Goal: Task Accomplishment & Management: Use online tool/utility

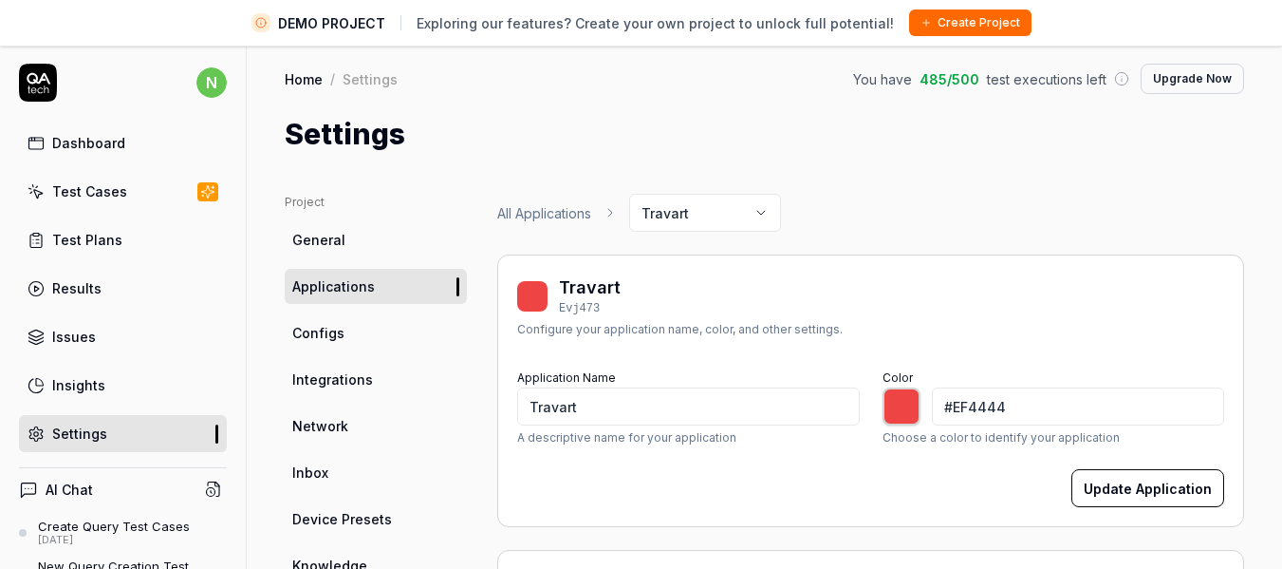
type input "*******"
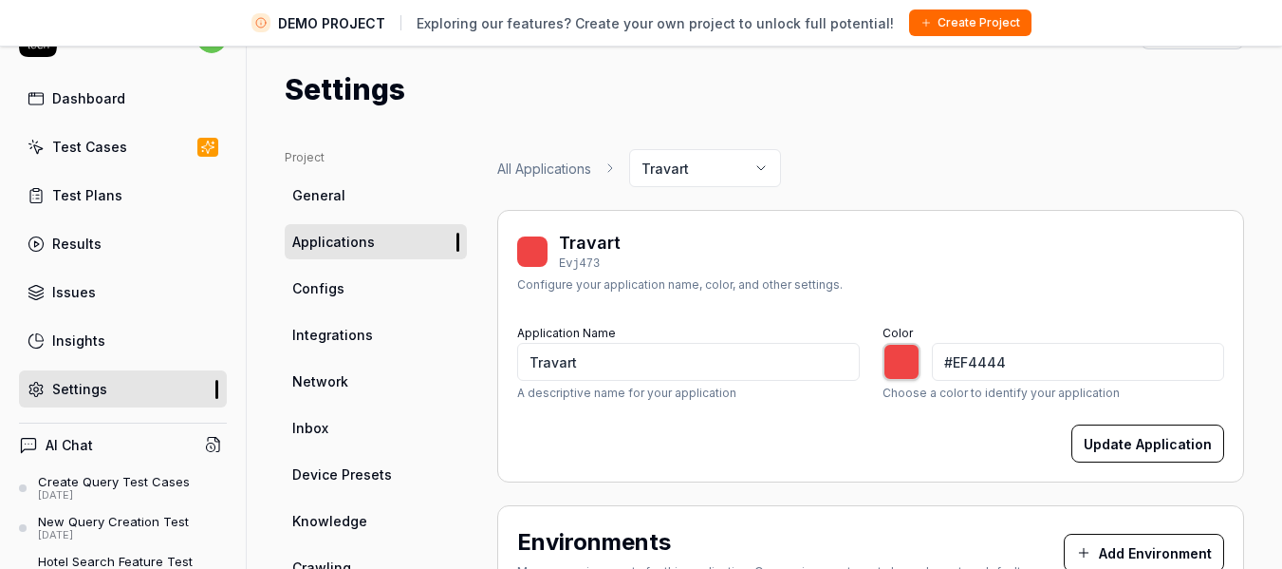
click at [346, 278] on link "Configs" at bounding box center [376, 288] width 182 height 35
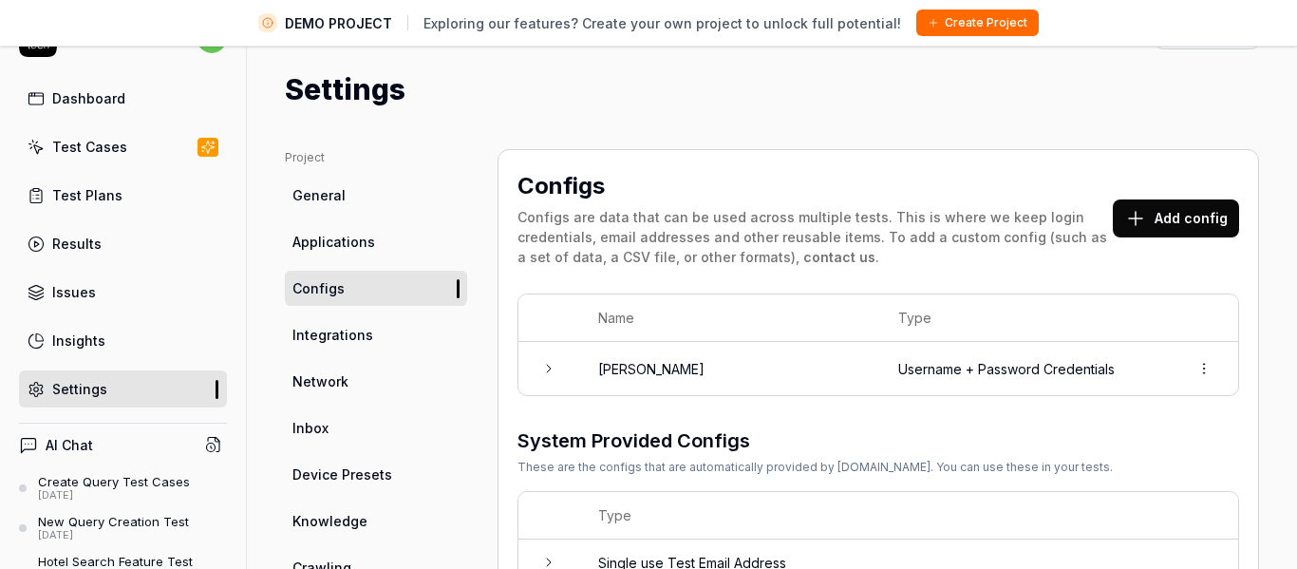
click at [1168, 367] on html "DEMO PROJECT Exploring our features? Create your own project to unlock full pot…" at bounding box center [648, 261] width 1297 height 613
click at [1091, 404] on span "Options" at bounding box center [1074, 410] width 54 height 20
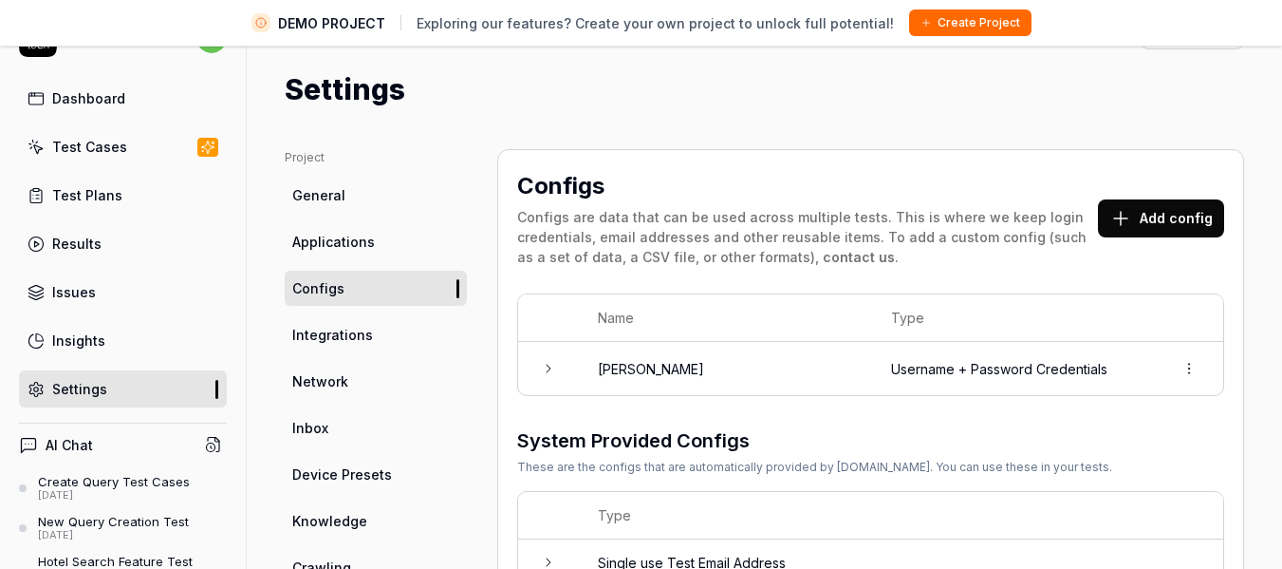
click at [572, 365] on td at bounding box center [548, 368] width 61 height 53
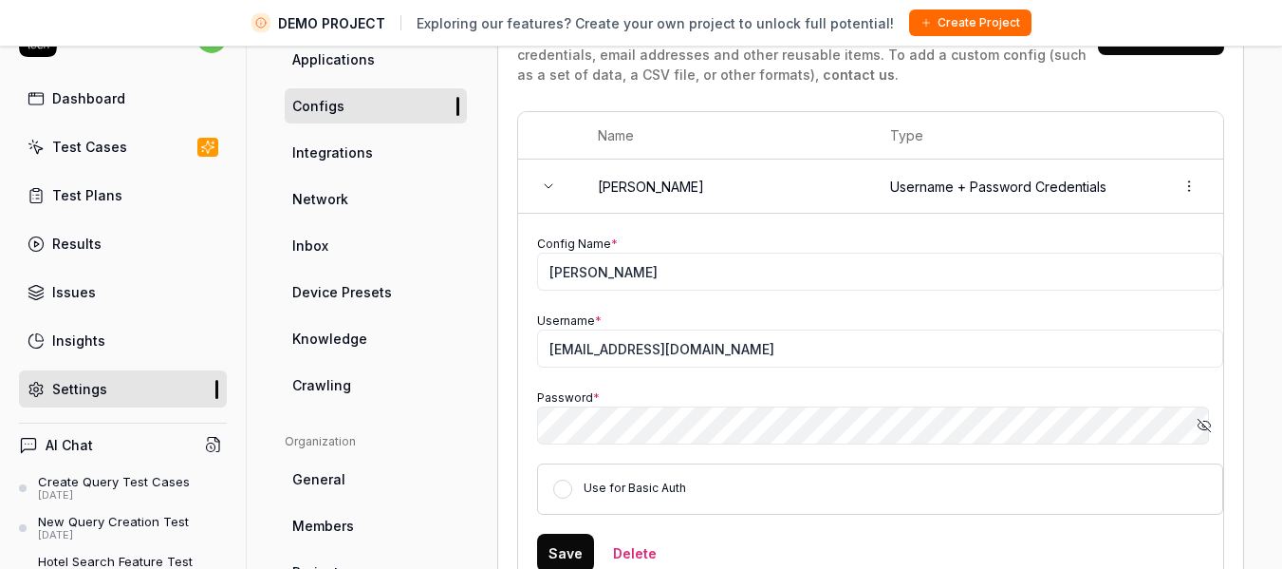
scroll to position [205, 0]
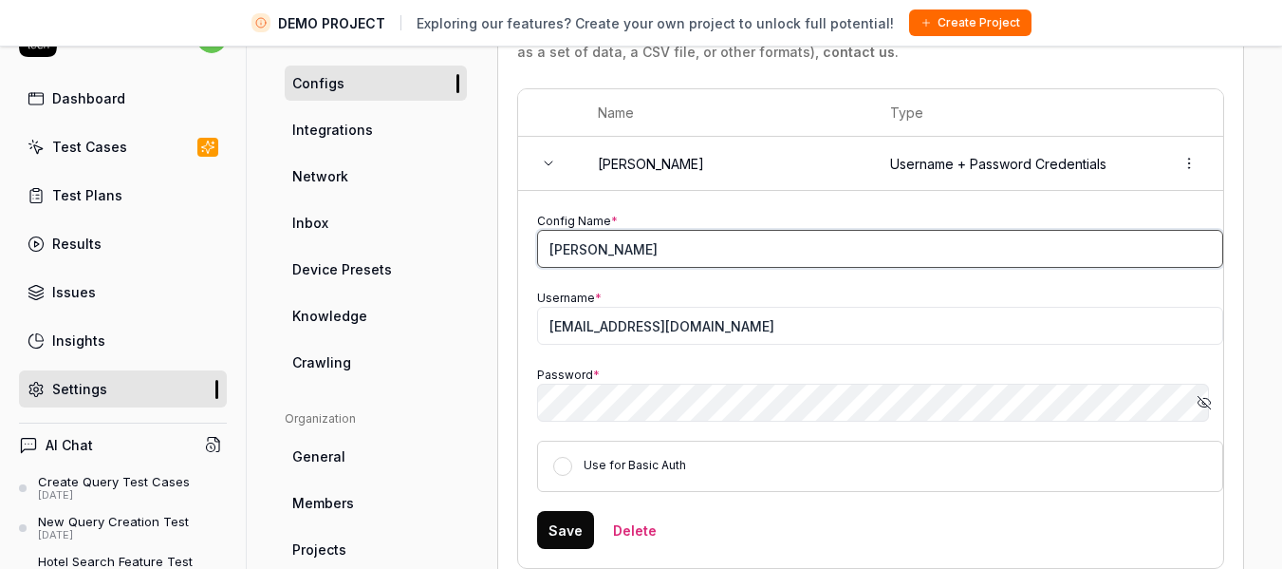
click at [626, 250] on input "[PERSON_NAME]" at bounding box center [880, 249] width 686 height 38
type input "Costing User Bot"
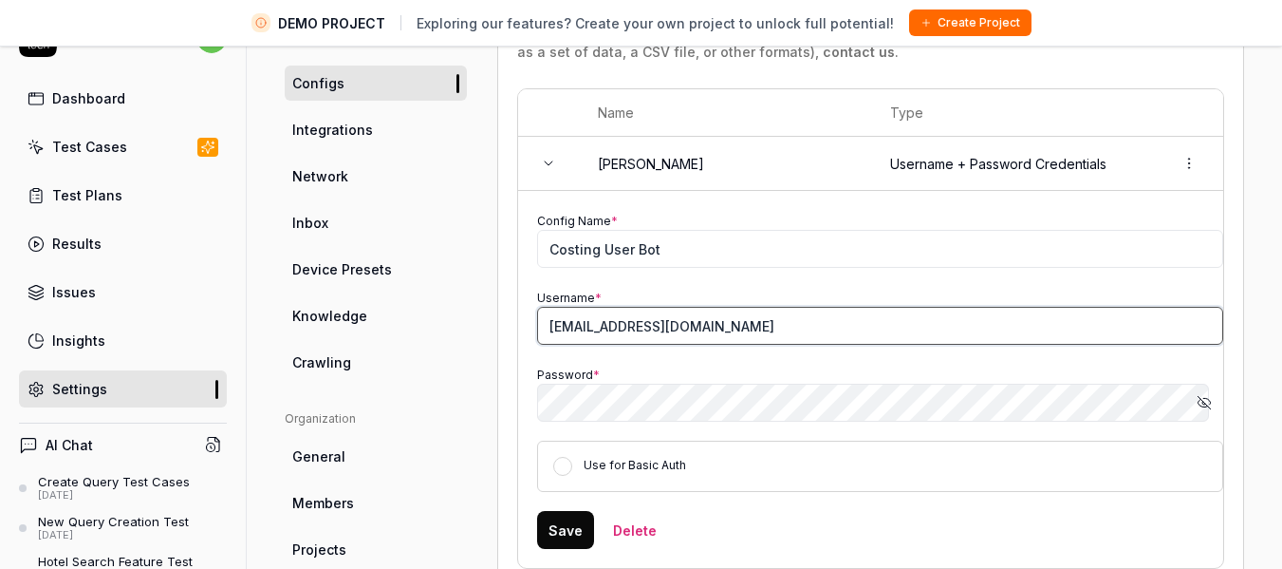
click at [697, 327] on input "[EMAIL_ADDRESS][DOMAIN_NAME]" at bounding box center [880, 326] width 686 height 38
paste input "[EMAIL_ADDRESS][DOMAIN_NAME]"
type input "[EMAIL_ADDRESS][DOMAIN_NAME]"
click at [1198, 405] on button "Show password" at bounding box center [1205, 402] width 38 height 38
click at [544, 536] on button "Save" at bounding box center [565, 530] width 57 height 38
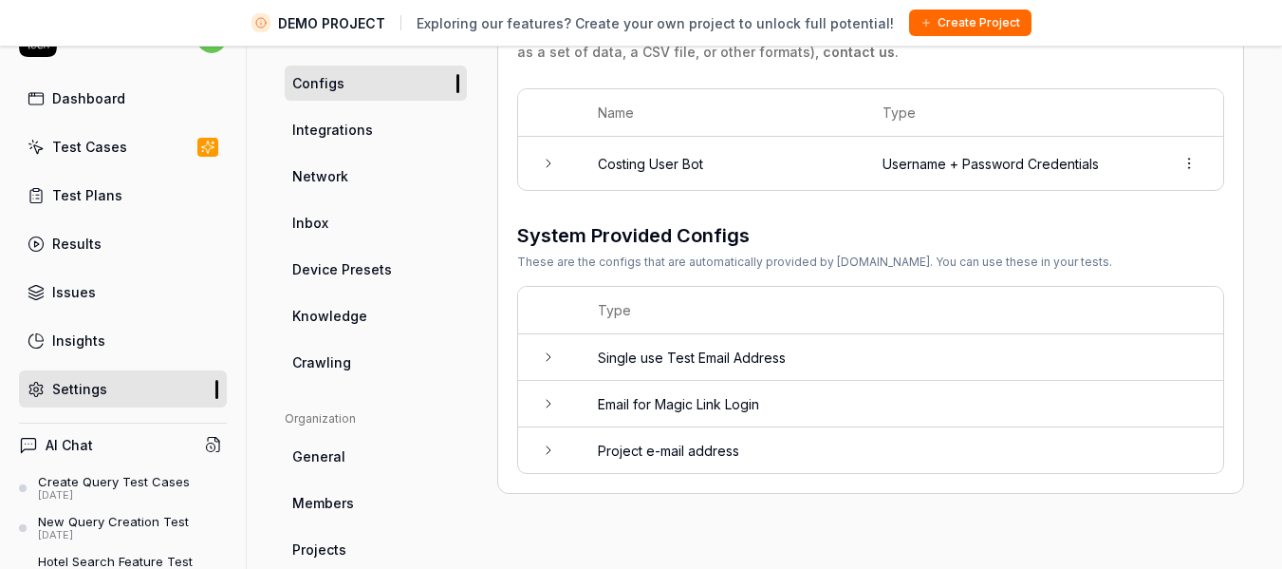
click at [351, 132] on span "Integrations" at bounding box center [332, 130] width 81 height 20
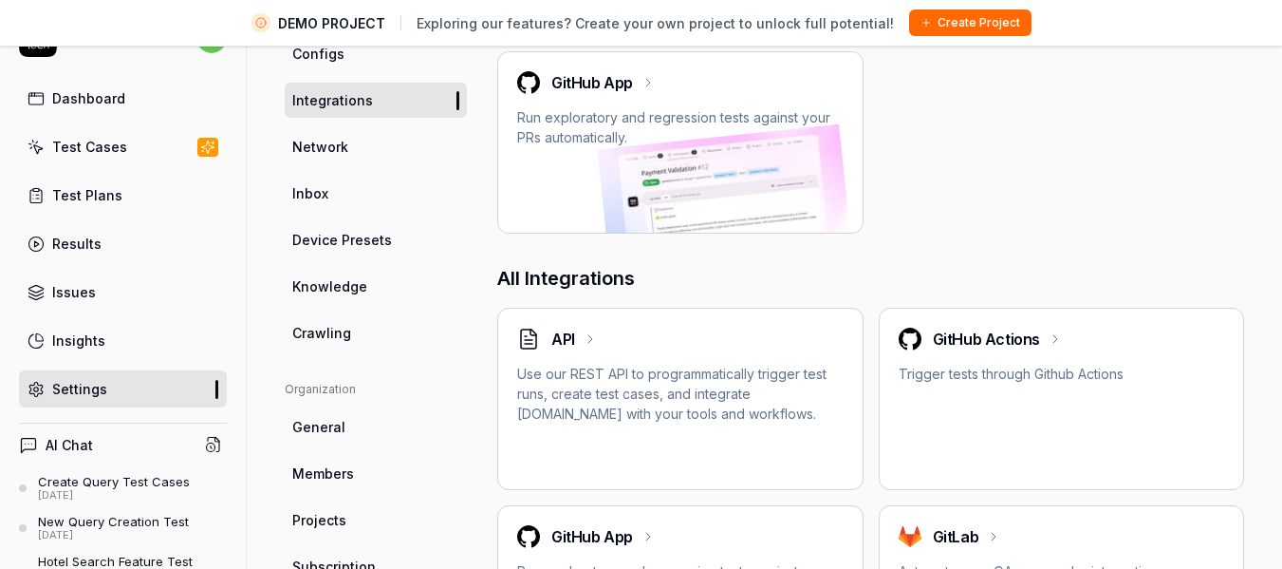
scroll to position [234, 0]
click at [363, 293] on span "Knowledge" at bounding box center [329, 287] width 75 height 20
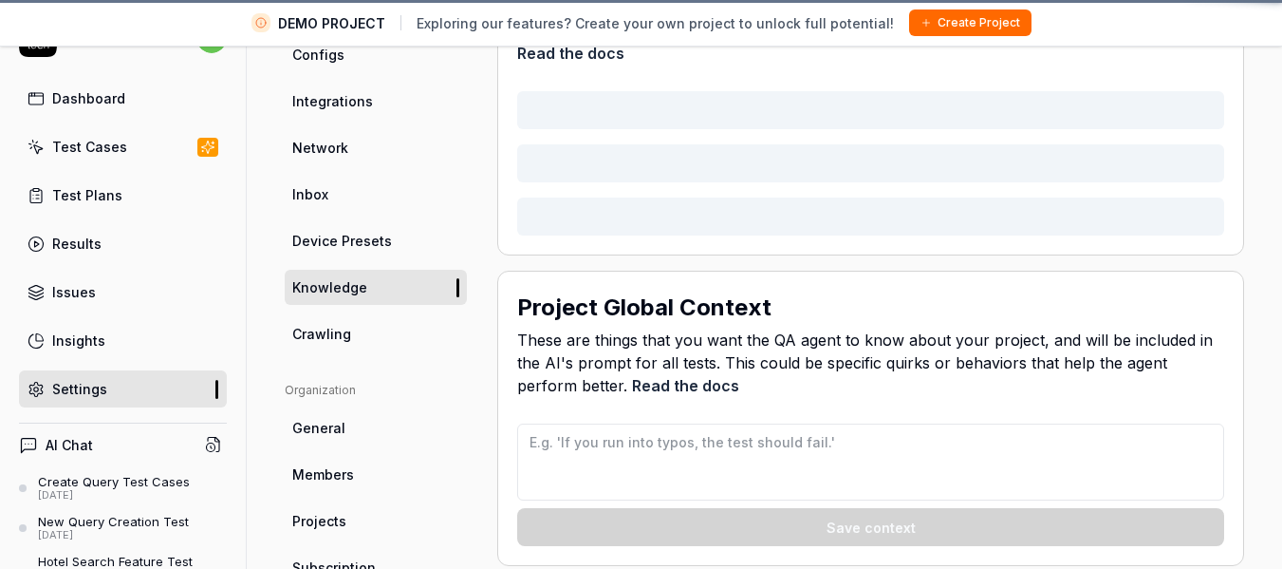
scroll to position [149, 0]
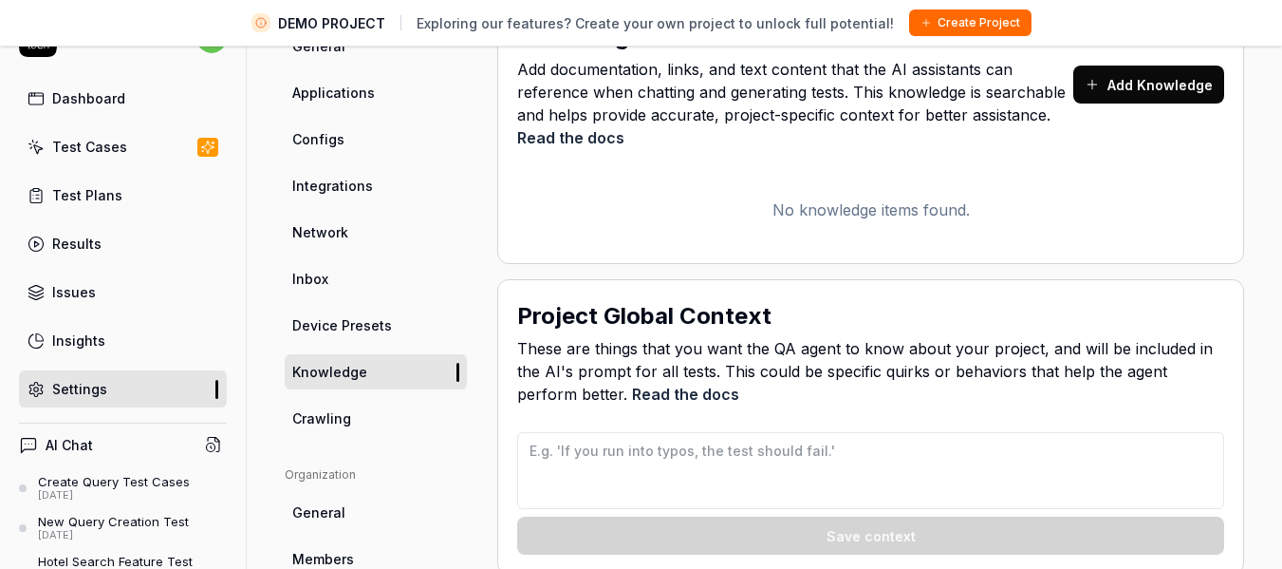
type textarea "*"
type textarea "Travart is an application which has been designed for Tour & Travel company. Th…"
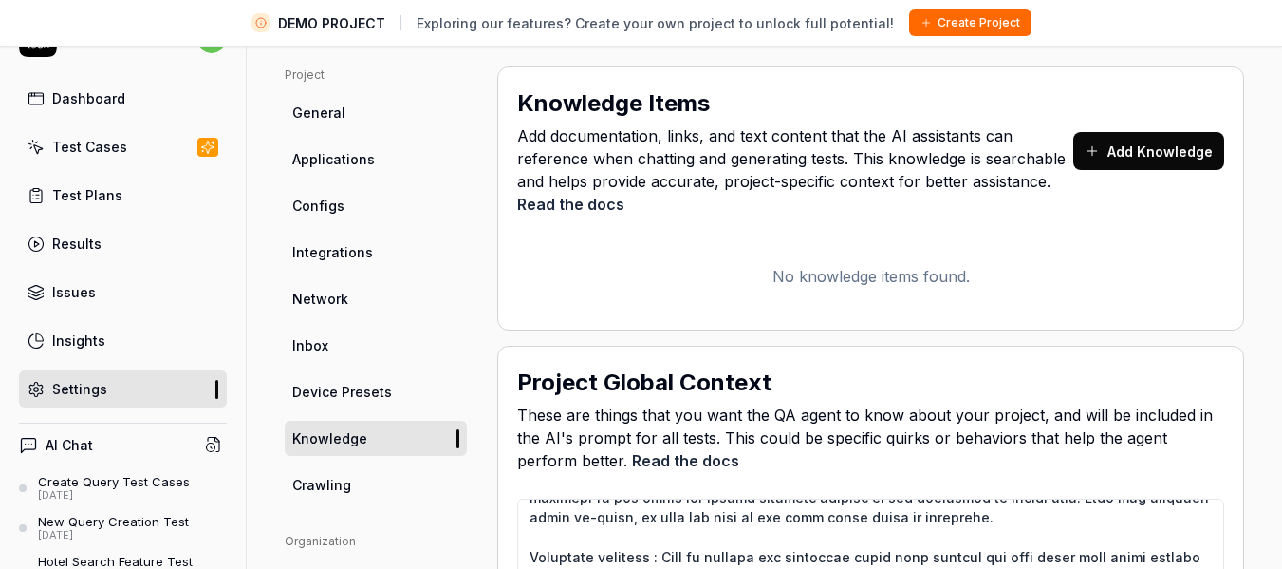
scroll to position [82, 0]
click at [344, 488] on span "Crawling" at bounding box center [321, 486] width 59 height 20
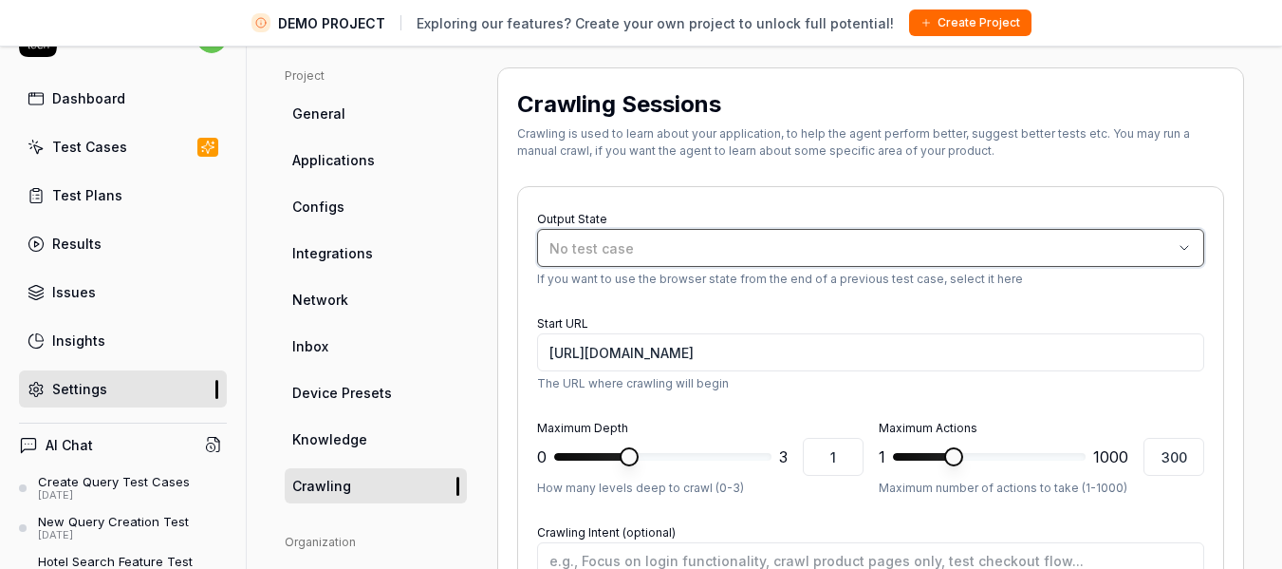
click at [1022, 245] on div "No test case" at bounding box center [862, 248] width 624 height 20
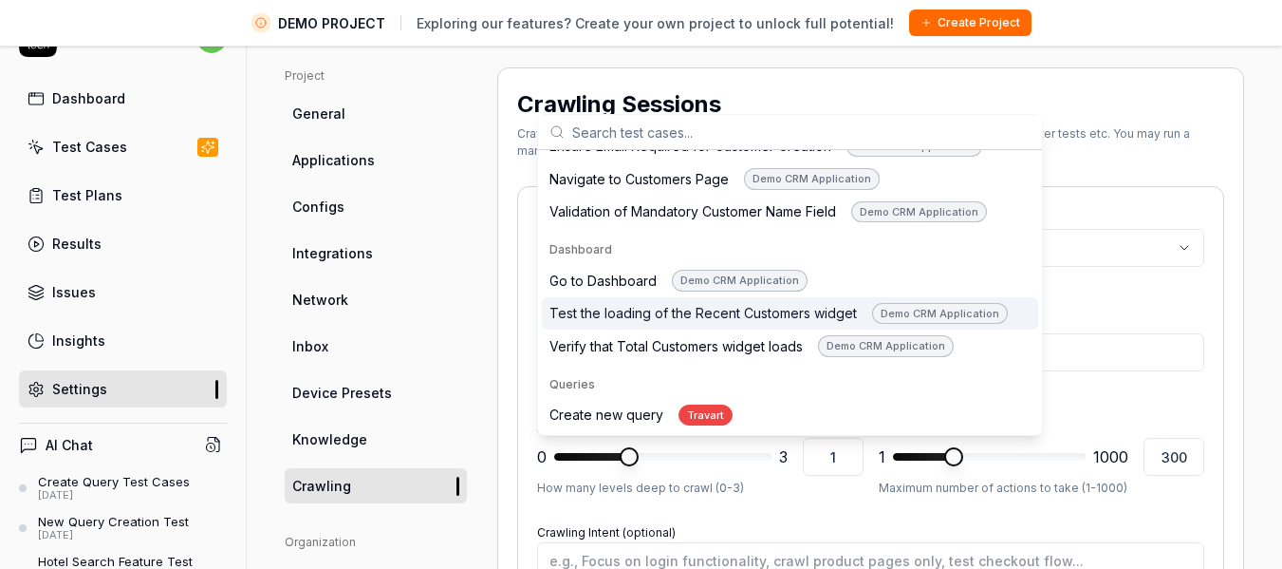
scroll to position [240, 0]
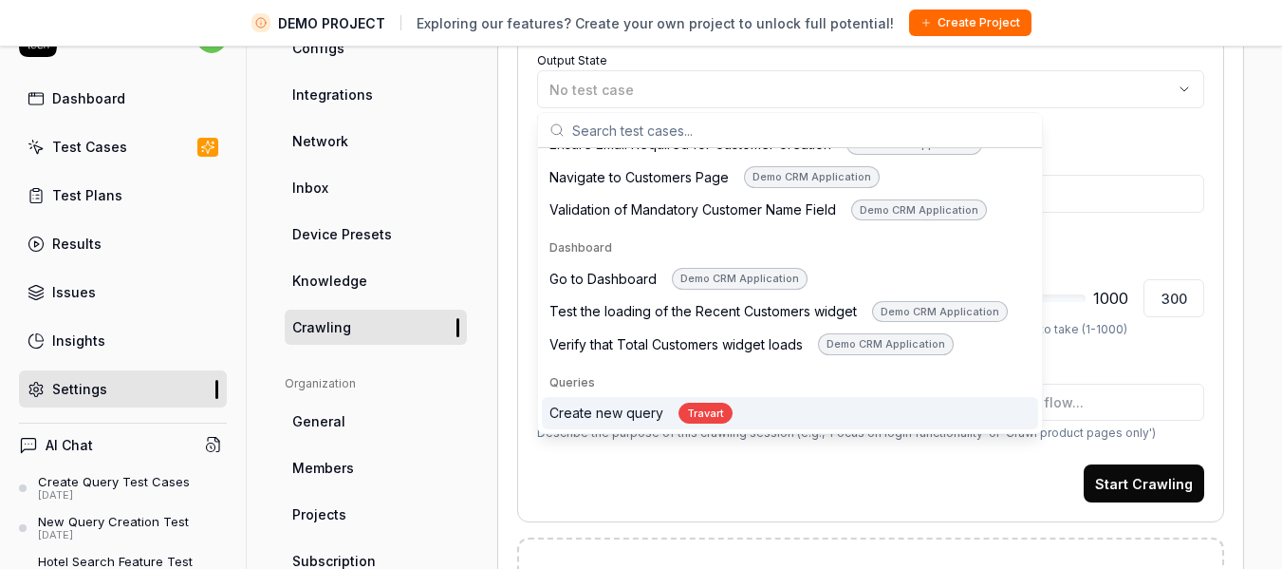
click at [699, 413] on div "Travart" at bounding box center [706, 413] width 54 height 22
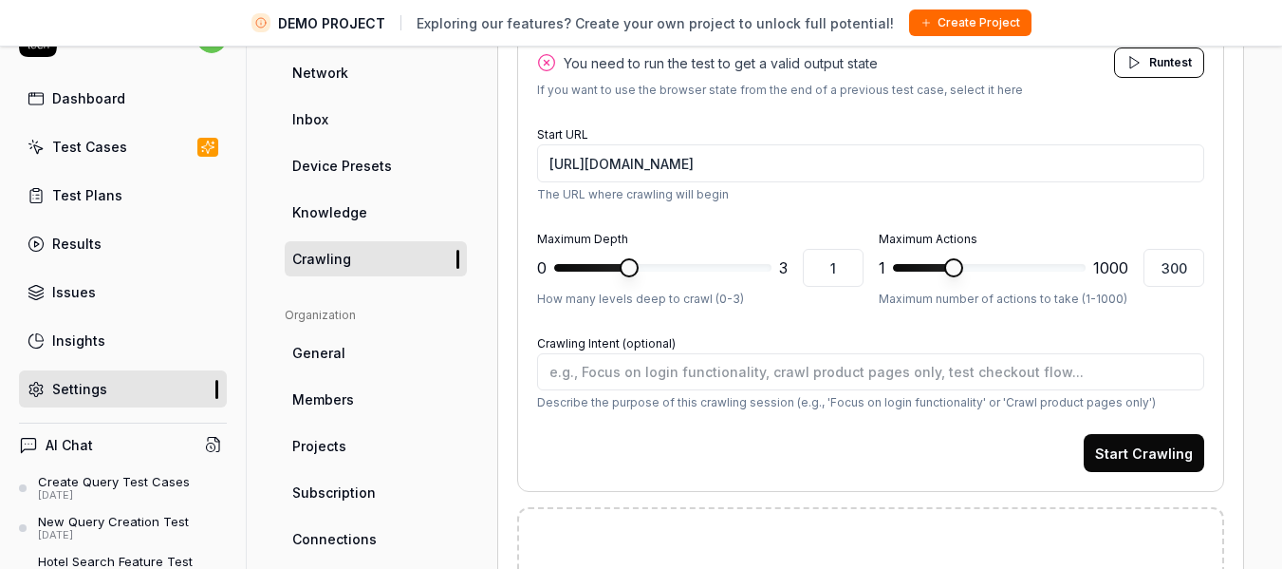
scroll to position [311, 0]
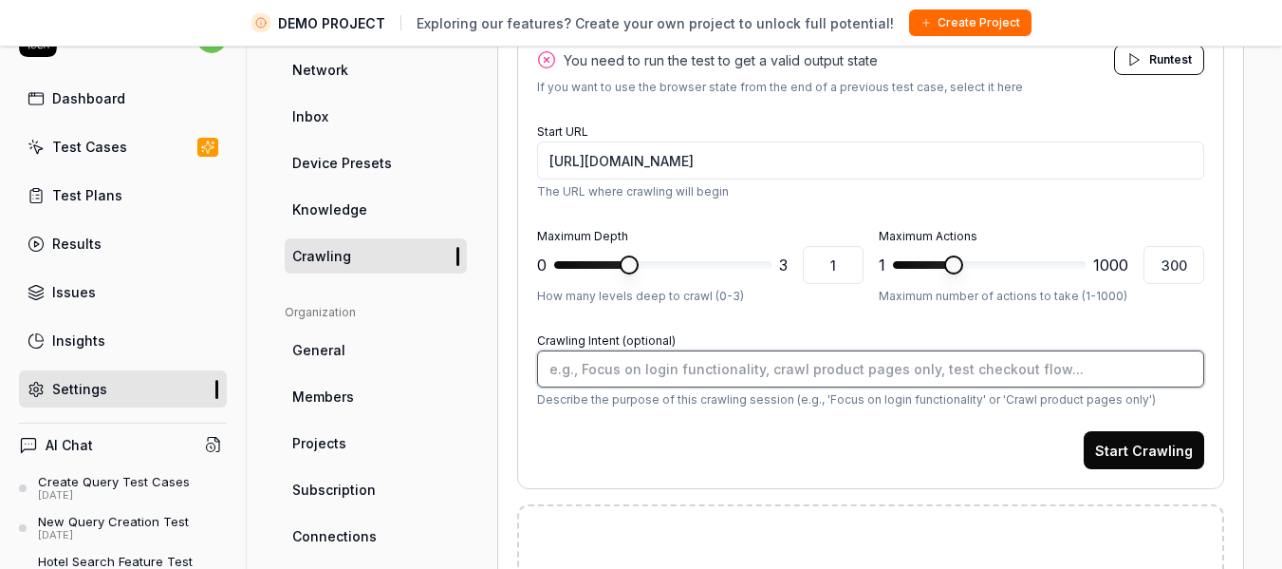
click at [654, 373] on textarea "Crawling Intent (optional)" at bounding box center [870, 368] width 667 height 37
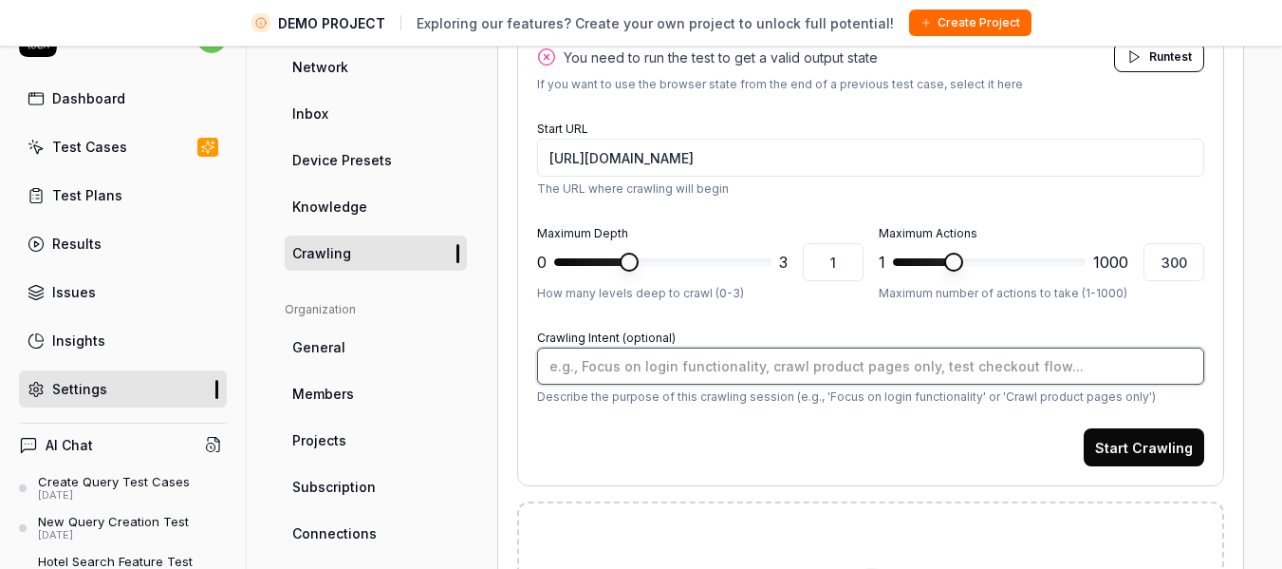
type textarea "*"
type textarea "U"
type textarea "*"
type textarea "Us"
type textarea "*"
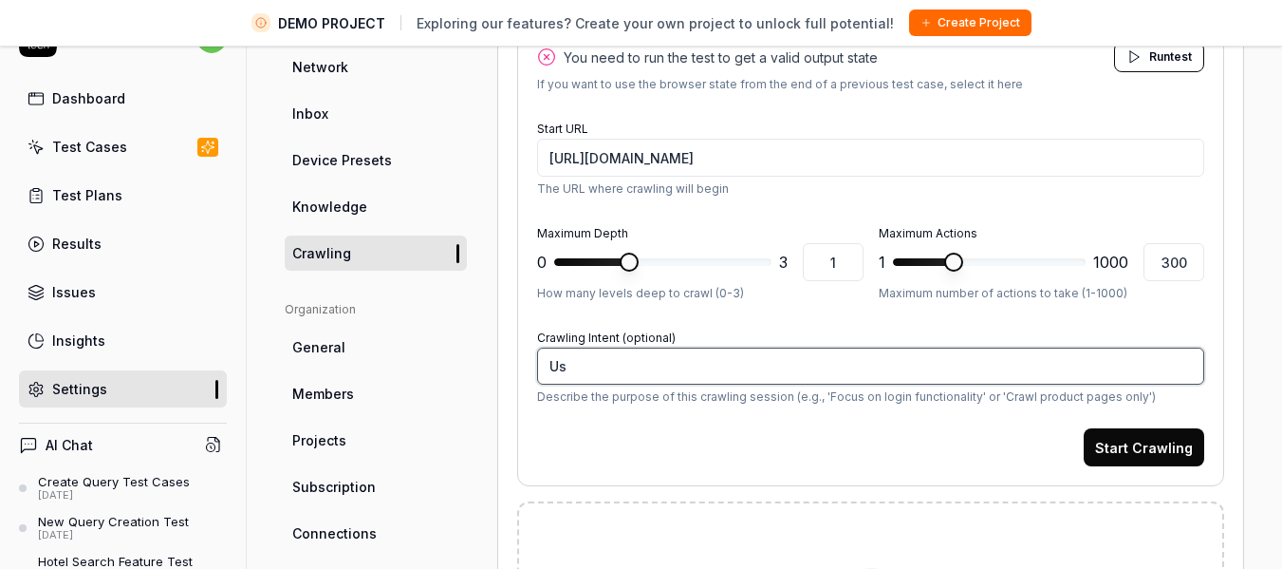
type textarea "Use"
type textarea "*"
type textarea "User"
type textarea "*"
type textarea "User c"
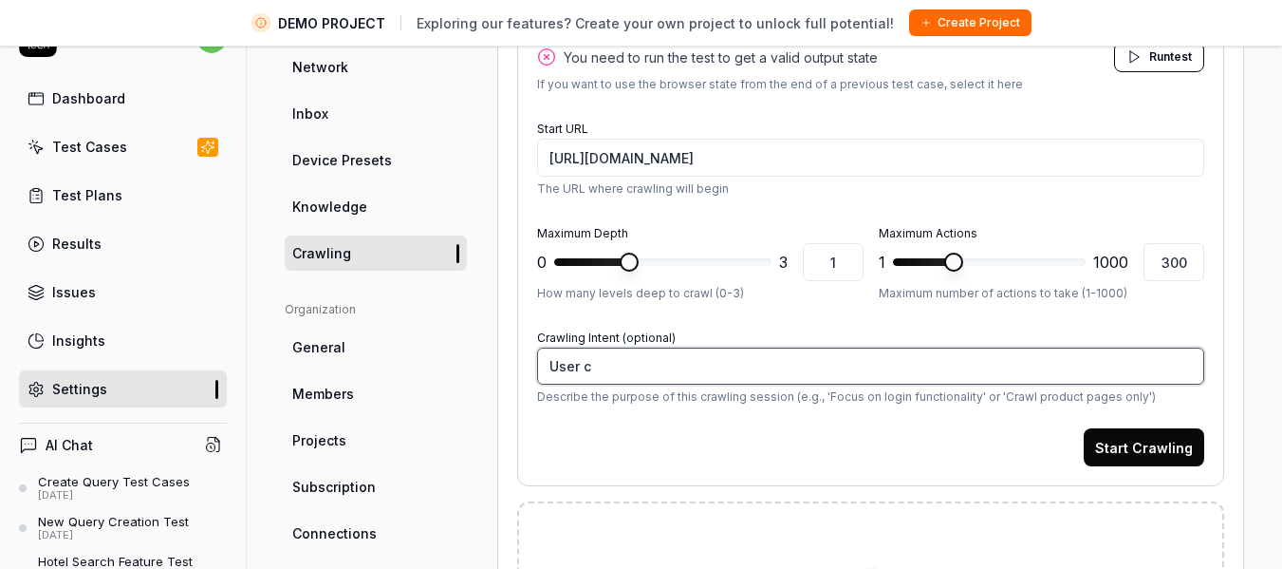
type textarea "*"
type textarea "User ca"
type textarea "*"
type textarea "User can"
type textarea "*"
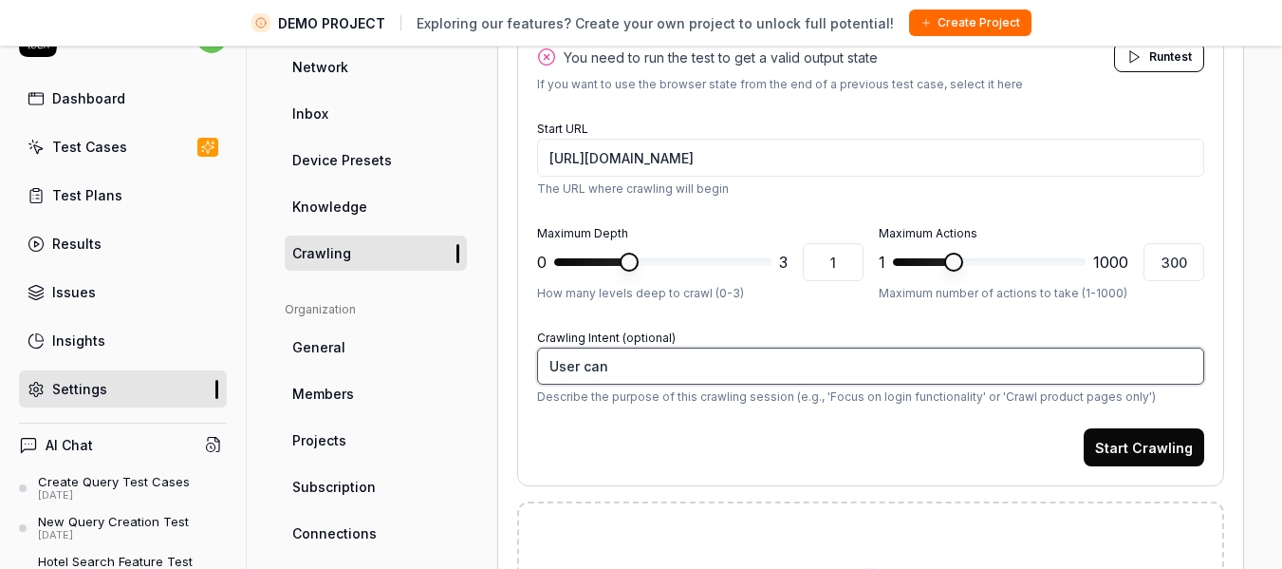
type textarea "User can"
type textarea "*"
type textarea "User can c"
type textarea "*"
type textarea "User can cr"
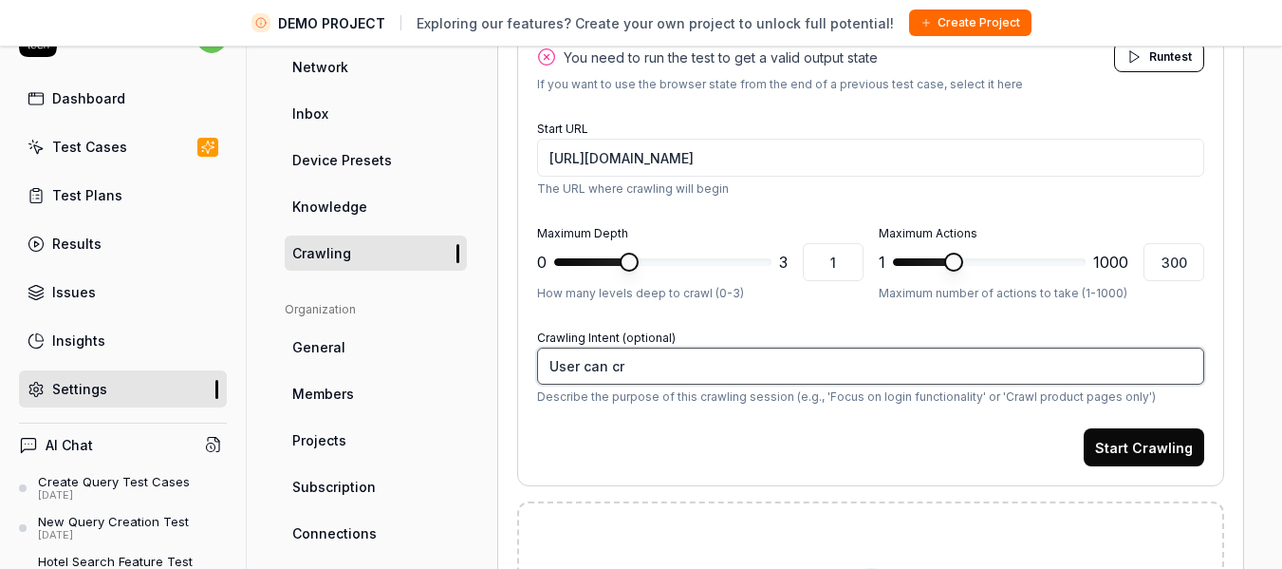
type textarea "*"
type textarea "User can cre"
type textarea "*"
type textarea "User can creat"
type textarea "*"
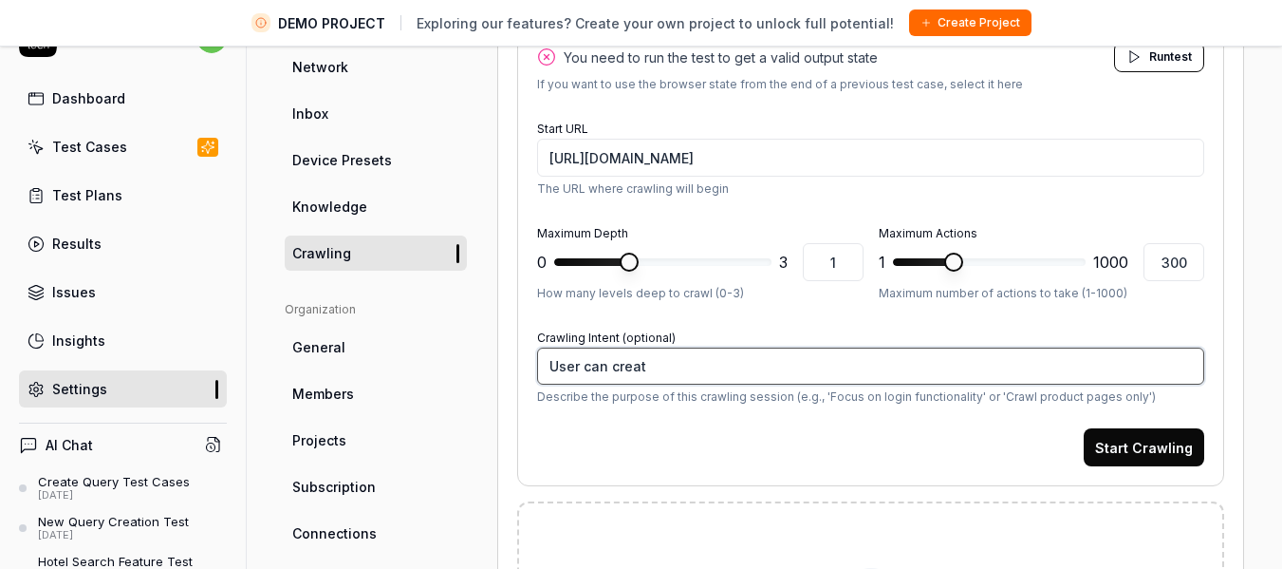
type textarea "User can create"
type textarea "*"
type textarea "User can create"
type textarea "*"
type textarea "User can create a"
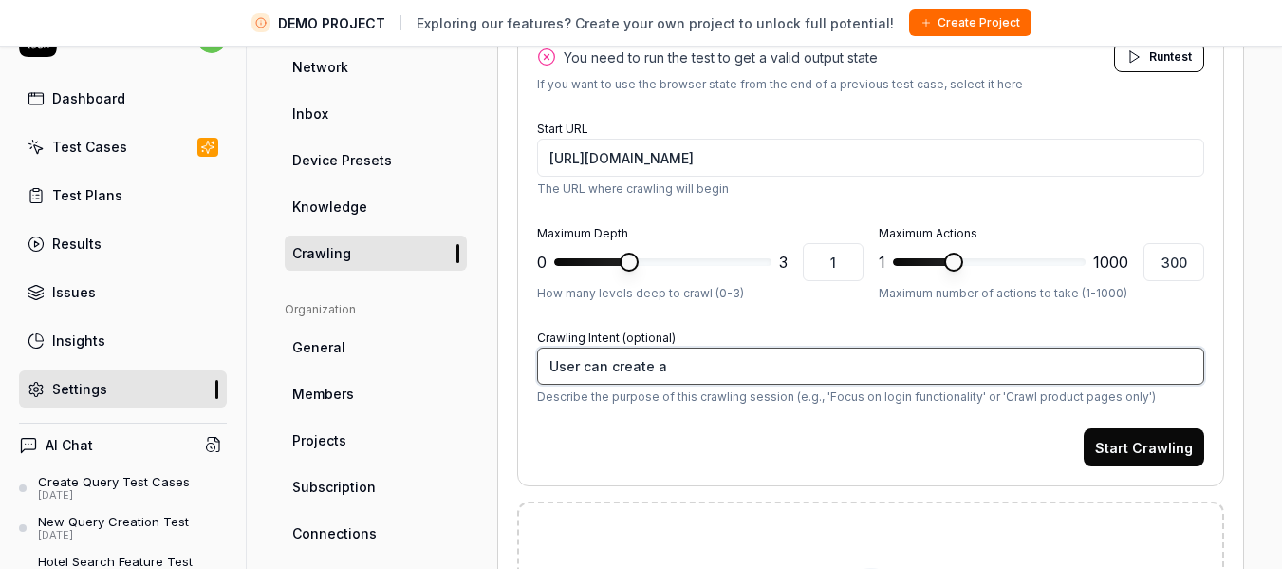
type textarea "*"
type textarea "User can create a"
type textarea "*"
type textarea "User can create a n"
type textarea "*"
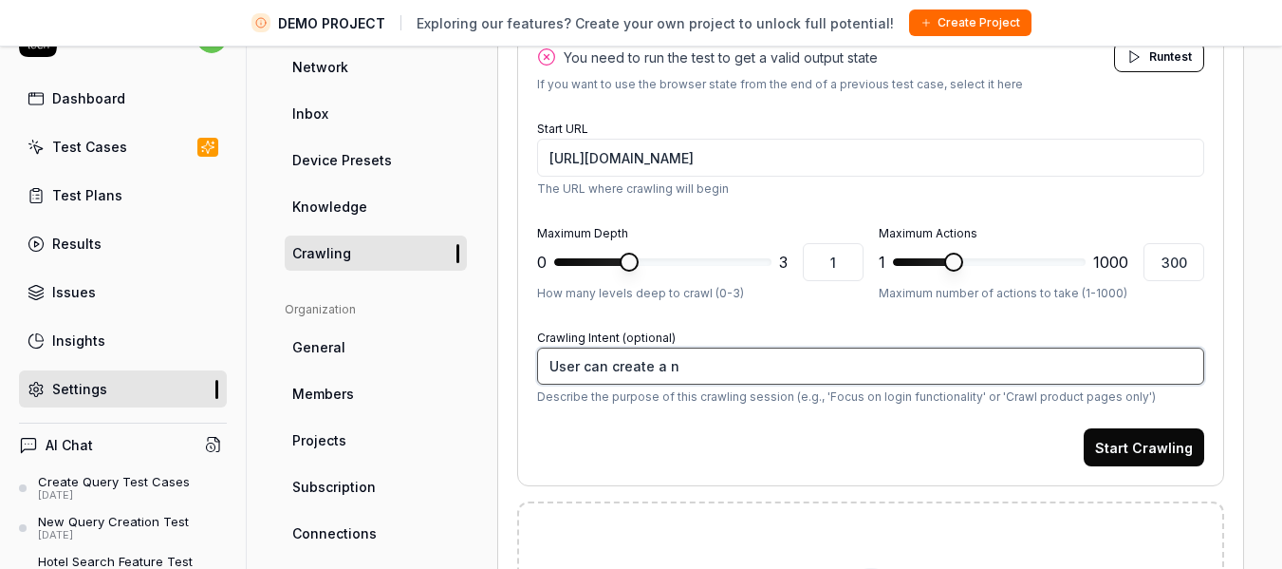
type textarea "User can create a ne"
type textarea "*"
type textarea "User can create a new"
type textarea "*"
type textarea "User can create a new"
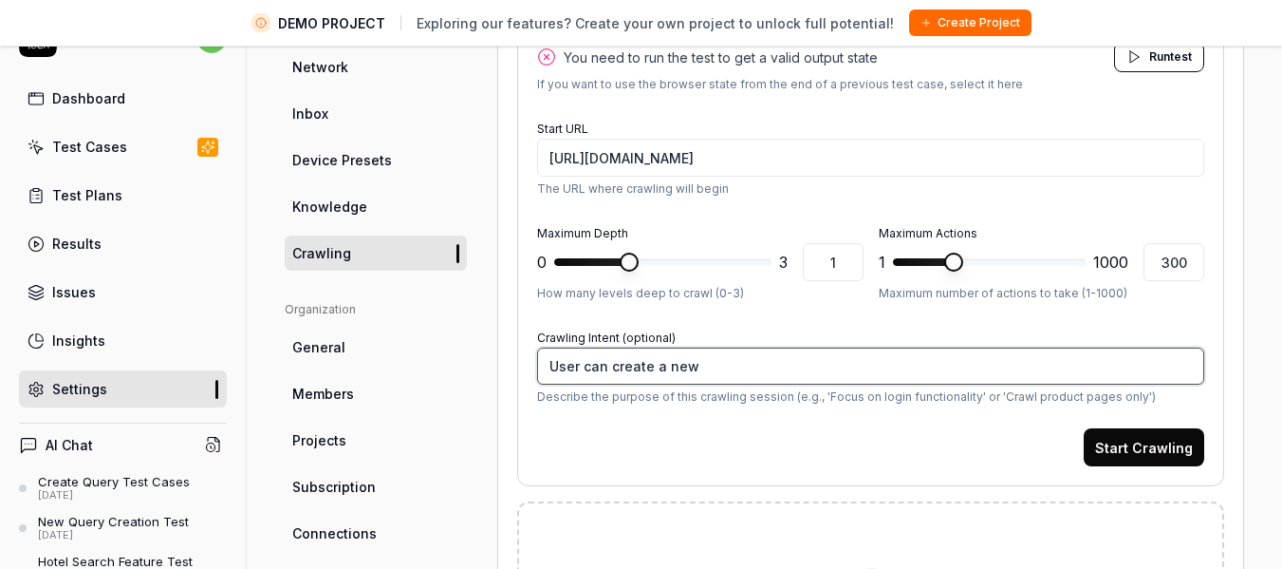
type textarea "*"
type textarea "User can create a new q"
type textarea "*"
type textarea "User can create a new qu"
type textarea "*"
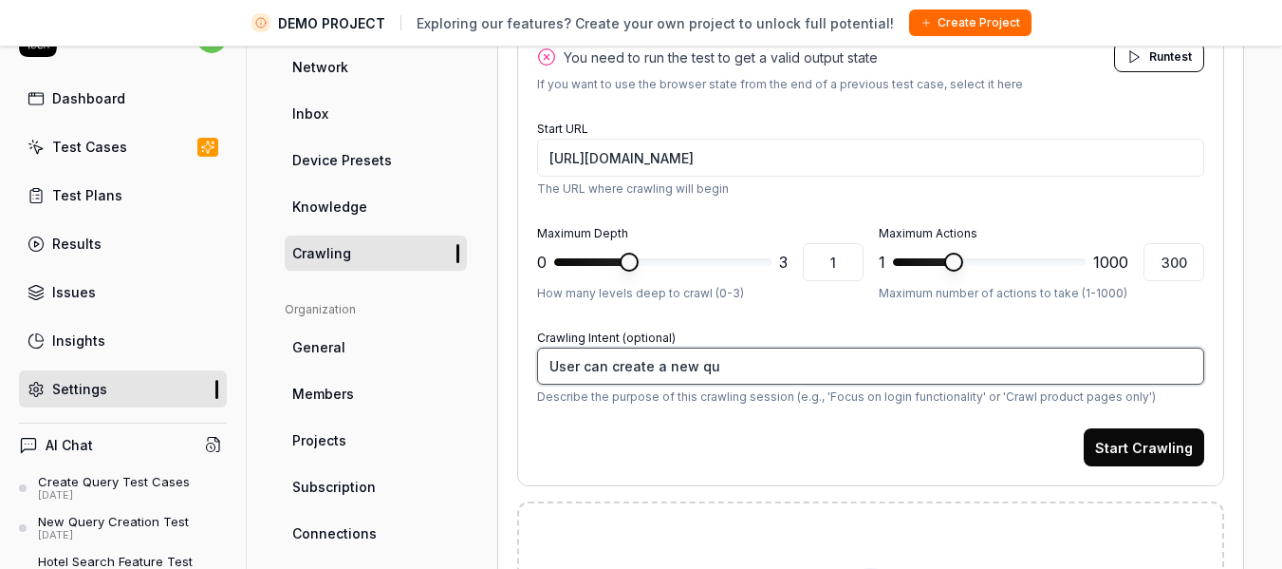
type textarea "User can create a new que"
type textarea "*"
type textarea "User can create a new quer"
type textarea "*"
type textarea "User can create a new query"
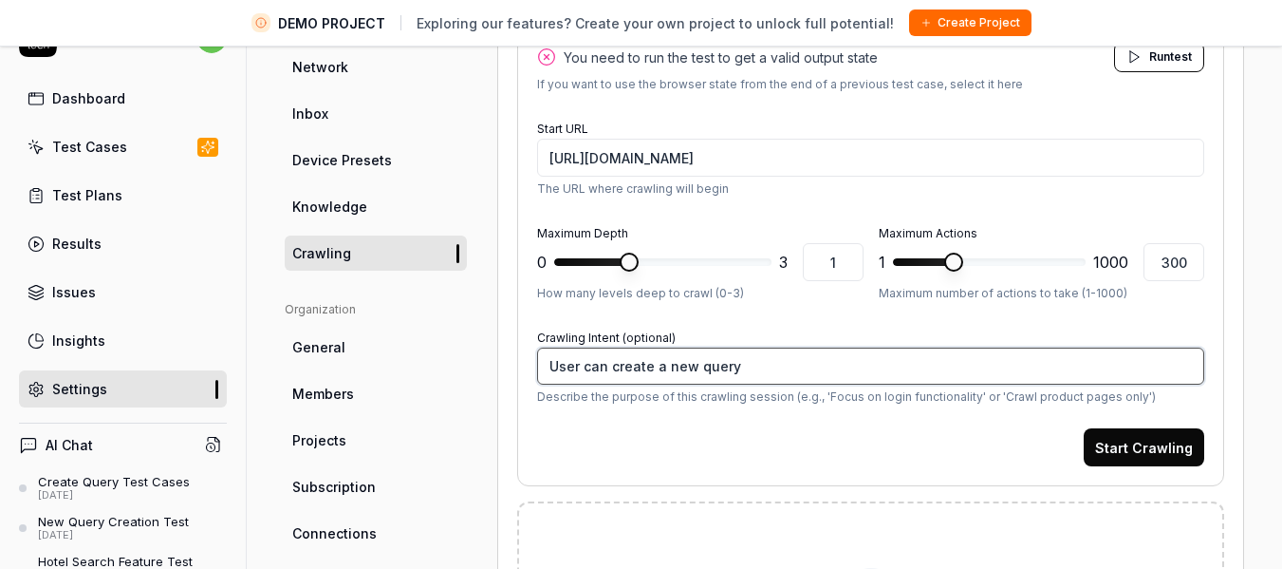
type textarea "*"
type textarea "User can create a new query"
type textarea "*"
type textarea "User can create a new query b"
type textarea "*"
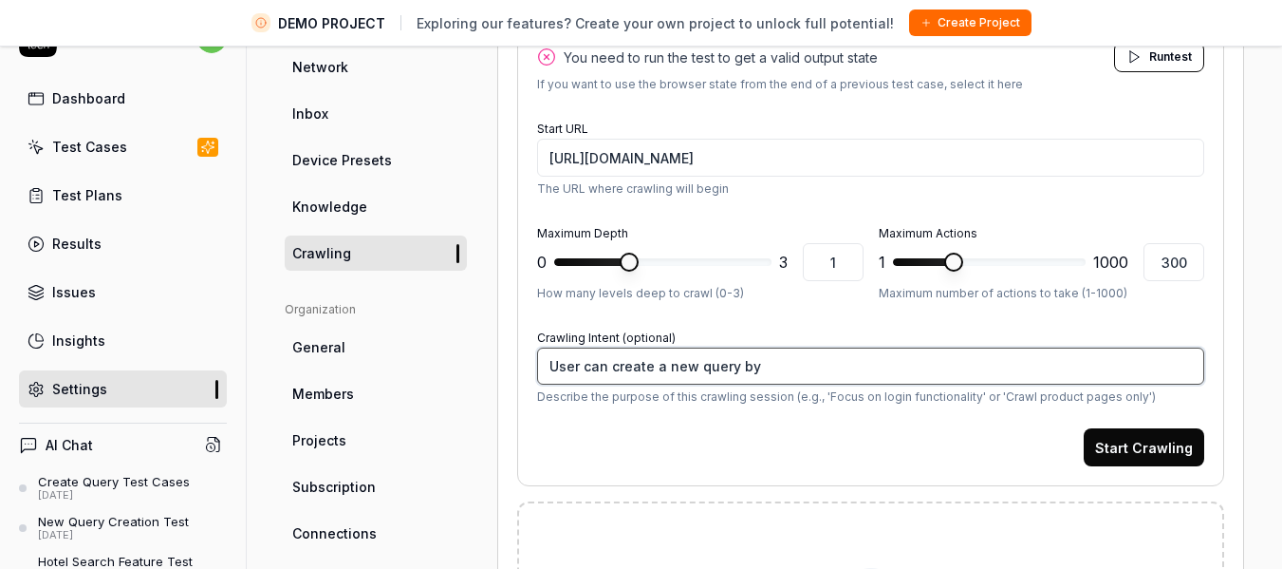
type textarea "User can create a new query by"
type textarea "*"
type textarea "User can create a new query by c"
type textarea "*"
type textarea "User can create a new query by cl"
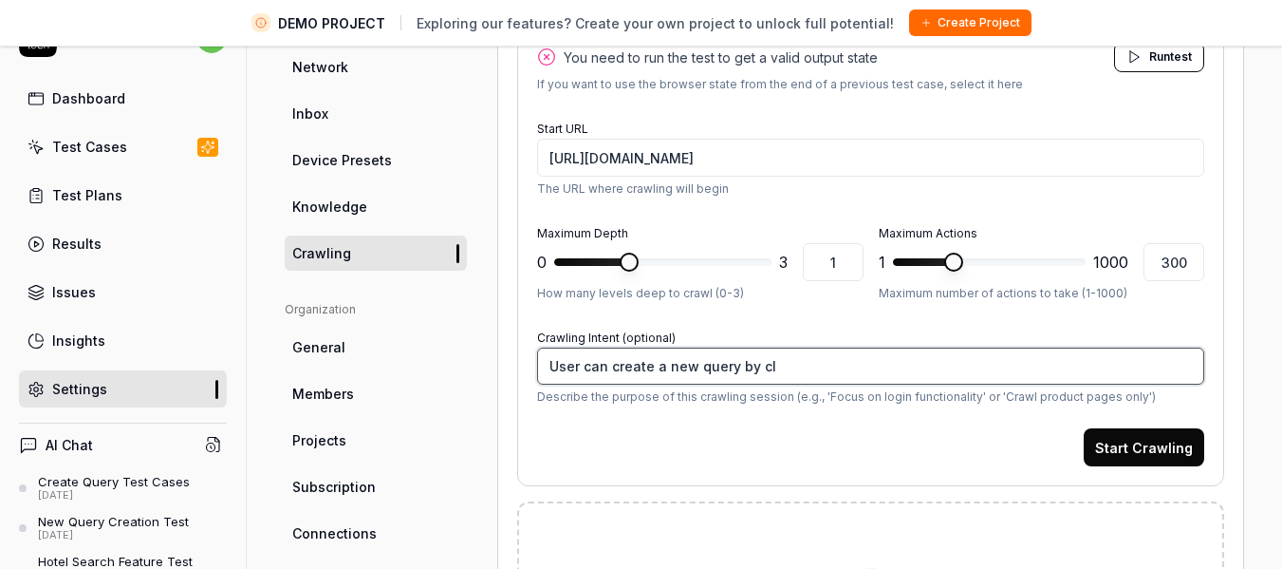
type textarea "*"
type textarea "User can create a new query by cli"
type textarea "*"
type textarea "User can create a new query by clic"
type textarea "*"
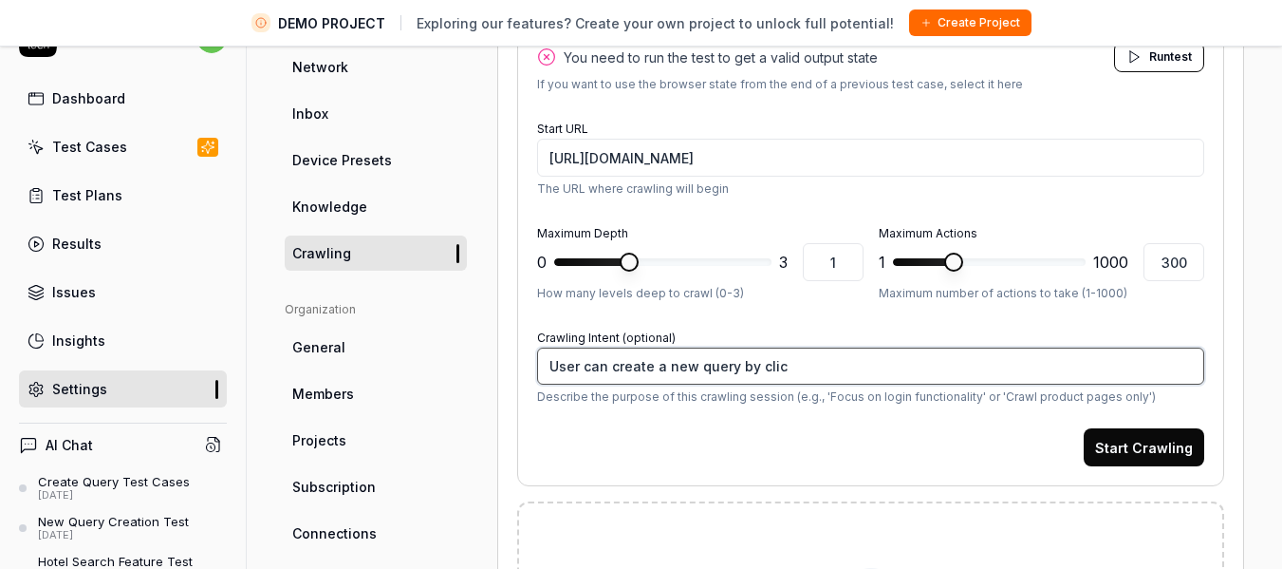
type textarea "User can create a new query by click"
type textarea "*"
type textarea "User can create a new query by clicki"
type textarea "*"
type textarea "User can create a new query by clickin"
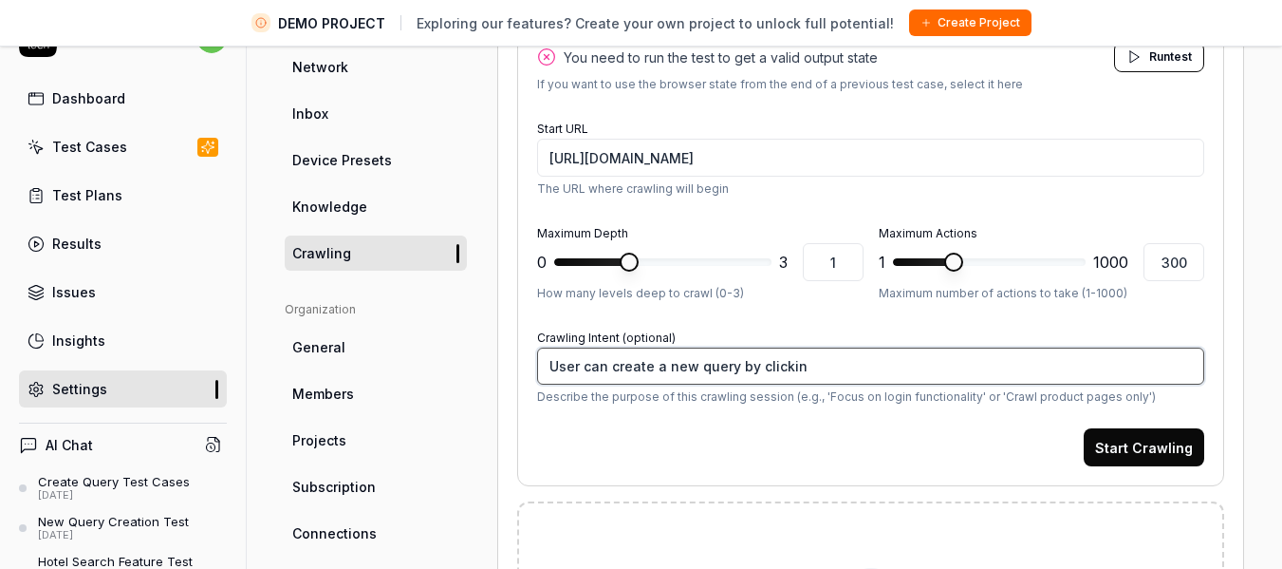
type textarea "*"
type textarea "User can create a new query by clicking"
type textarea "*"
type textarea "User can create a new query by clicking"
type textarea "*"
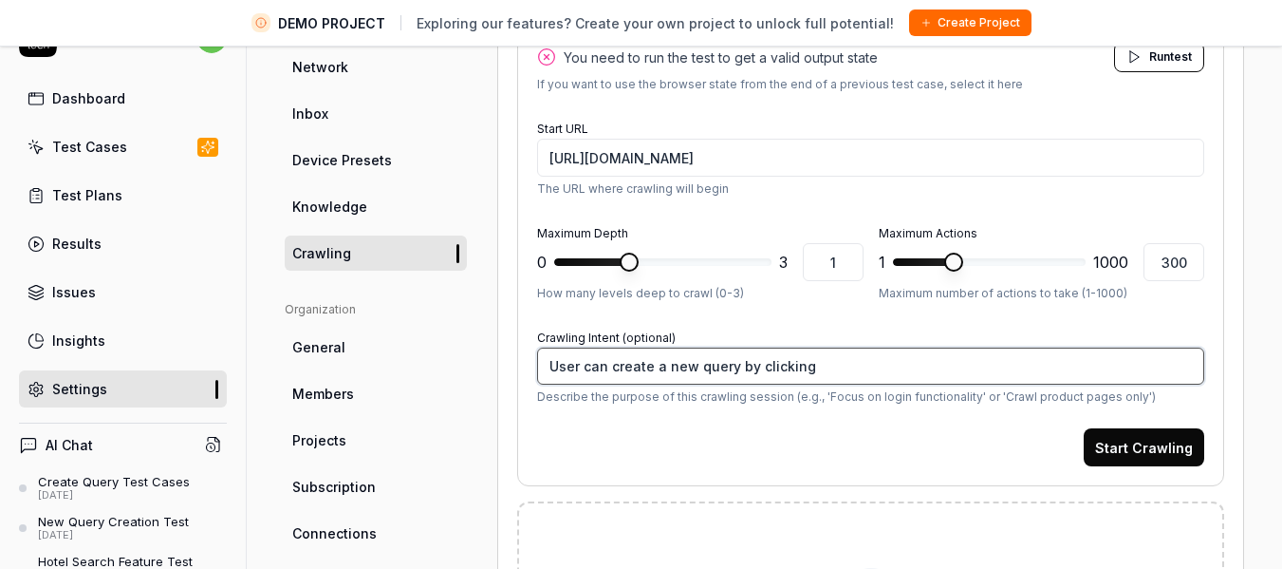
type textarea "User can create a new query by clicking o"
type textarea "*"
type textarea "User can create a new query by clicking on"
type textarea "*"
type textarea "User can create a new query by clicking on"
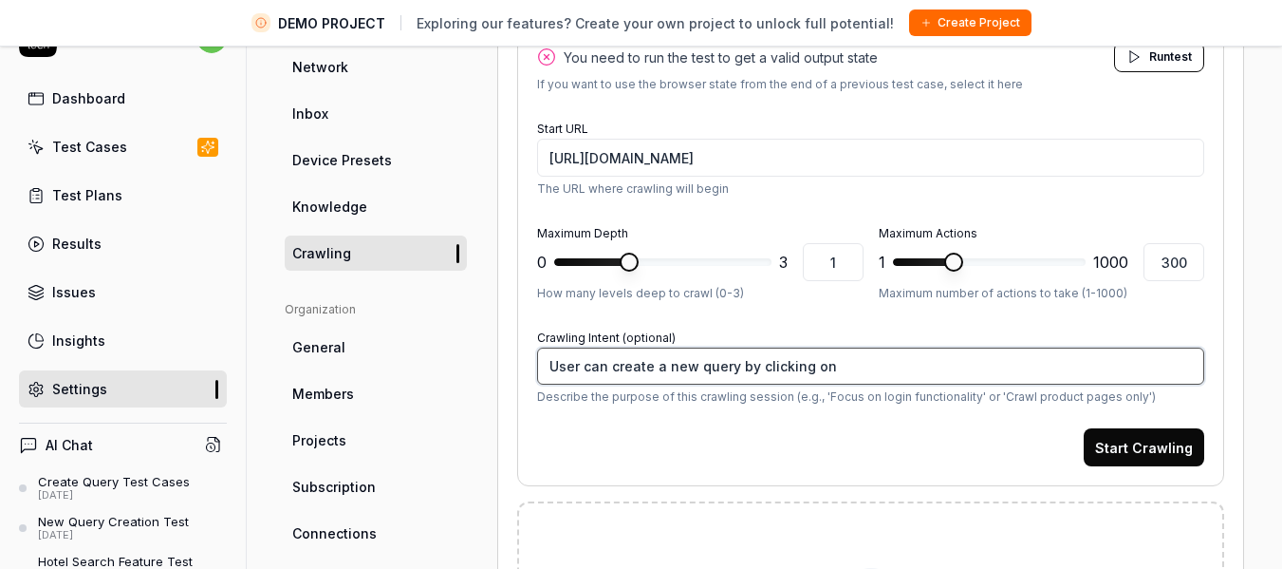
type textarea "*"
type textarea "User can create a new query by clicking on t"
type textarea "*"
type textarea "User can create a new query by clicking on th"
type textarea "*"
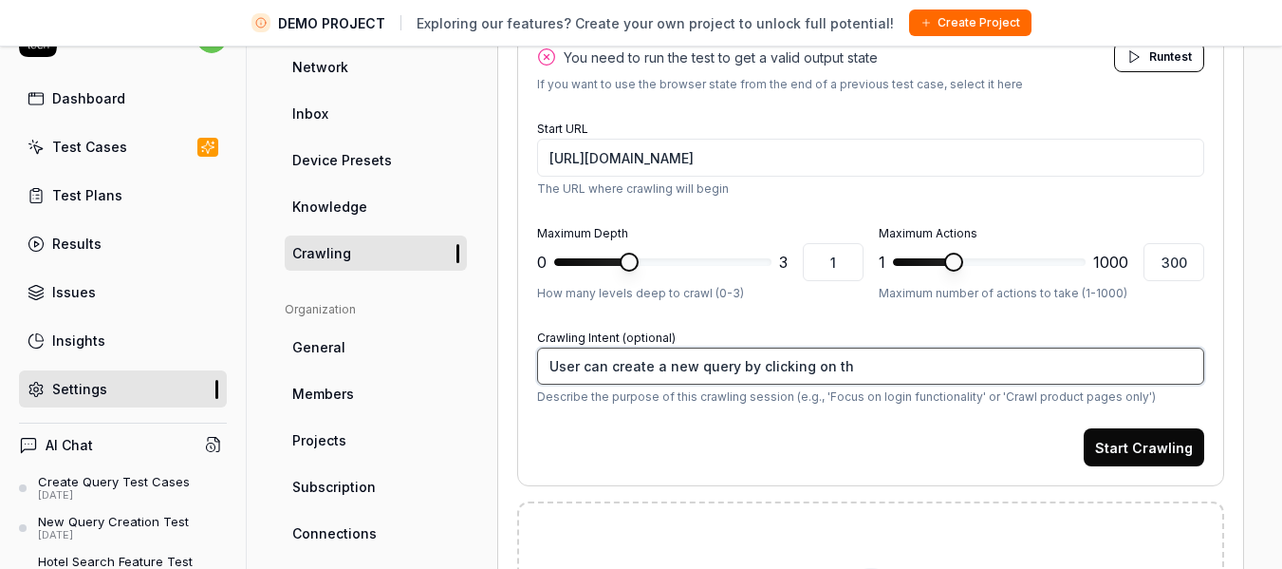
type textarea "User can create a new query by clicking on the"
type textarea "*"
type textarea "User can create a new query by clicking on the"
type textarea "*"
type textarea "User can create a new query by clicking on the Q"
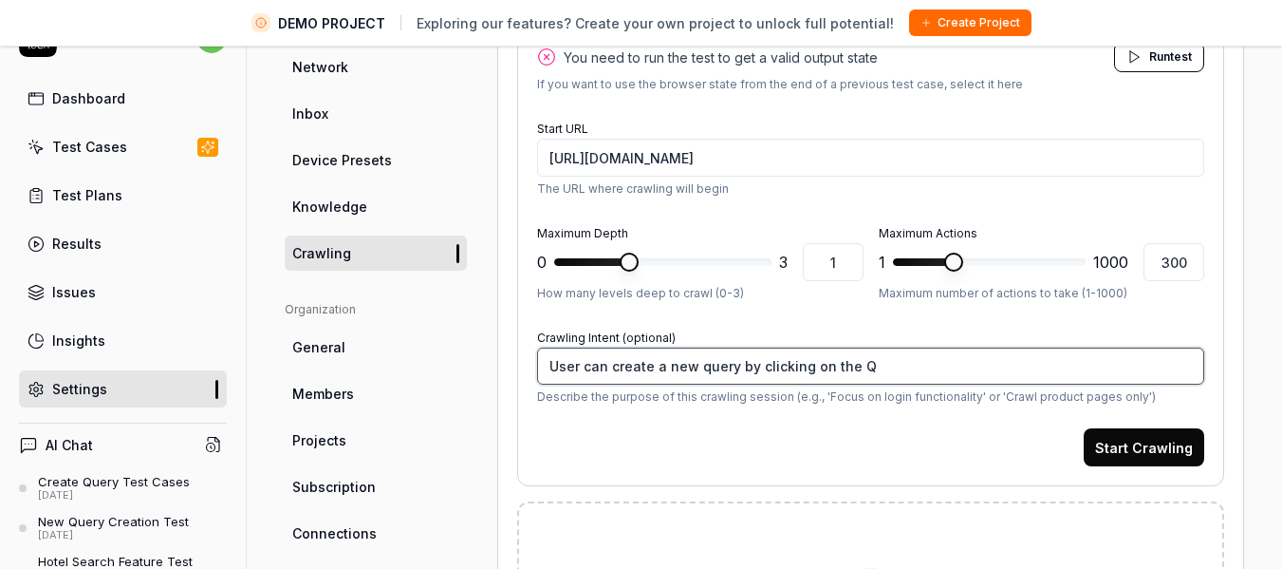
type textarea "*"
type textarea "User can create a new query by clicking on the Qu"
type textarea "*"
type textarea "User can create a new query by clicking on the Que"
type textarea "*"
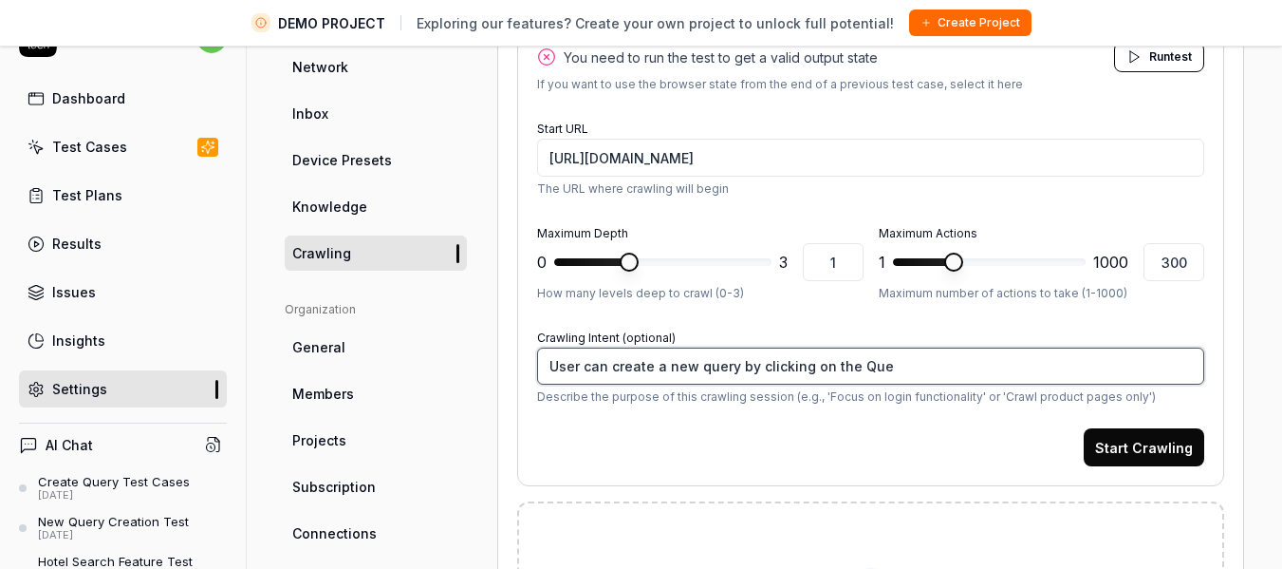
type textarea "User can create a new query by clicking on the Quer"
type textarea "*"
type textarea "User can create a new query by clicking on the Queri"
type textarea "*"
type textarea "User can create a new query by clicking on the Querie"
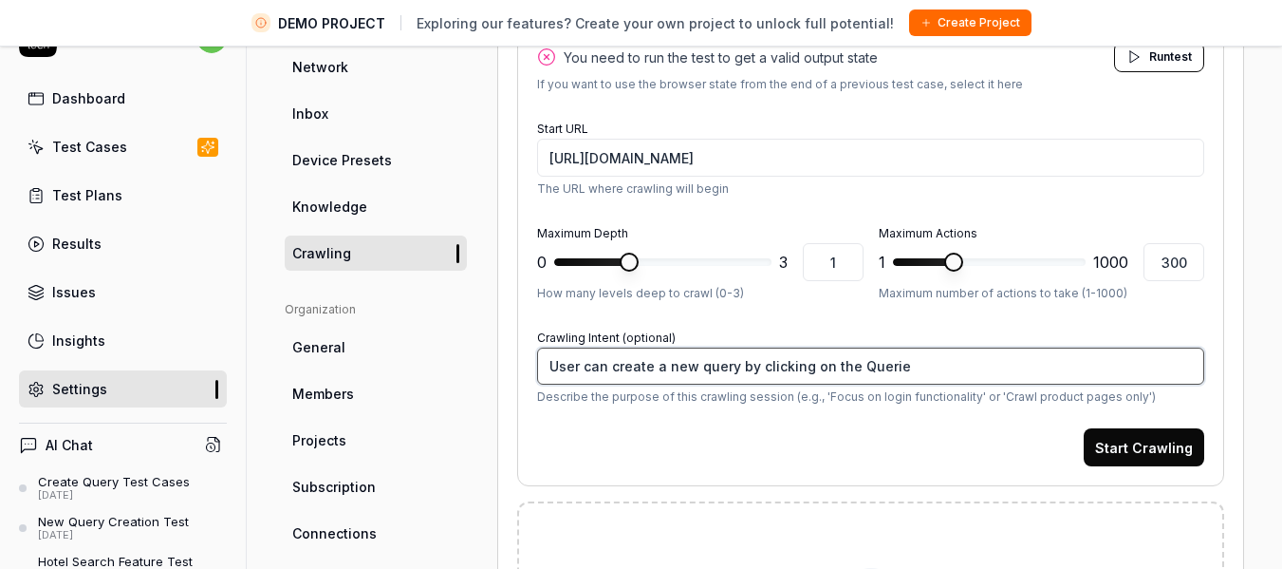
type textarea "*"
type textarea "User can create a new query by clicking on the Queries"
type textarea "*"
type textarea "User can create a new query by clicking on the Queries"
type textarea "*"
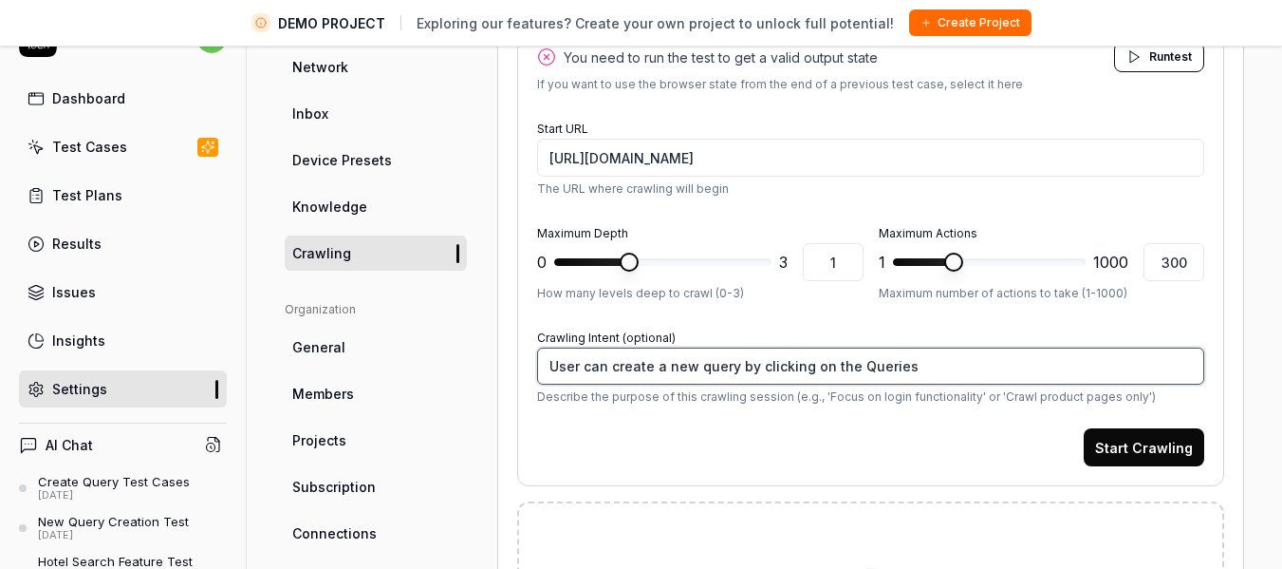
type textarea "User can create a new query by clicking on the Queries T"
type textarea "*"
type textarea "User can create a new query by clicking on the Queries Ta"
type textarea "*"
type textarea "User can create a new query by clicking on the Queries Tab"
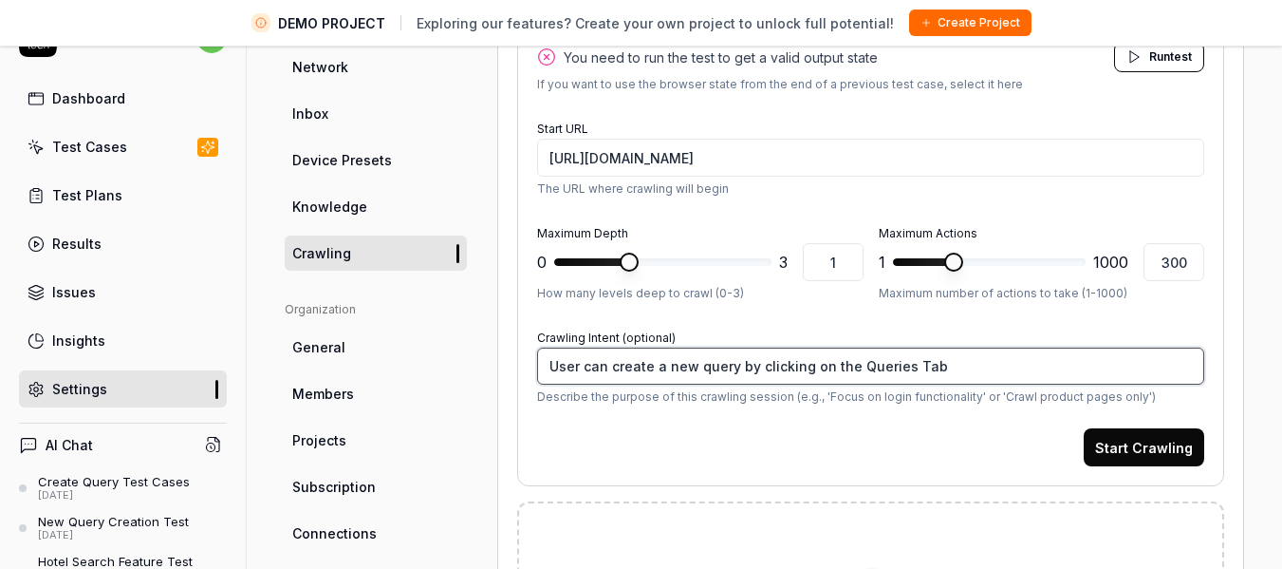
type textarea "*"
type textarea "User can create a new query by clicking on the Queries Tab"
type textarea "*"
type textarea "User can create a new query by clicking on the Queries Tab a"
type textarea "*"
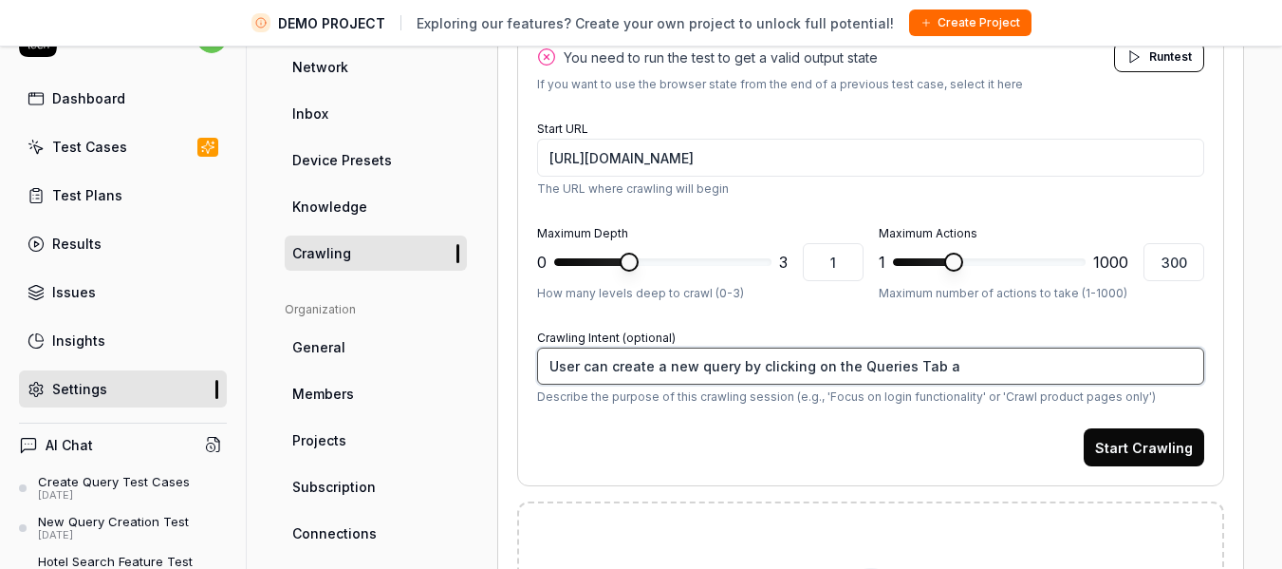
type textarea "User can create a new query by clicking on the Queries Tab an"
type textarea "*"
type textarea "User can create a new query by clicking on the Queries Tab and"
type textarea "*"
type textarea "User can create a new query by clicking on the Queries Tab and"
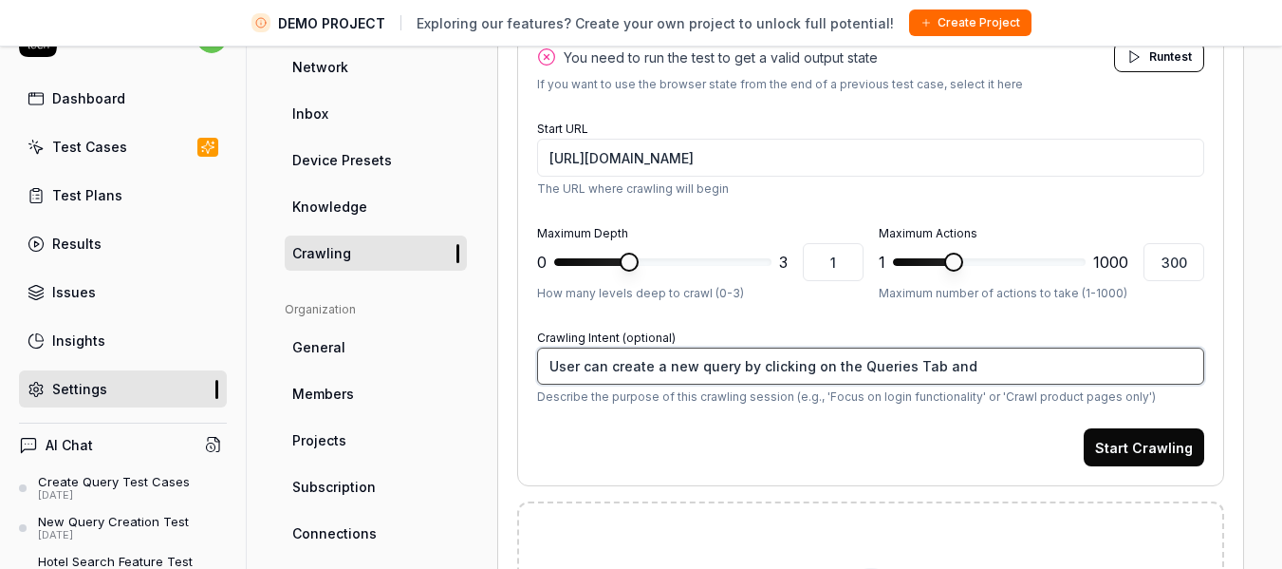
type textarea "*"
type textarea "User can create a new query by clicking on the Queries Tab and t"
type textarea "*"
type textarea "User can create a new query by clicking on the Queries Tab and the"
type textarea "*"
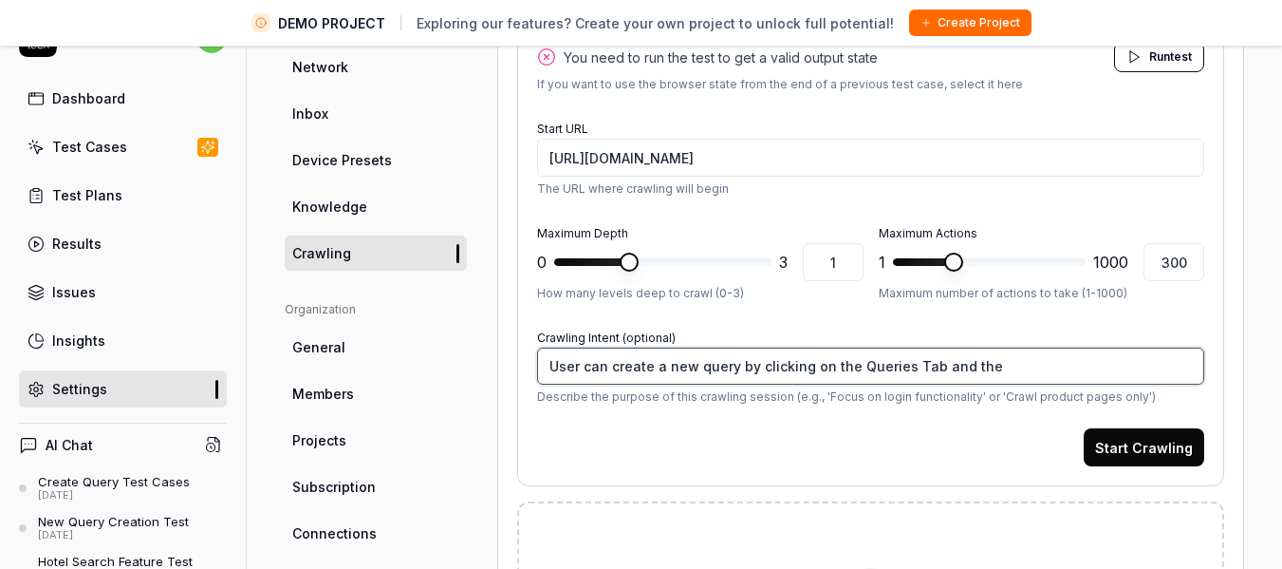
type textarea "User can create a new query by clicking on the Queries Tab and then"
type textarea "*"
type textarea "User can create a new query by clicking on the Queries Tab and then"
type textarea "*"
type textarea "User can create a new query by clicking on the Queries Tab and then c"
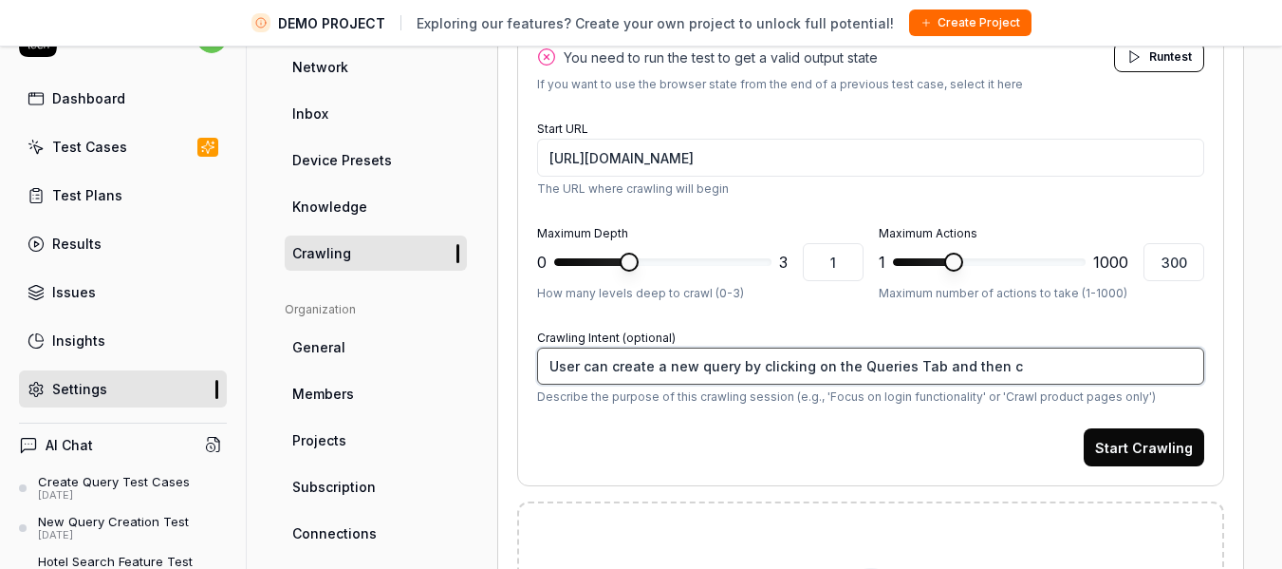
type textarea "*"
type textarea "User can create a new query by clicking on the Queries Tab and then cl"
type textarea "*"
type textarea "User can create a new query by clicking on the Queries Tab and then cli"
type textarea "*"
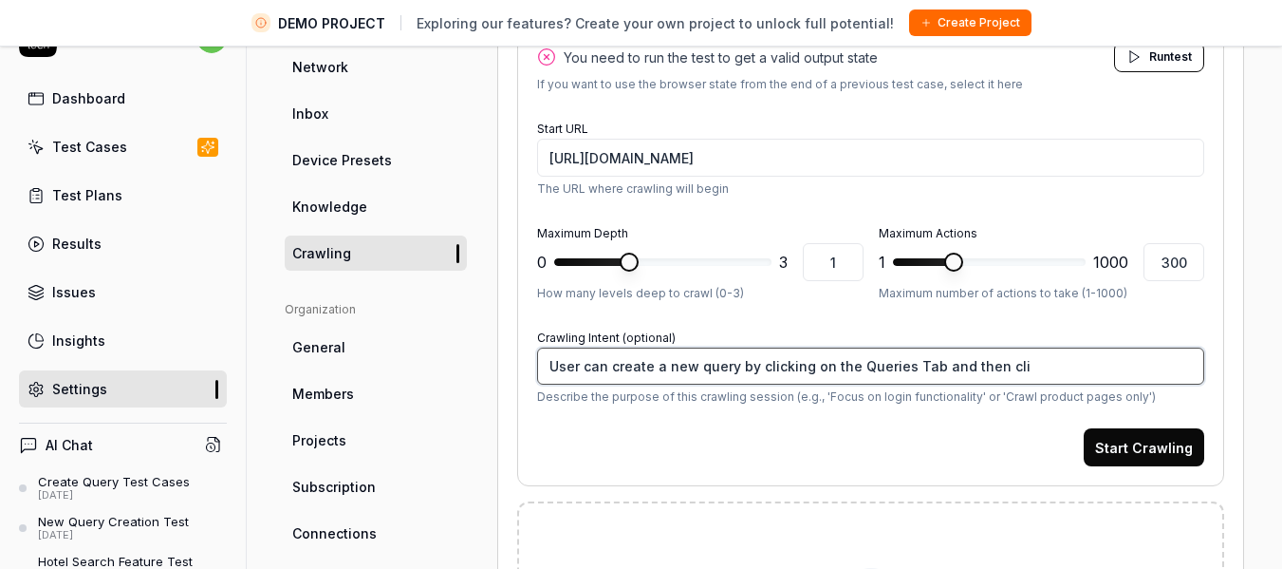
type textarea "User can create a new query by clicking on the Queries Tab and then clic"
type textarea "*"
type textarea "User can create a new query by clicking on the Queries Tab and then click"
type textarea "*"
type textarea "User can create a new query by clicking on the Queries Tab and then click"
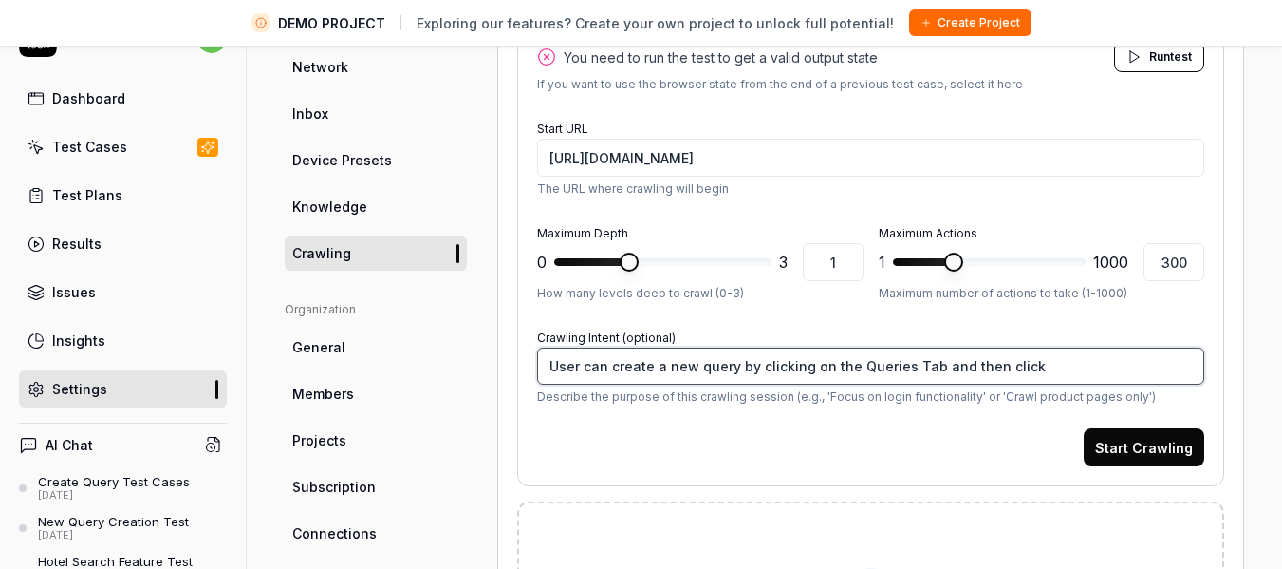
type textarea "*"
type textarea "User can create a new query by clicking on the Queries Tab and then"
type textarea "*"
type textarea "User can create a new query by clicking on the Queries Tab and then A"
type textarea "*"
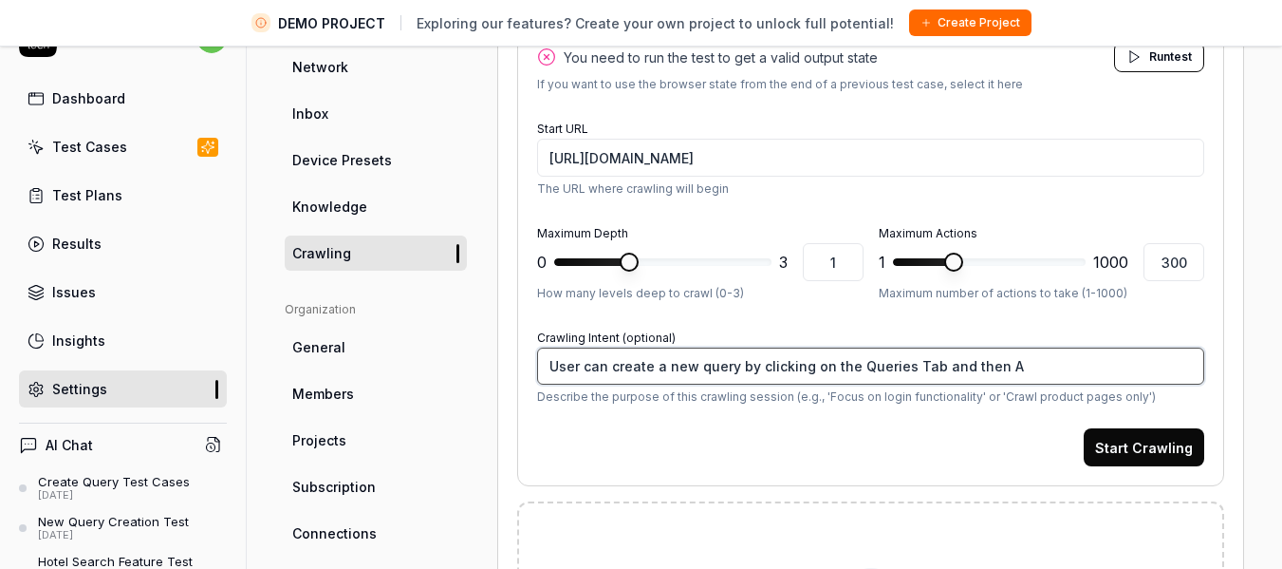
type textarea "User can create a new query by clicking on the Queries Tab and then Ad"
type textarea "*"
type textarea "User can create a new query by clicking on the Queries Tab and then Add"
type textarea "*"
type textarea "User can create a new query by clicking on the Queries Tab and then Add"
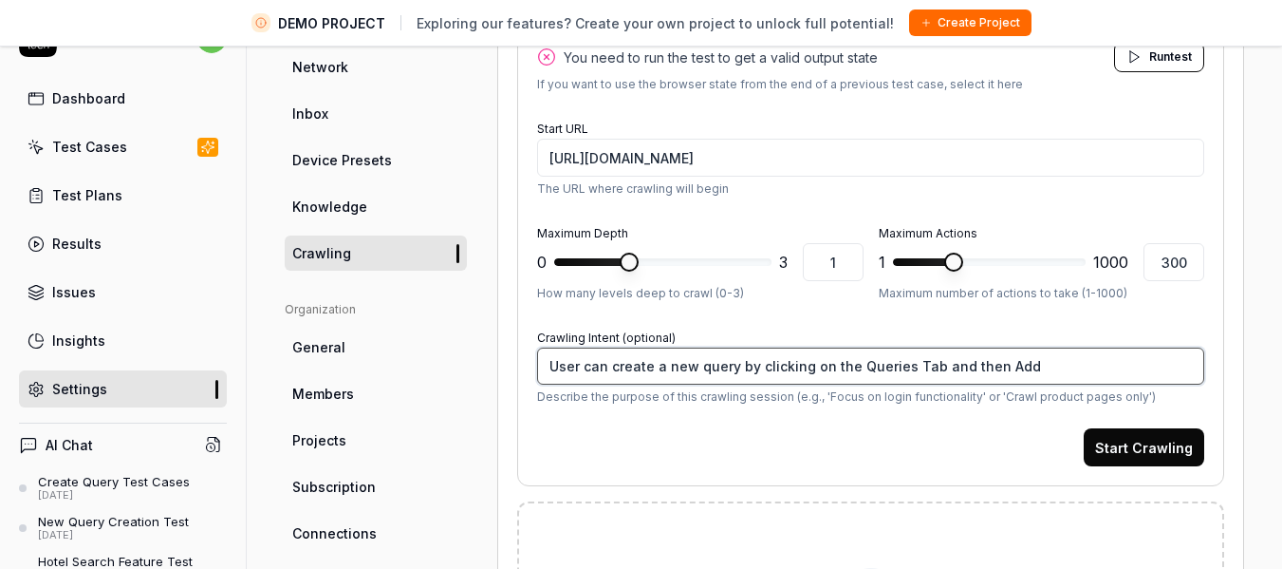
type textarea "*"
type textarea "User can create a new query by clicking on the Queries Tab and then Add N"
type textarea "*"
type textarea "User can create a new query by clicking on the Queries Tab and then Add Ne"
type textarea "*"
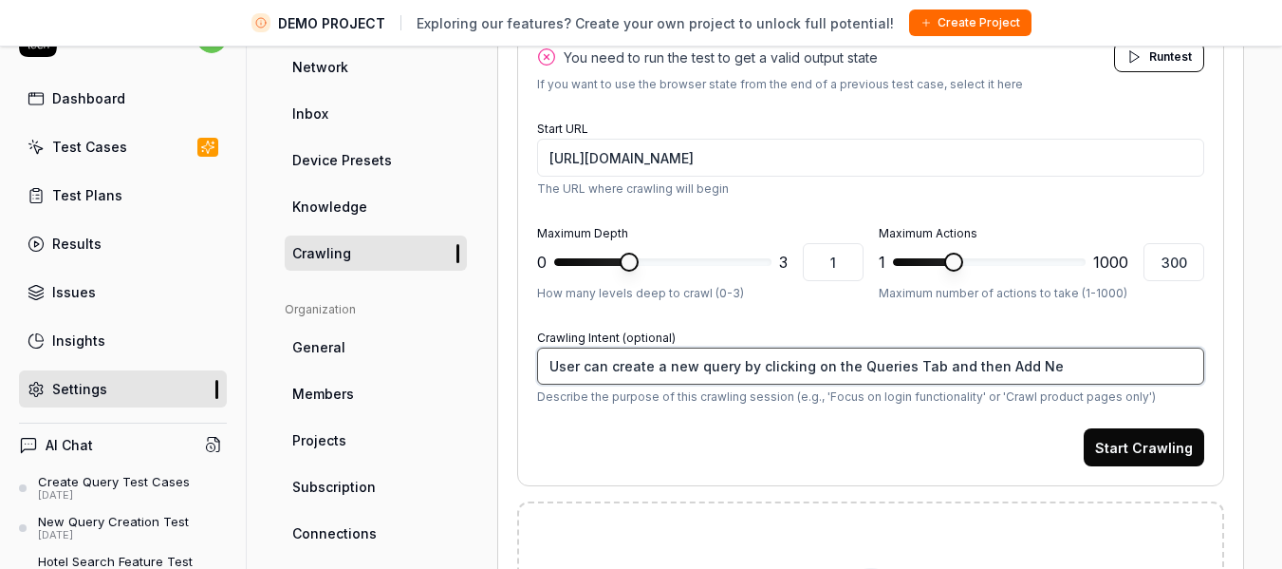
type textarea "User can create a new query by clicking on the Queries Tab and then Add New"
type textarea "*"
type textarea "User can create a new query by clicking on the Queries Tab and then Add New"
type textarea "*"
type textarea "User can create a new query by clicking on the Queries Tab and then Add New Q"
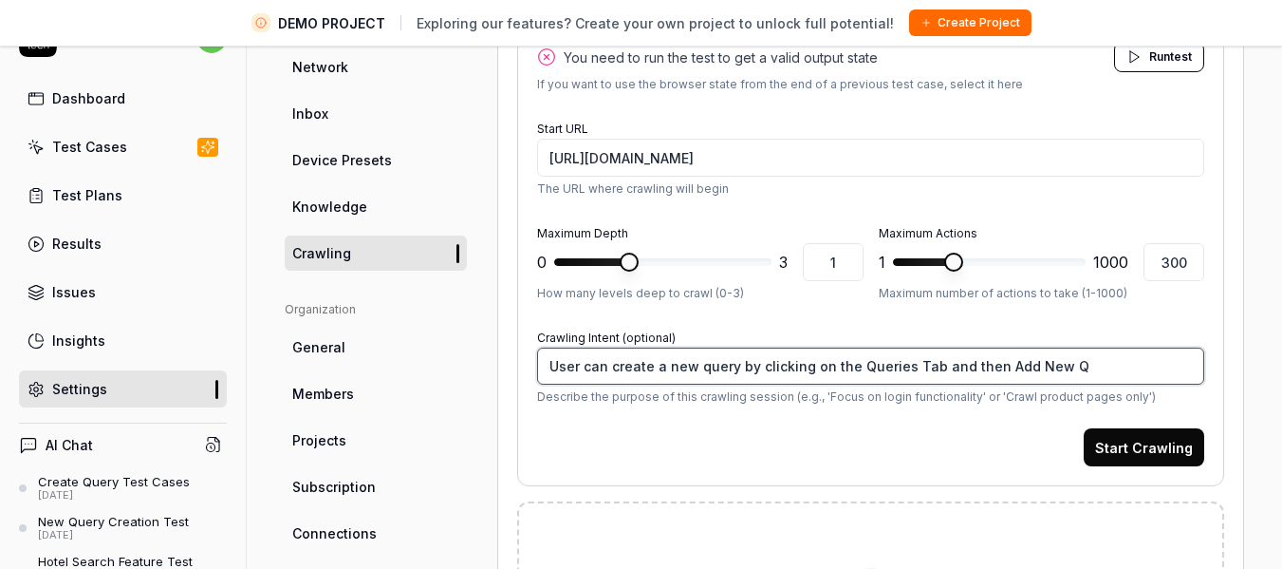
type textarea "*"
type textarea "User can create a new query by clicking on the Queries Tab and then Add New Qu"
type textarea "*"
type textarea "User can create a new query by clicking on the Queries Tab and then Add New Que"
type textarea "*"
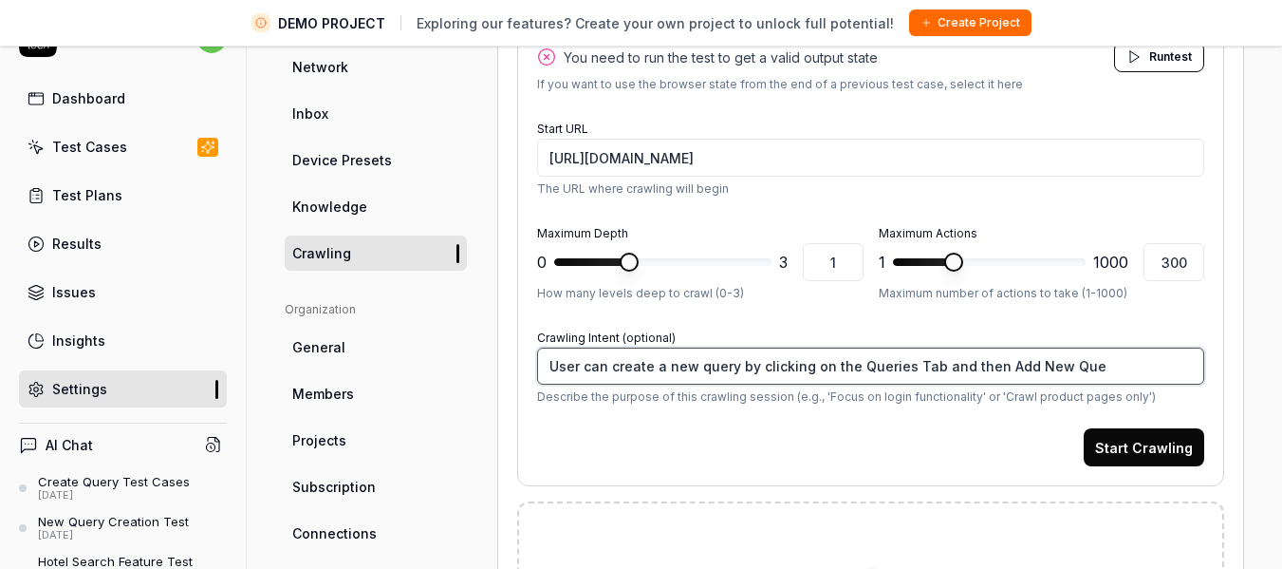
type textarea "User can create a new query by clicking on the Queries Tab and then Add New Quer"
type textarea "*"
type textarea "User can create a new query by clicking on the Queries Tab and then Add New Que…"
type textarea "*"
type textarea "User can create a new query by clicking on the Queries Tab and then Add New Que…"
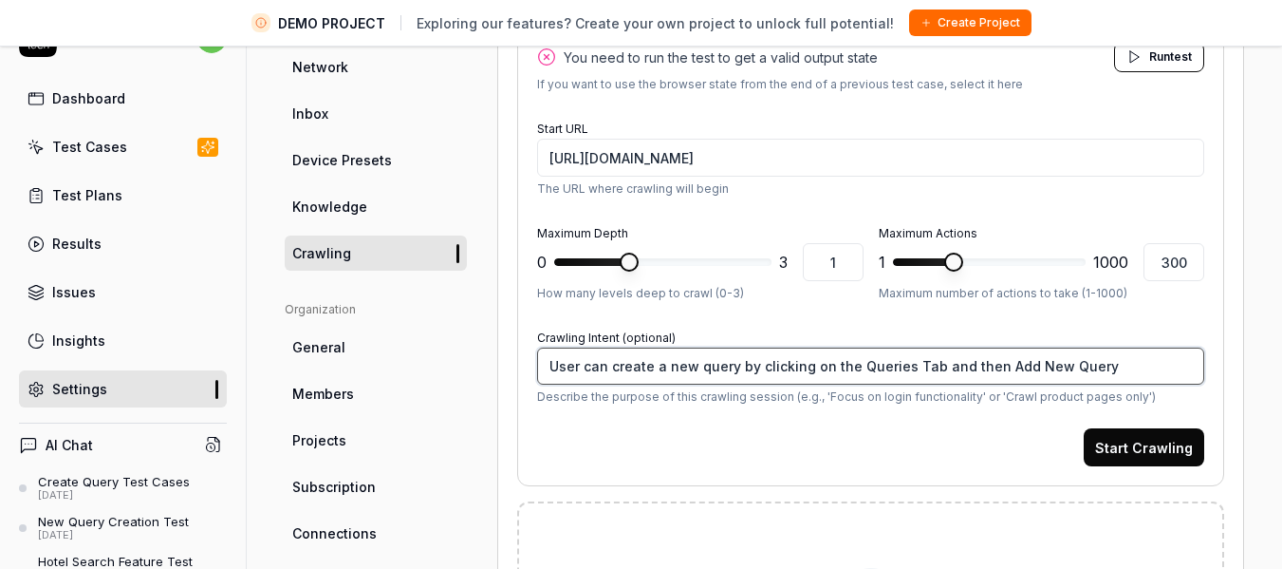
type textarea "*"
type textarea "User can create a new query by clicking on the Queries Tab and then Add New Que…"
type textarea "*"
type textarea "User can create a new query by clicking on the Queries Tab and then Add New Que…"
type textarea "*"
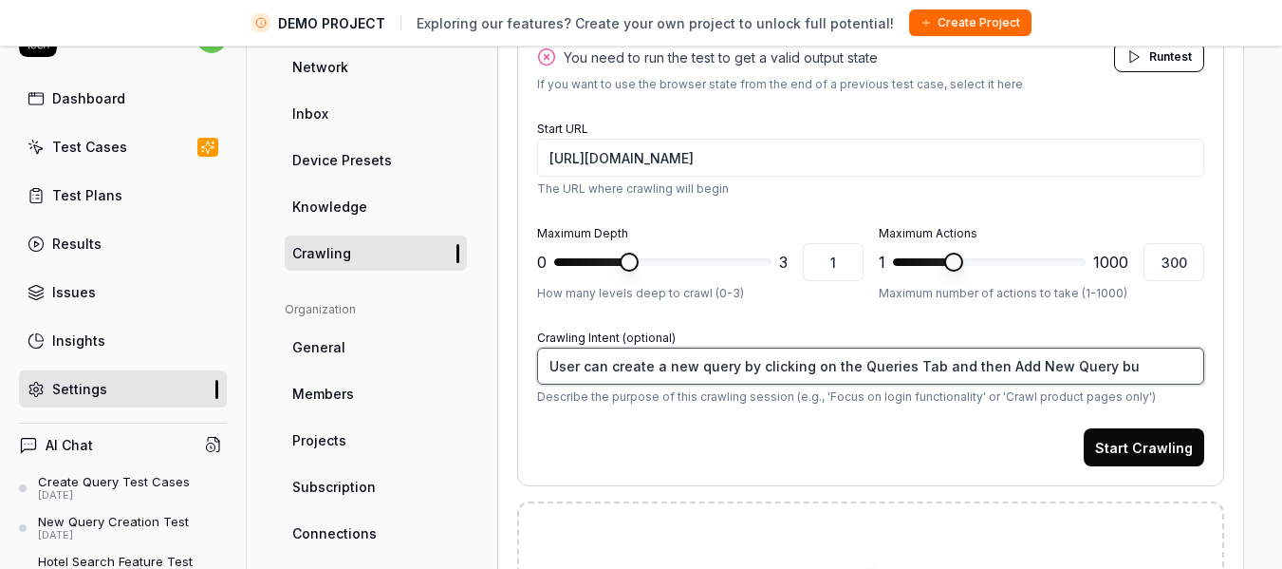
type textarea "User can create a new query by clicking on the Queries Tab and then Add New Que…"
type textarea "*"
type textarea "User can create a new query by clicking on the Queries Tab and then Add New Que…"
type textarea "*"
type textarea "User can create a new query by clicking on the Queries Tab and then Add New Que…"
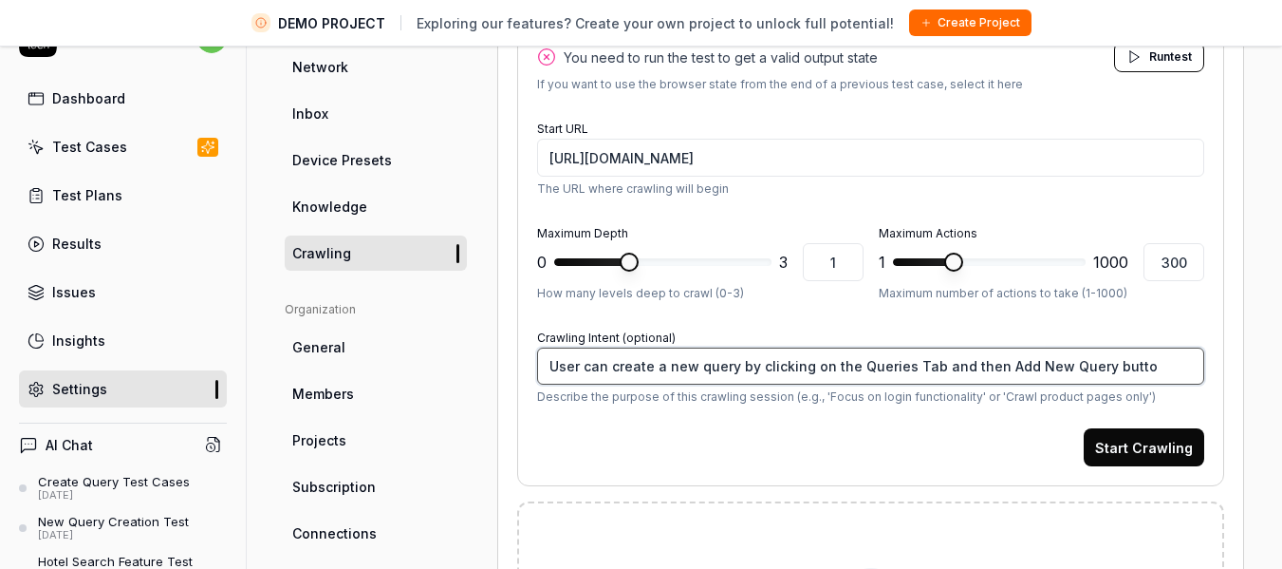
type textarea "*"
type textarea "User can create a new query by clicking on the Queries Tab and then Add New Que…"
type textarea "*"
type textarea "User can create a new query by clicking on the Queries Tab and then Add New Que…"
type textarea "*"
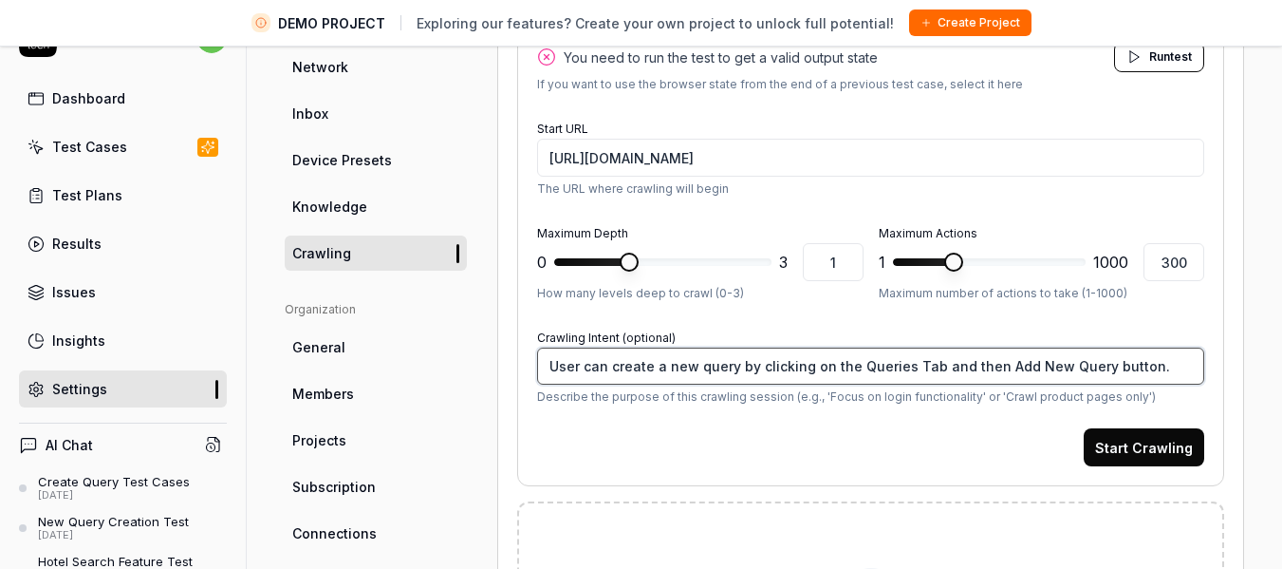
type textarea "User can create a new query by clicking on the Queries Tab and then Add New Que…"
type textarea "*"
type textarea "User can create a new query by clicking on the Queries Tab and then Add New Que…"
type textarea "*"
type textarea "User can create a new query by clicking on the Queries Tab and then Add New Que…"
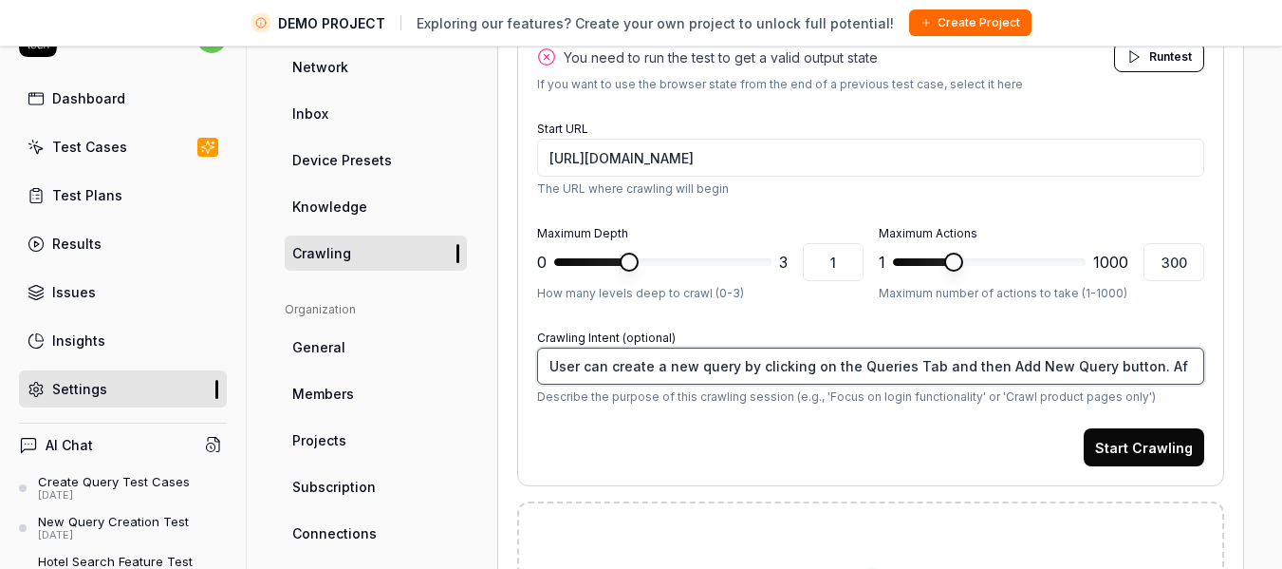
type textarea "*"
type textarea "User can create a new query by clicking on the Queries Tab and then Add New Que…"
type textarea "*"
type textarea "User can create a new query by clicking on the Queries Tab and then Add New Que…"
type textarea "*"
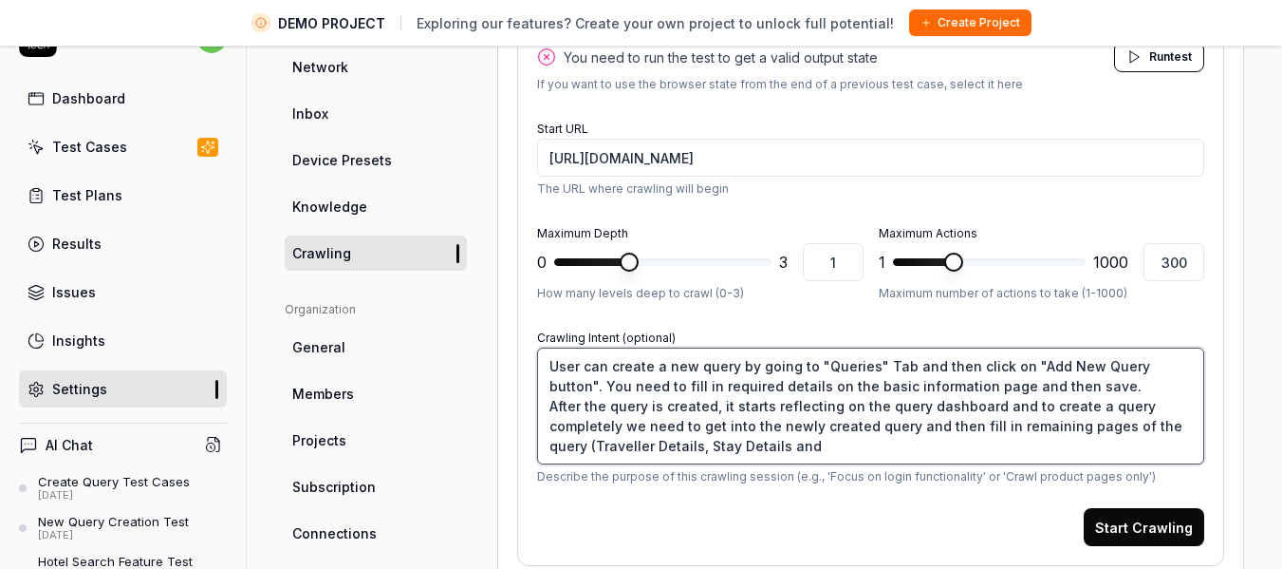
click at [840, 448] on textarea "User can create a new query by going to "Queries" Tab and then click on "Add Ne…" at bounding box center [870, 405] width 667 height 117
paste textarea "Preferences and Inclusions"
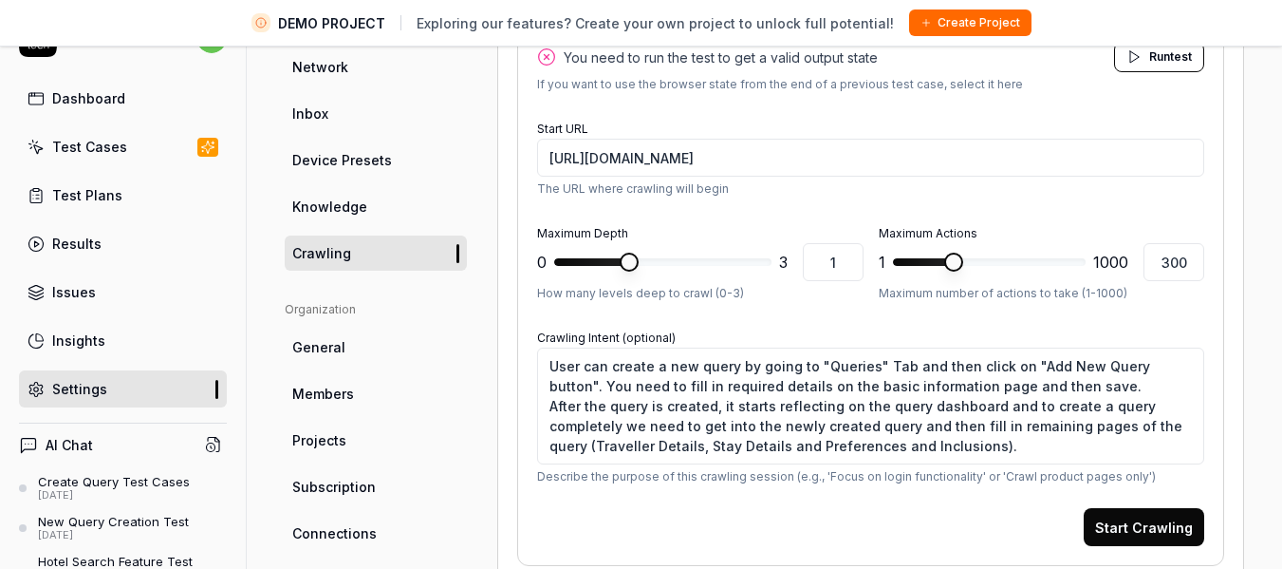
click at [1126, 537] on button "Start Crawling" at bounding box center [1144, 527] width 121 height 38
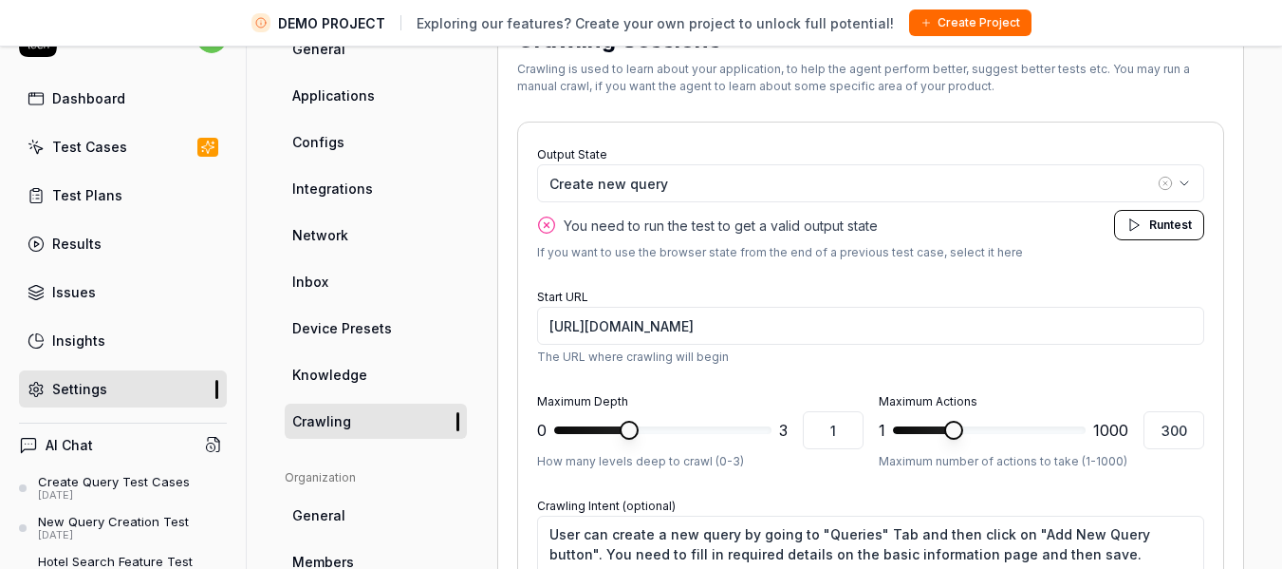
scroll to position [147, 0]
click at [544, 218] on icon at bounding box center [546, 224] width 19 height 19
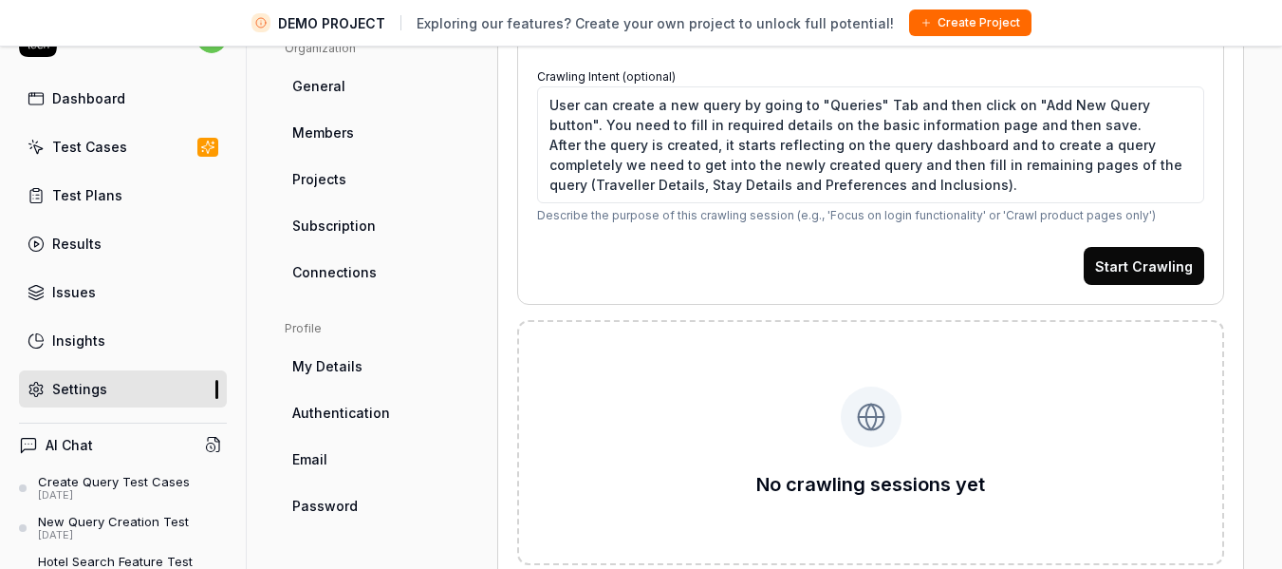
scroll to position [578, 0]
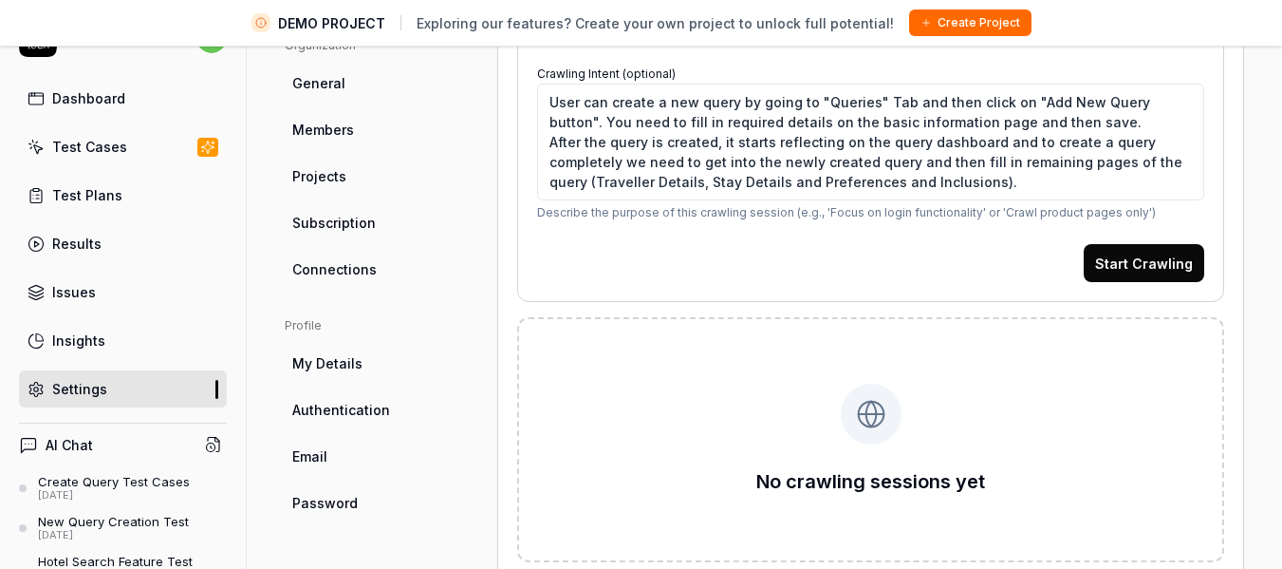
click at [1138, 267] on button "Start Crawling" at bounding box center [1144, 263] width 121 height 38
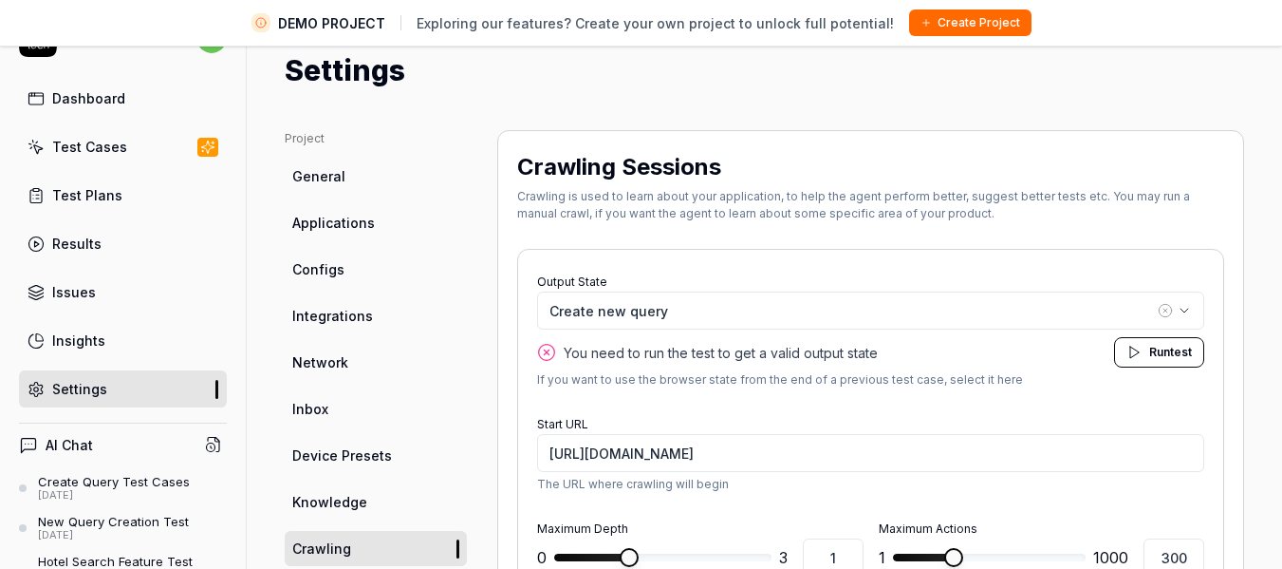
scroll to position [16, 0]
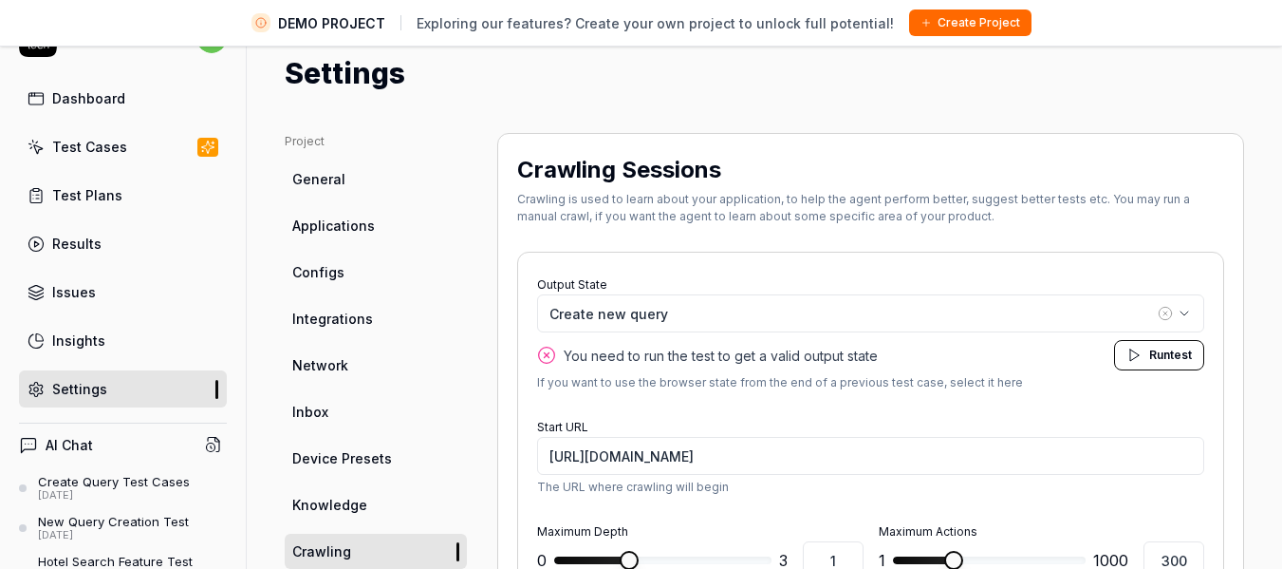
click at [1122, 346] on button "Run test" at bounding box center [1159, 355] width 90 height 30
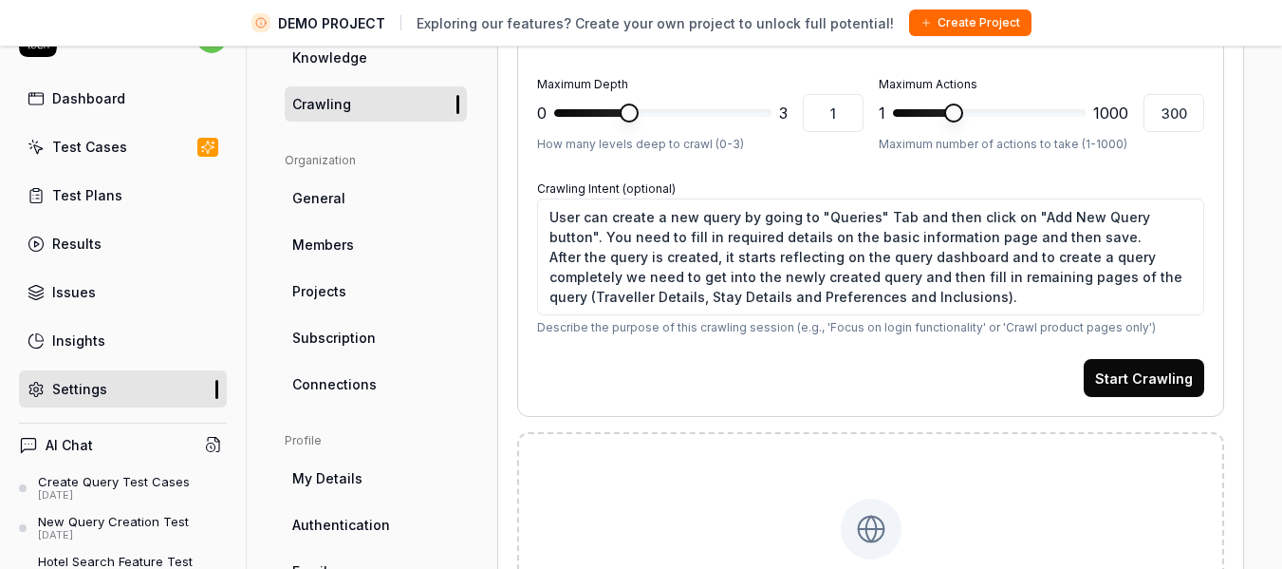
scroll to position [464, 0]
click at [1110, 384] on button "Start Crawling" at bounding box center [1144, 377] width 121 height 38
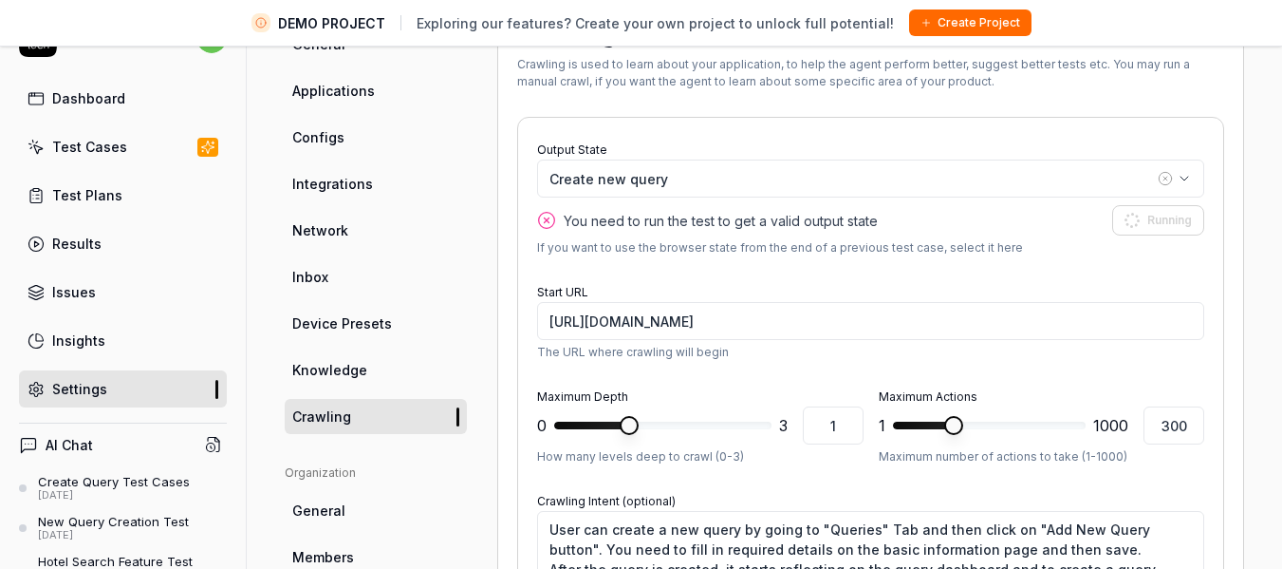
scroll to position [139, 0]
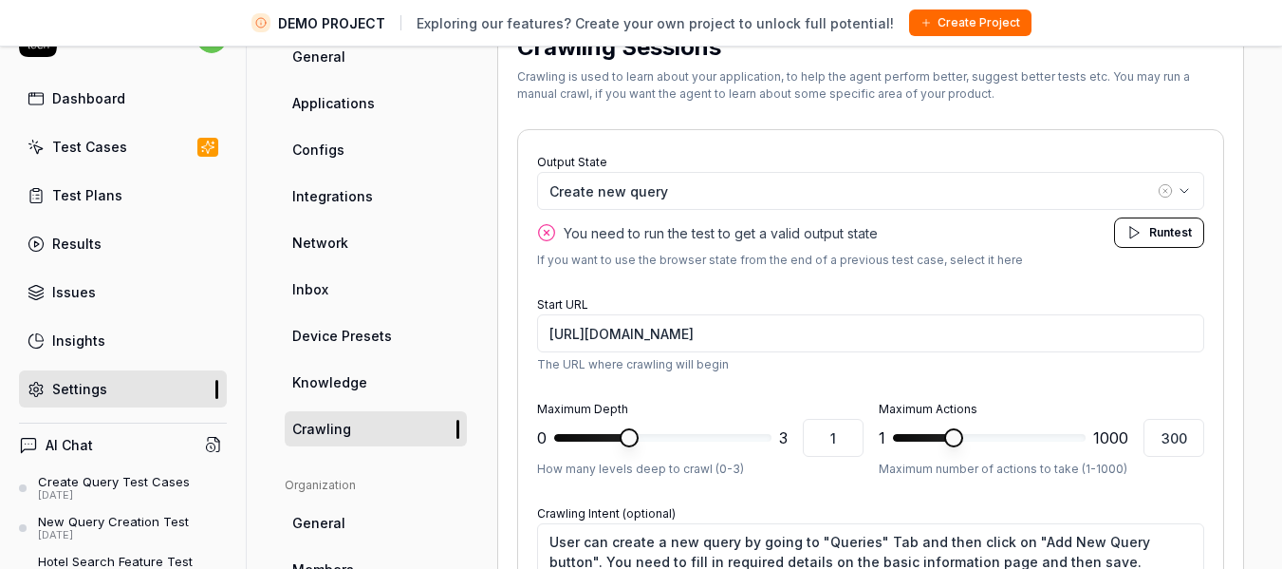
click at [94, 243] on div "Results" at bounding box center [76, 244] width 49 height 20
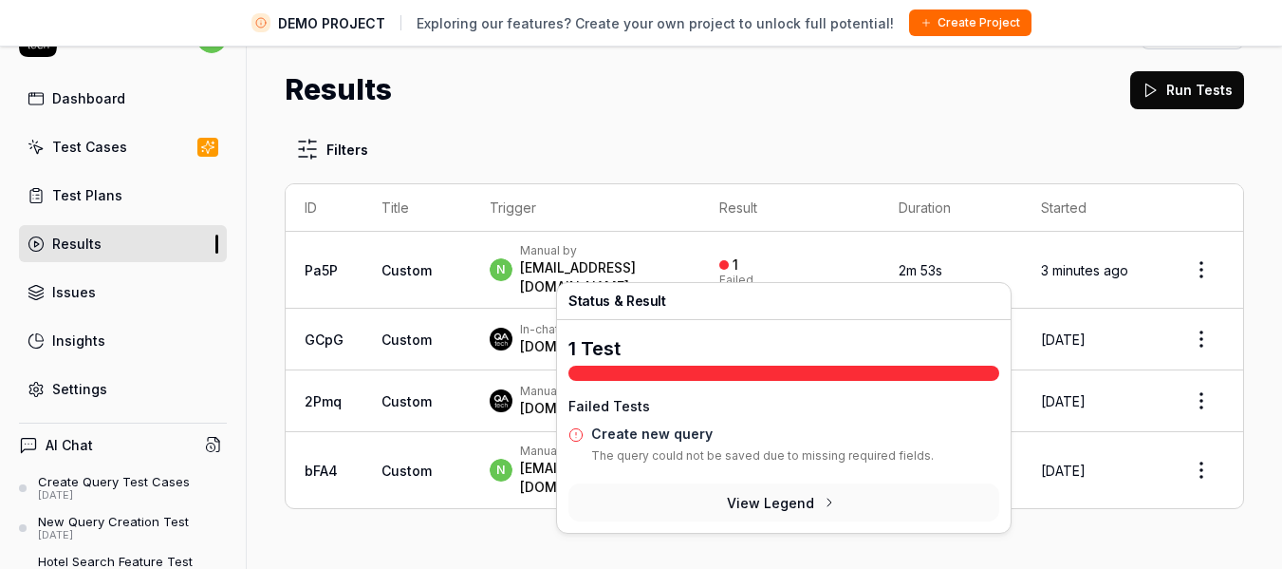
click at [794, 495] on button "View Legend" at bounding box center [784, 502] width 431 height 38
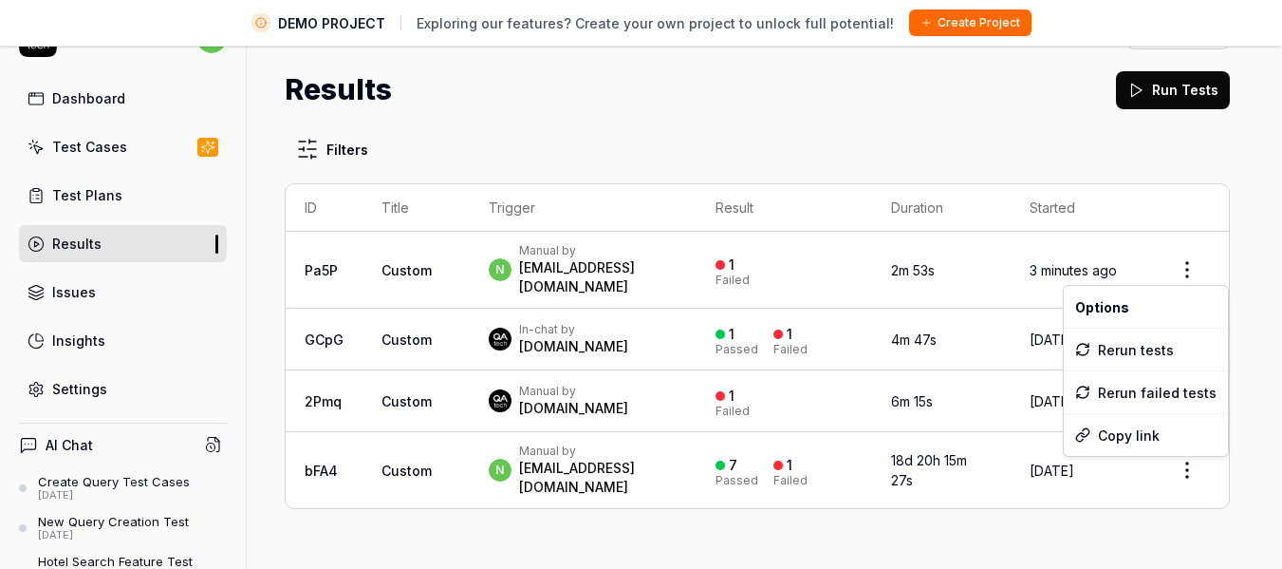
click at [1200, 252] on html "DEMO PROJECT Exploring our features? Create your own project to unlock full pot…" at bounding box center [641, 261] width 1282 height 613
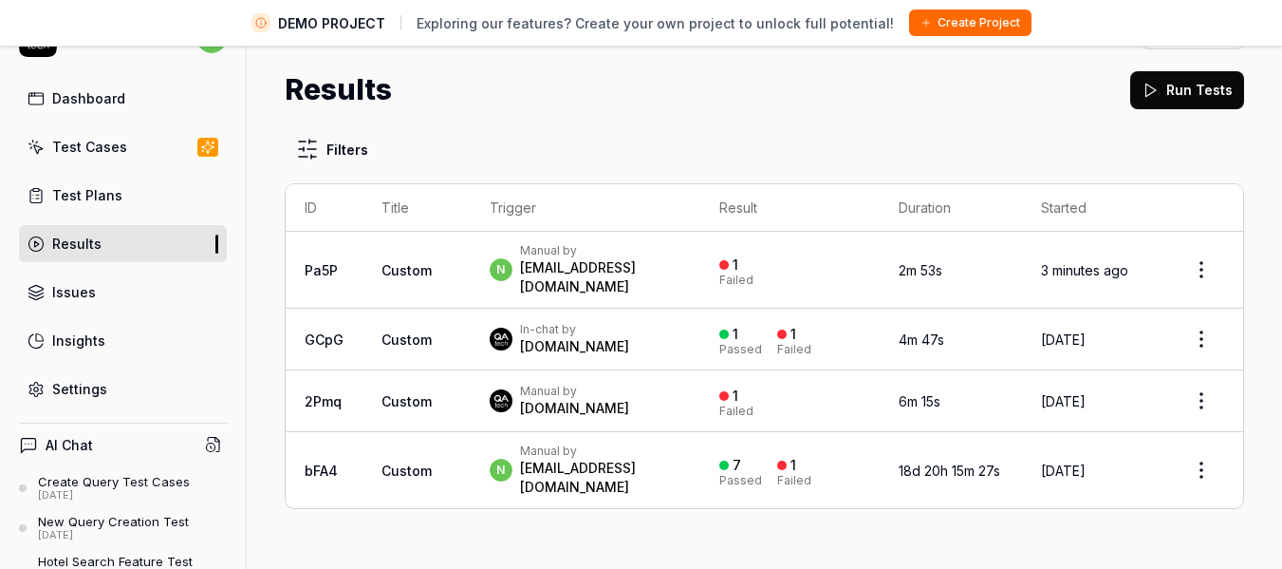
click at [655, 270] on html "DEMO PROJECT Exploring our features? Create your own project to unlock full pot…" at bounding box center [641, 261] width 1282 height 613
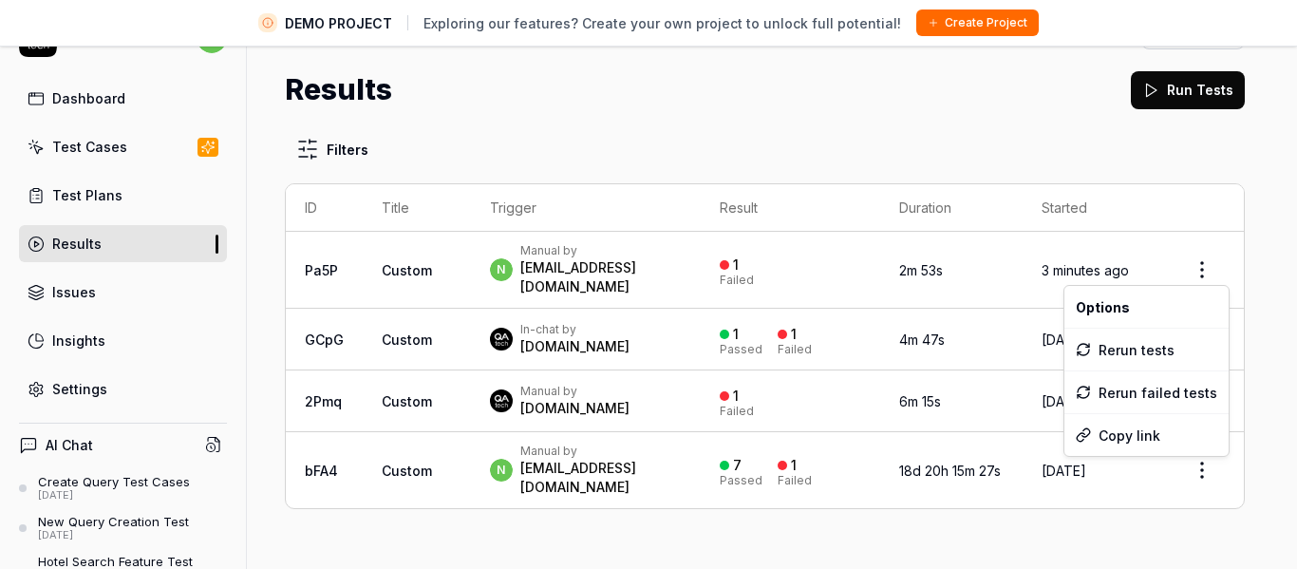
click at [1197, 256] on html "DEMO PROJECT Exploring our features? Create your own project to unlock full pot…" at bounding box center [648, 261] width 1297 height 613
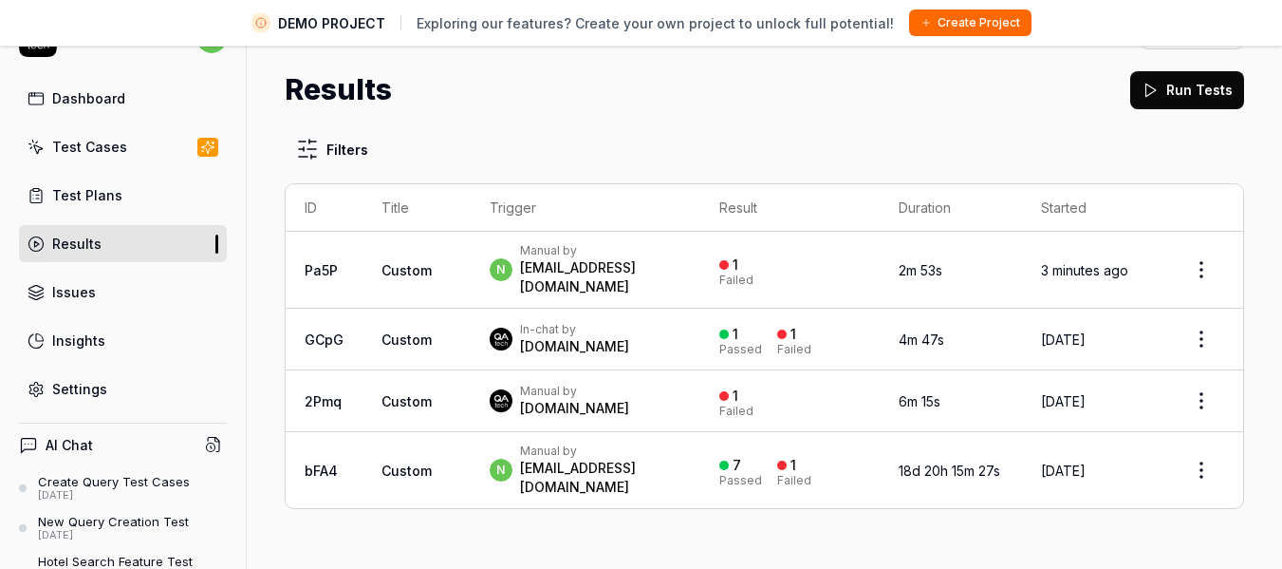
click at [99, 195] on html "DEMO PROJECT Exploring our features? Create your own project to unlock full pot…" at bounding box center [641, 261] width 1282 height 613
click at [99, 195] on div "Test Plans" at bounding box center [87, 195] width 70 height 20
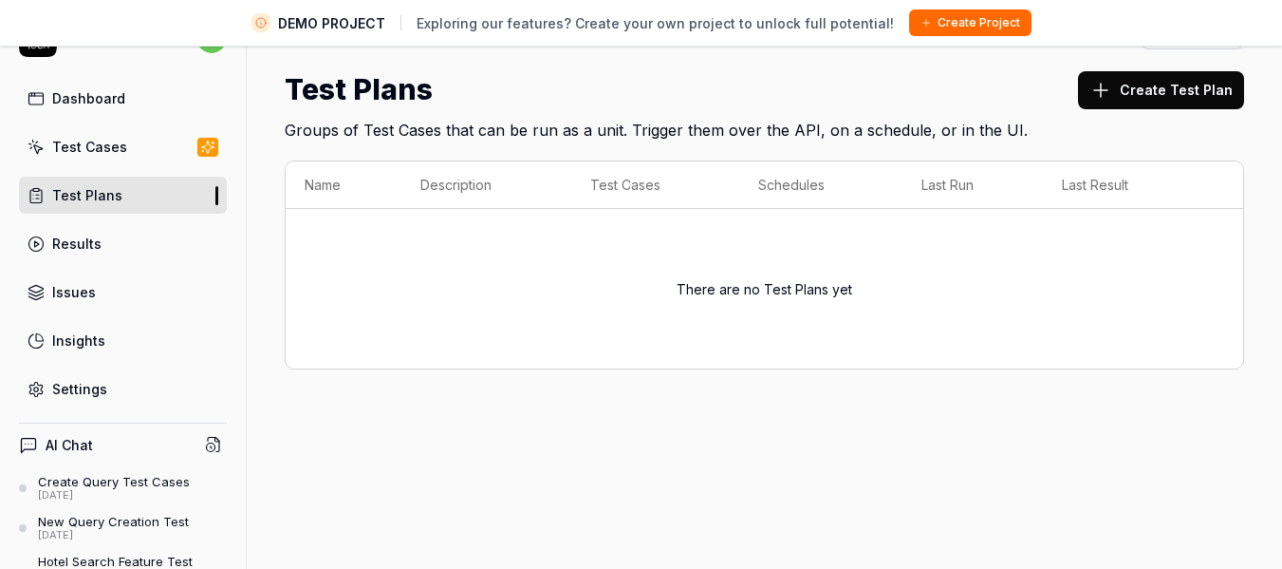
click at [115, 145] on div "Test Cases" at bounding box center [89, 147] width 75 height 20
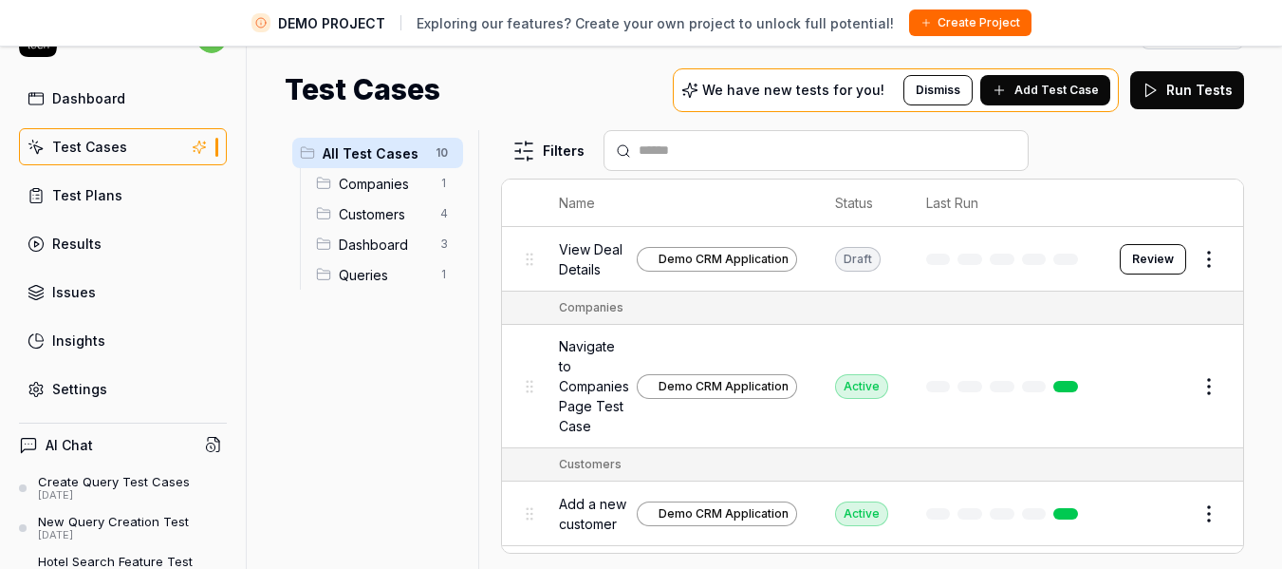
click at [106, 332] on link "Insights" at bounding box center [123, 340] width 208 height 37
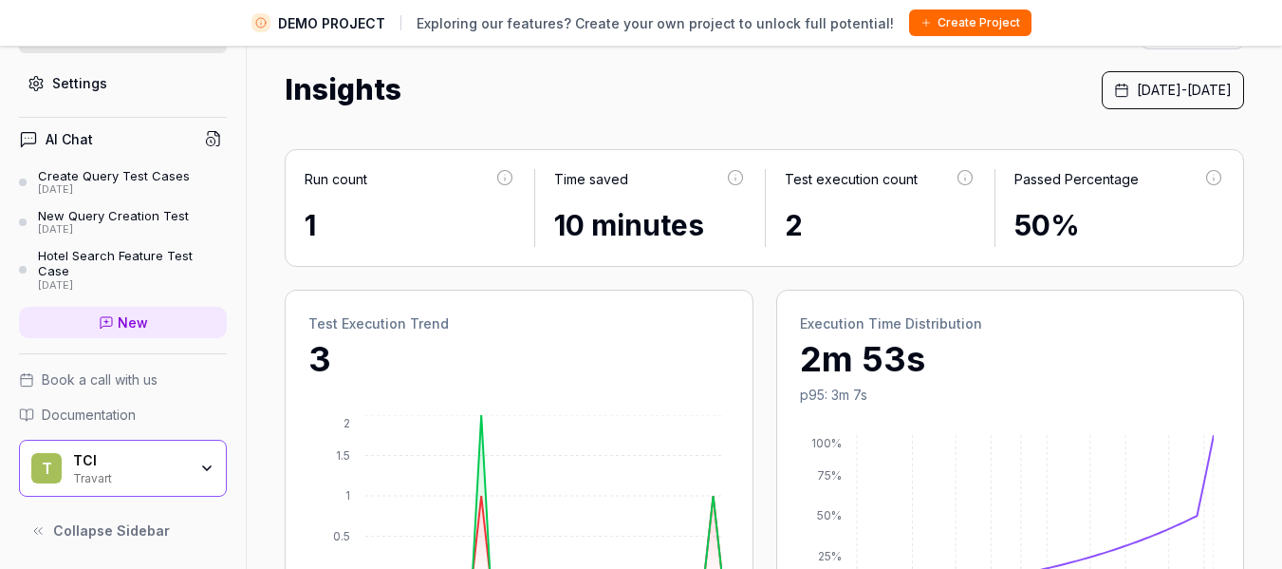
scroll to position [303, 0]
click at [91, 175] on div "Create Query Test Cases" at bounding box center [114, 178] width 152 height 15
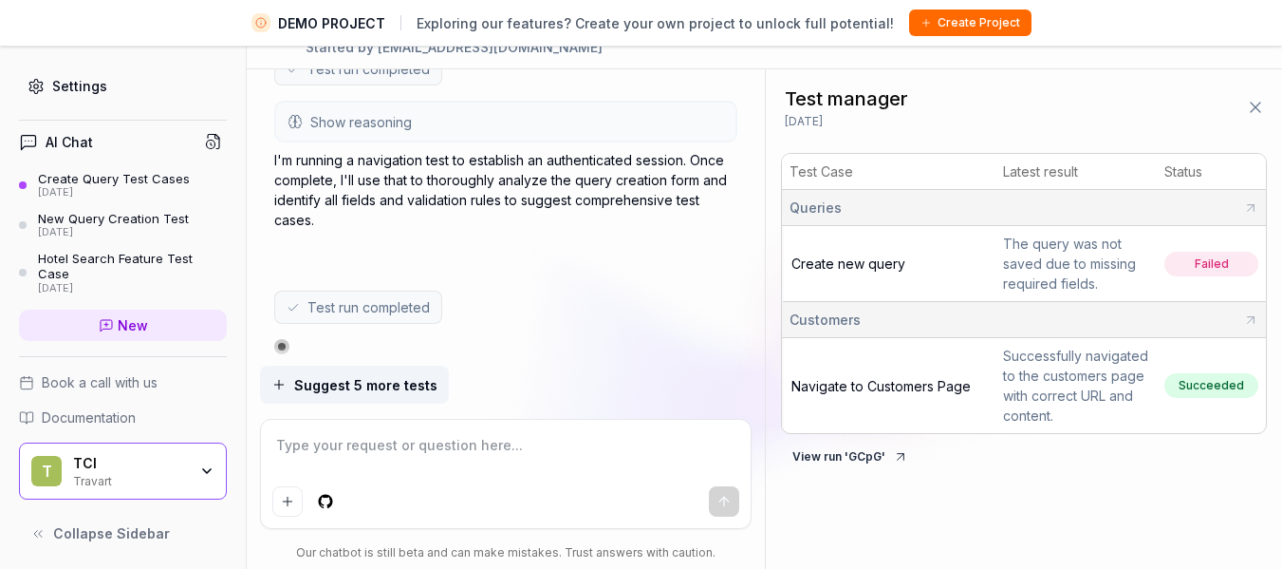
scroll to position [1240, 0]
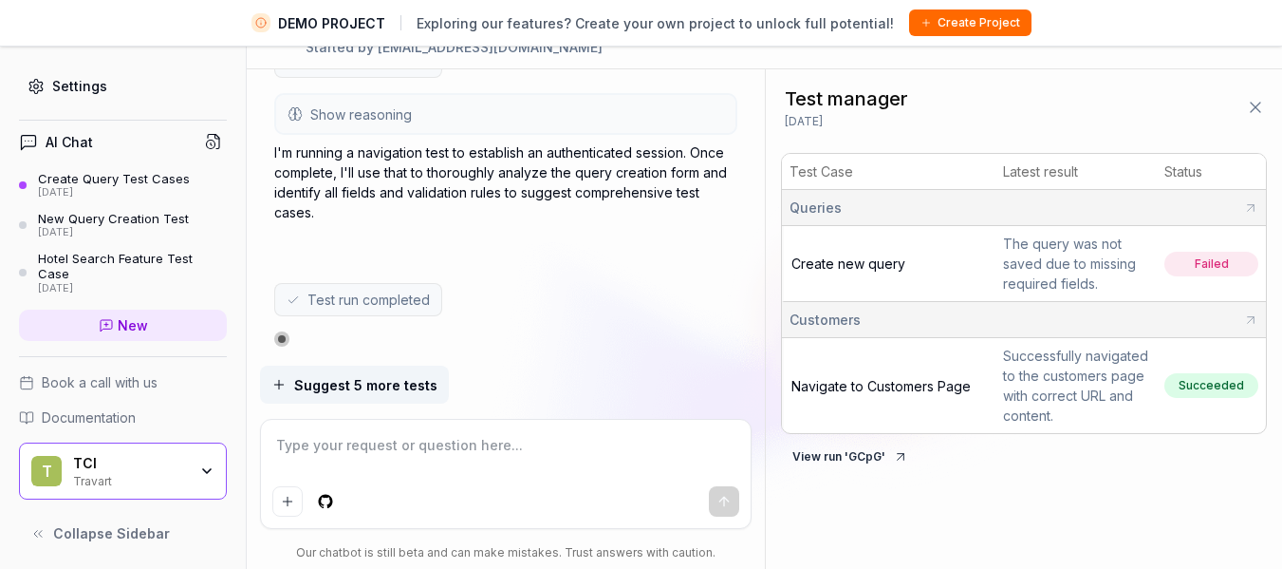
click at [1255, 103] on icon at bounding box center [1255, 107] width 19 height 19
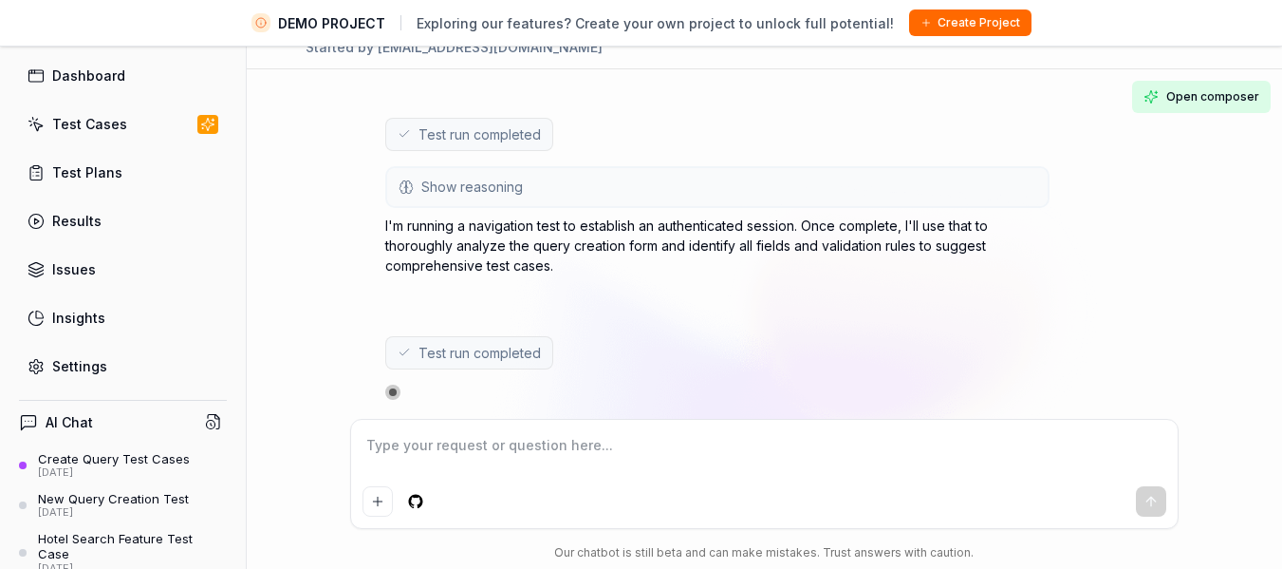
scroll to position [0, 0]
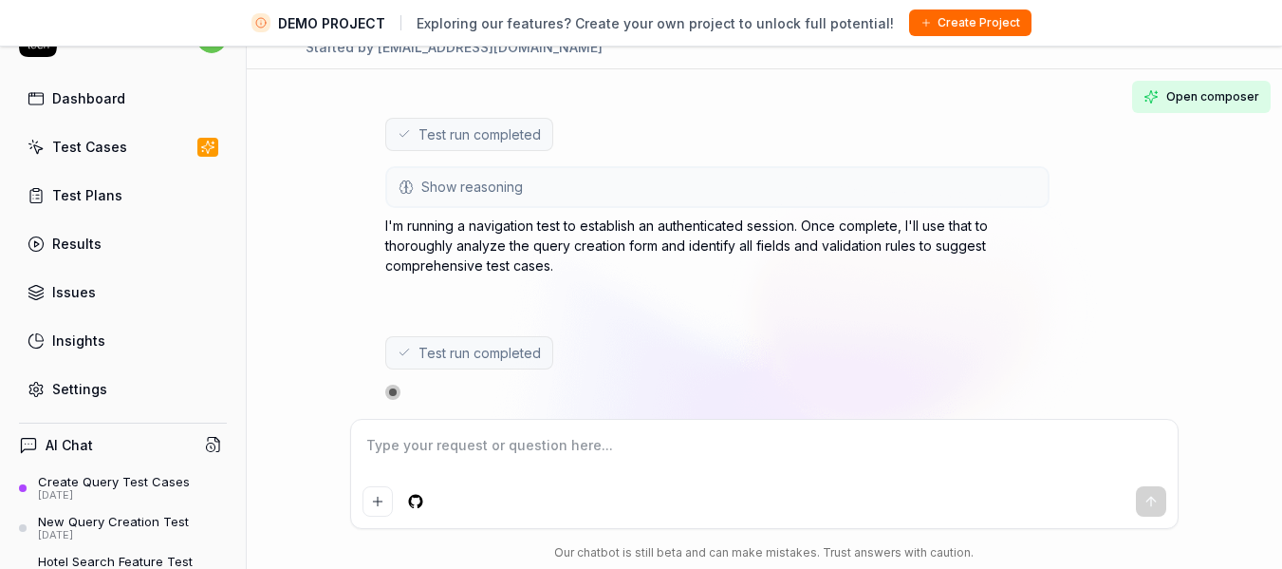
click at [96, 97] on div "Dashboard" at bounding box center [88, 98] width 73 height 20
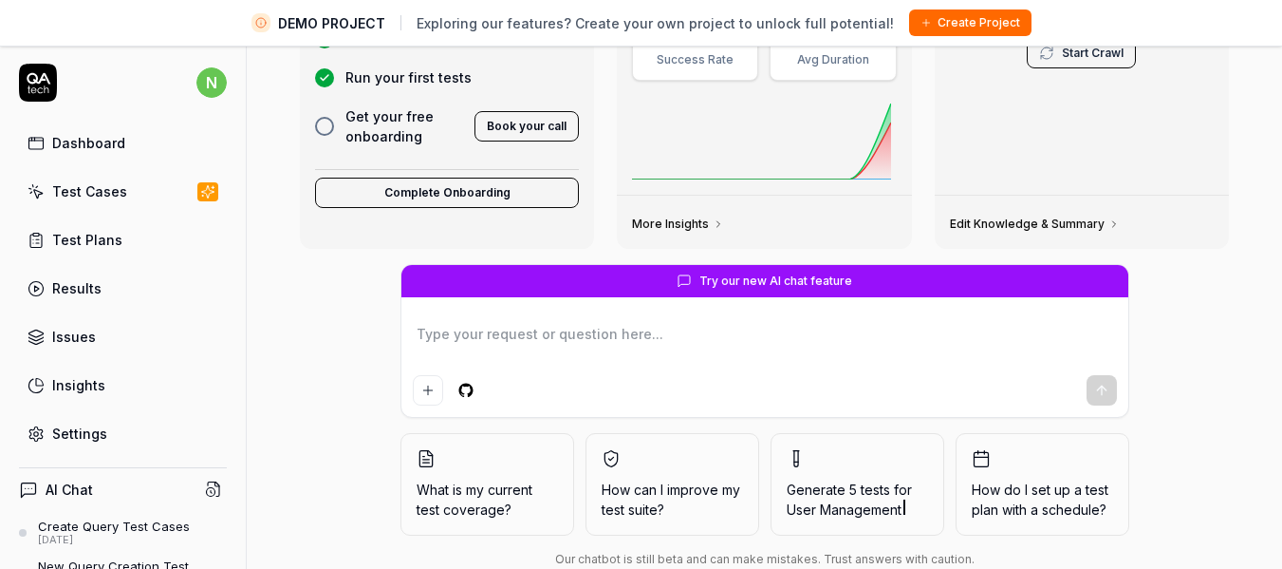
click at [92, 181] on div "Test Cases" at bounding box center [89, 191] width 75 height 20
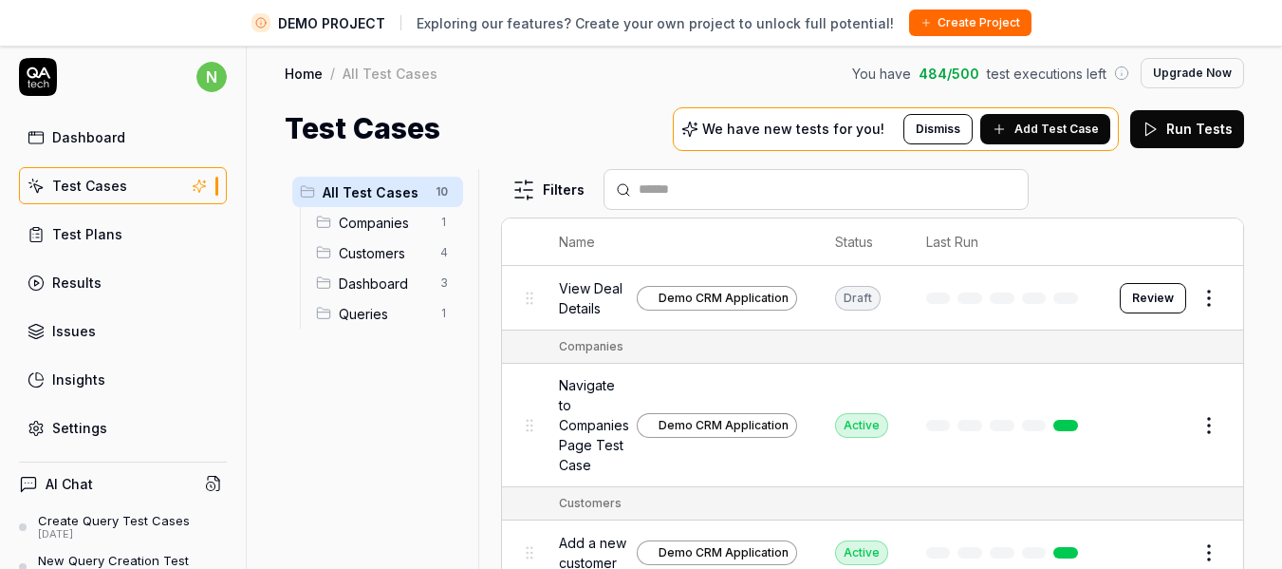
scroll to position [7, 0]
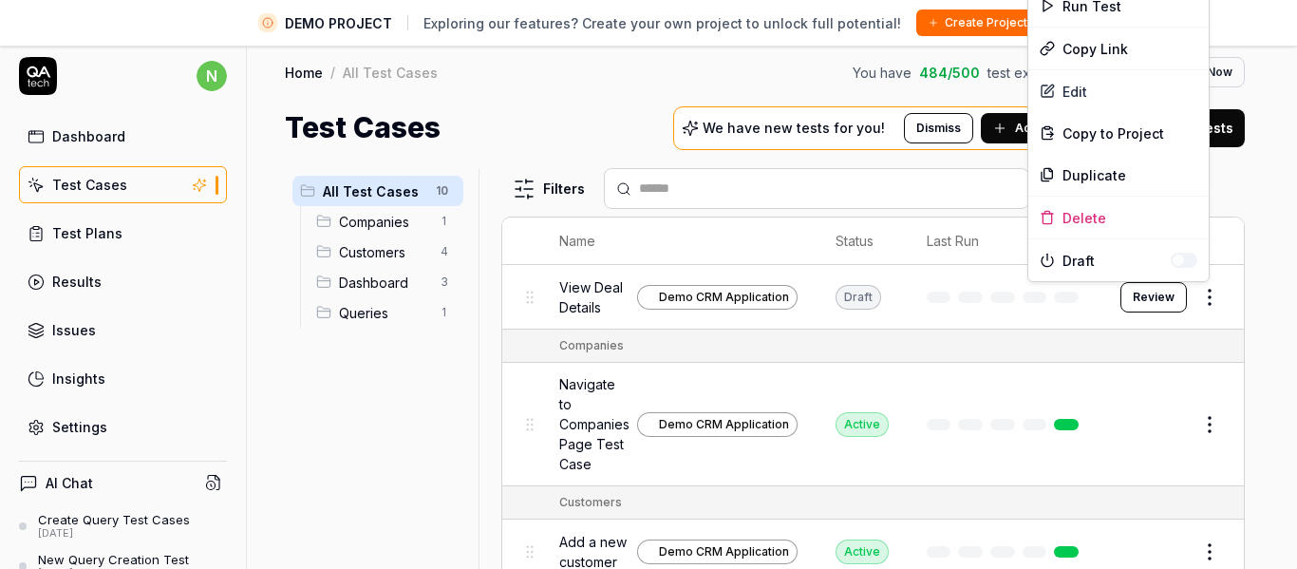
click at [1191, 296] on html "DEMO PROJECT Exploring our features? Create your own project to unlock full pot…" at bounding box center [648, 299] width 1297 height 613
click at [1099, 216] on div "Delete" at bounding box center [1118, 217] width 180 height 42
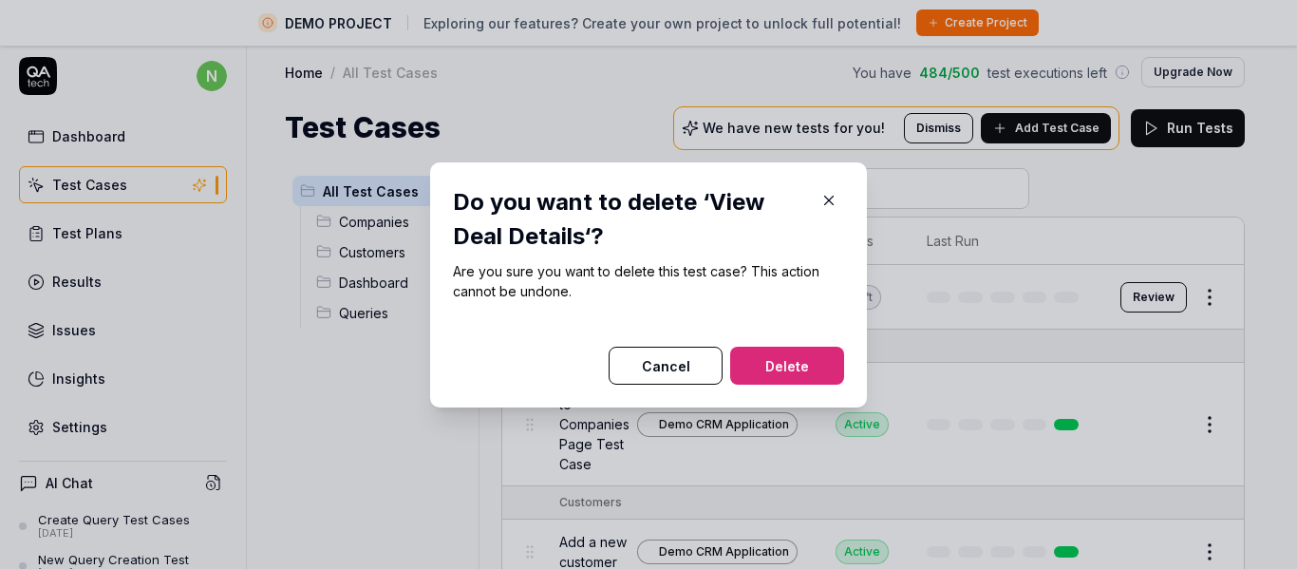
click at [801, 357] on button "Delete" at bounding box center [787, 365] width 114 height 38
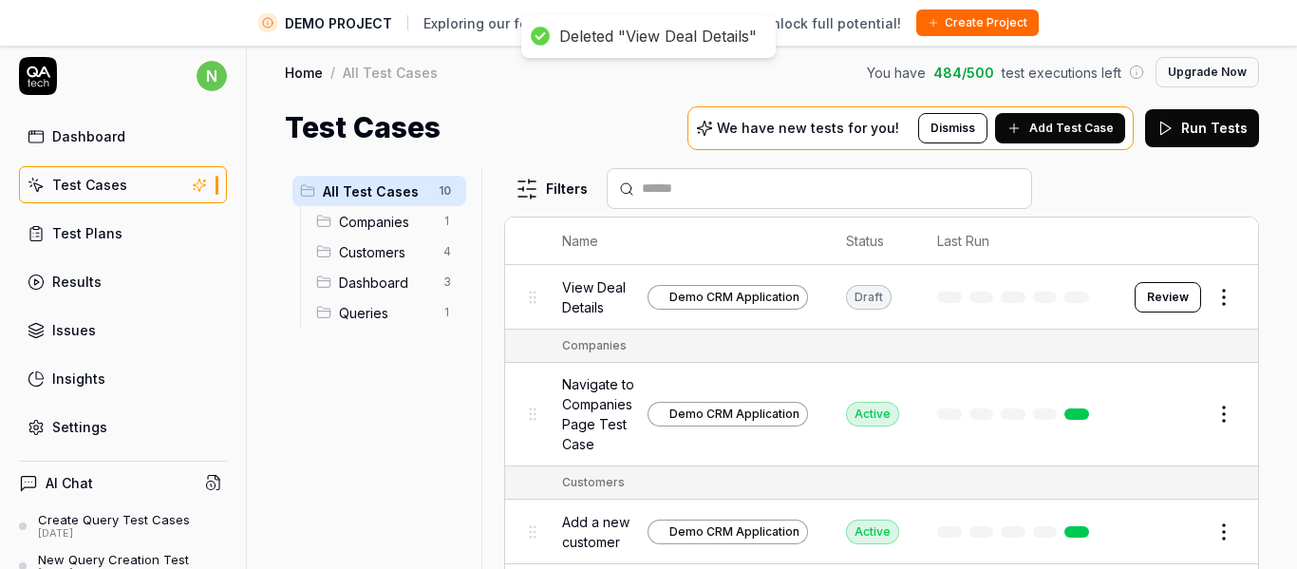
click at [1197, 297] on html "DEMO PROJECT Exploring our features? Create your own project to unlock full pot…" at bounding box center [648, 299] width 1297 height 613
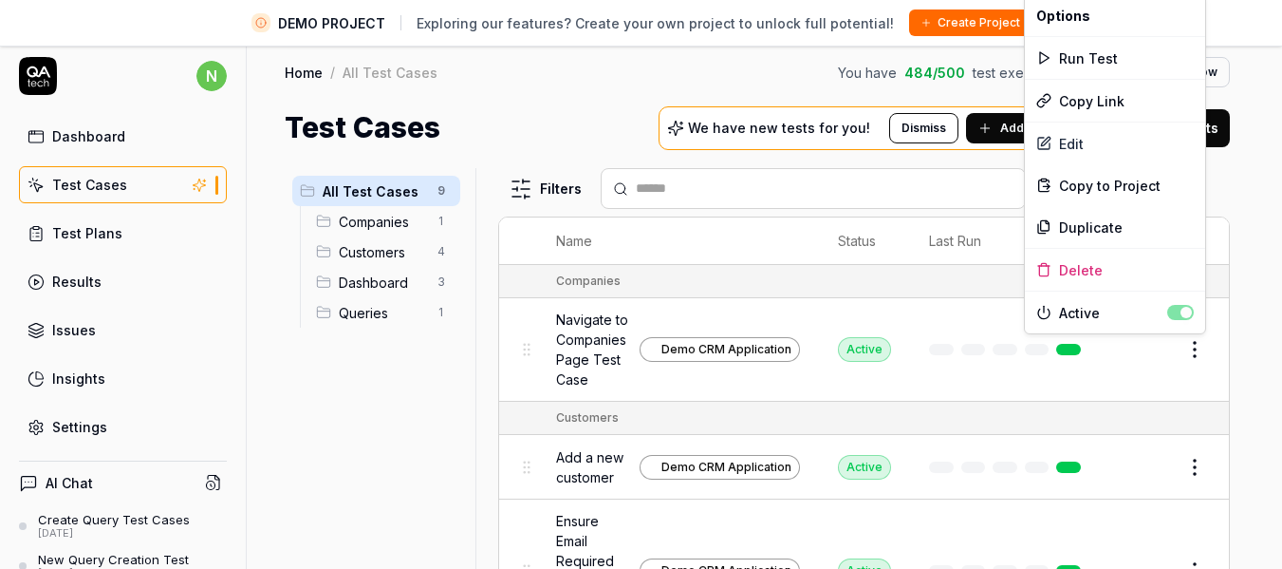
click at [1193, 354] on html "DEMO PROJECT Exploring our features? Create your own project to unlock full pot…" at bounding box center [641, 299] width 1282 height 613
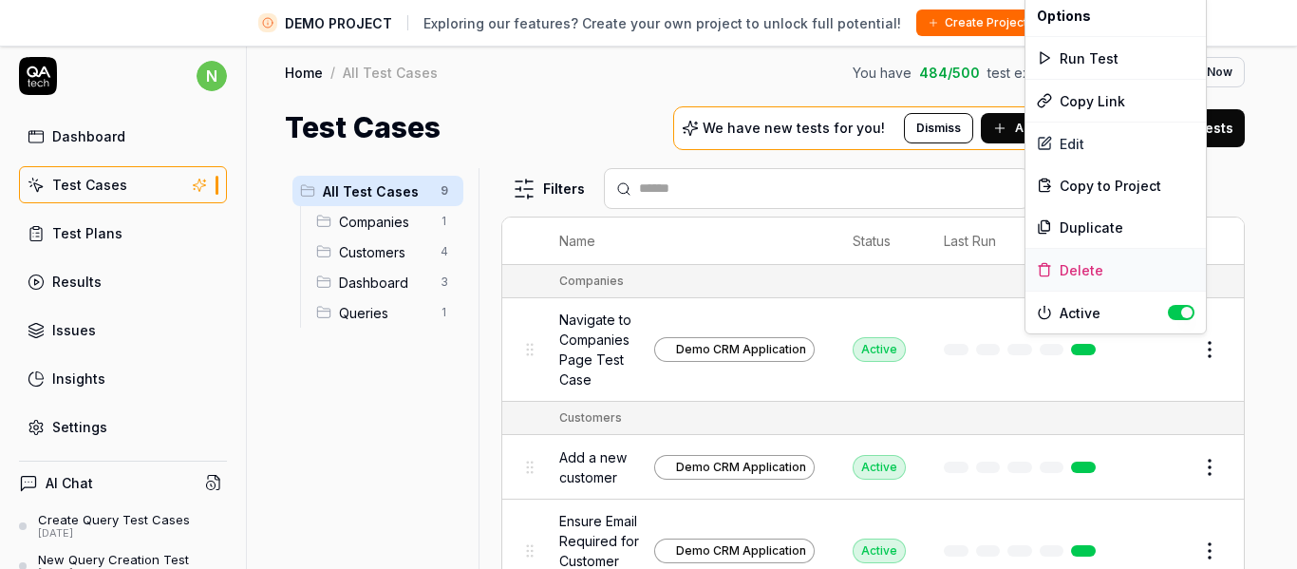
click at [1093, 271] on div "Delete" at bounding box center [1115, 270] width 180 height 42
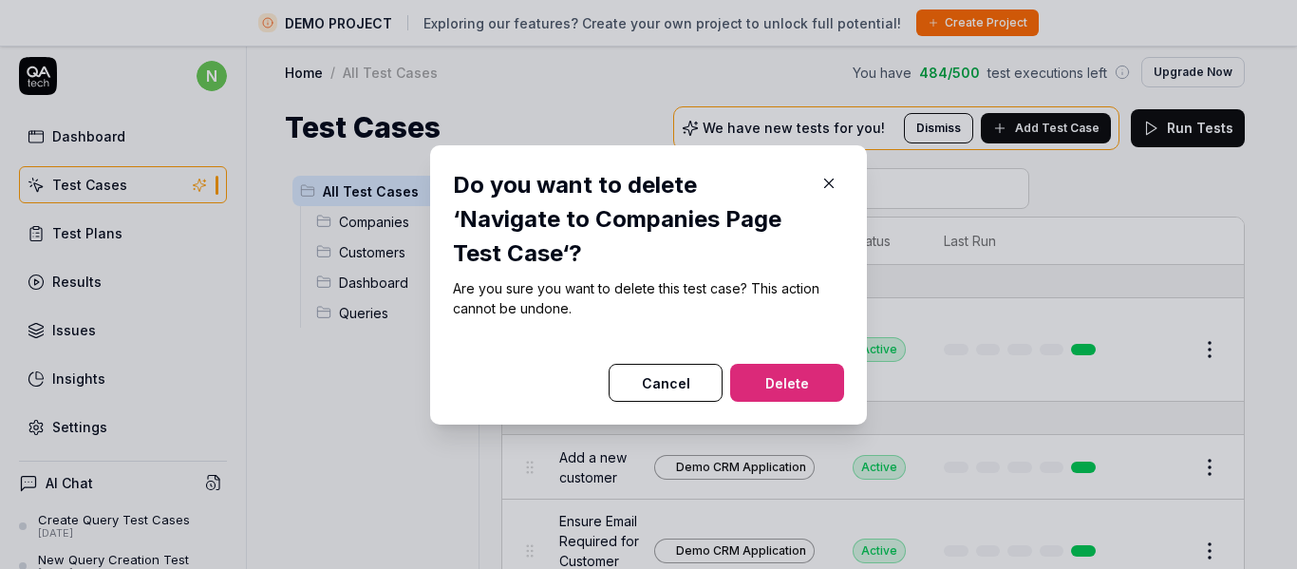
click at [764, 366] on button "Delete" at bounding box center [787, 383] width 114 height 38
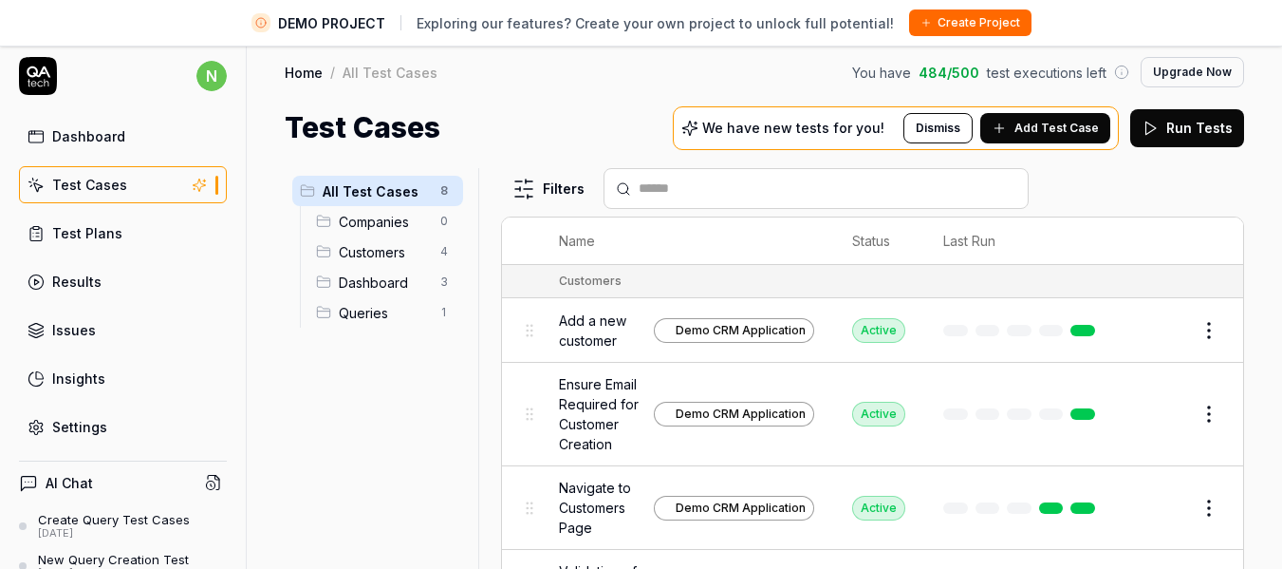
click at [1195, 349] on td "Edit" at bounding box center [1182, 330] width 121 height 65
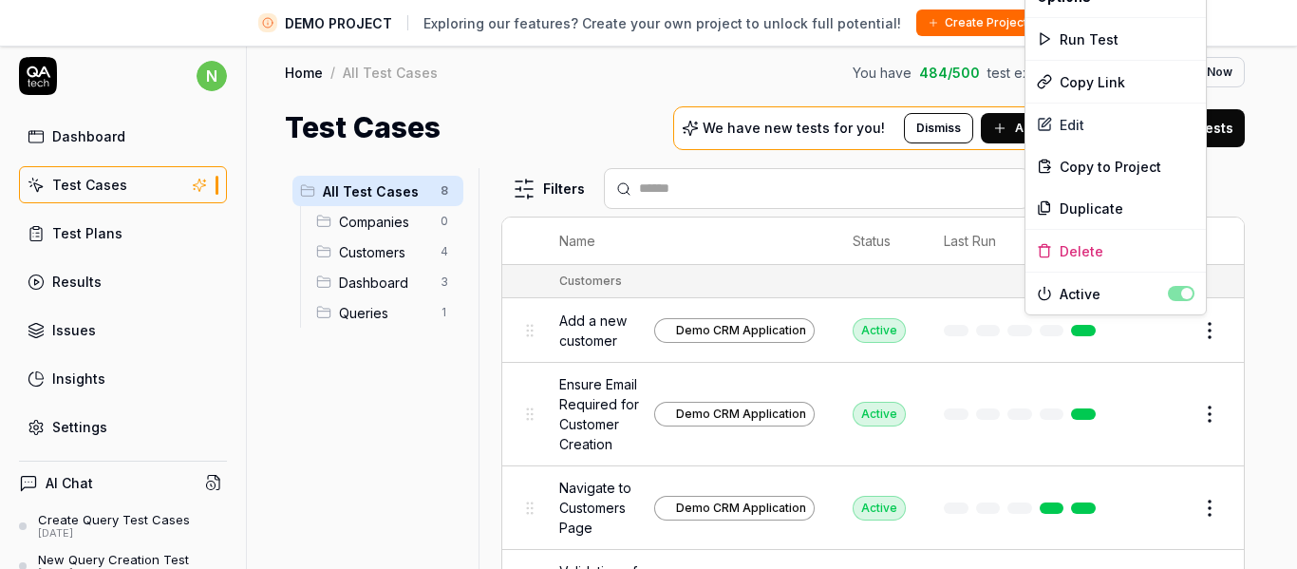
click at [1193, 336] on html "DEMO PROJECT Exploring our features? Create your own project to unlock full pot…" at bounding box center [648, 299] width 1297 height 613
click at [1079, 250] on div "Delete" at bounding box center [1115, 251] width 180 height 42
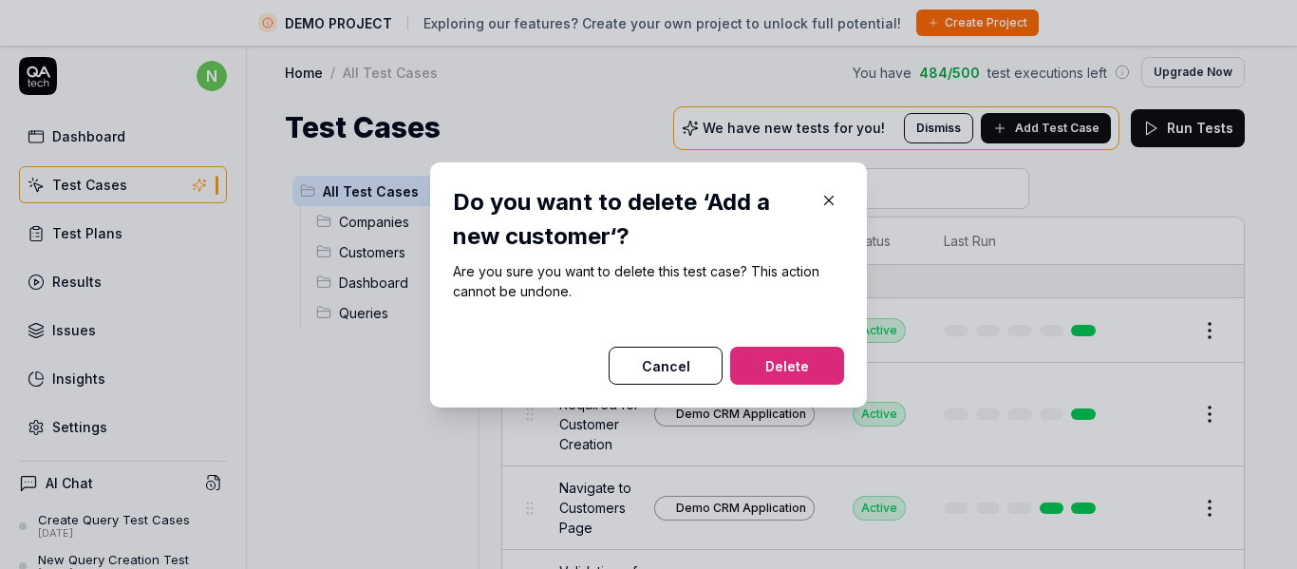
click at [745, 365] on button "Delete" at bounding box center [787, 365] width 114 height 38
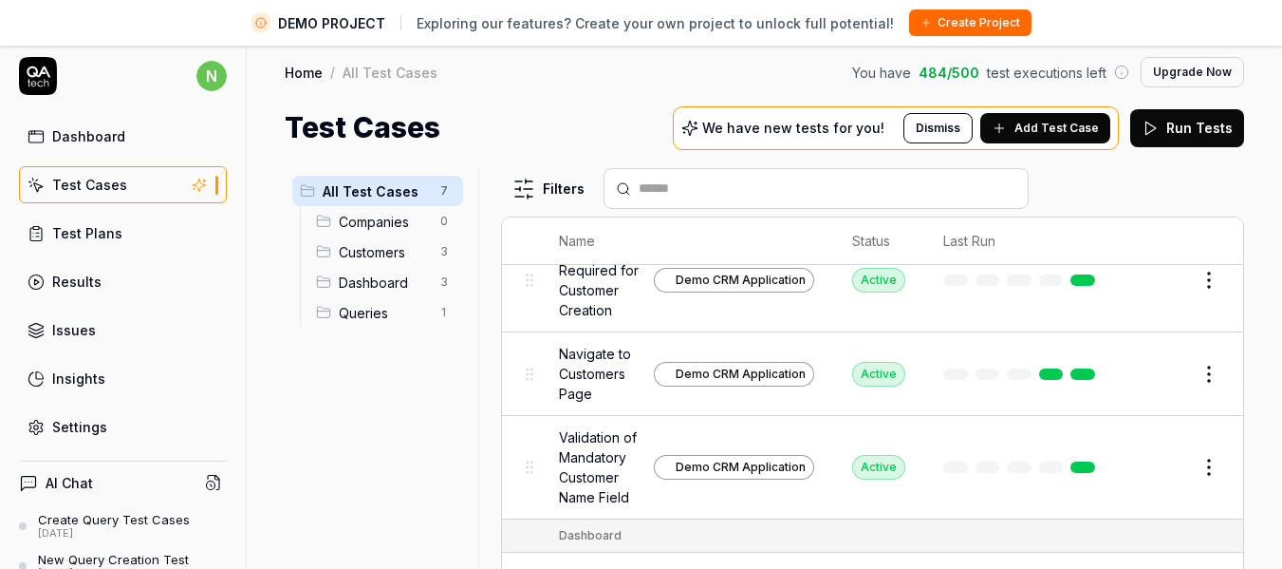
scroll to position [72, 0]
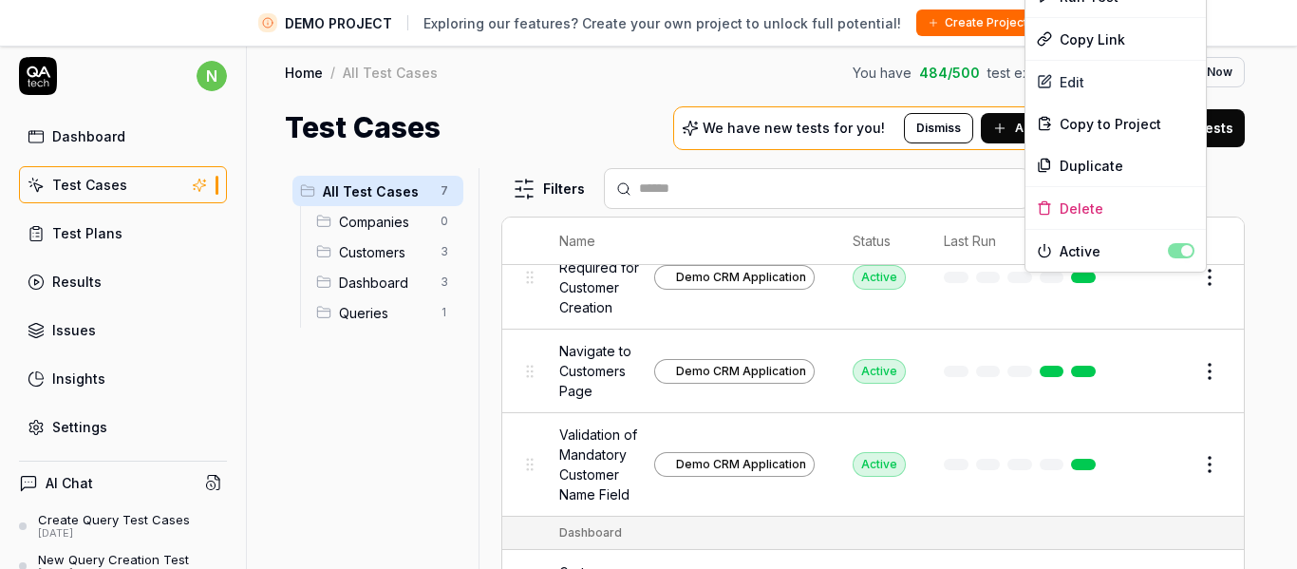
click at [1196, 285] on html "DEMO PROJECT Exploring our features? Create your own project to unlock full pot…" at bounding box center [648, 299] width 1297 height 613
click at [1112, 211] on div "Delete" at bounding box center [1115, 208] width 180 height 42
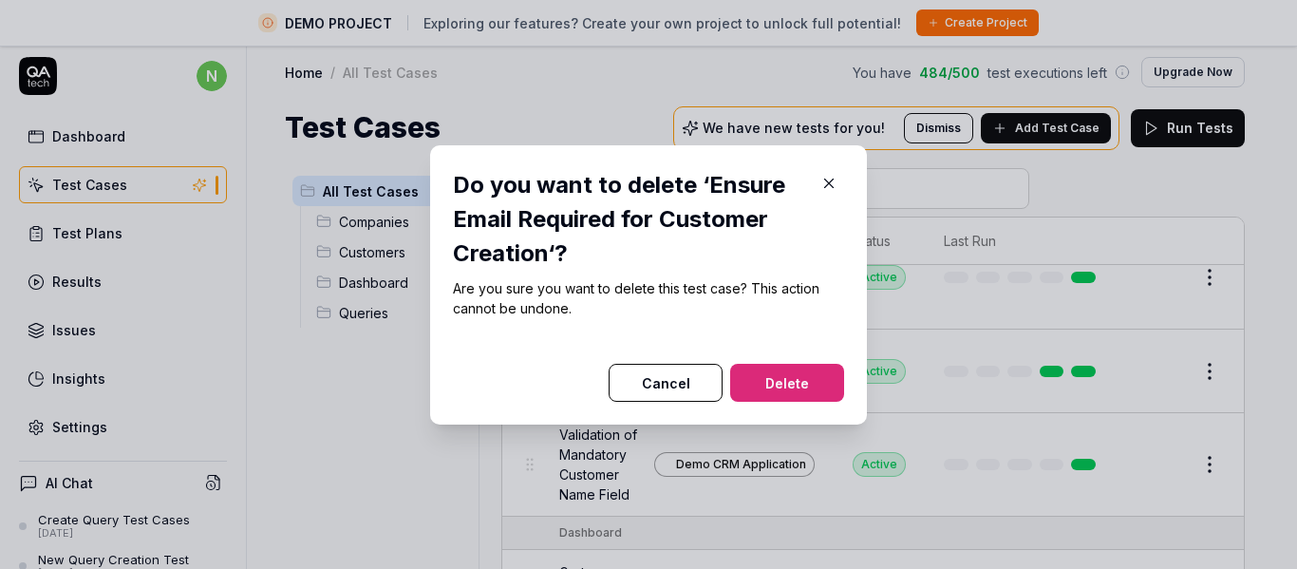
click at [786, 371] on button "Delete" at bounding box center [787, 383] width 114 height 38
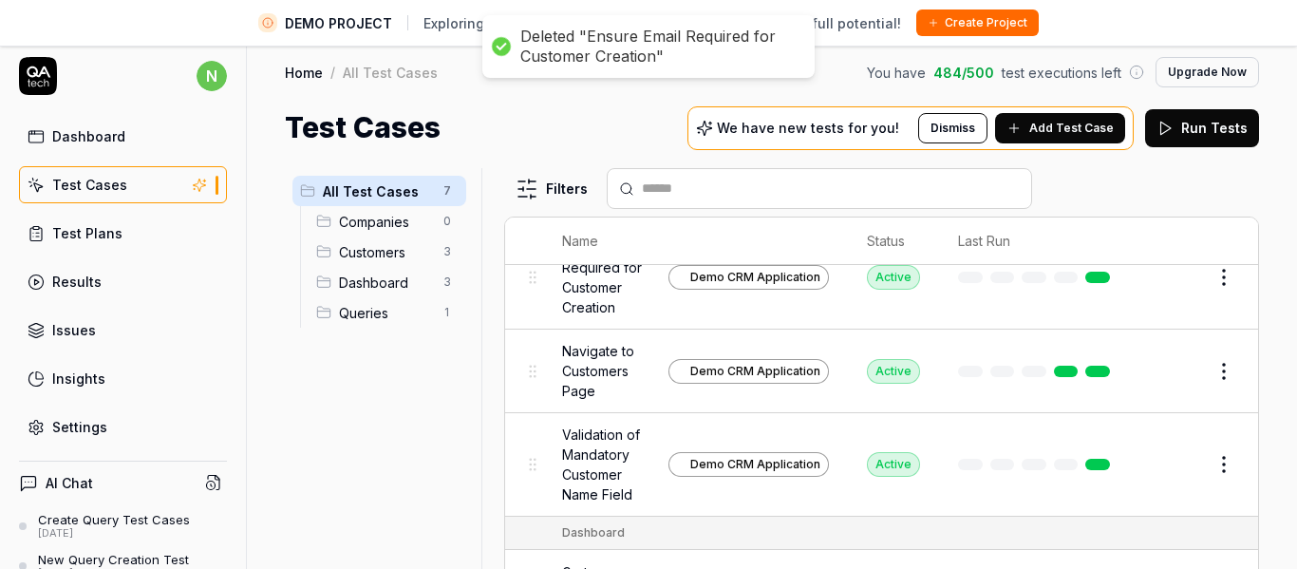
click at [1194, 290] on html "DEMO PROJECT Exploring our features? Create your own project to unlock full pot…" at bounding box center [648, 299] width 1297 height 613
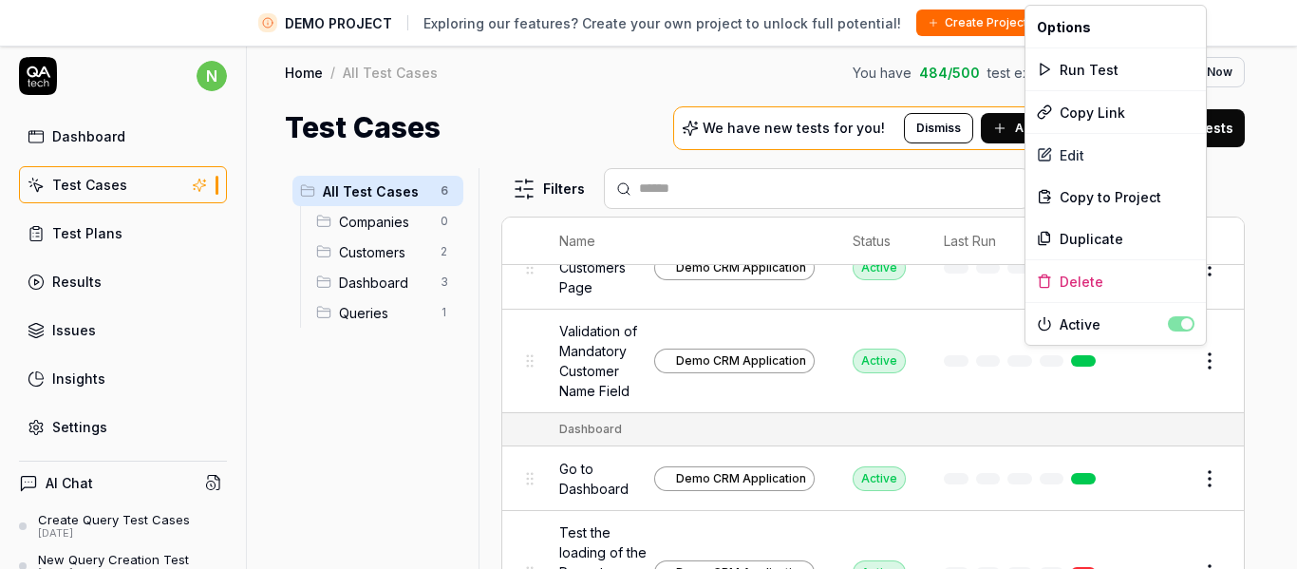
click at [1194, 370] on html "DEMO PROJECT Exploring our features? Create your own project to unlock full pot…" at bounding box center [648, 299] width 1297 height 613
click at [1106, 282] on div "Delete" at bounding box center [1115, 281] width 180 height 42
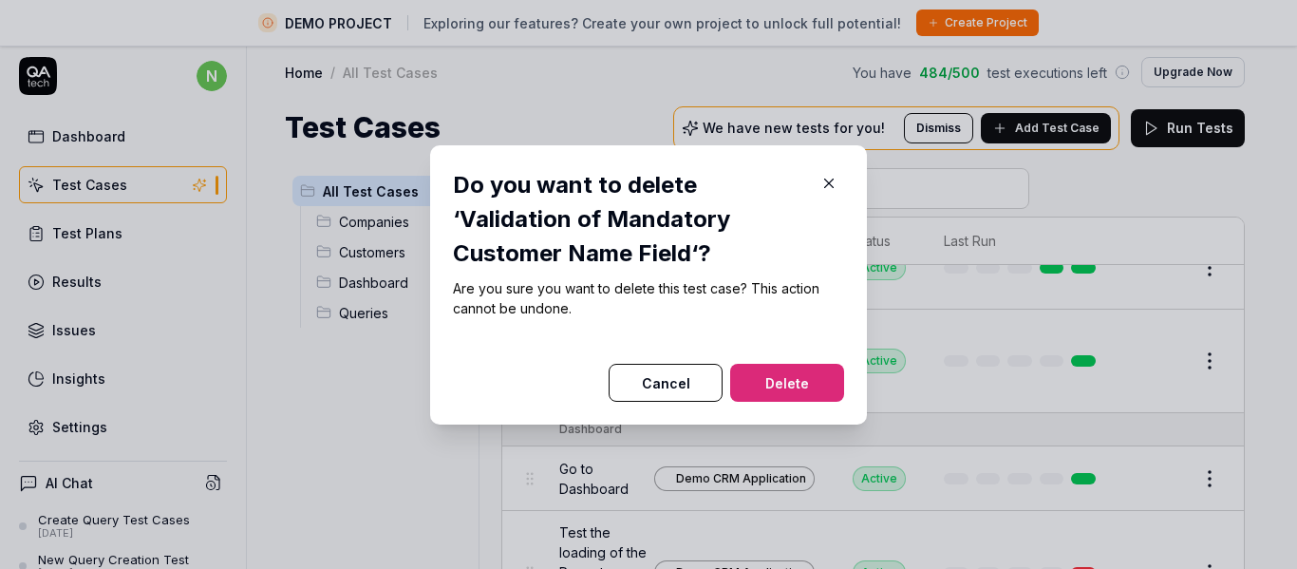
click at [738, 375] on button "Delete" at bounding box center [787, 383] width 114 height 38
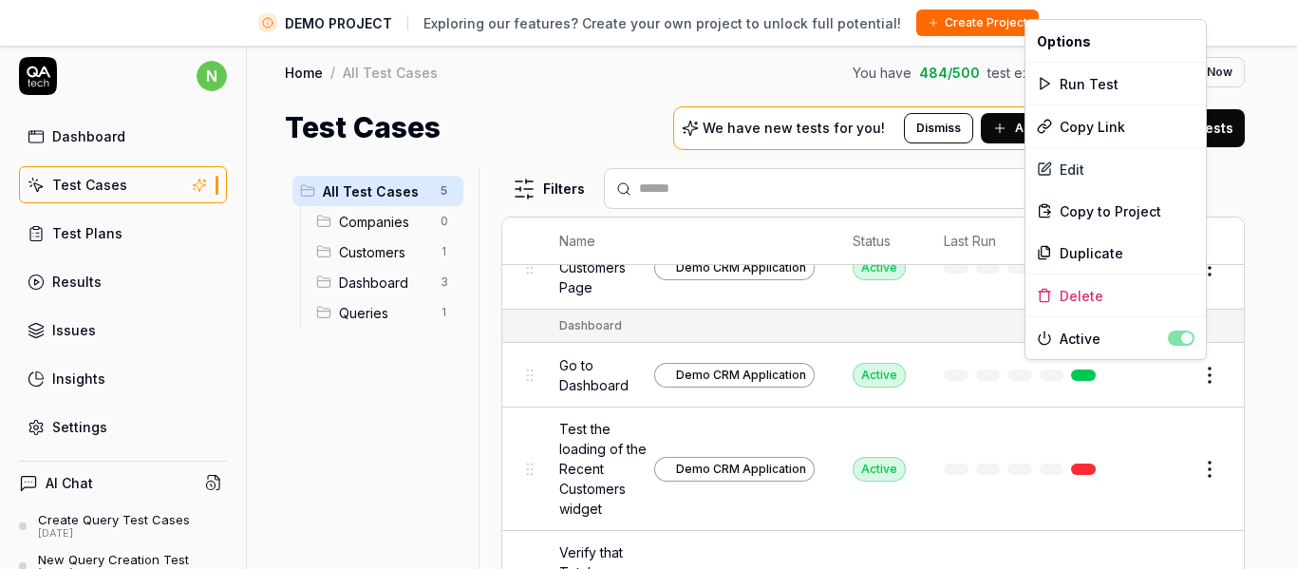
click at [1191, 377] on html "DEMO PROJECT Exploring our features? Create your own project to unlock full pot…" at bounding box center [648, 299] width 1297 height 613
click at [1088, 298] on div "Delete" at bounding box center [1115, 295] width 180 height 42
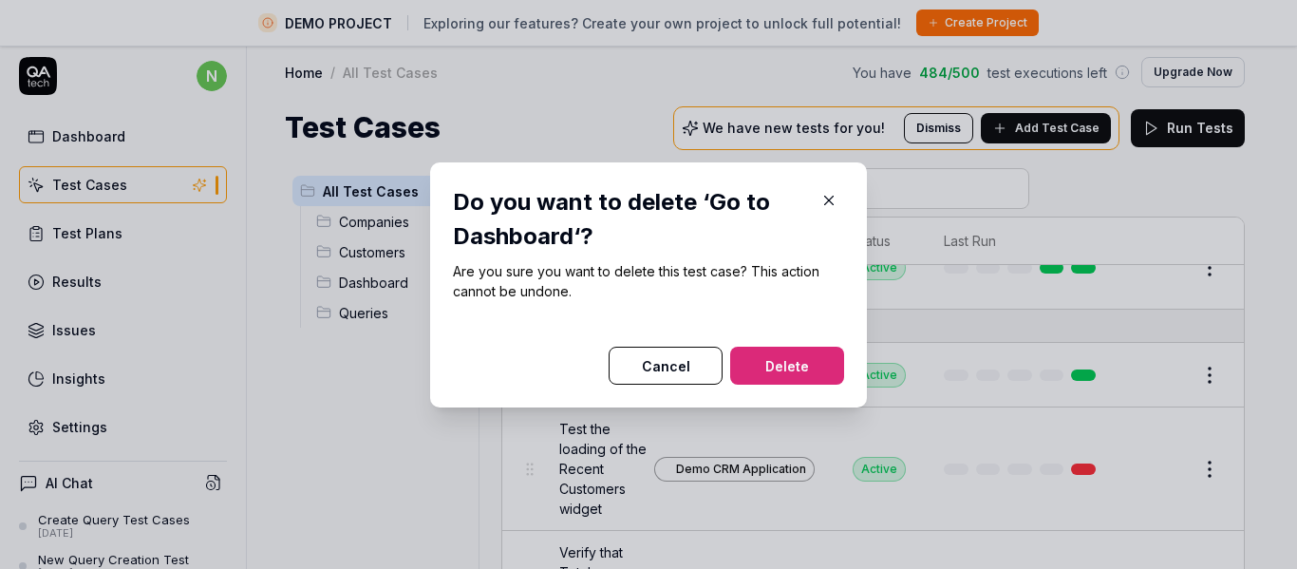
click at [772, 349] on button "Delete" at bounding box center [787, 365] width 114 height 38
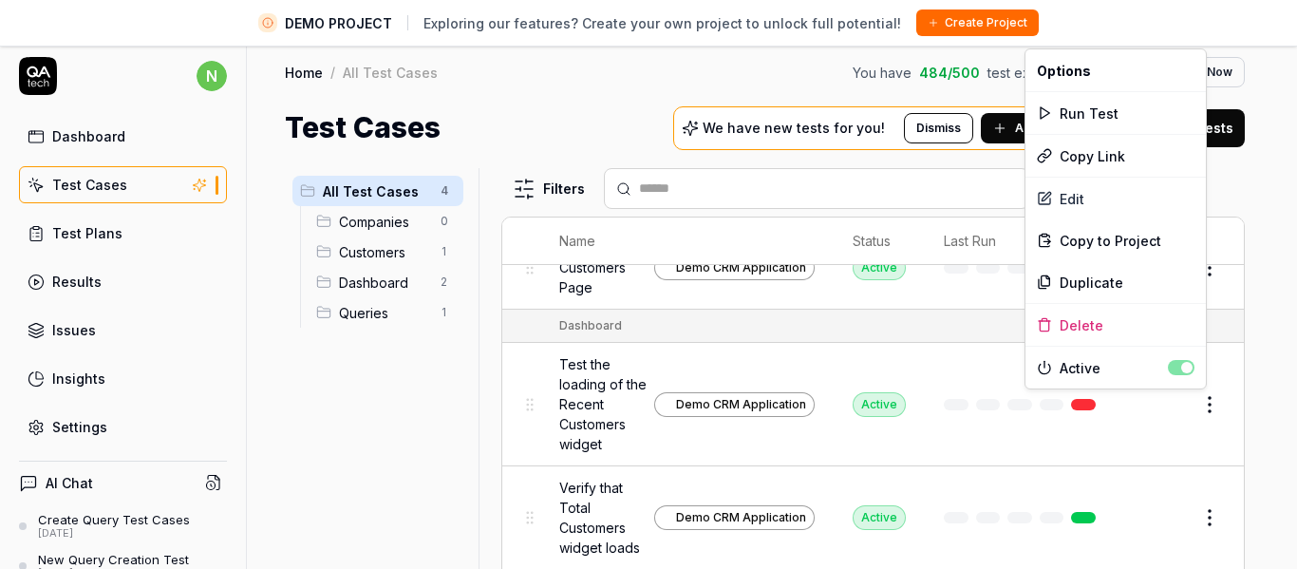
click at [1193, 407] on html "DEMO PROJECT Exploring our features? Create your own project to unlock full pot…" at bounding box center [648, 299] width 1297 height 613
click at [1077, 325] on div "Delete" at bounding box center [1115, 325] width 180 height 42
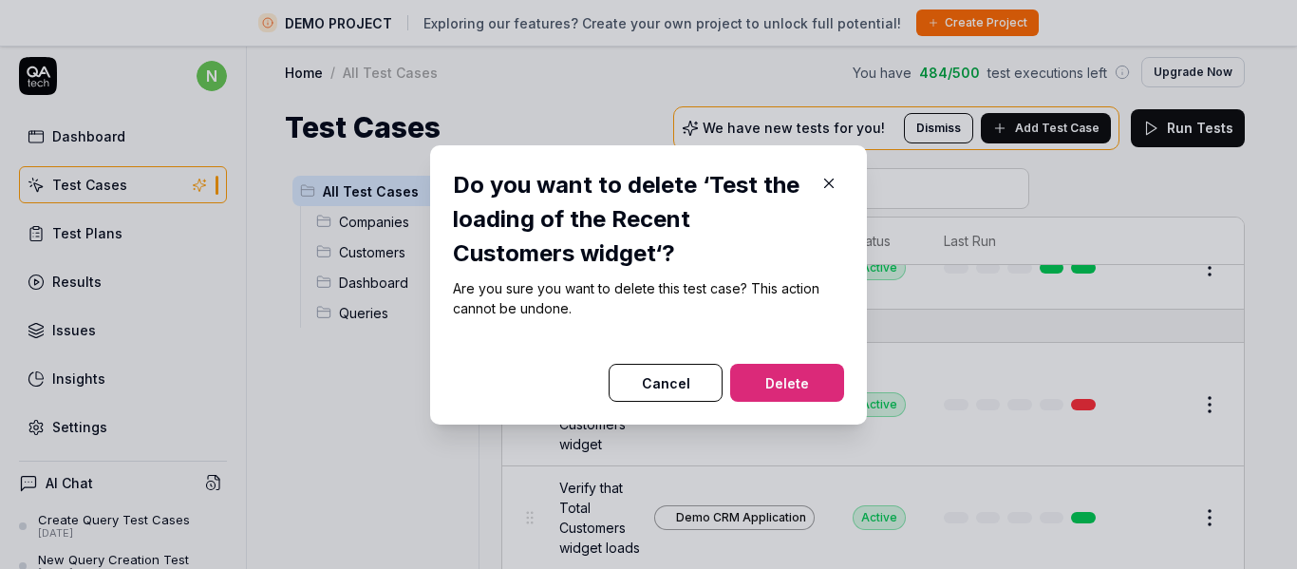
click at [770, 377] on button "Delete" at bounding box center [787, 383] width 114 height 38
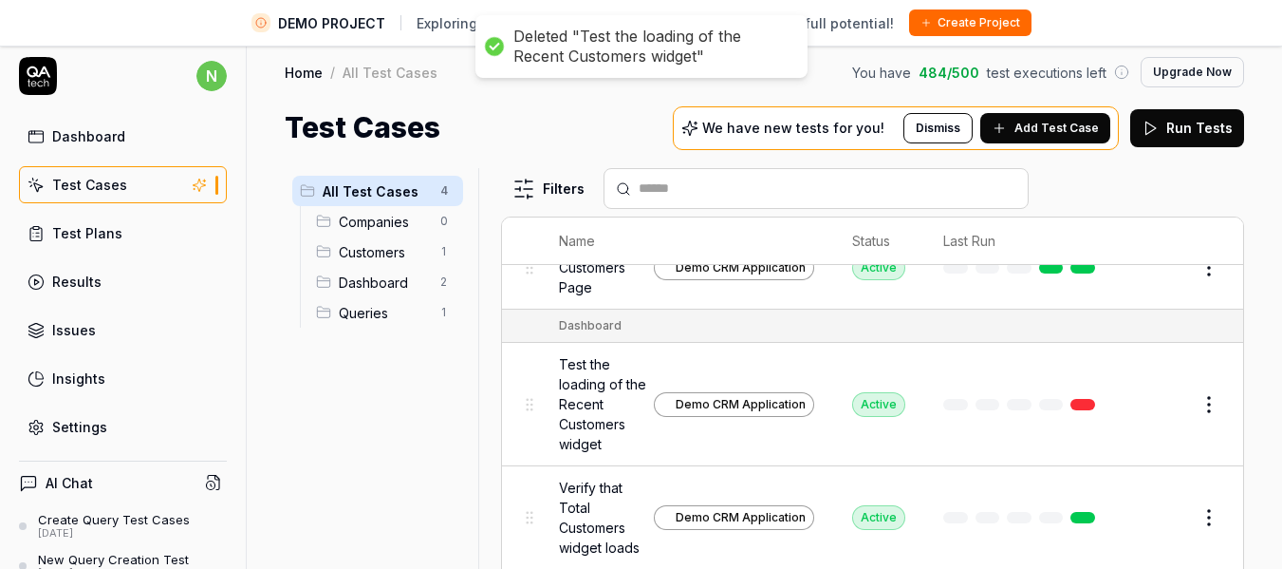
scroll to position [0, 0]
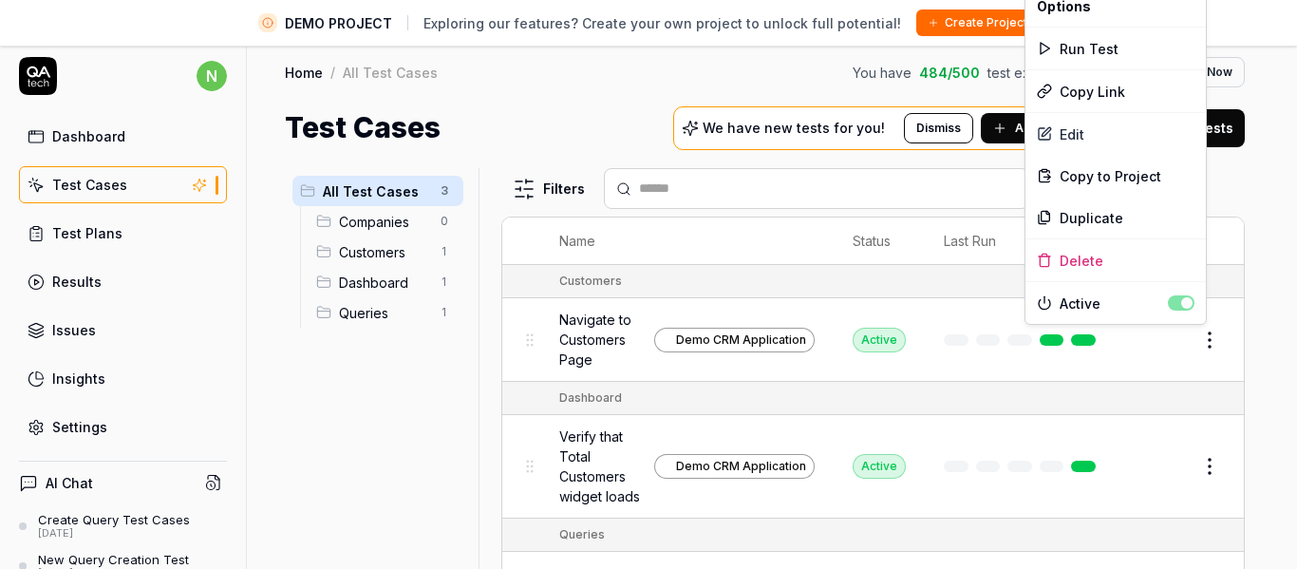
click at [1198, 339] on html "DEMO PROJECT Exploring our features? Create your own project to unlock full pot…" at bounding box center [648, 299] width 1297 height 613
click at [1075, 261] on div "Delete" at bounding box center [1115, 260] width 180 height 42
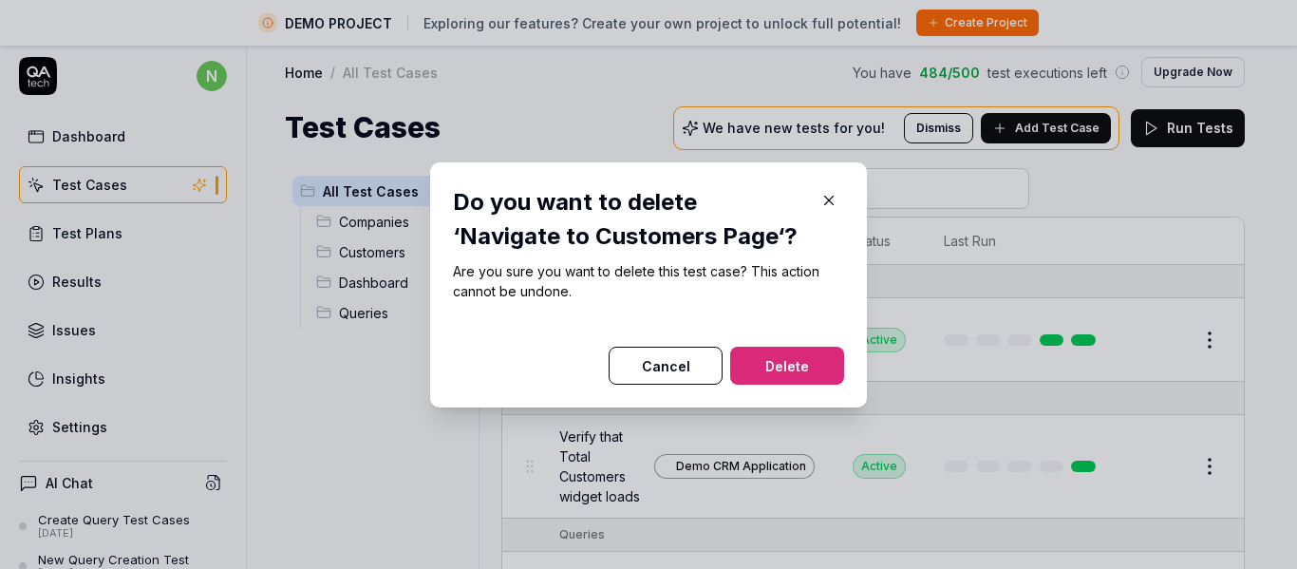
click at [793, 364] on button "Delete" at bounding box center [787, 365] width 114 height 38
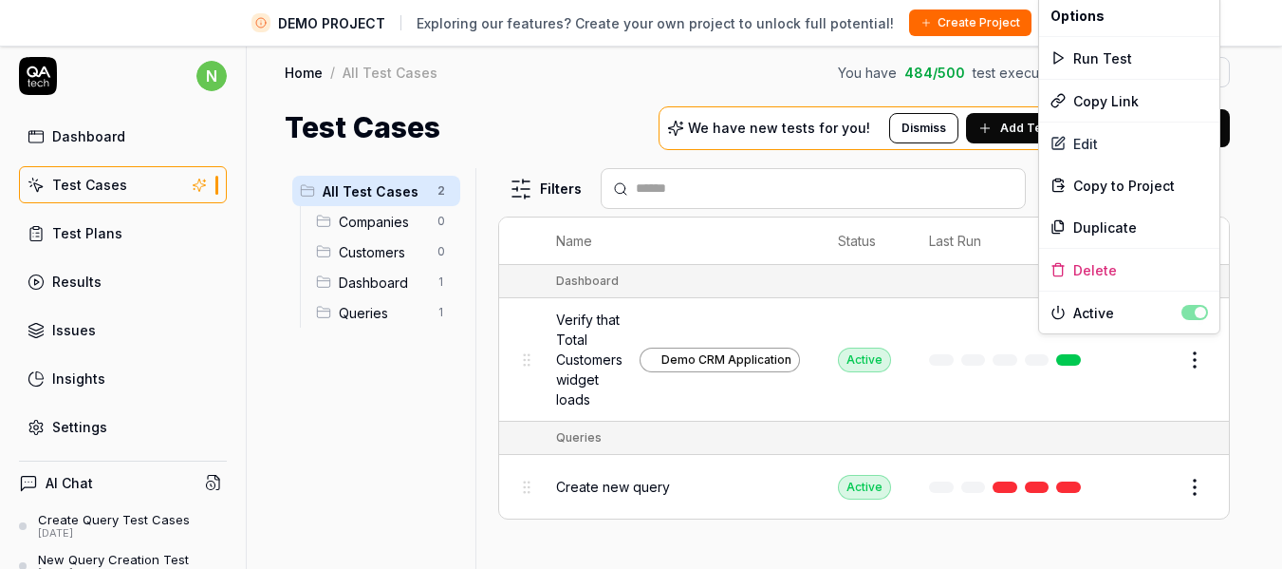
click at [1214, 344] on html "DEMO PROJECT Exploring our features? Create your own project to unlock full pot…" at bounding box center [641, 299] width 1282 height 613
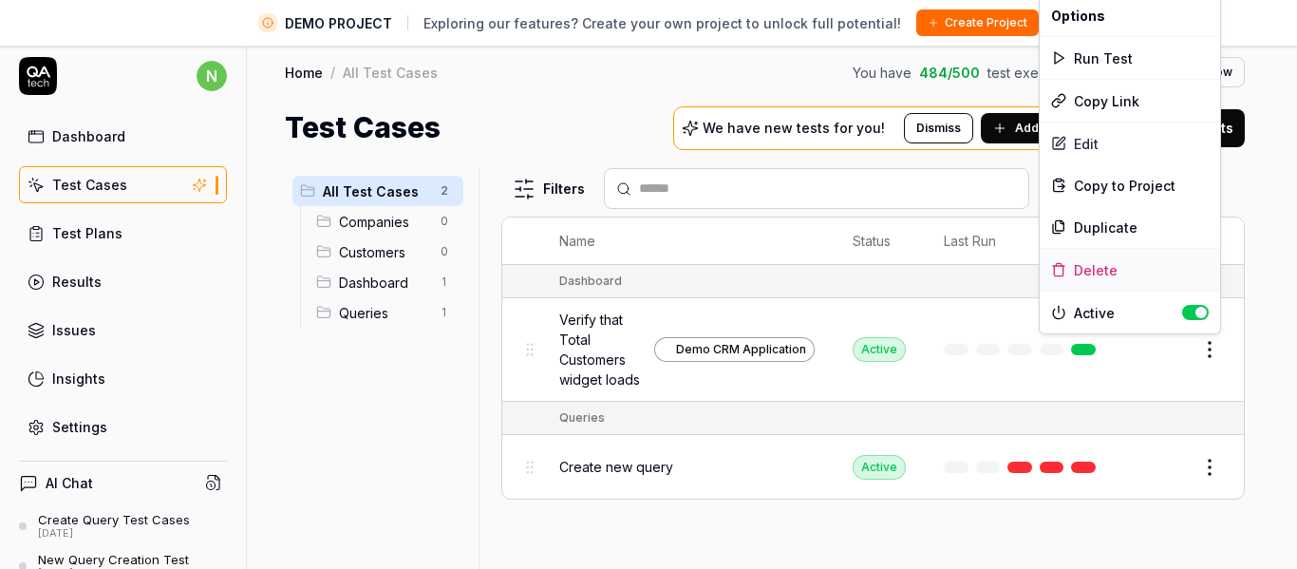
click at [1106, 267] on div "Delete" at bounding box center [1129, 270] width 180 height 42
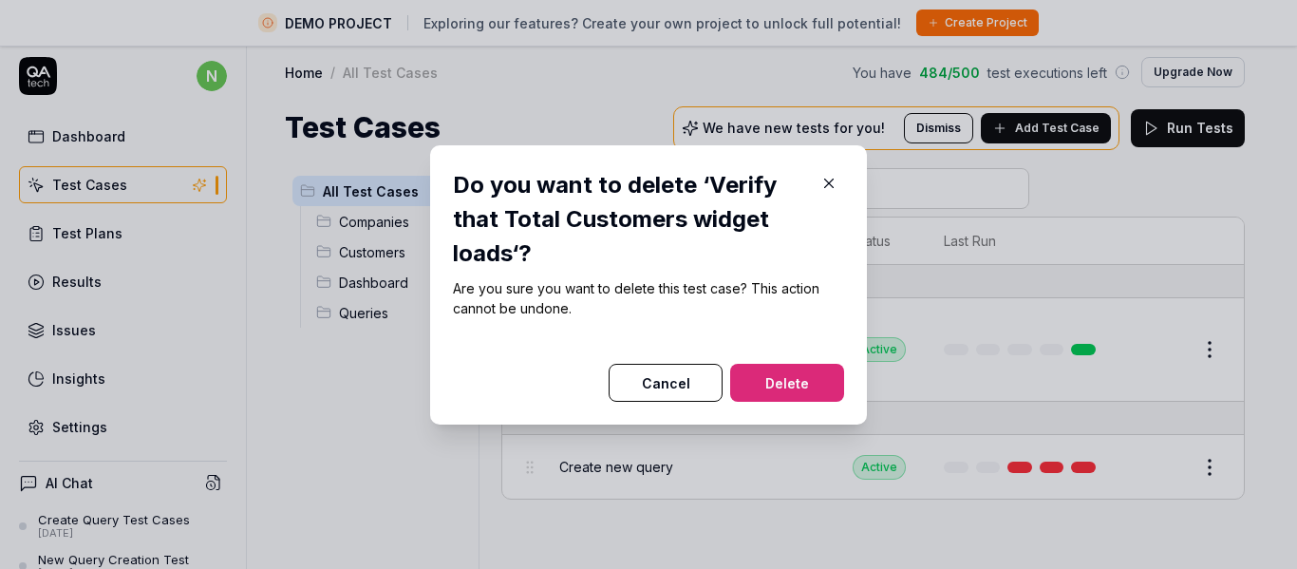
click at [744, 380] on button "Delete" at bounding box center [787, 383] width 114 height 38
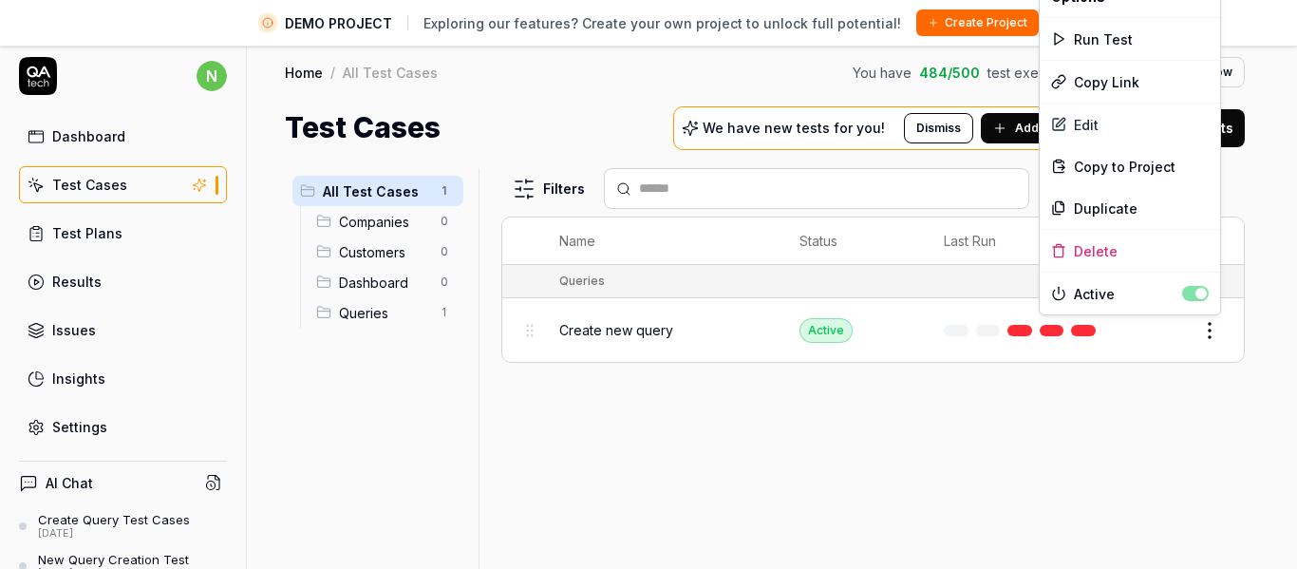
click at [1212, 321] on html "DEMO PROJECT Exploring our features? Create your own project to unlock full pot…" at bounding box center [648, 299] width 1297 height 613
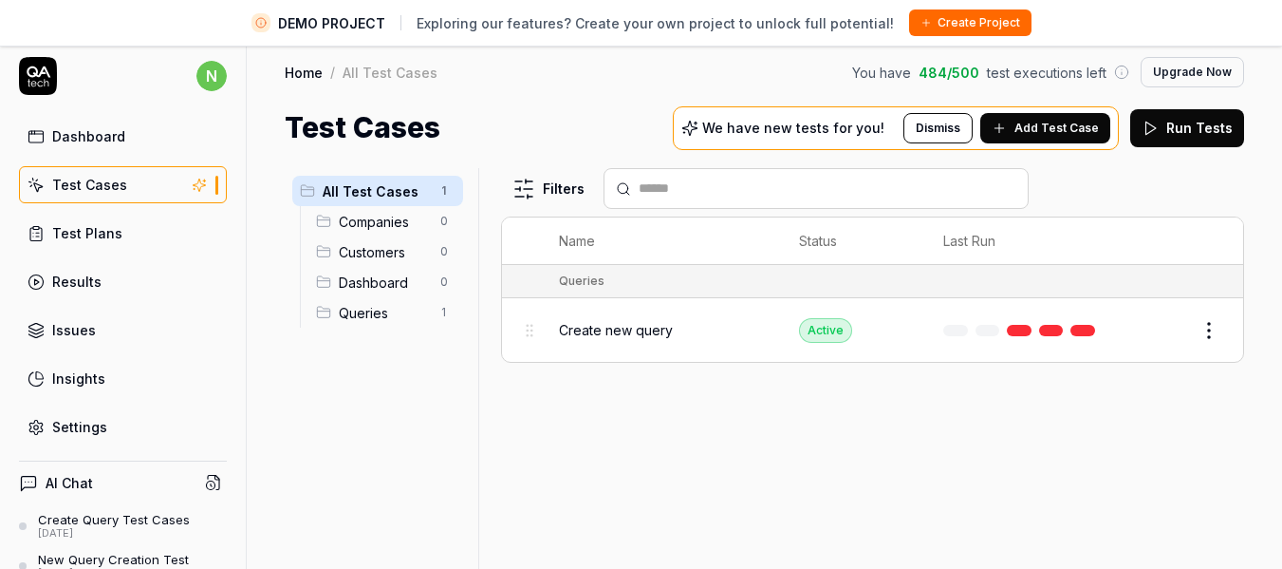
click at [1123, 410] on html "DEMO PROJECT Exploring our features? Create your own project to unlock full pot…" at bounding box center [641, 299] width 1282 height 613
click at [1166, 324] on button "Edit" at bounding box center [1164, 330] width 46 height 30
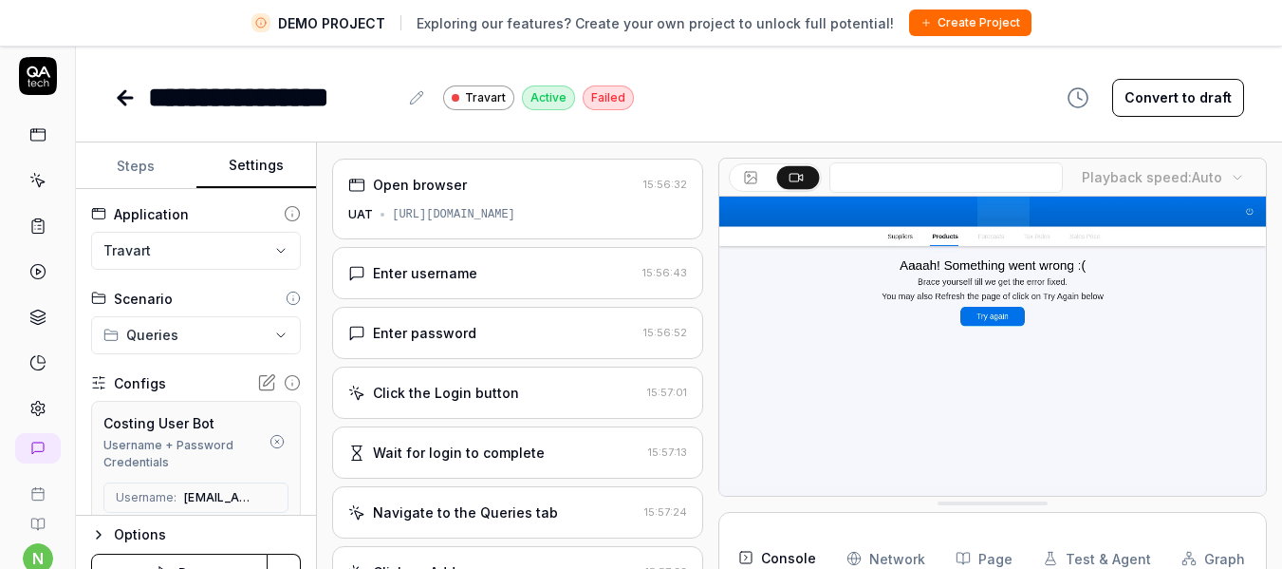
click at [252, 160] on button "Settings" at bounding box center [256, 166] width 121 height 46
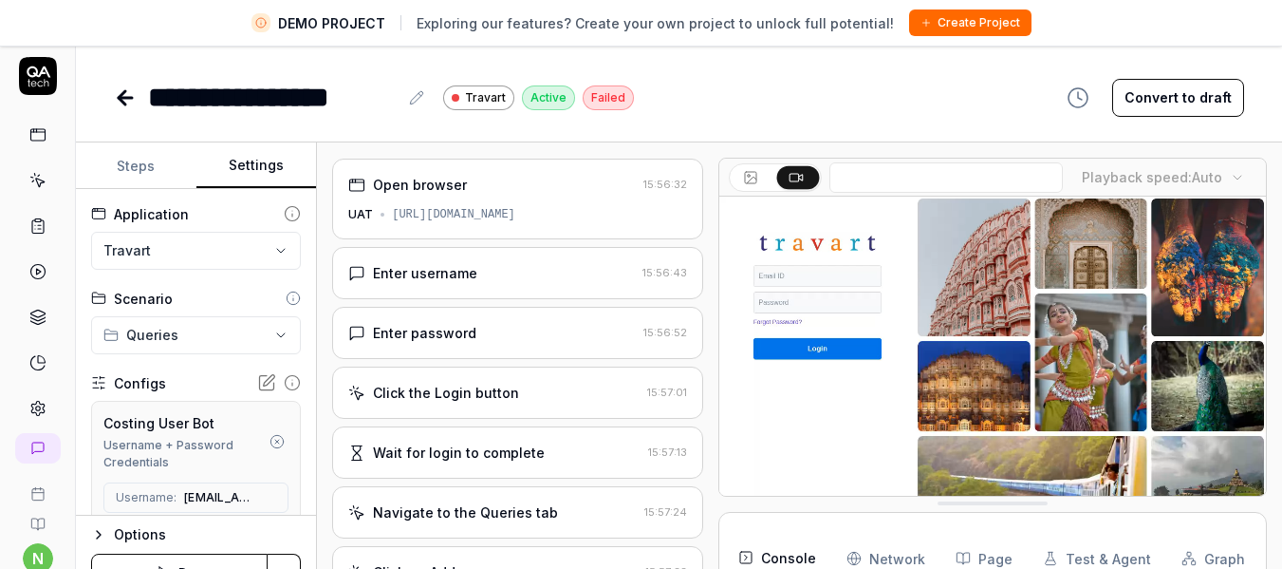
scroll to position [919, 0]
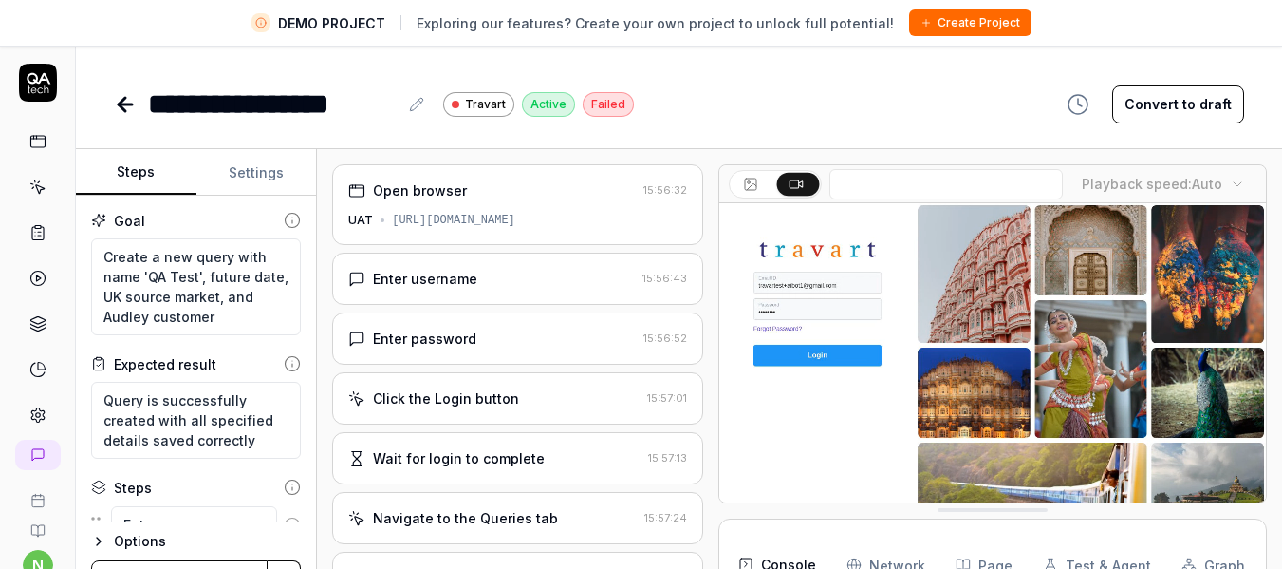
click at [142, 175] on button "Steps" at bounding box center [136, 173] width 121 height 46
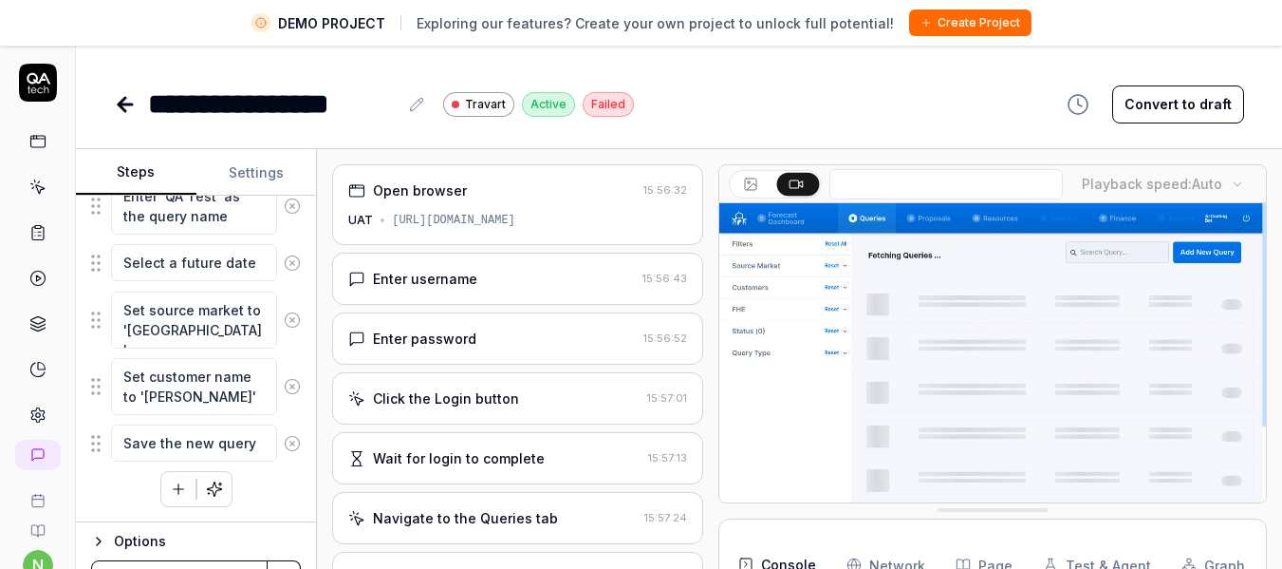
scroll to position [45, 0]
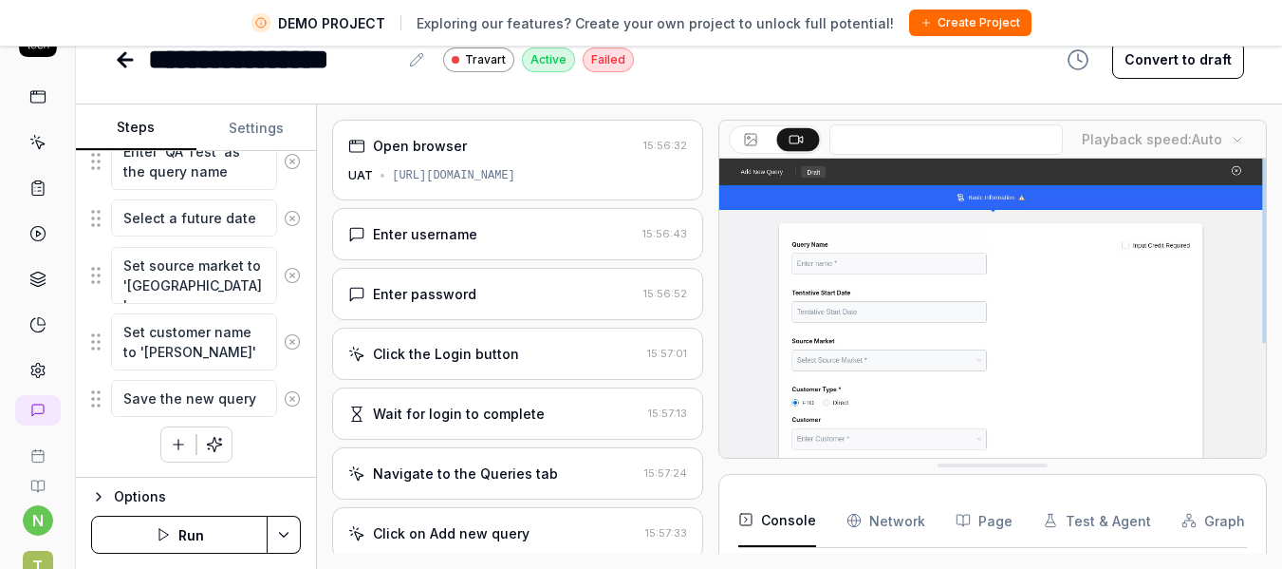
click at [170, 439] on icon "button" at bounding box center [178, 444] width 17 height 17
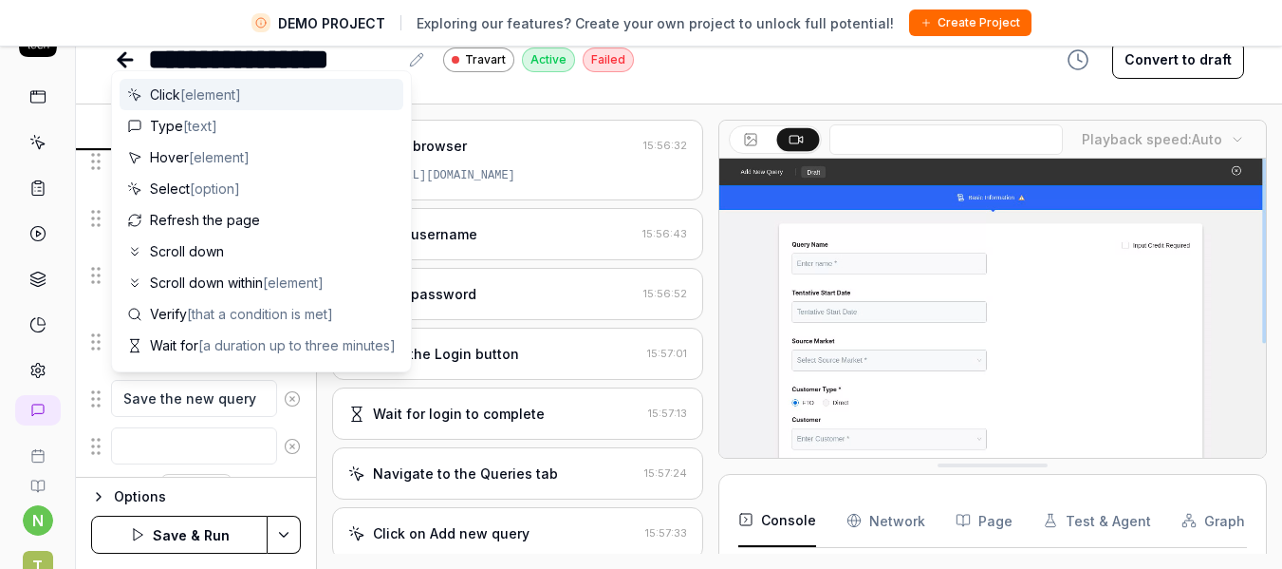
scroll to position [737, 0]
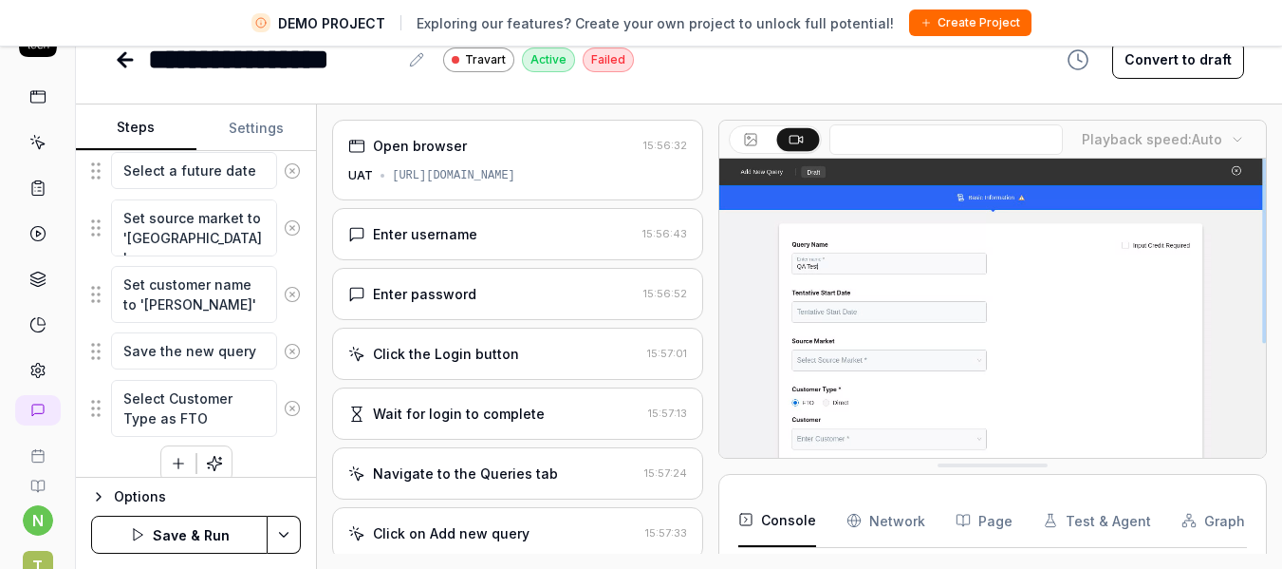
click at [179, 460] on icon "button" at bounding box center [178, 463] width 17 height 17
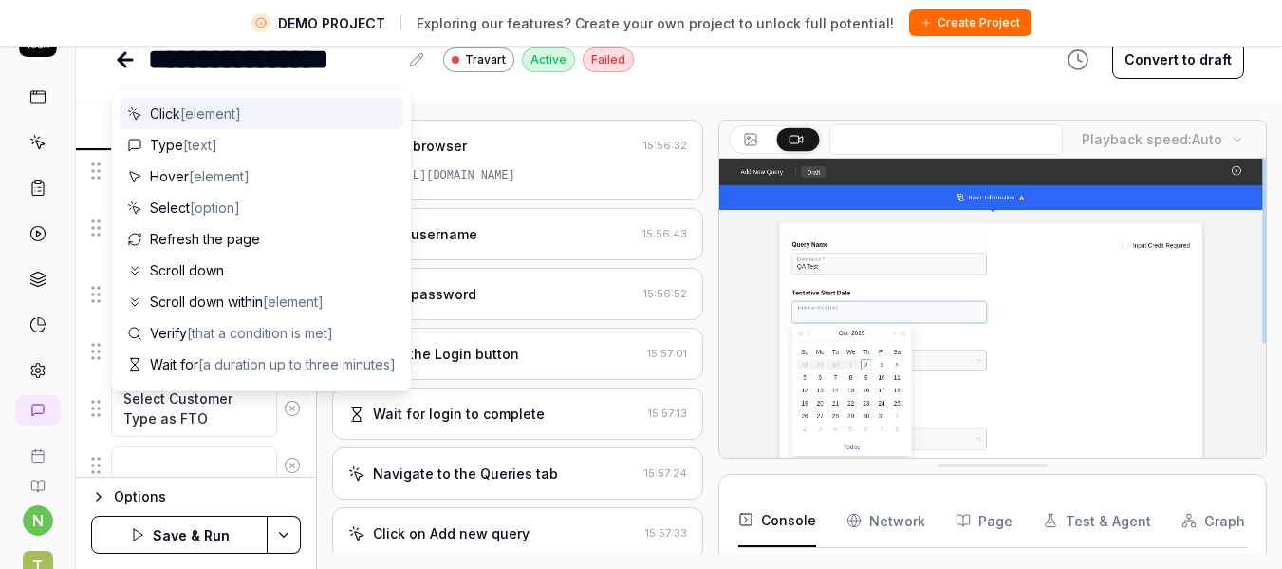
scroll to position [784, 0]
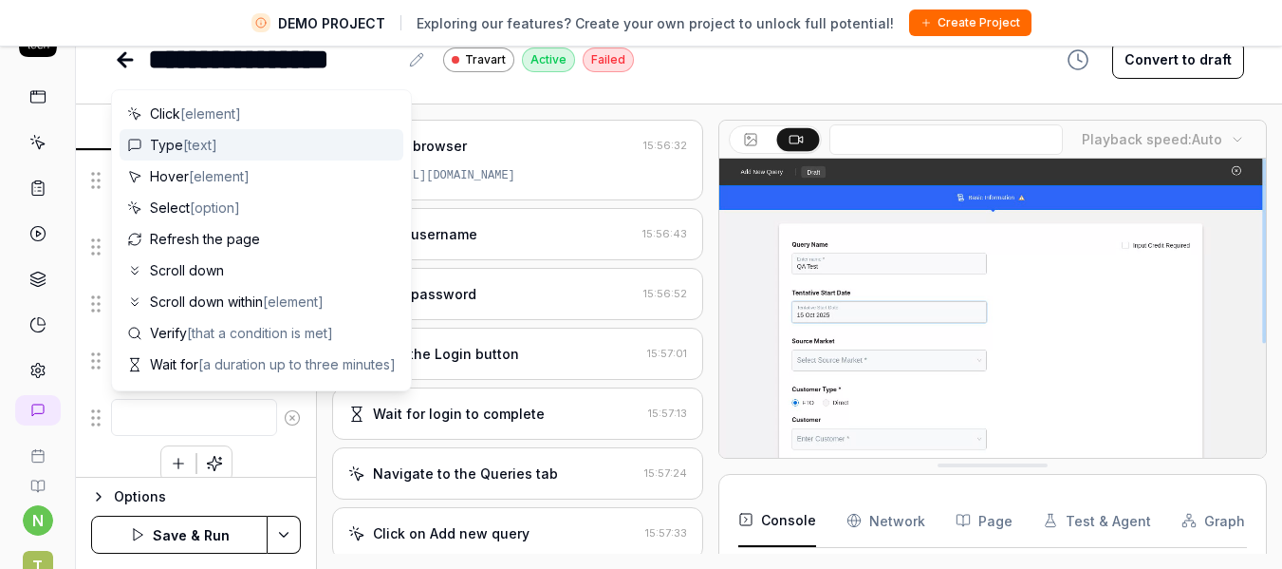
click at [265, 139] on div "Type [text]" at bounding box center [262, 144] width 284 height 31
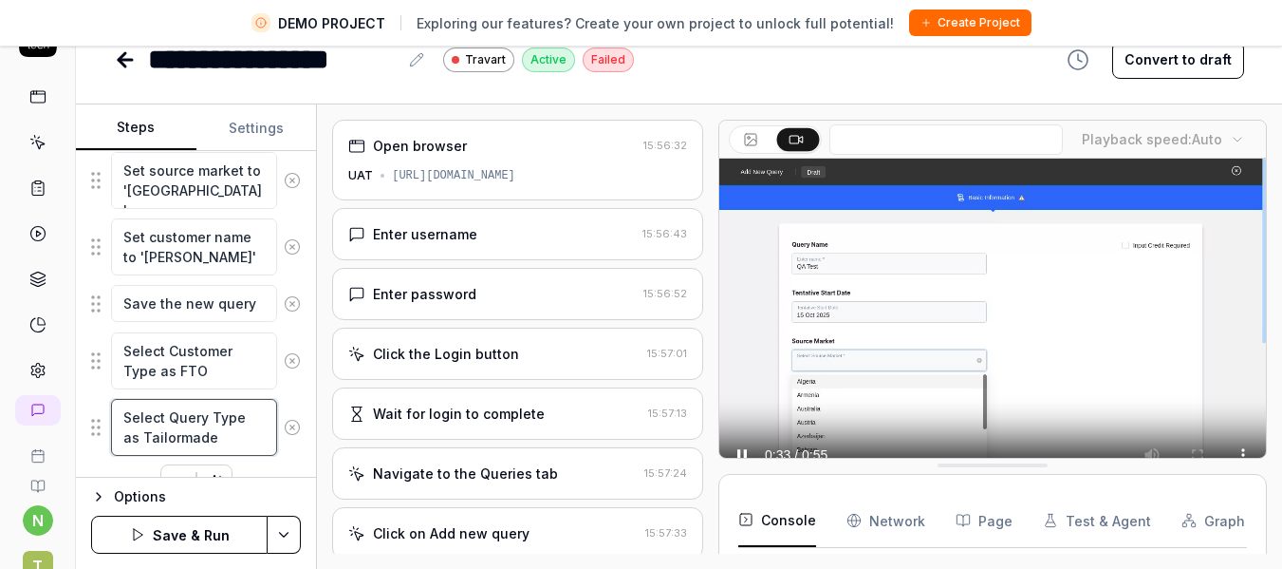
scroll to position [822, 0]
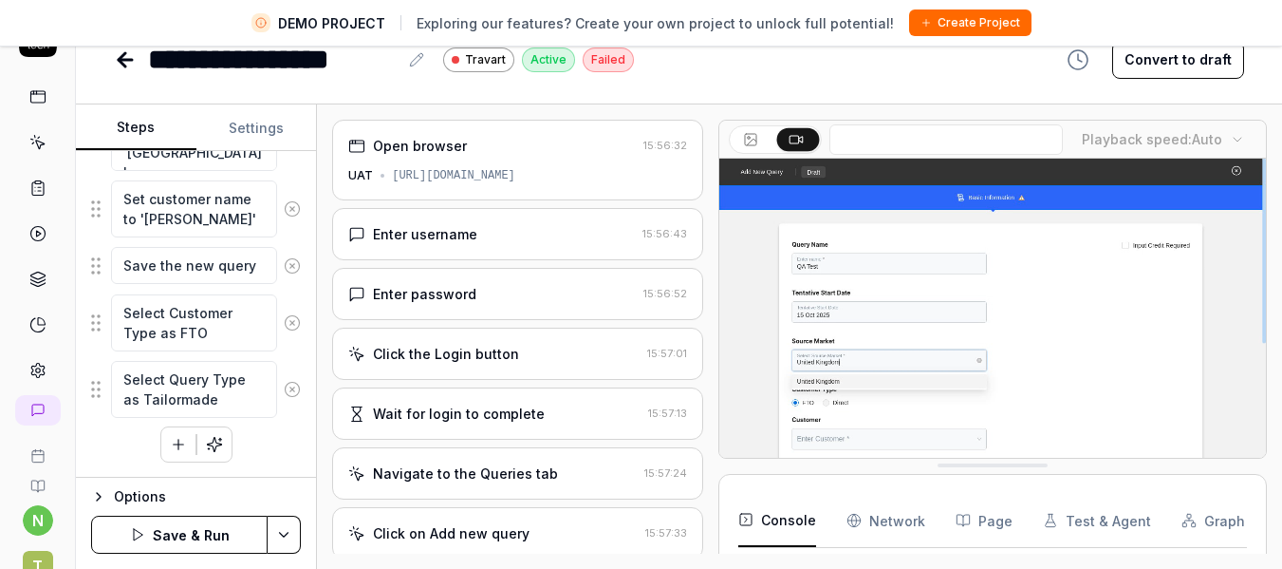
click at [174, 444] on icon "button" at bounding box center [178, 444] width 10 height 0
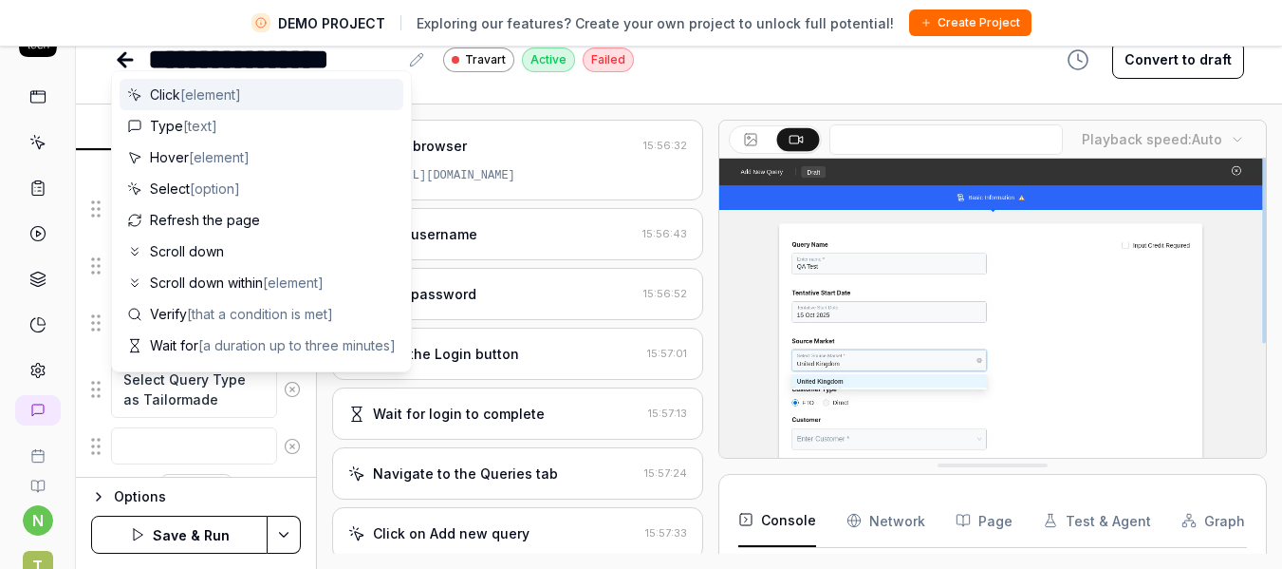
scroll to position [869, 0]
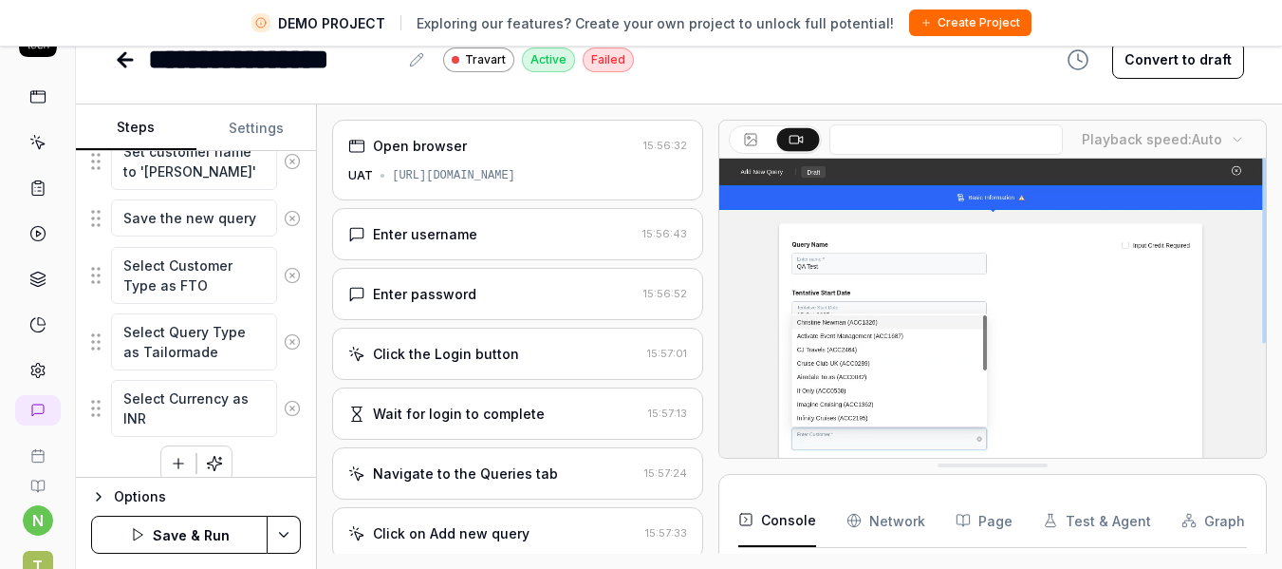
click at [173, 463] on icon "button" at bounding box center [178, 463] width 10 height 0
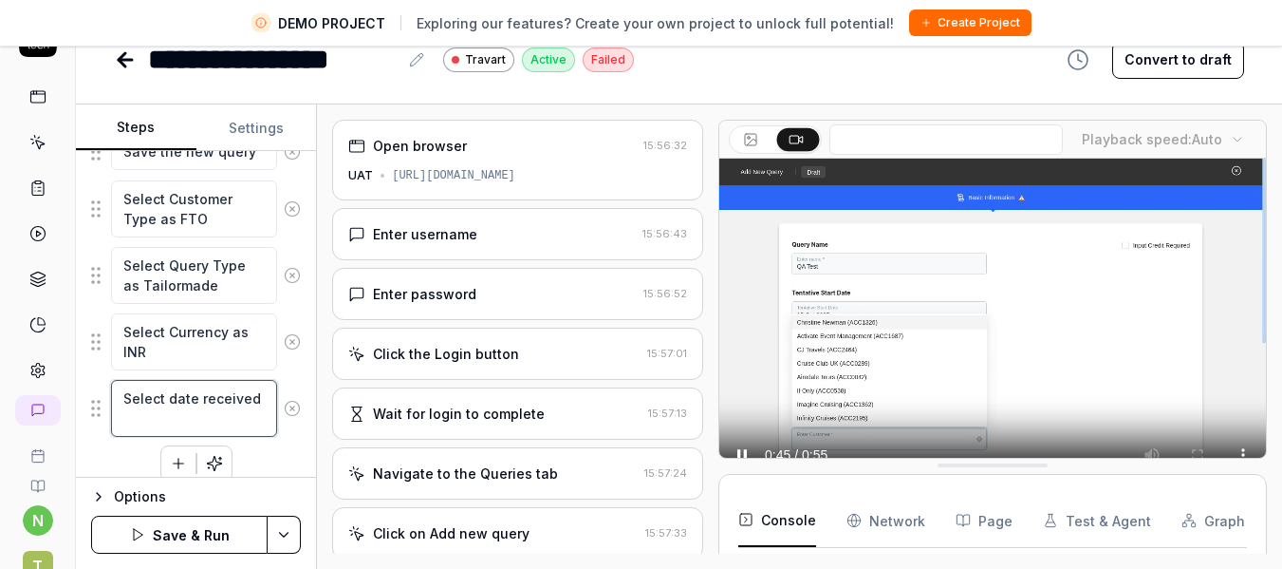
scroll to position [955, 0]
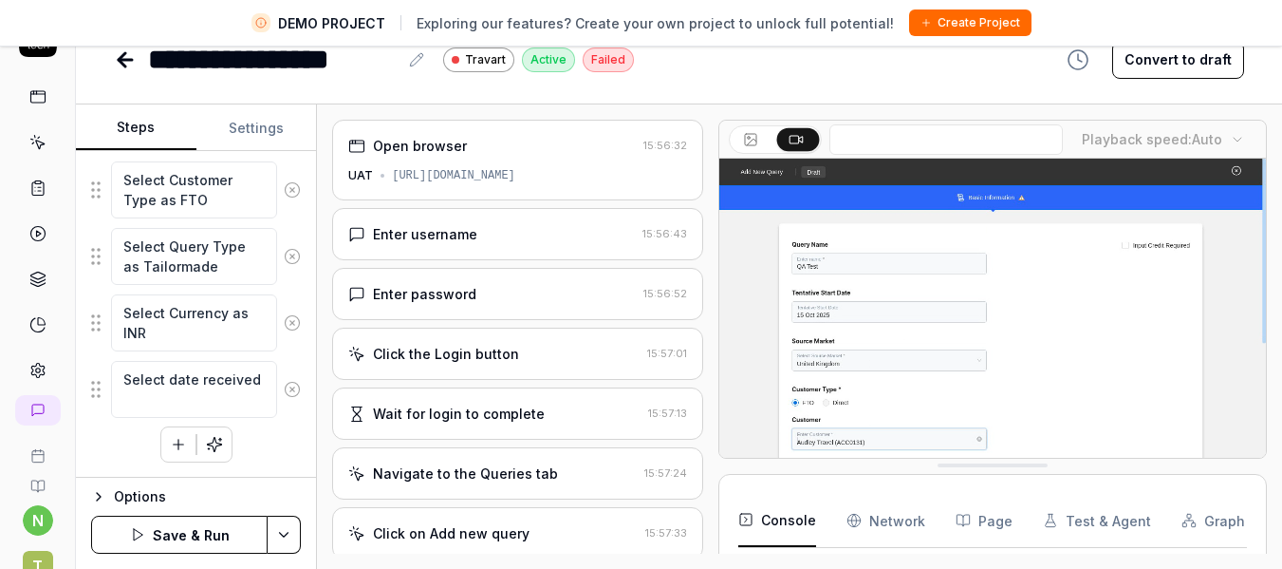
click at [172, 439] on icon "button" at bounding box center [178, 444] width 17 height 17
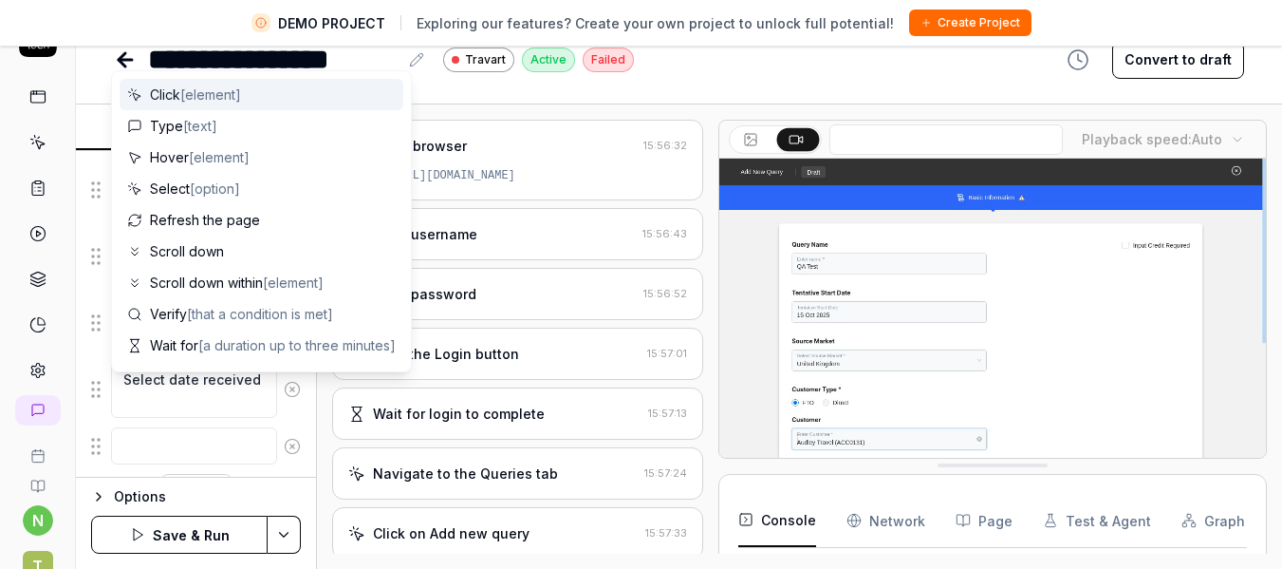
scroll to position [1002, 0]
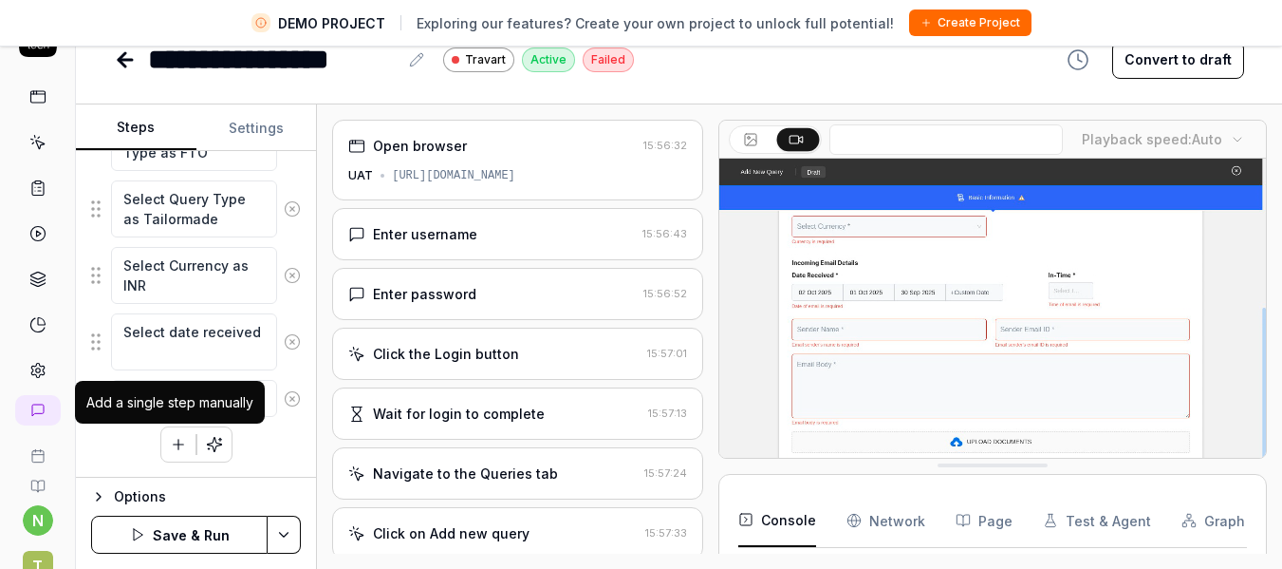
click at [161, 451] on button "button" at bounding box center [178, 444] width 34 height 34
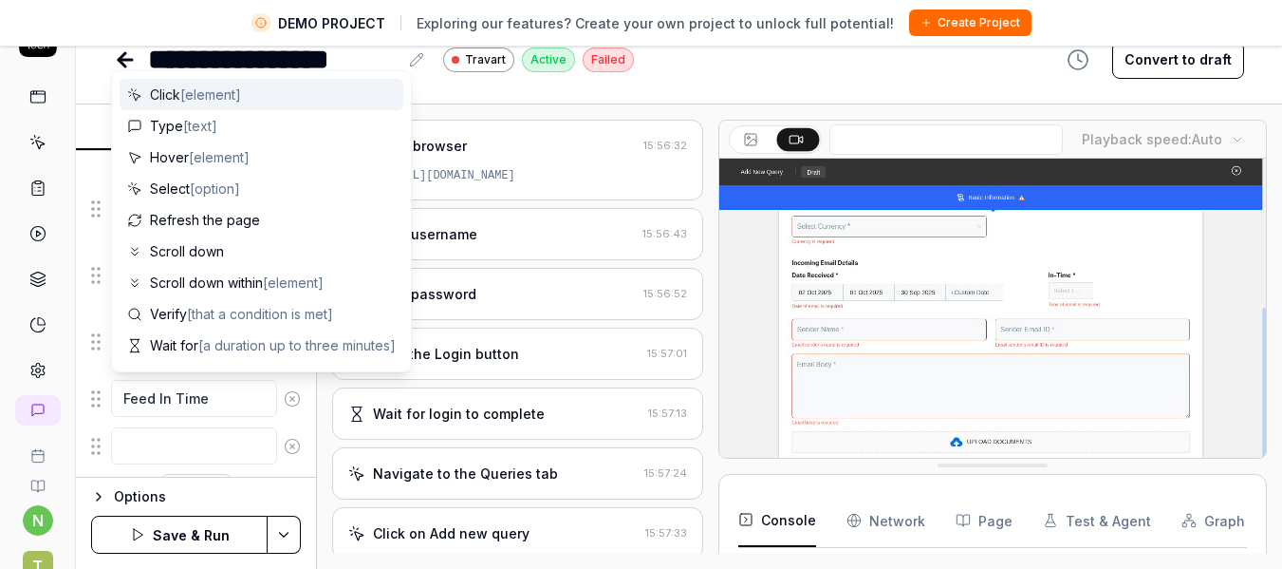
scroll to position [1050, 0]
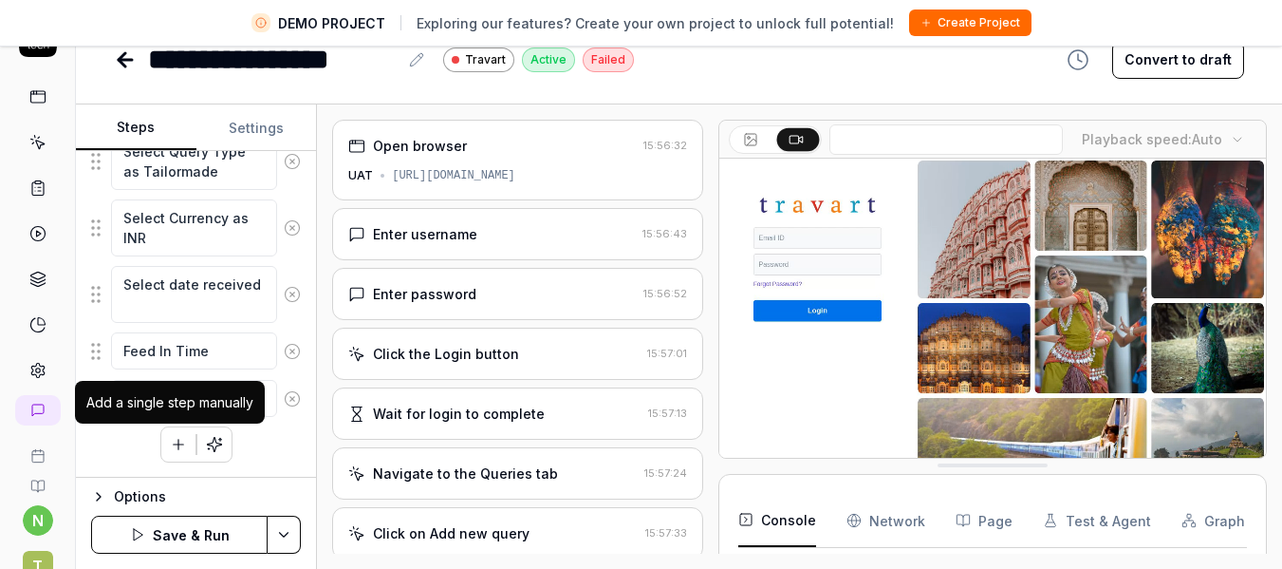
click at [172, 447] on icon "button" at bounding box center [178, 444] width 17 height 17
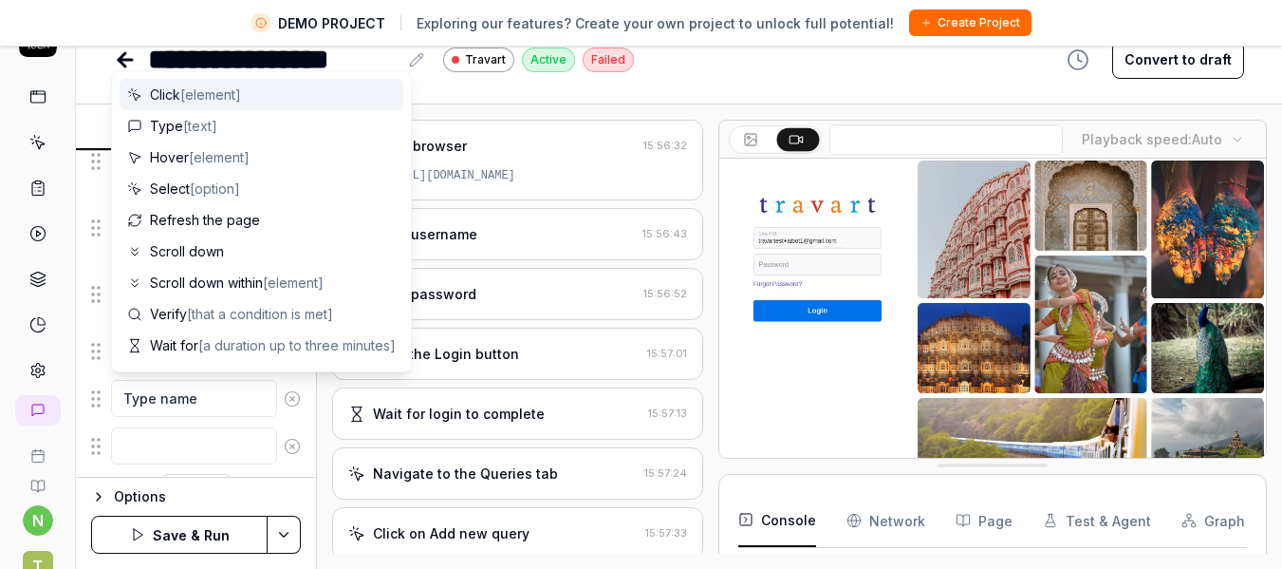
scroll to position [1097, 0]
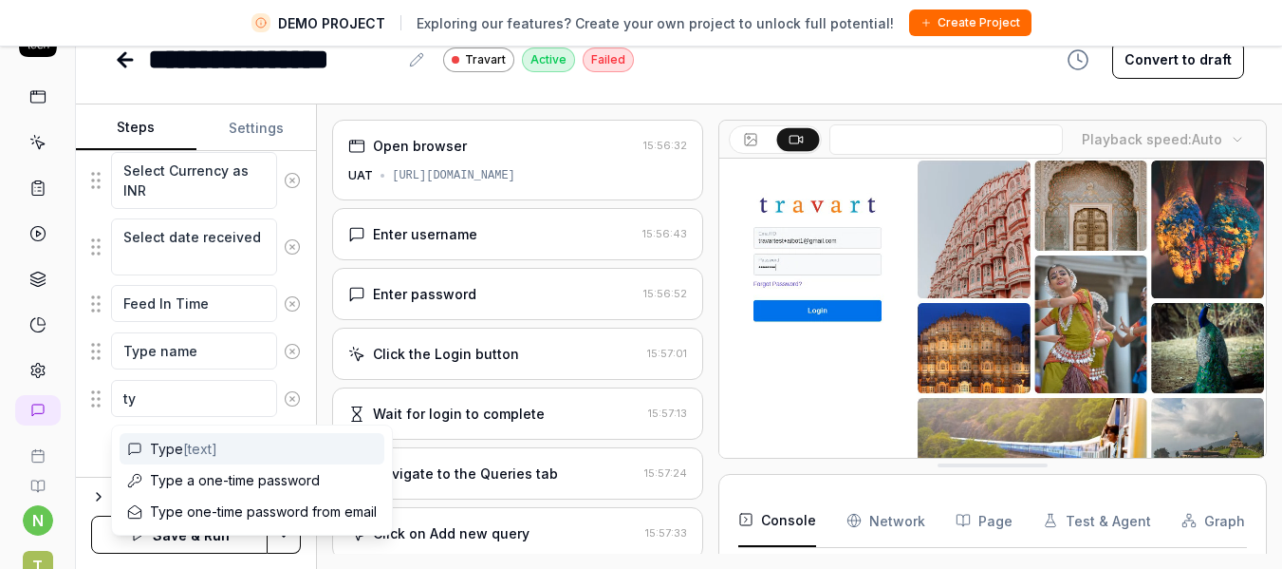
click at [169, 450] on span "Type [text]" at bounding box center [183, 449] width 67 height 20
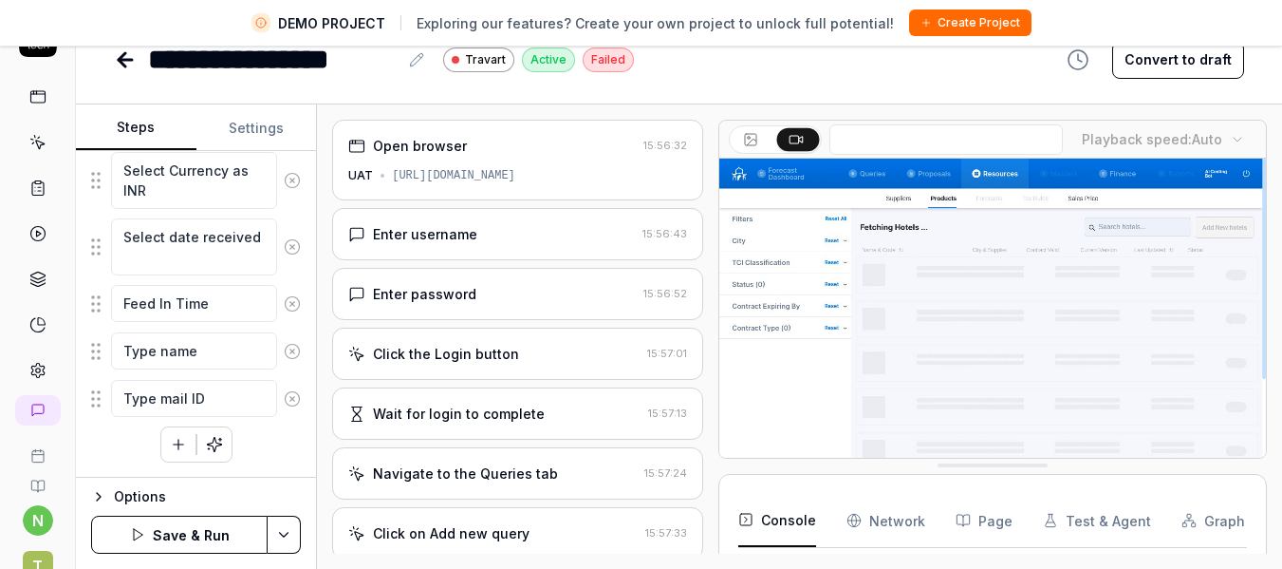
click at [172, 446] on icon "button" at bounding box center [178, 444] width 17 height 17
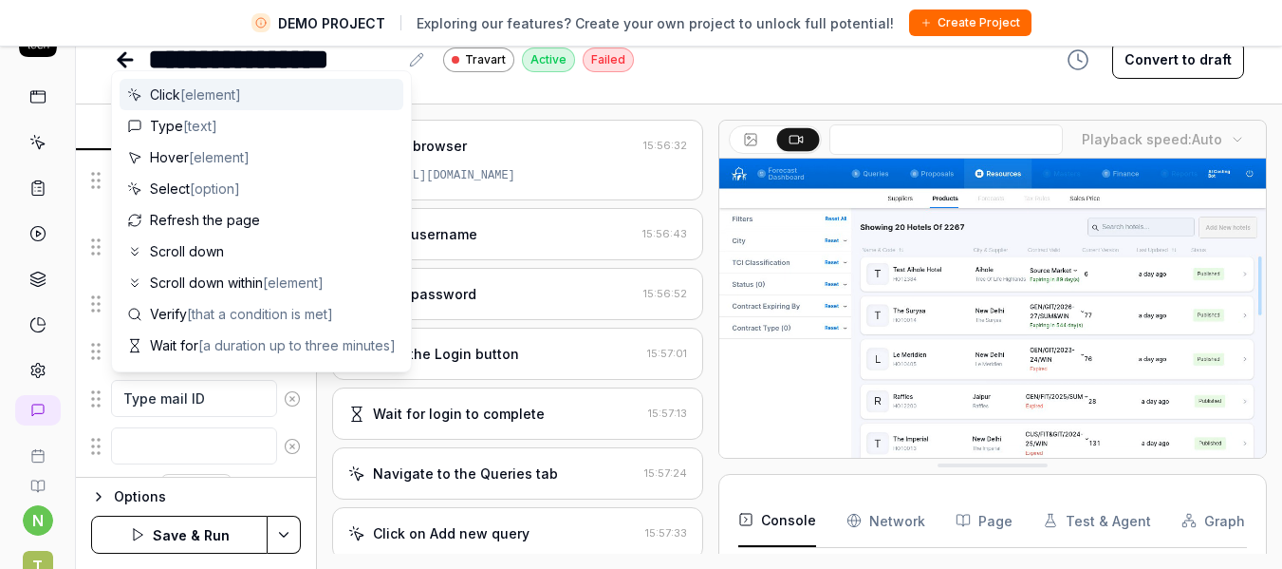
scroll to position [1145, 0]
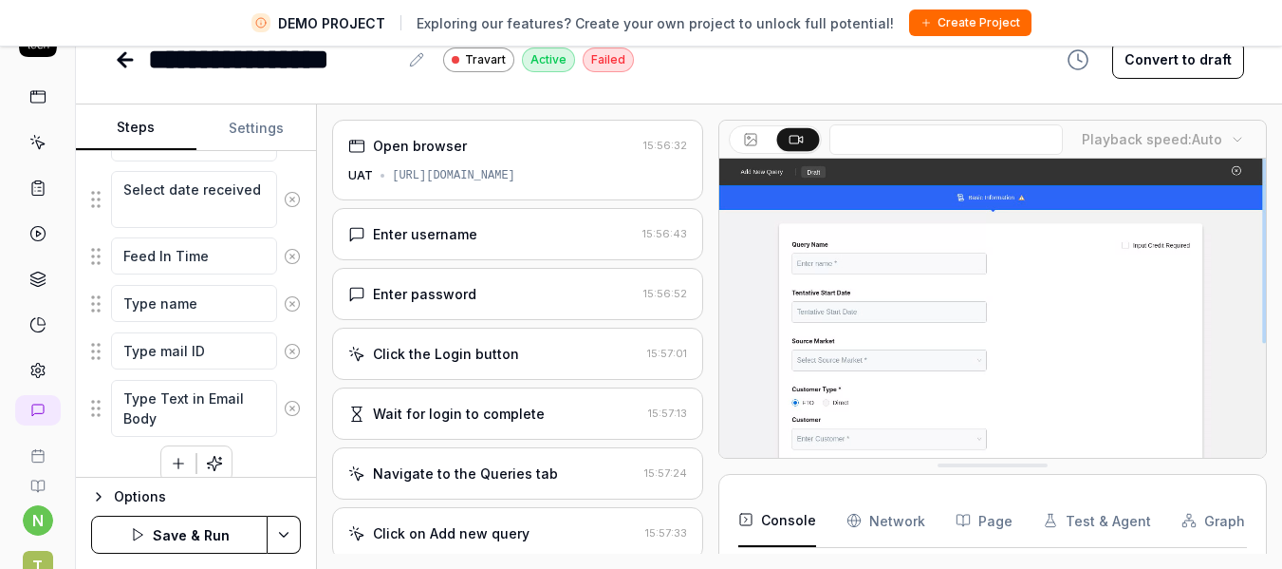
click at [170, 464] on icon "button" at bounding box center [178, 463] width 17 height 17
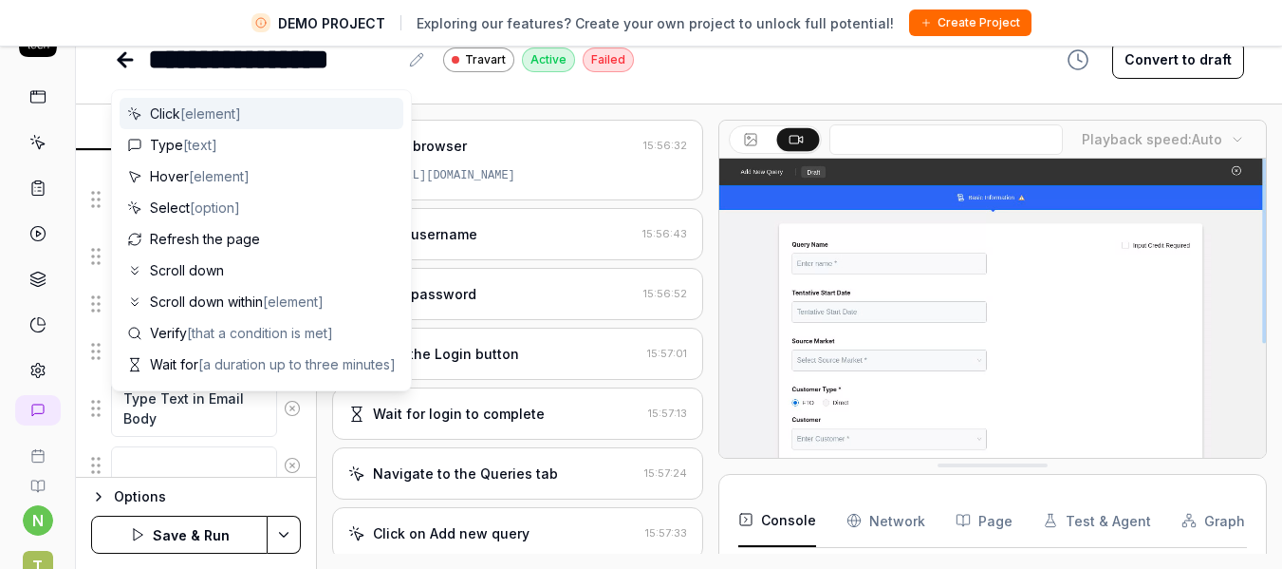
scroll to position [1192, 0]
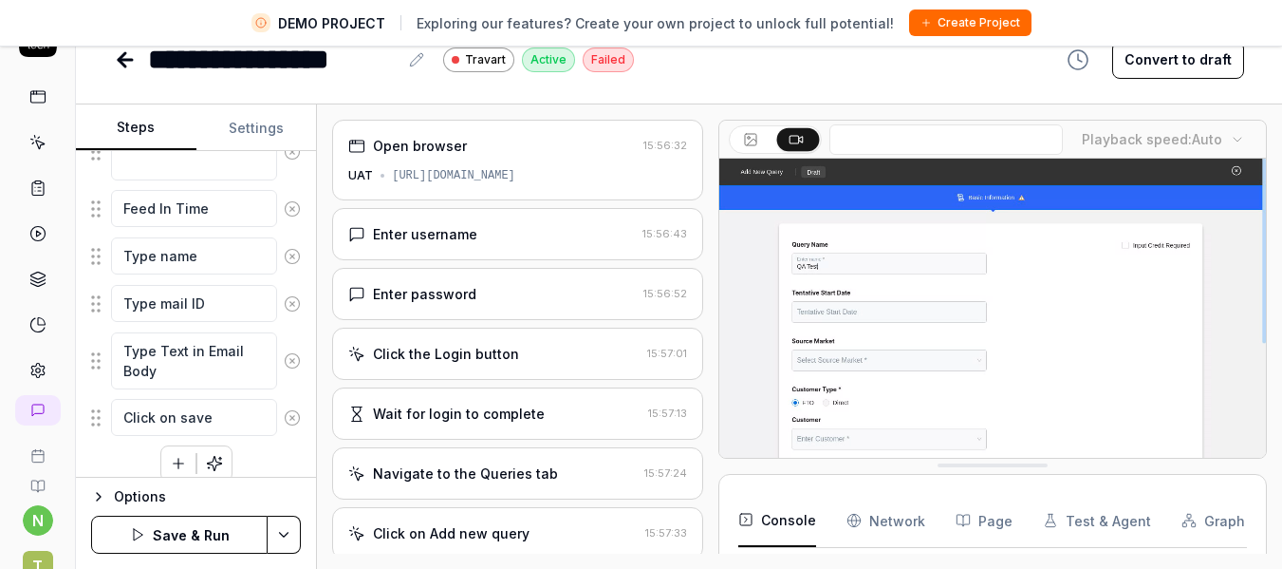
click at [192, 532] on button "Save & Run" at bounding box center [179, 534] width 177 height 38
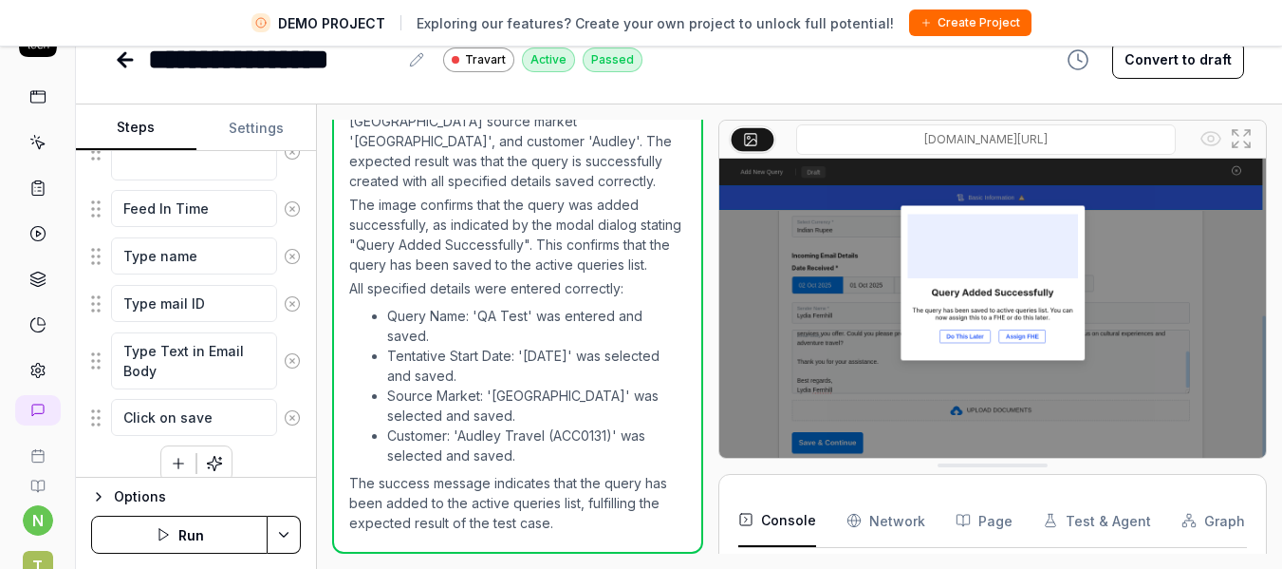
scroll to position [1316, 0]
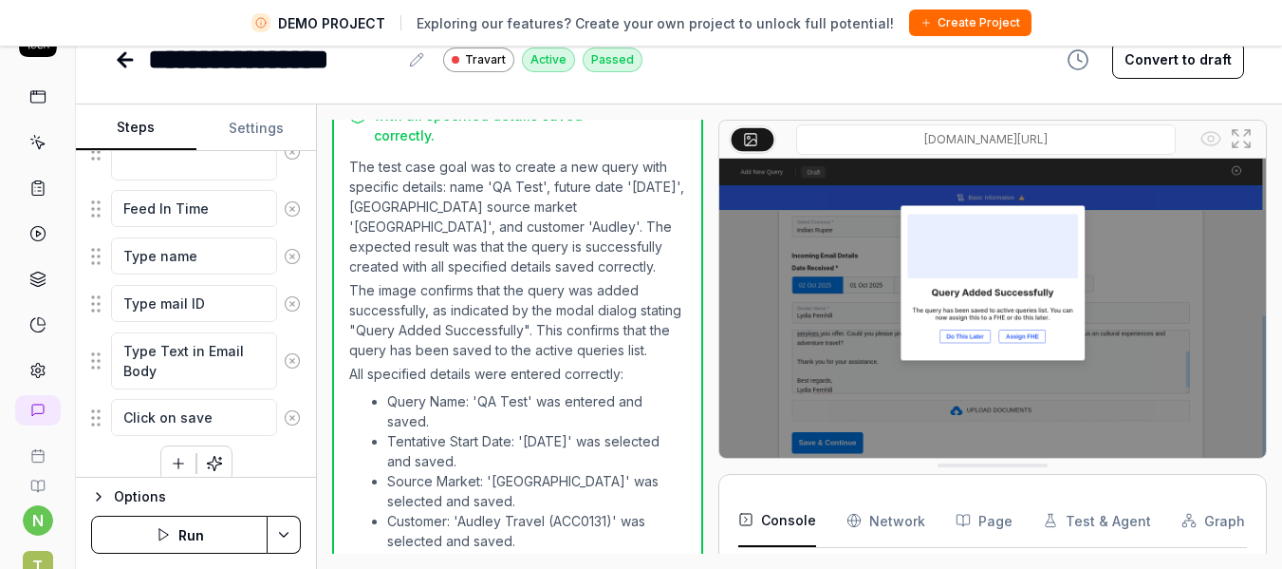
click at [175, 458] on icon "button" at bounding box center [178, 463] width 17 height 17
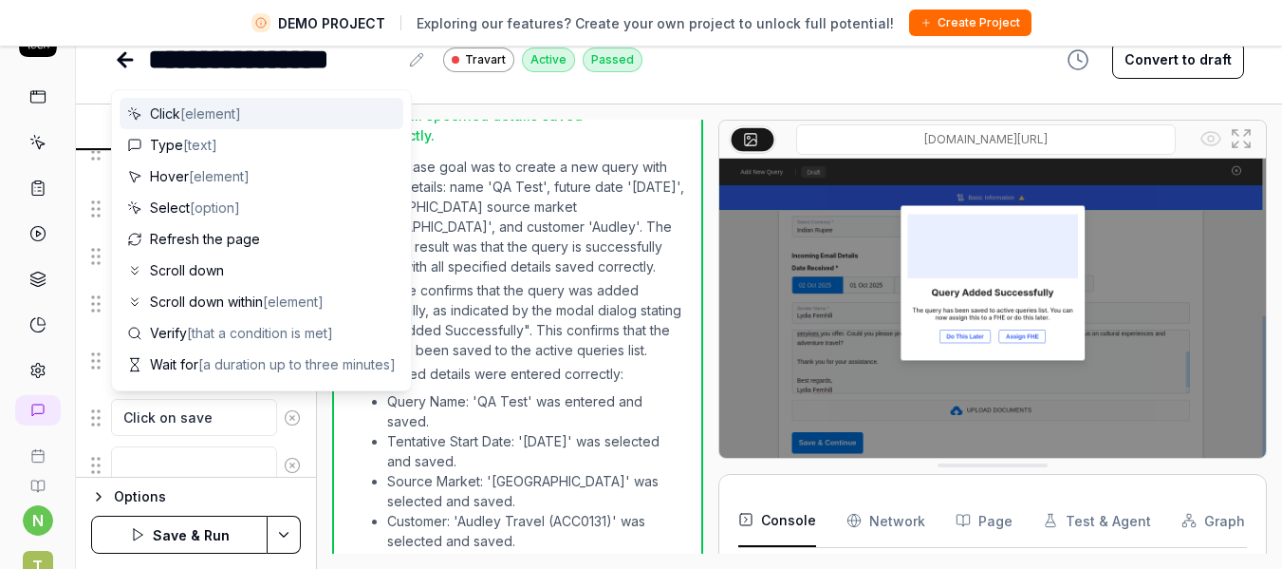
scroll to position [1240, 0]
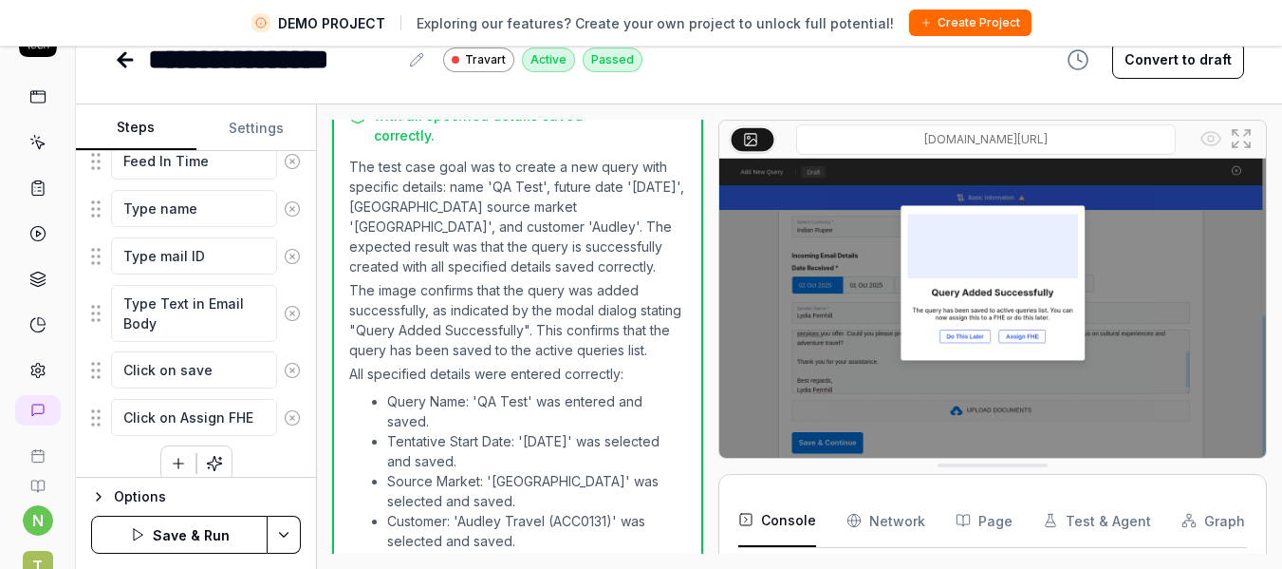
click at [175, 458] on icon "button" at bounding box center [178, 463] width 17 height 17
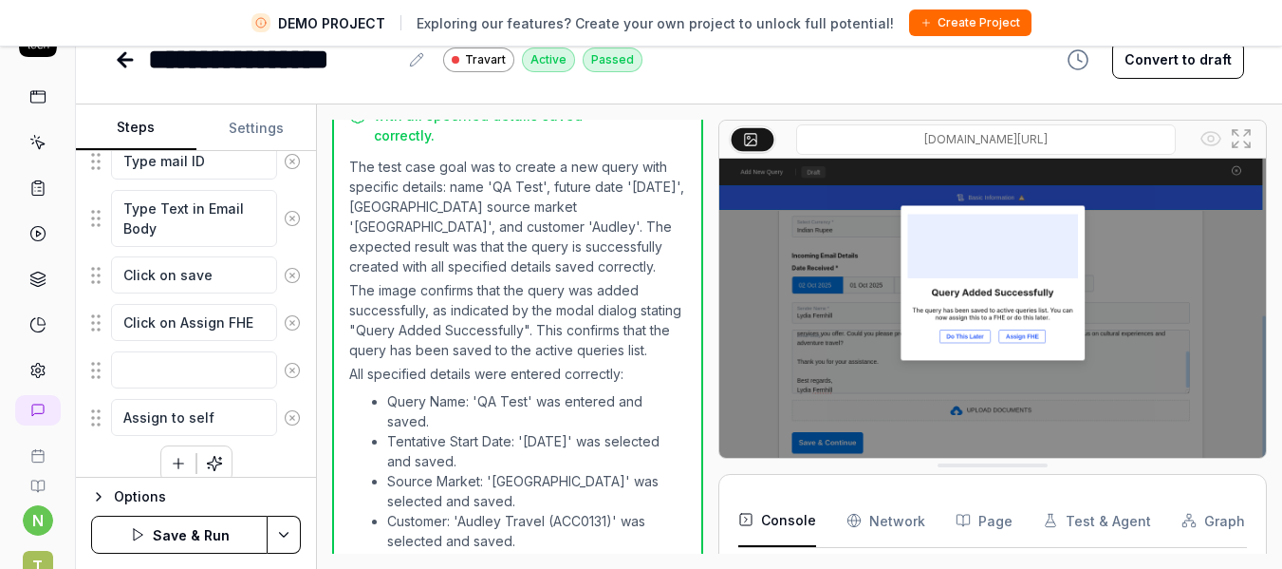
scroll to position [1354, 0]
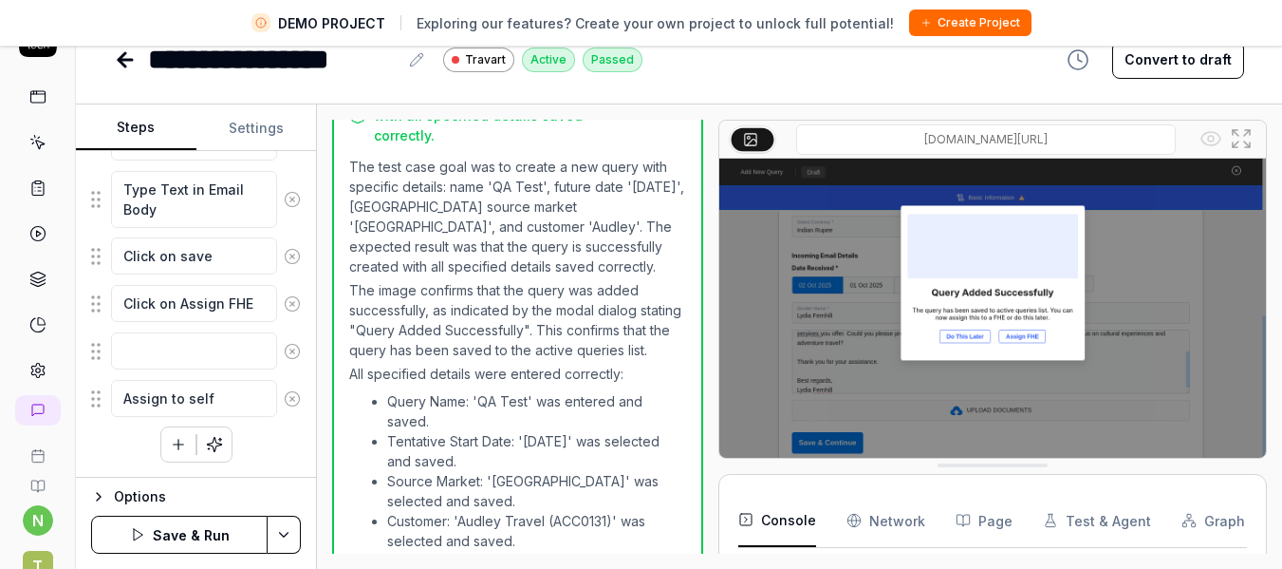
click at [154, 532] on button "Save & Run" at bounding box center [179, 534] width 177 height 38
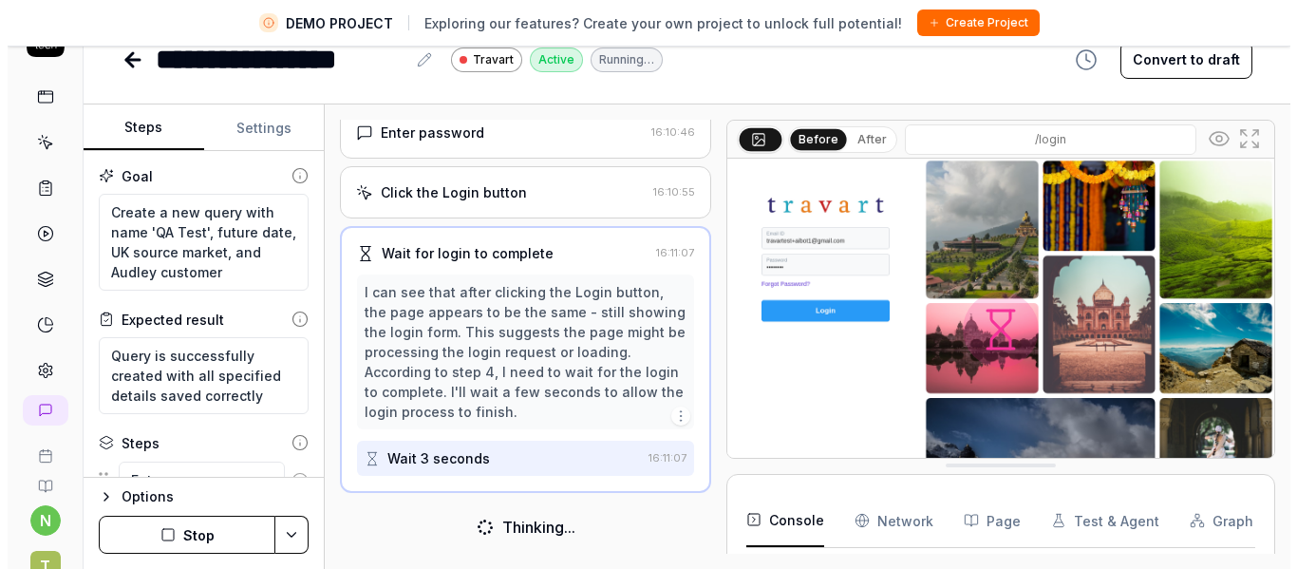
scroll to position [161, 0]
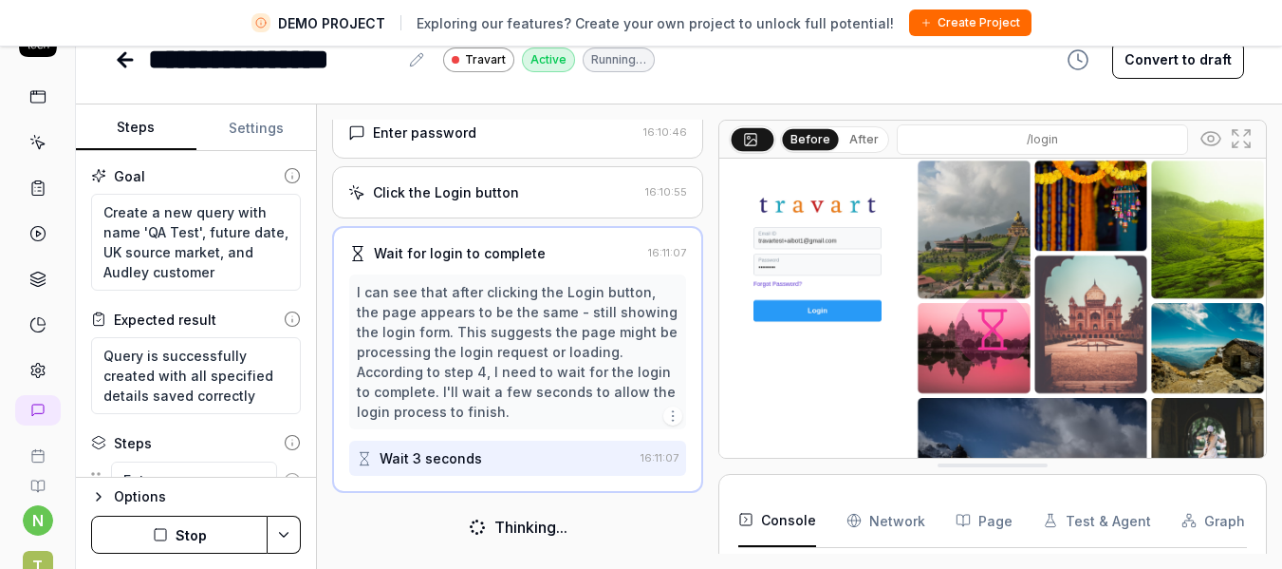
click at [1241, 141] on icon at bounding box center [1241, 138] width 23 height 23
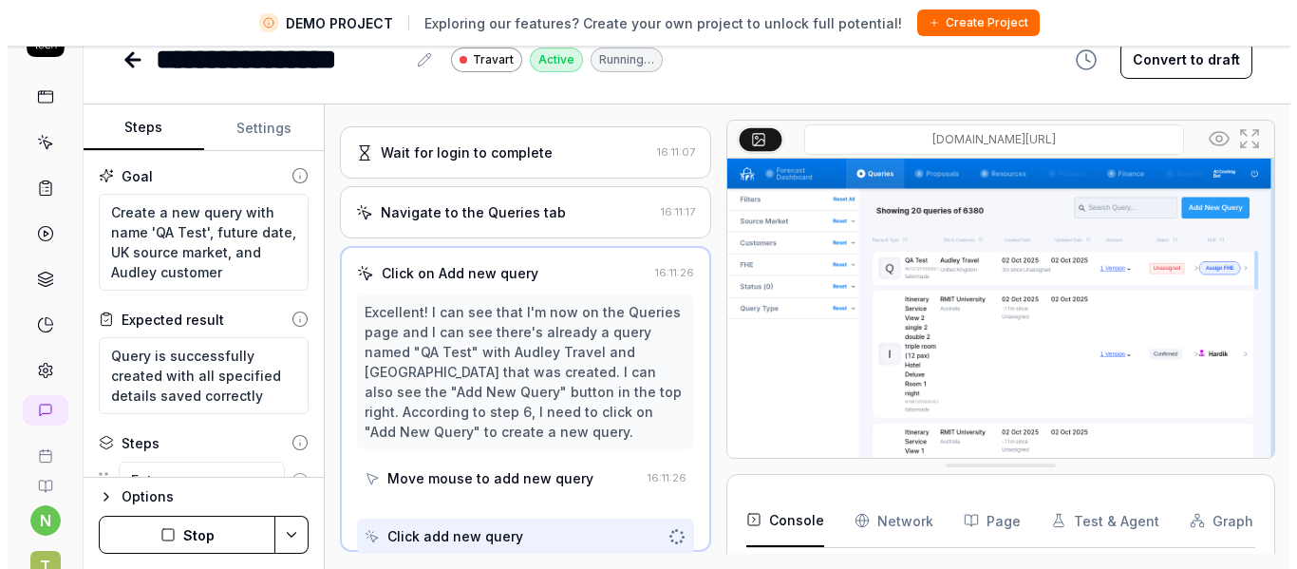
scroll to position [259, 0]
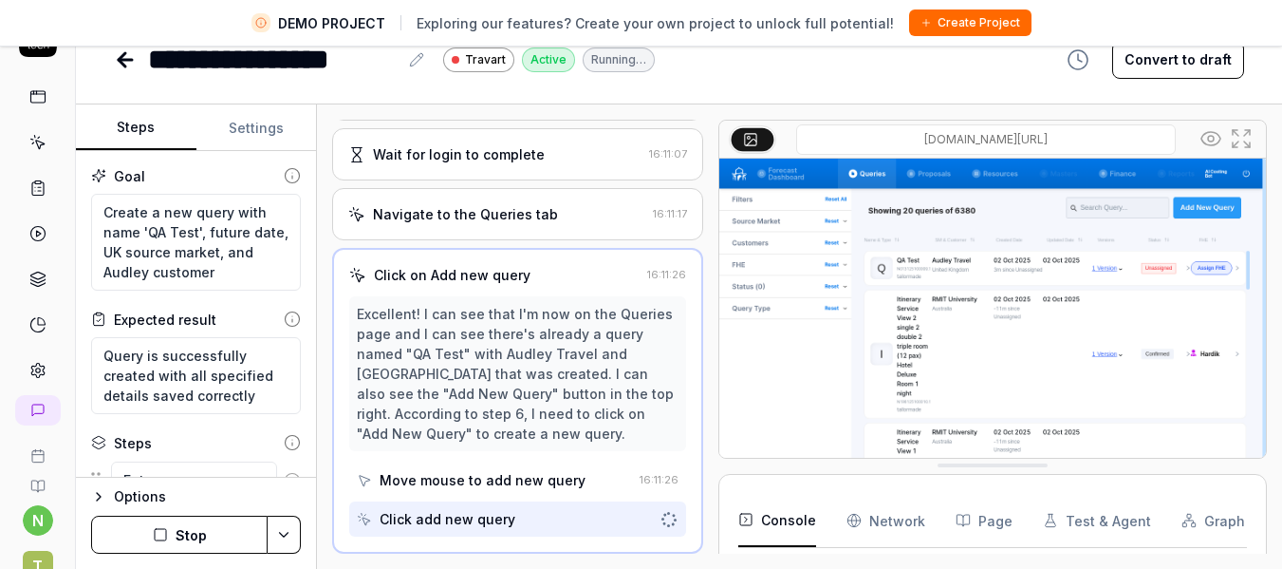
click at [1241, 141] on icon at bounding box center [1241, 138] width 23 height 23
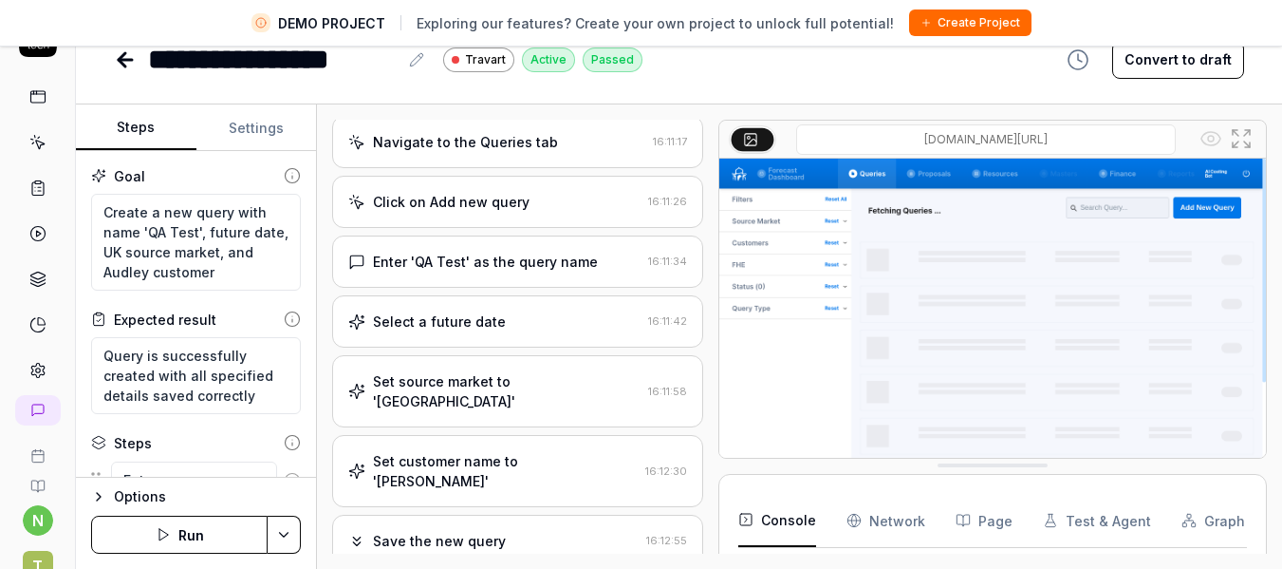
scroll to position [0, 0]
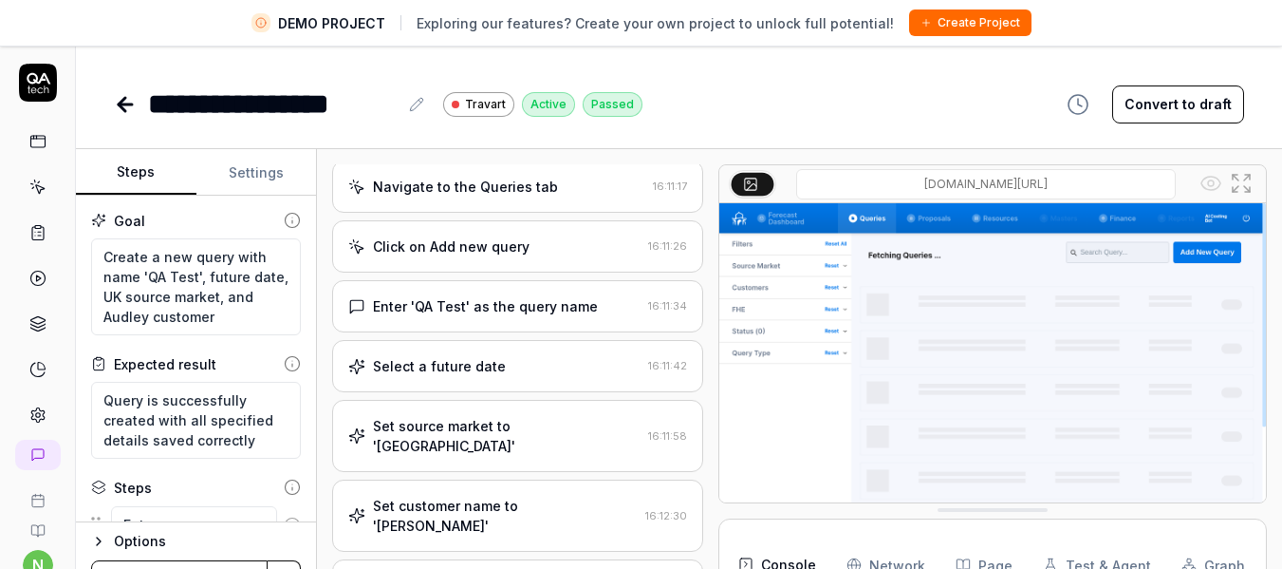
click at [30, 148] on icon at bounding box center [37, 141] width 17 height 17
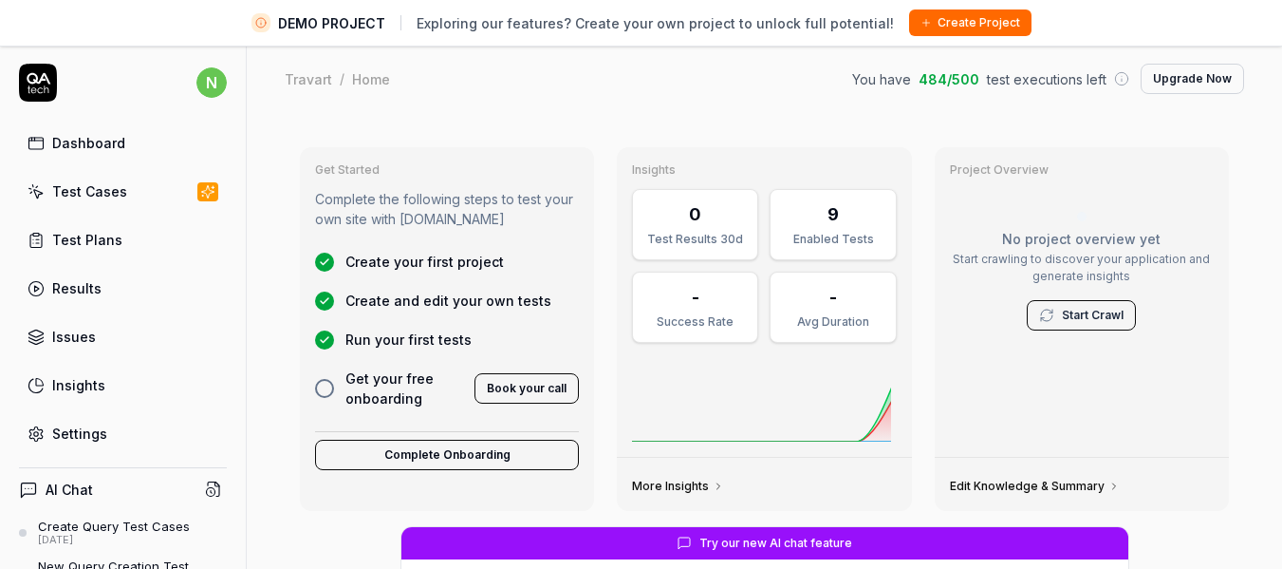
scroll to position [45, 0]
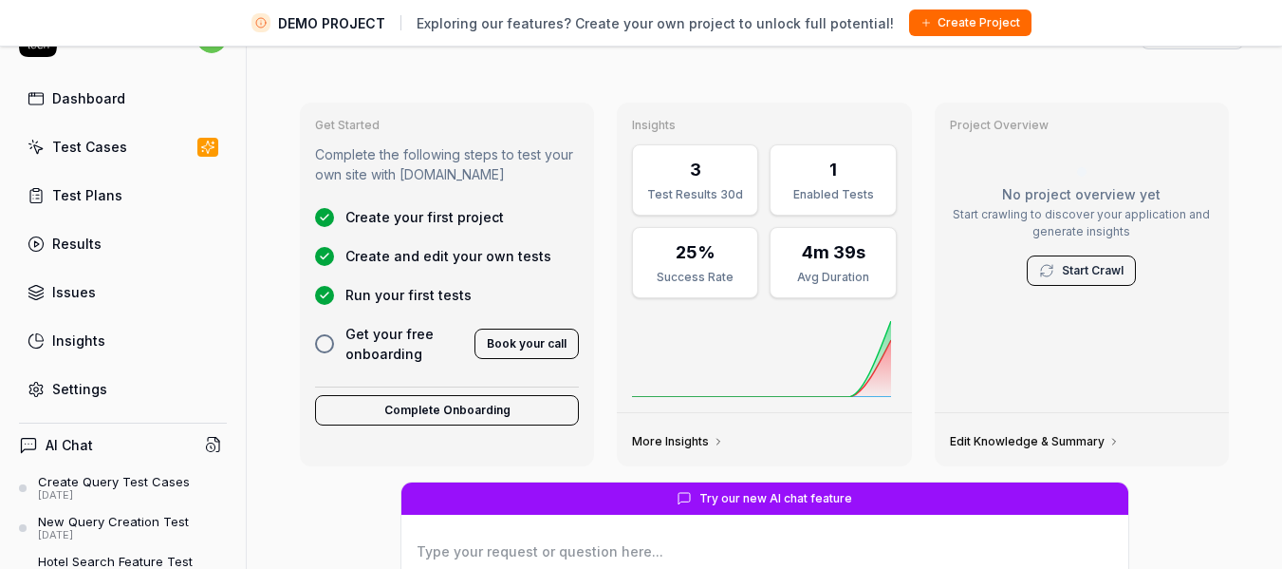
click at [1043, 268] on span "Start Crawl" at bounding box center [1081, 270] width 109 height 30
click at [1084, 275] on link "Start Crawl" at bounding box center [1093, 270] width 62 height 17
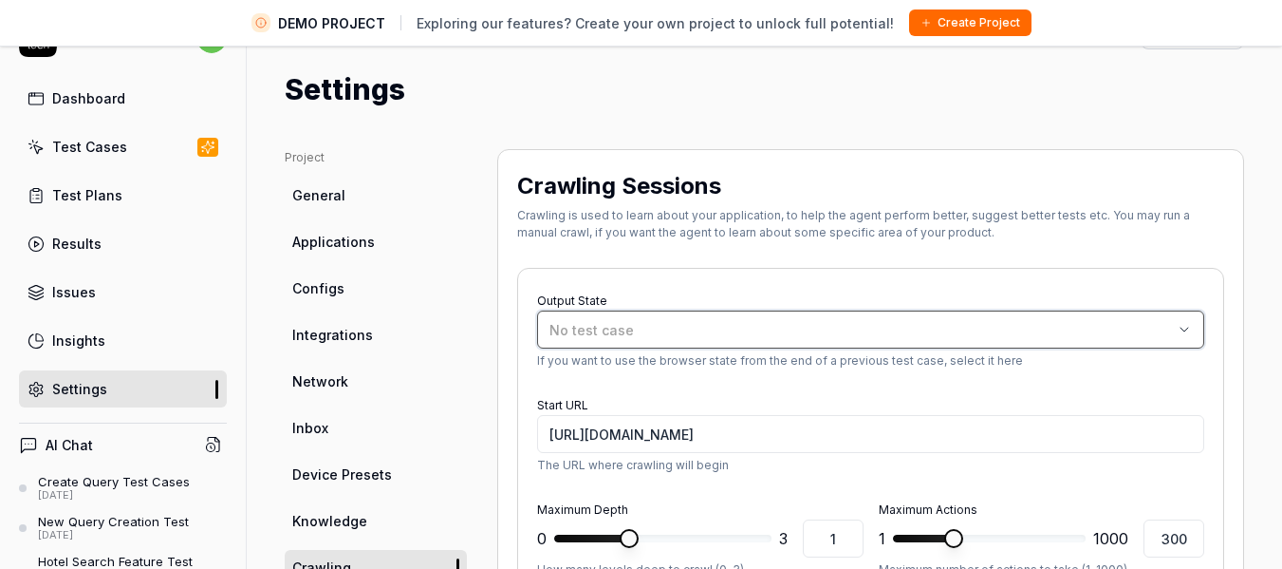
click at [1074, 330] on div "No test case" at bounding box center [862, 330] width 624 height 20
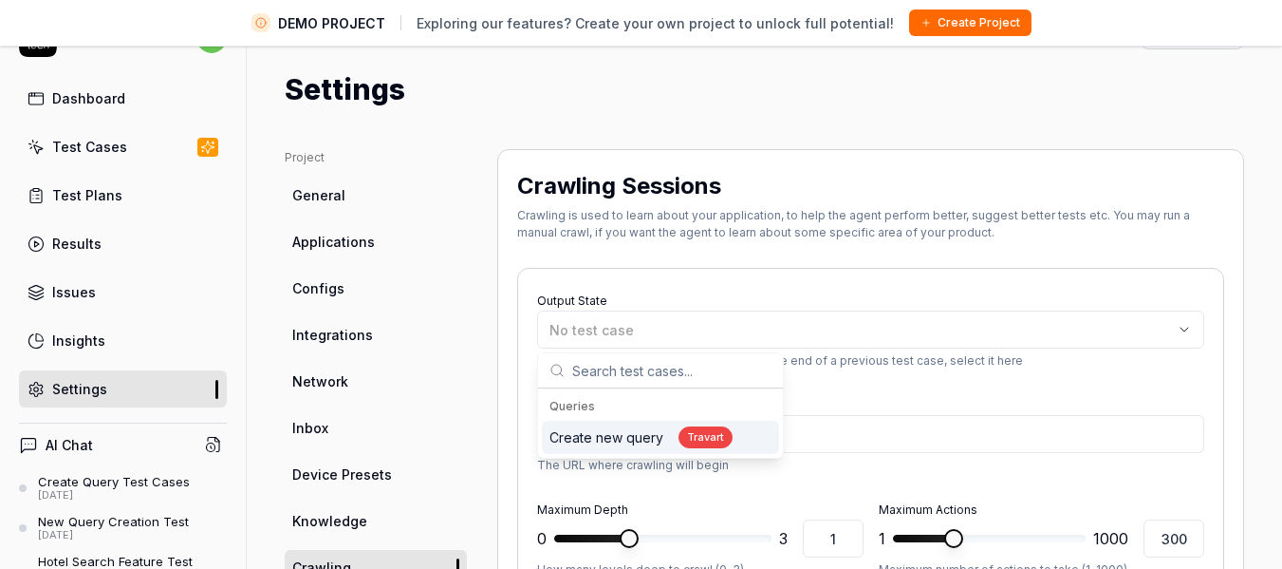
click at [668, 433] on div "Create new query Travart" at bounding box center [641, 437] width 183 height 22
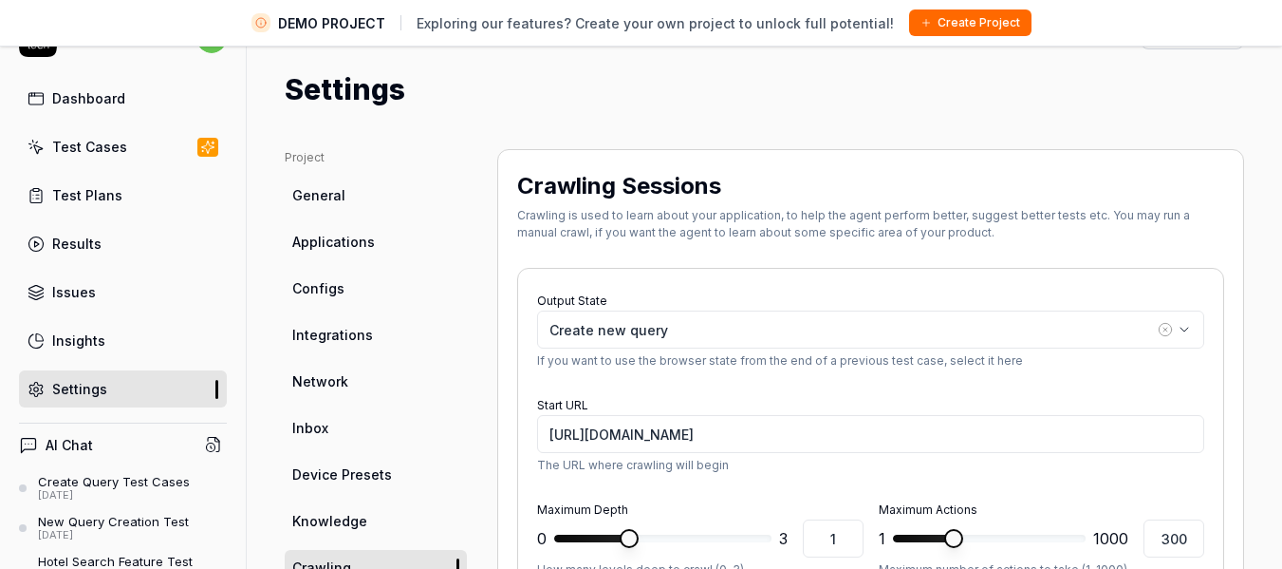
click at [904, 359] on p "If you want to use the browser state from the end of a previous test case, sele…" at bounding box center [870, 360] width 667 height 17
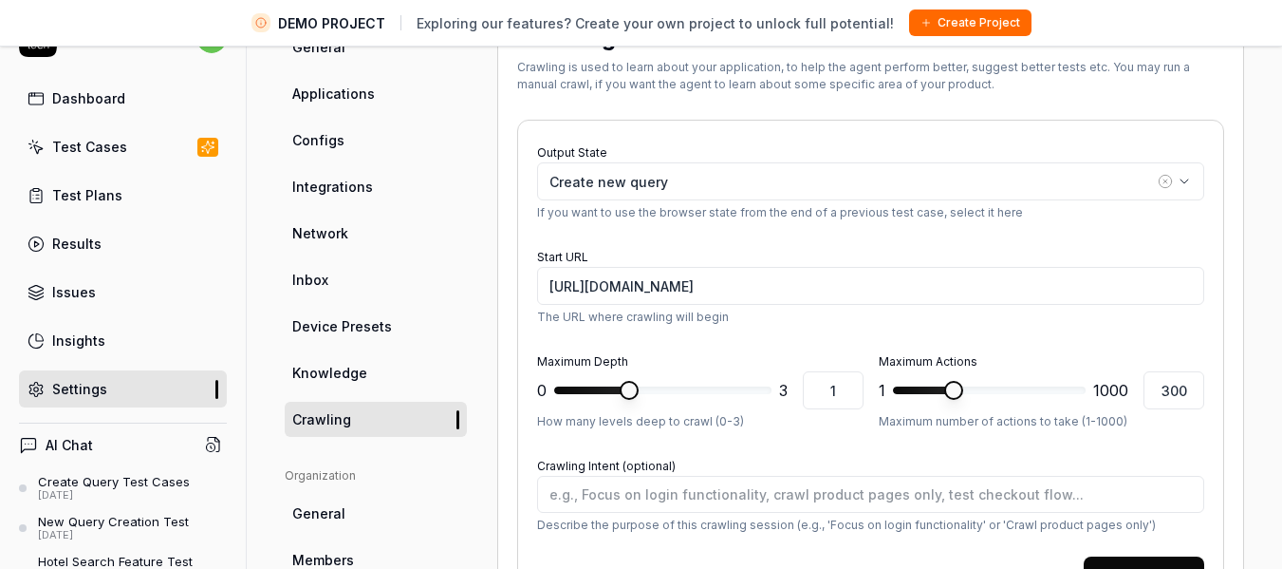
scroll to position [149, 0]
click at [1158, 180] on icon "button" at bounding box center [1165, 180] width 15 height 15
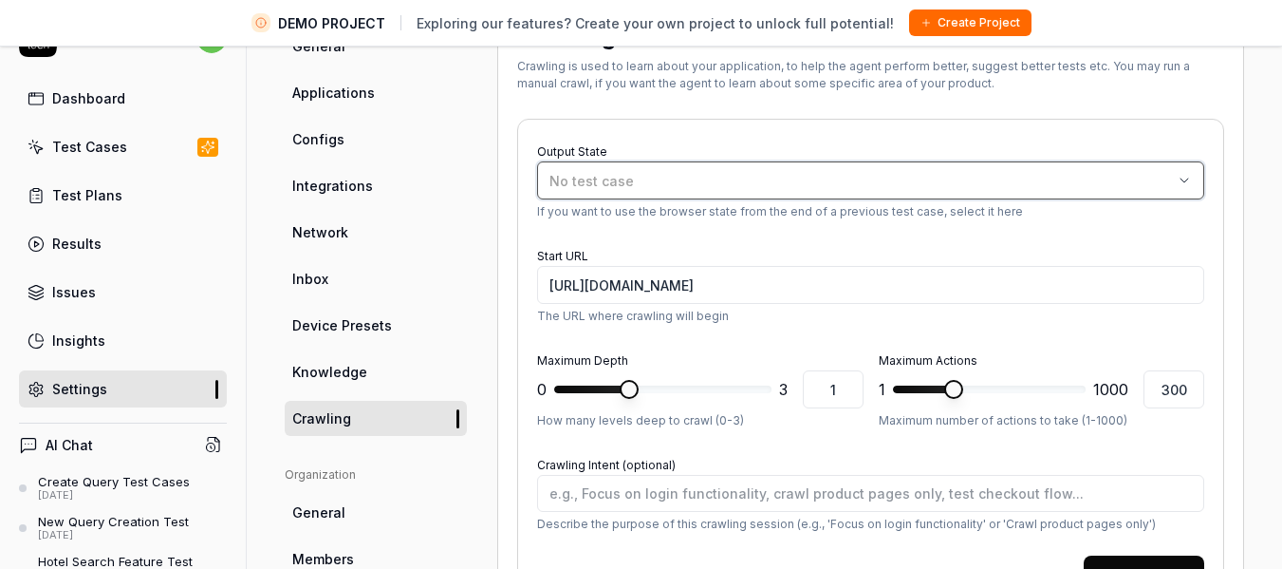
click at [813, 186] on div "No test case" at bounding box center [862, 181] width 624 height 20
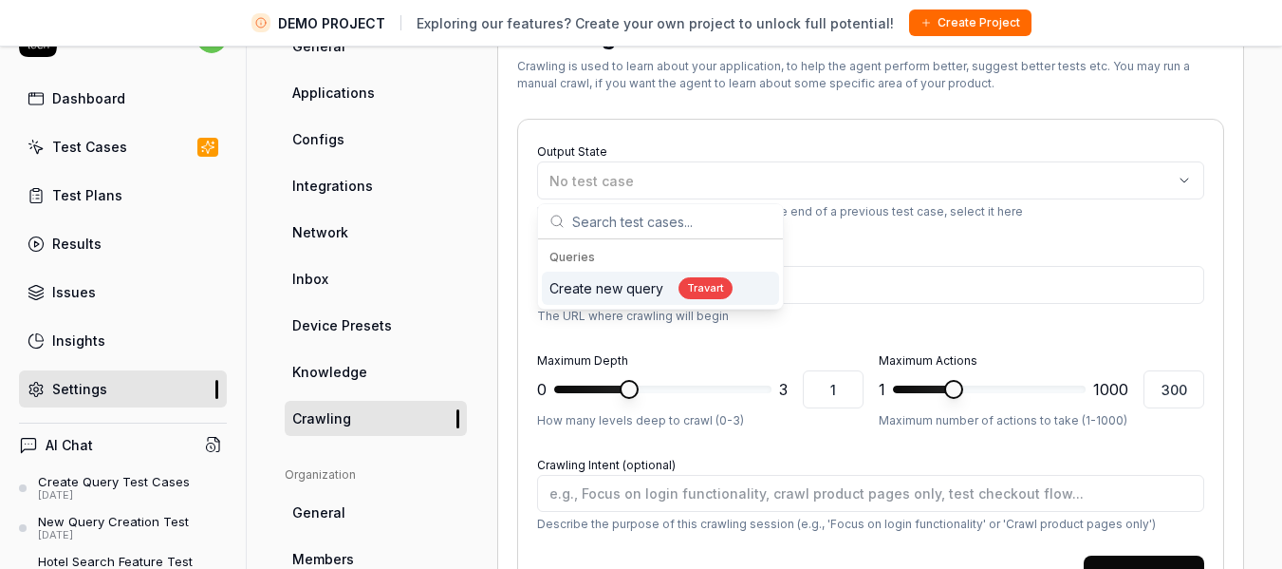
click at [674, 226] on input "text" at bounding box center [671, 221] width 199 height 34
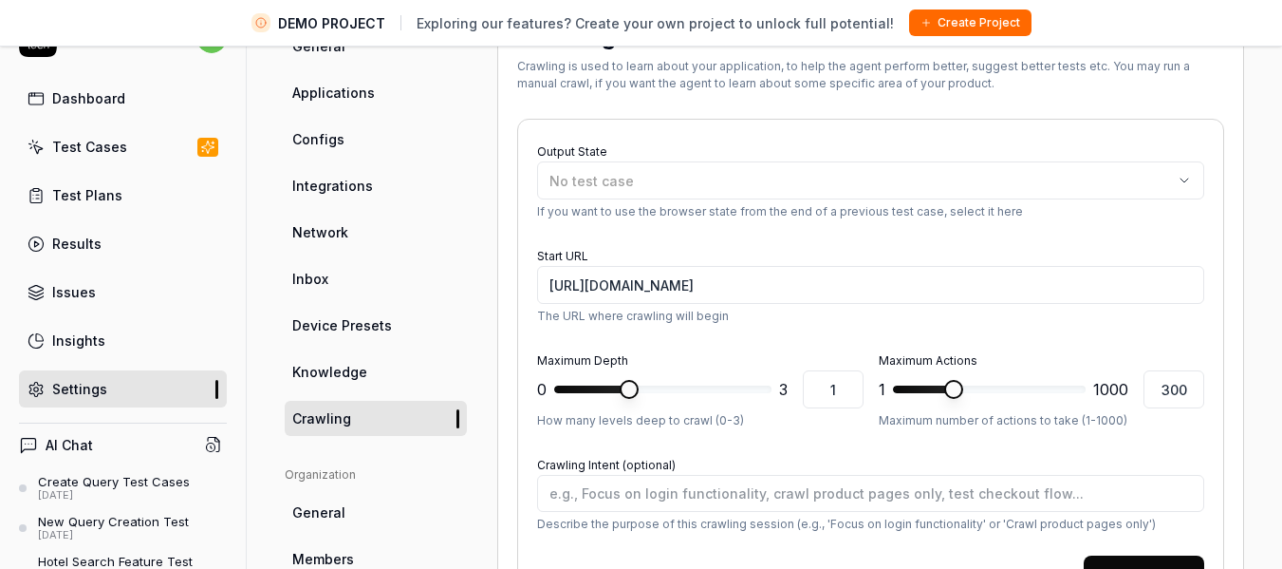
click at [1217, 247] on div "Crawling Sessions Crawling is used to learn about your application, to help the…" at bounding box center [870, 446] width 747 height 893
click at [758, 181] on div "No test case" at bounding box center [862, 181] width 624 height 20
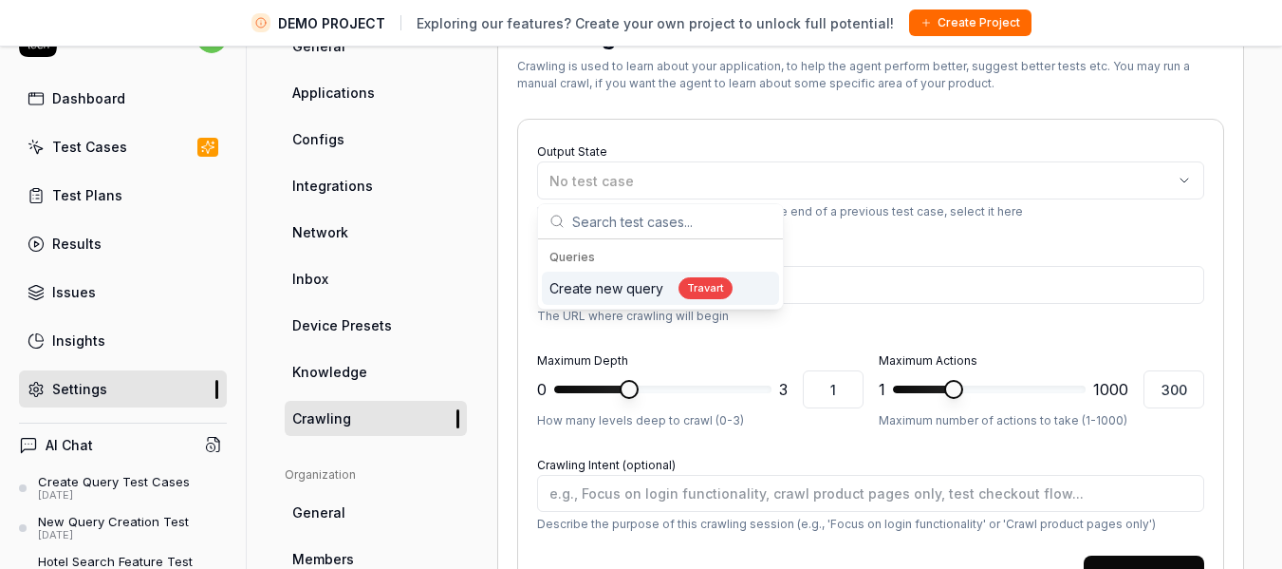
click at [652, 290] on div "Create new query Travart" at bounding box center [641, 288] width 183 height 22
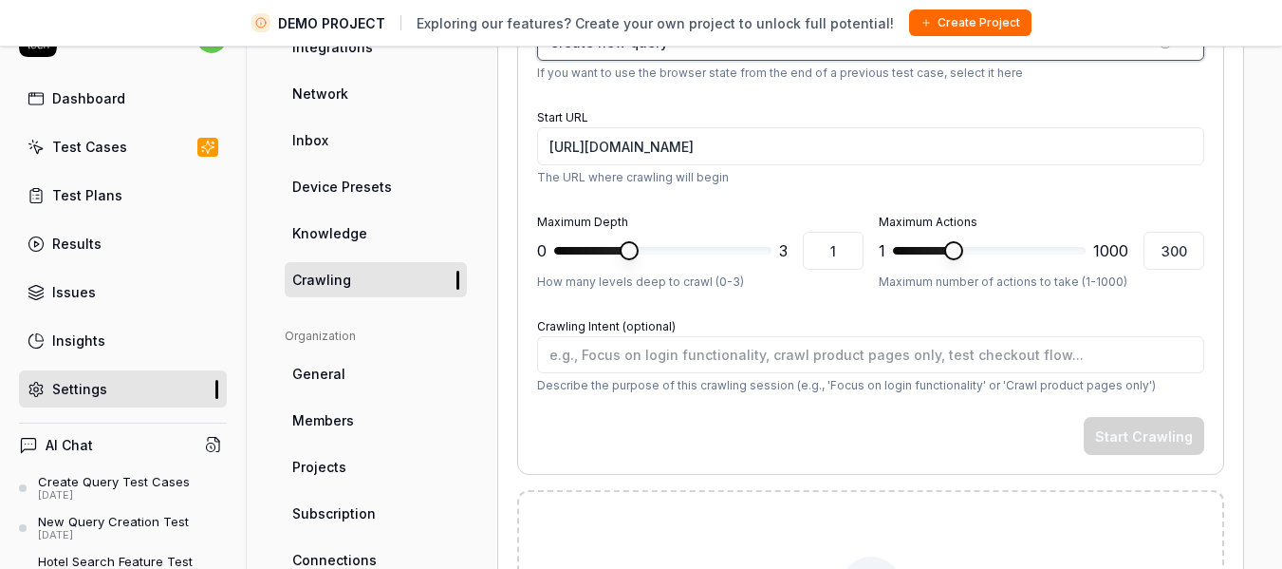
scroll to position [293, 0]
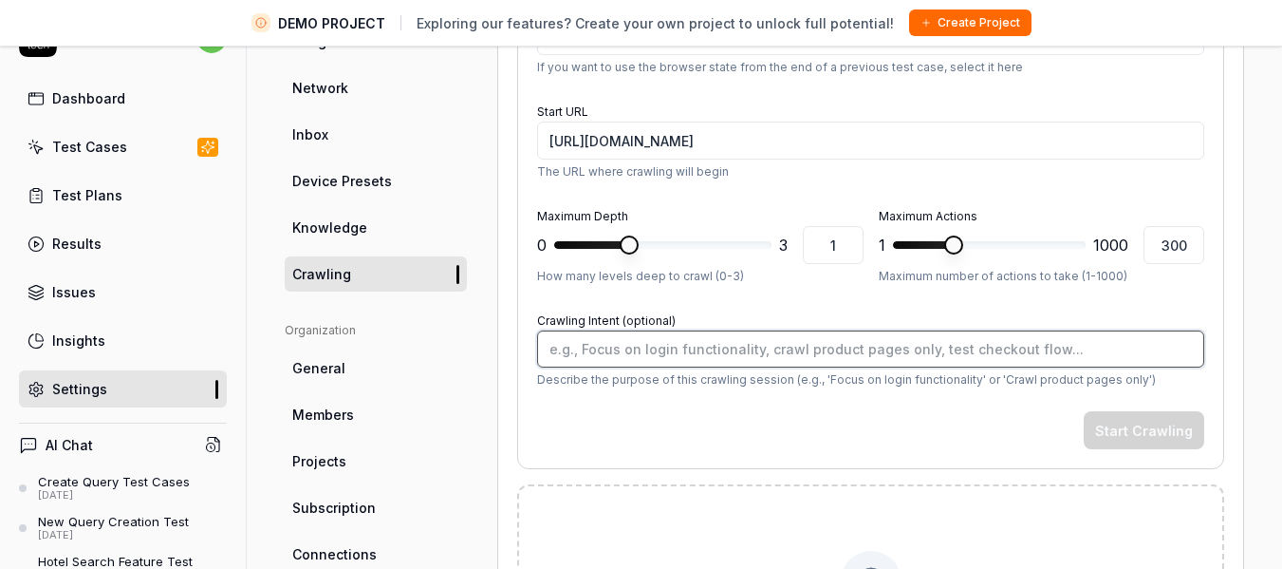
click at [678, 347] on textarea "Crawling Intent (optional)" at bounding box center [870, 348] width 667 height 37
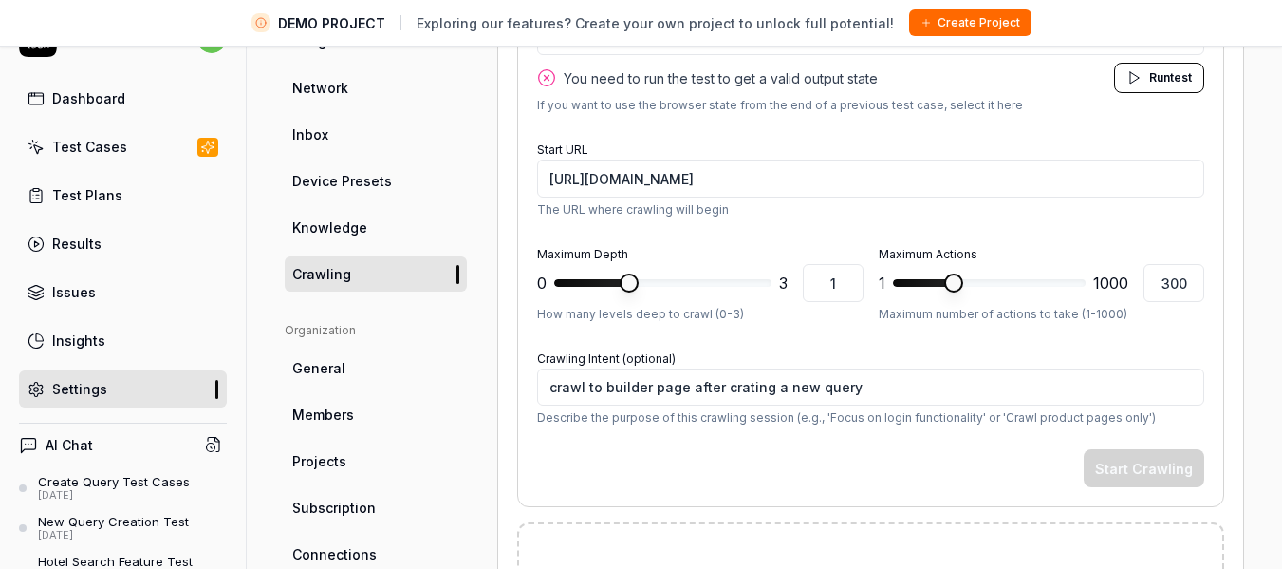
click at [930, 420] on p "Describe the purpose of this crawling session (e.g., 'Focus on login functional…" at bounding box center [870, 417] width 667 height 17
click at [746, 76] on span "You need to run the test to get a valid output state" at bounding box center [721, 78] width 314 height 20
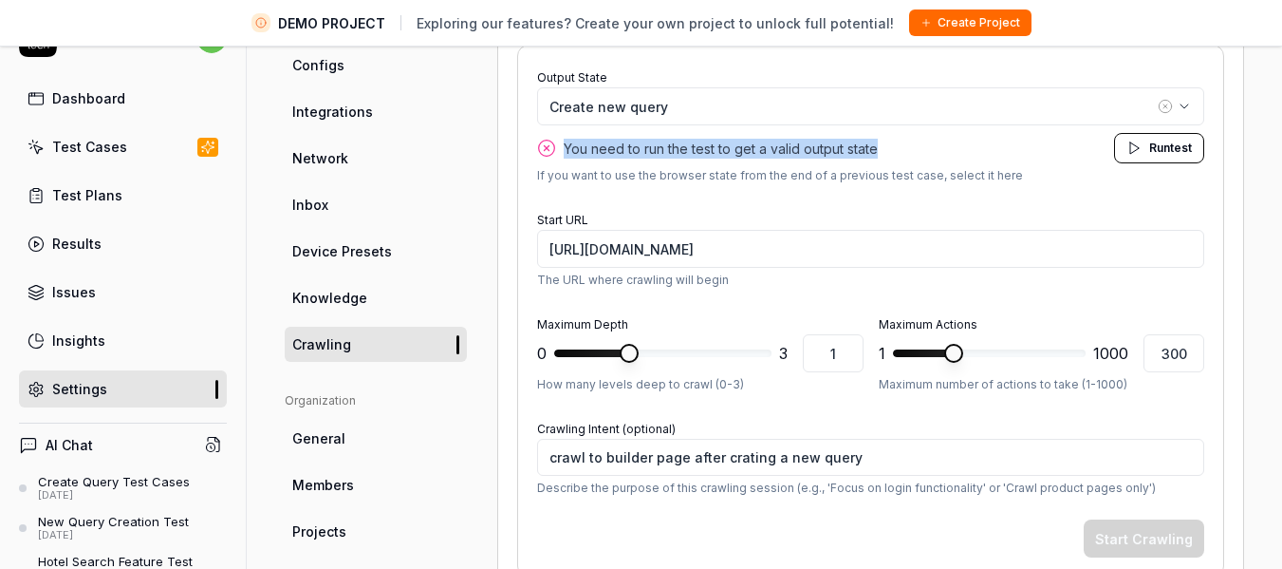
scroll to position [221, 0]
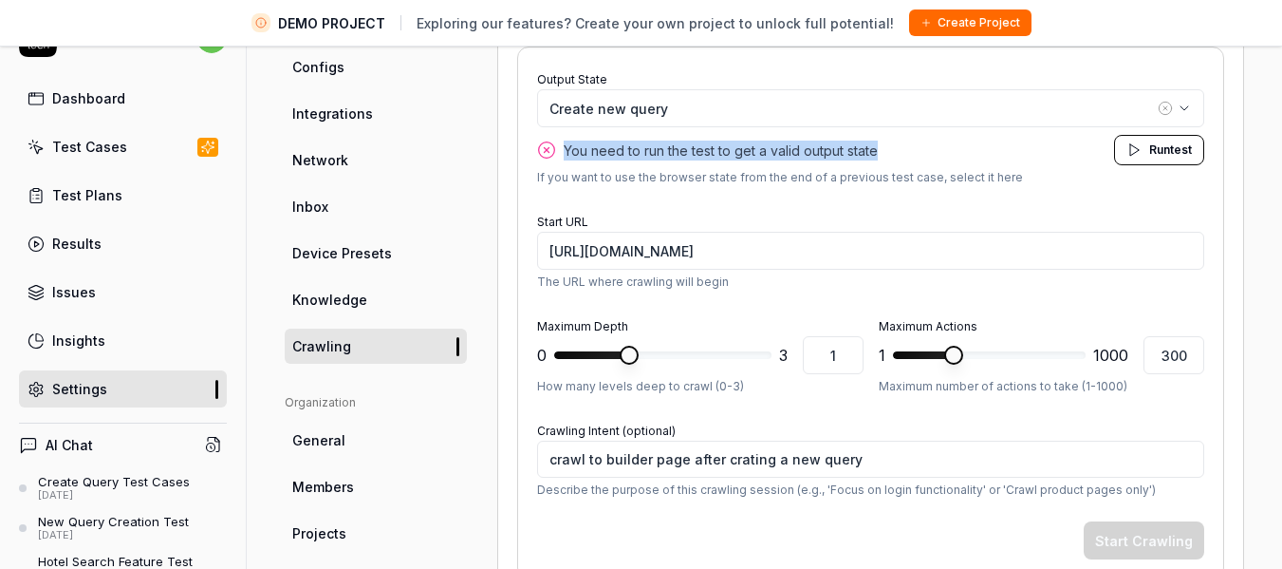
click at [1158, 103] on icon "button" at bounding box center [1165, 108] width 15 height 15
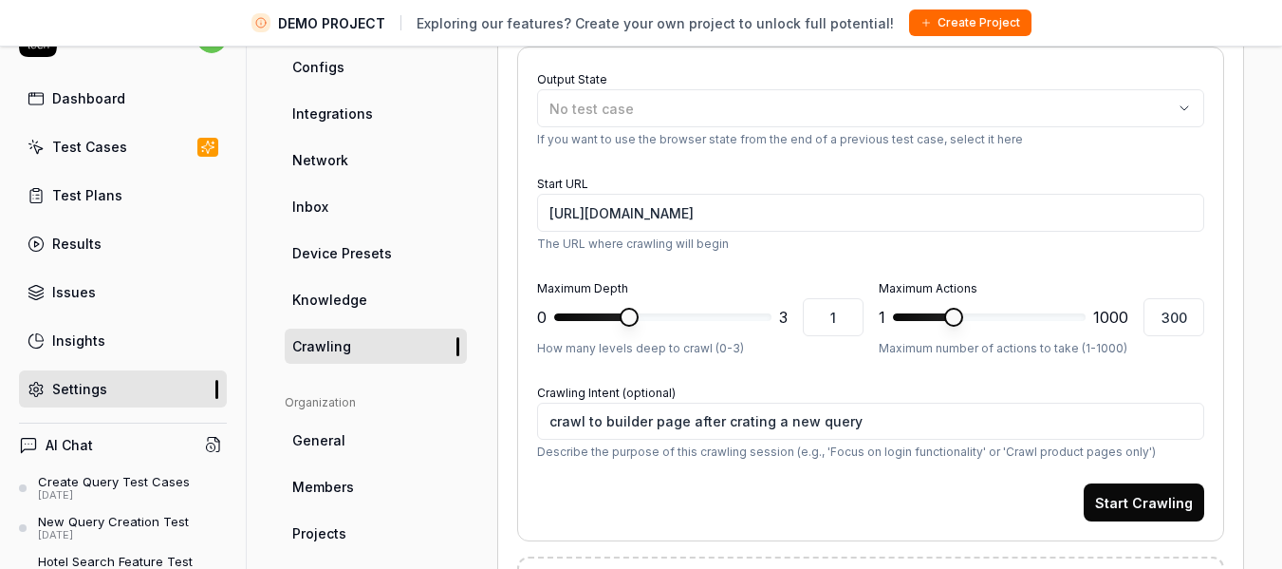
click at [1137, 514] on button "Start Crawling" at bounding box center [1144, 502] width 121 height 38
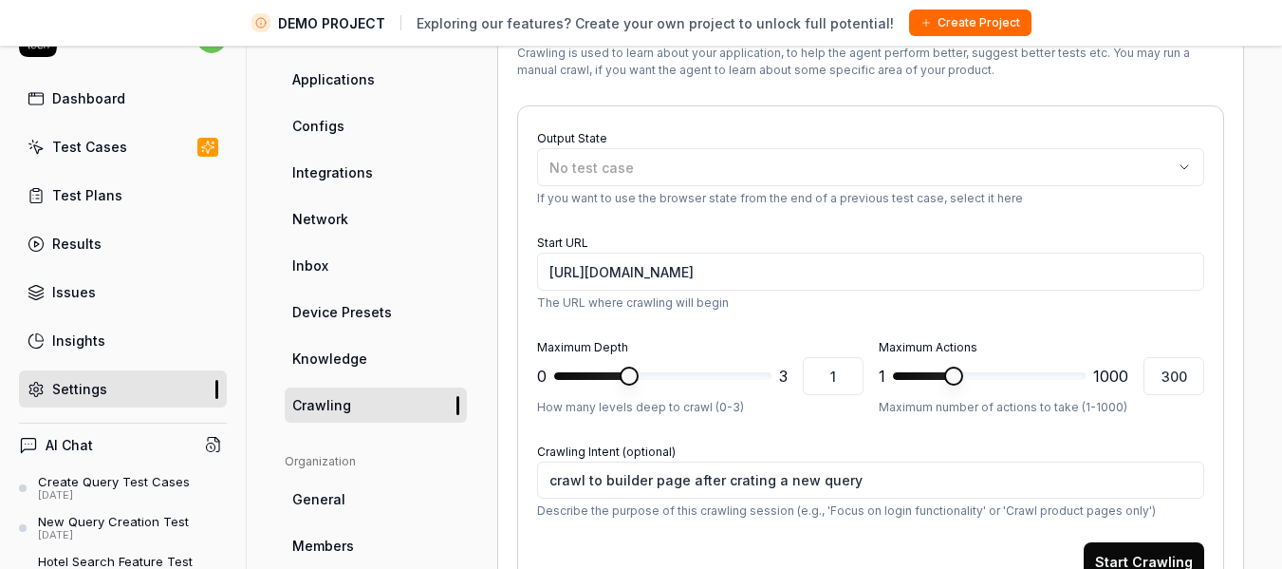
scroll to position [161, 0]
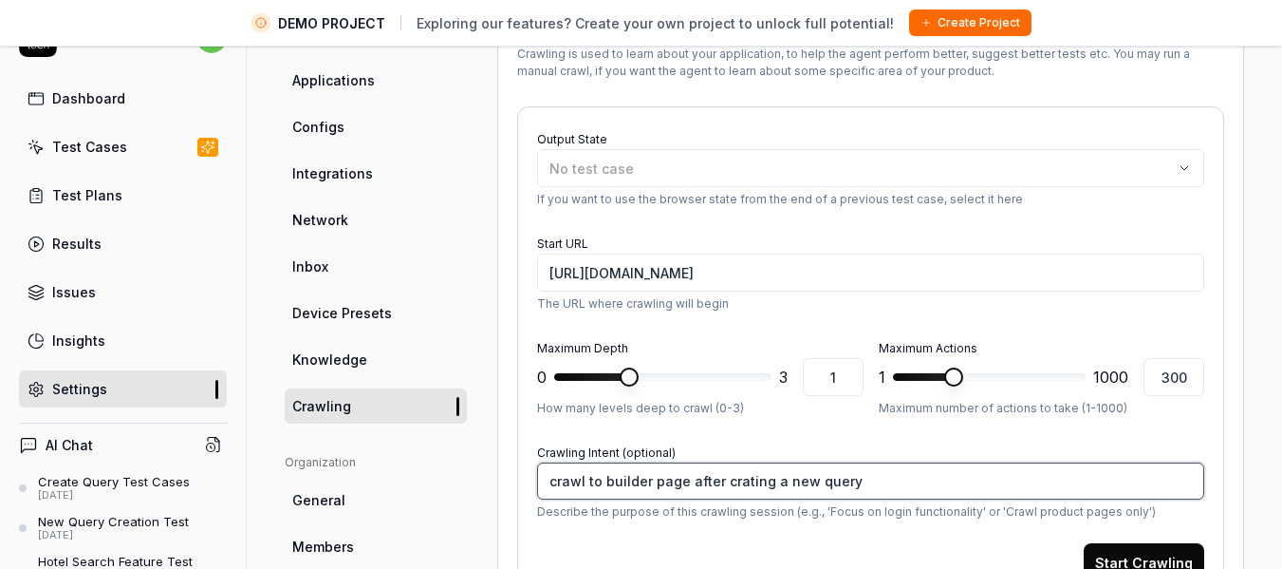
click at [733, 486] on textarea "crawl to builder page after crating a new query" at bounding box center [870, 480] width 667 height 37
paste textarea "after creating a new query"
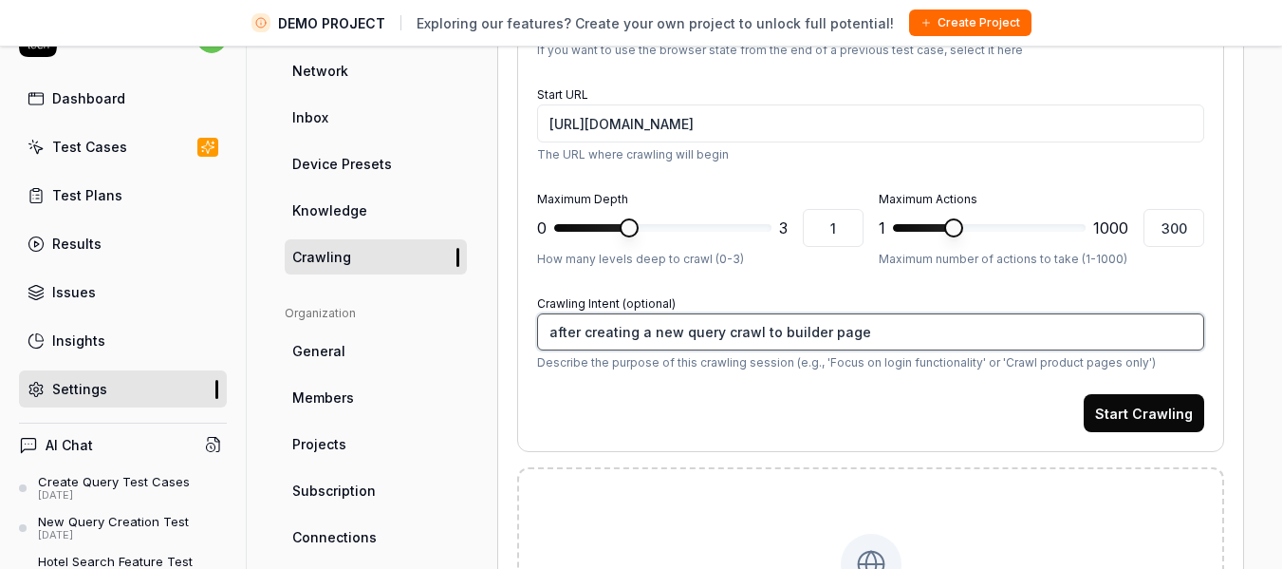
scroll to position [312, 0]
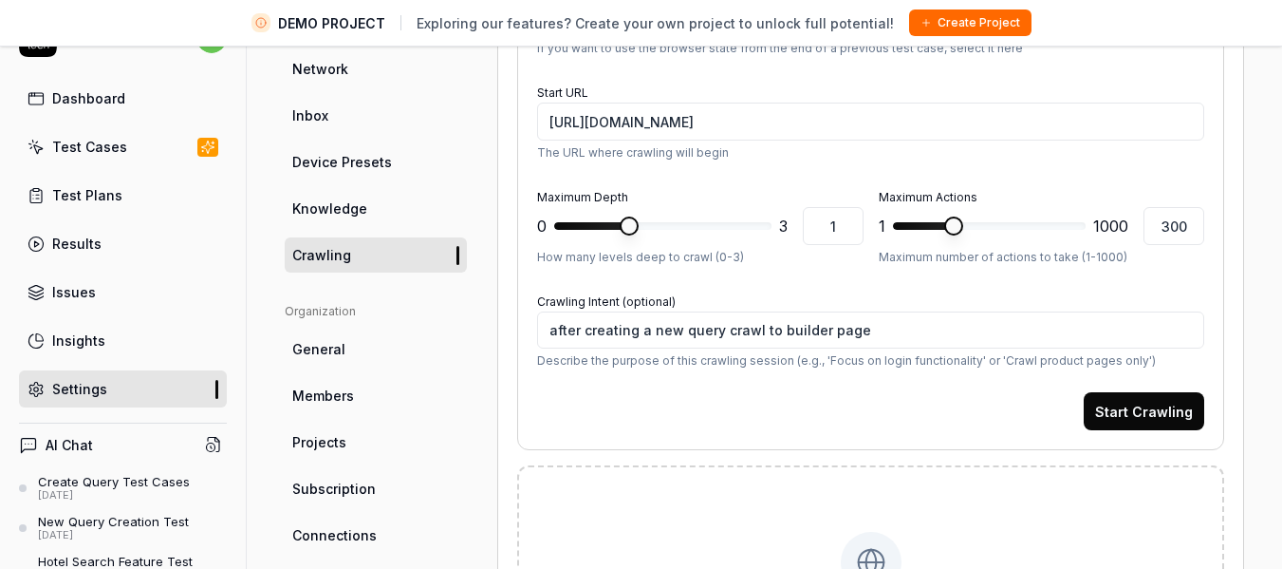
click at [1117, 399] on button "Start Crawling" at bounding box center [1144, 411] width 121 height 38
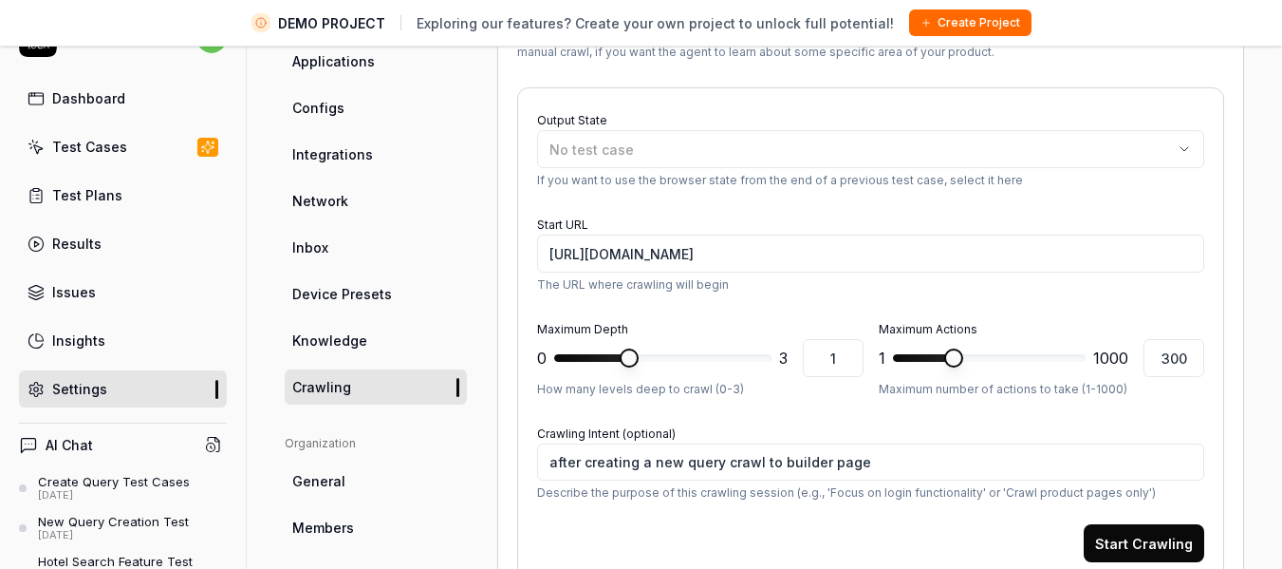
scroll to position [0, 0]
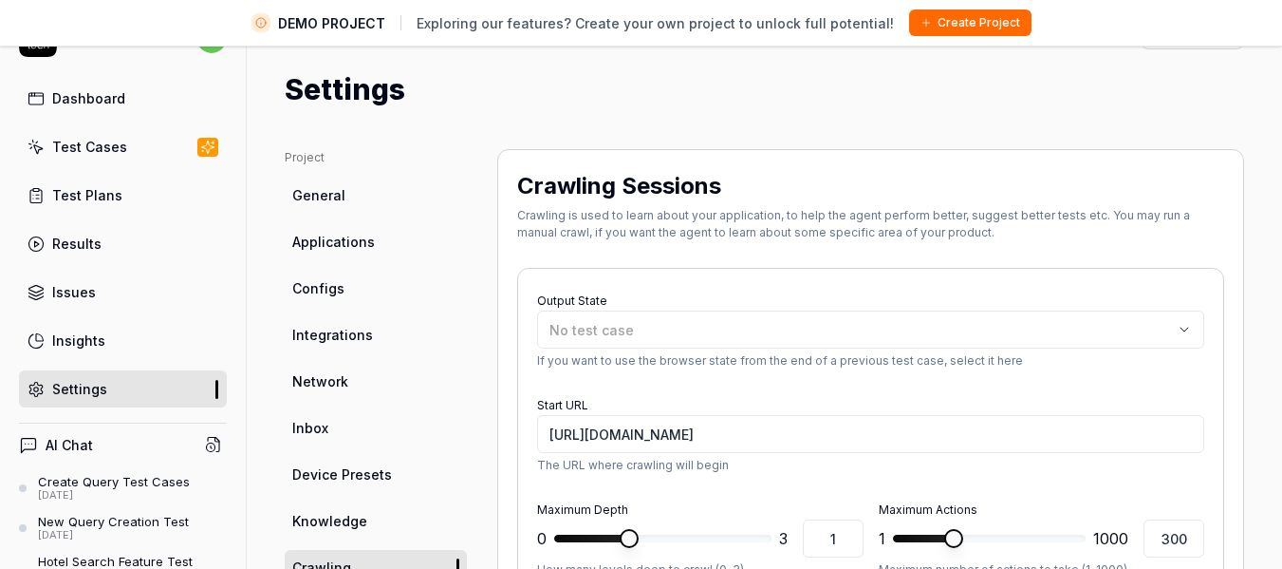
click at [63, 449] on h4 "AI Chat" at bounding box center [69, 445] width 47 height 20
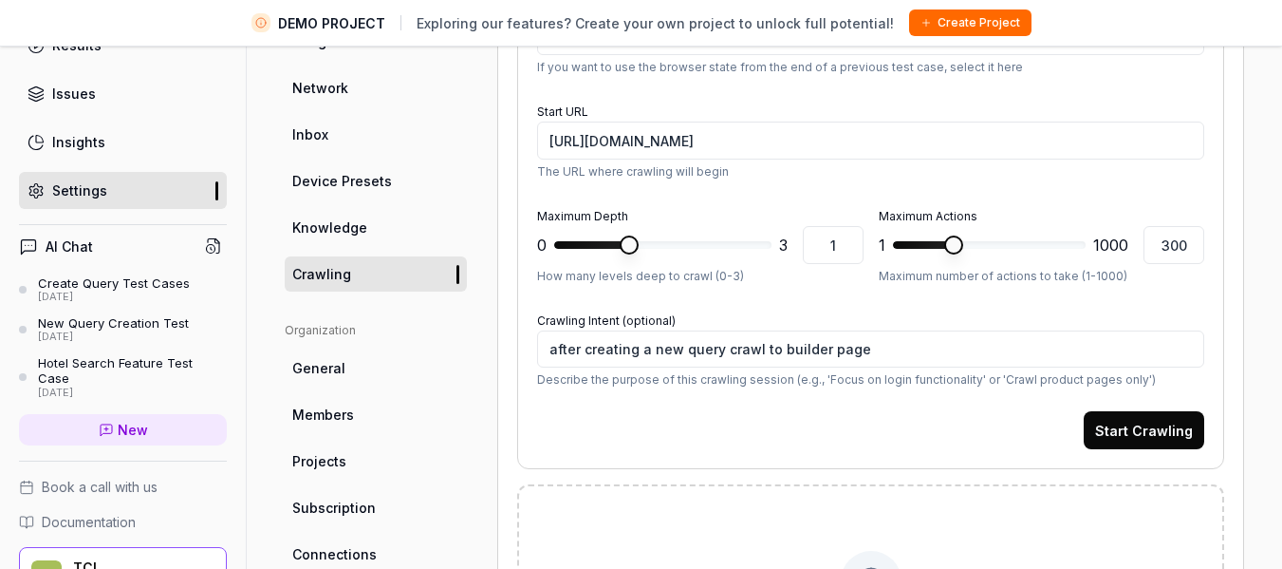
scroll to position [325, 0]
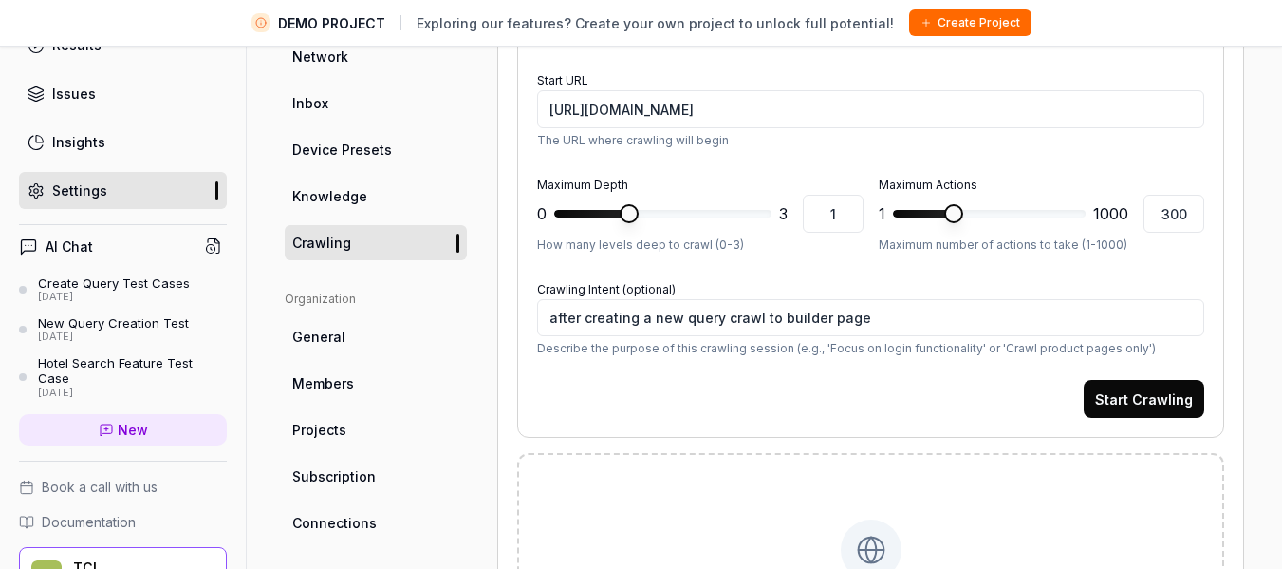
click at [682, 379] on form "Output State No test case If you want to use the browser state from the end of …" at bounding box center [870, 190] width 667 height 455
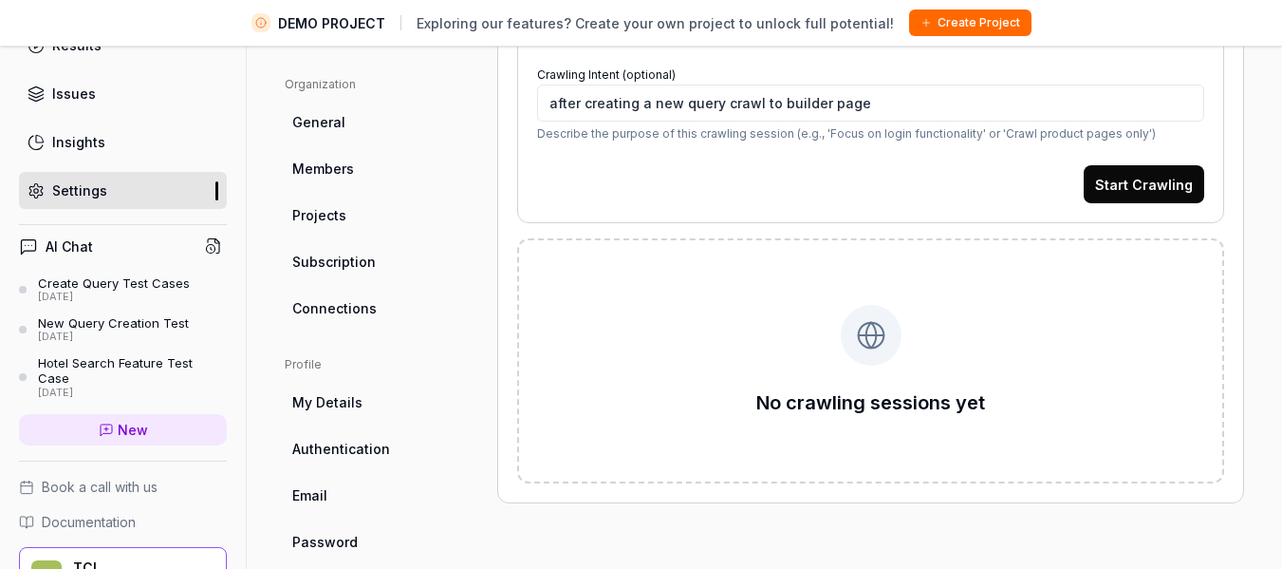
scroll to position [568, 0]
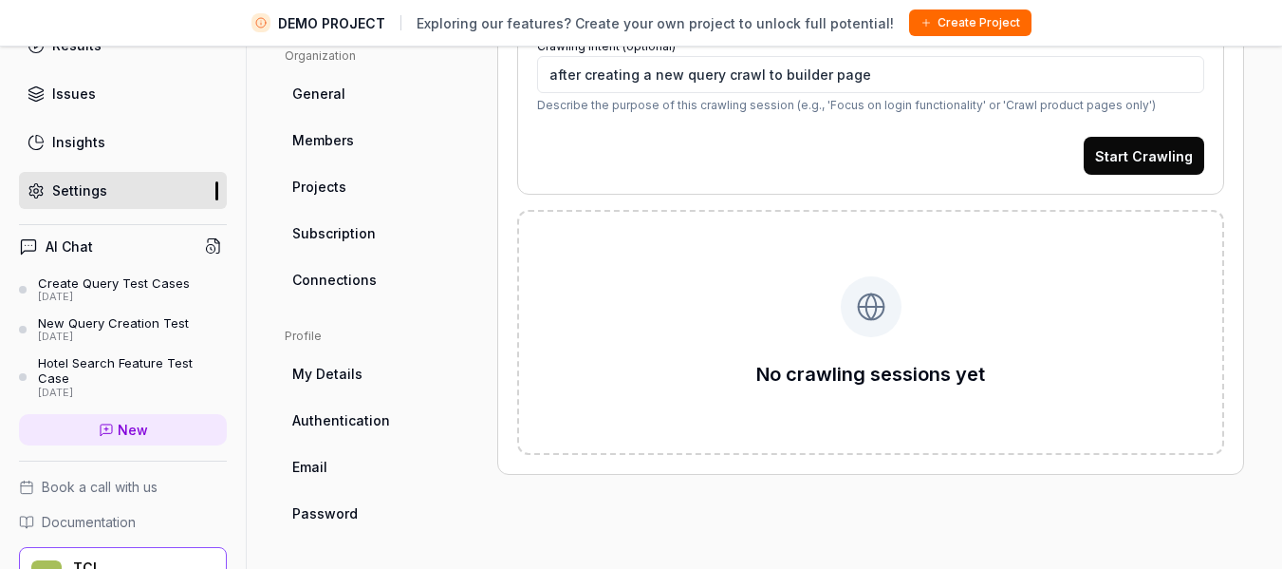
click at [866, 302] on icon at bounding box center [871, 307] width 10 height 26
click at [1161, 145] on button "Start Crawling" at bounding box center [1144, 156] width 121 height 38
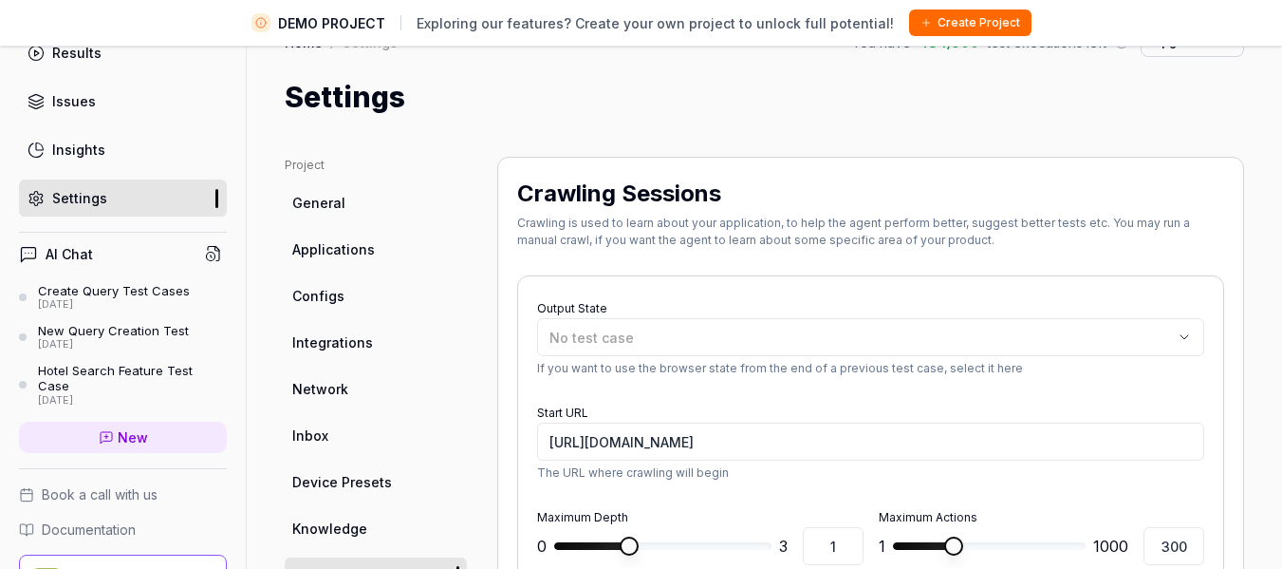
scroll to position [35, 0]
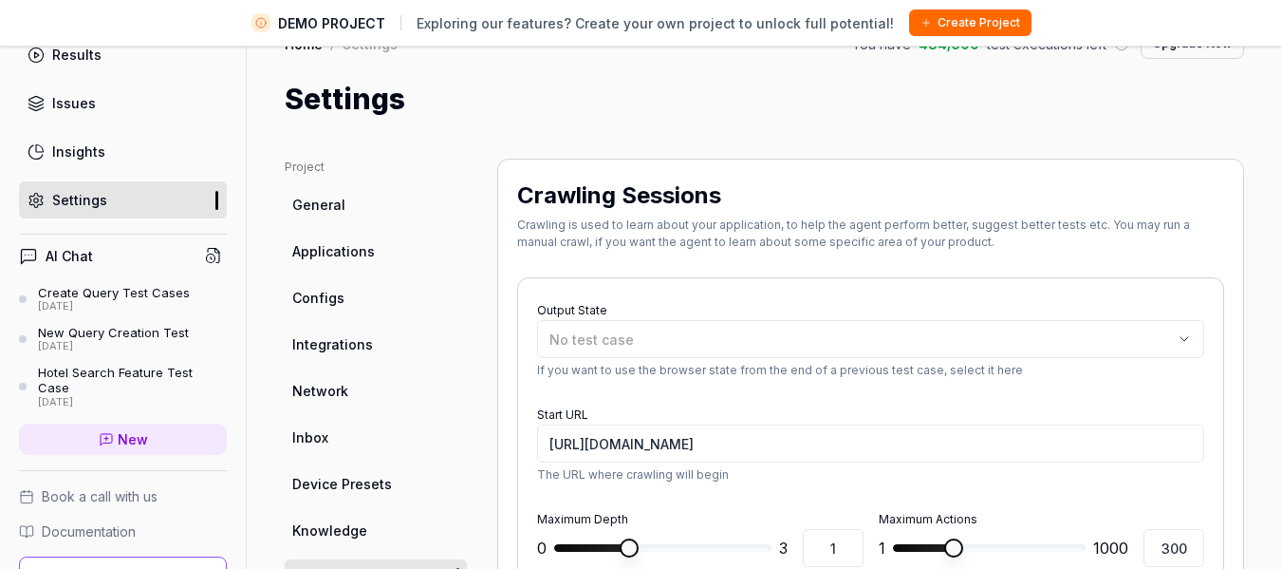
click at [136, 439] on span "New" at bounding box center [133, 439] width 30 height 20
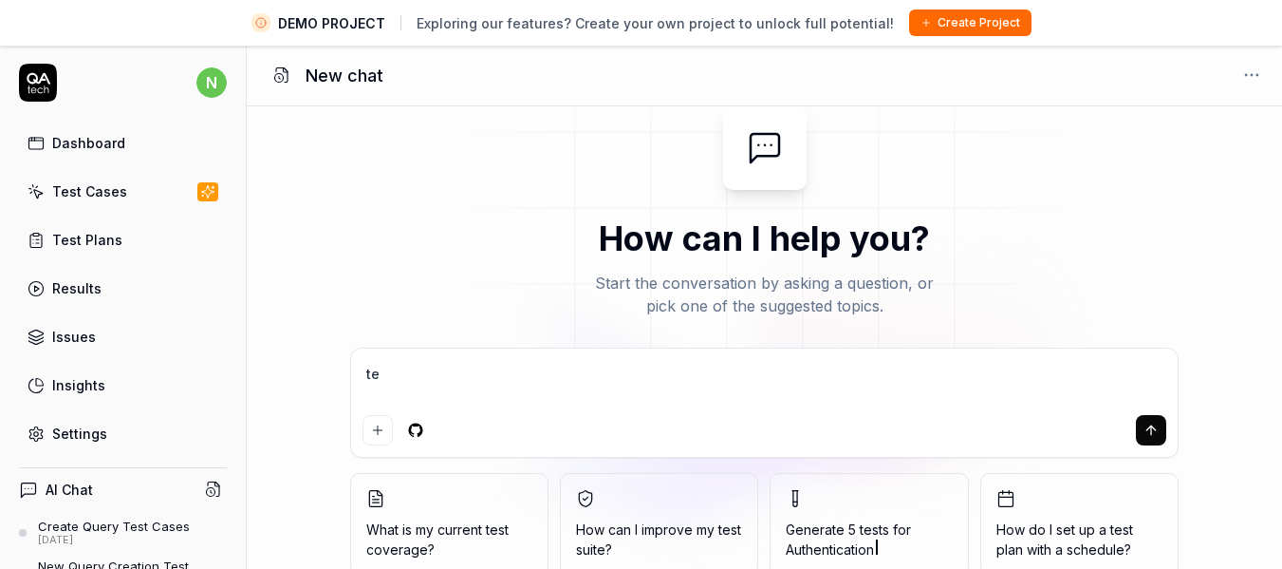
type textarea "tes"
type textarea "*"
type textarea "test"
type textarea "*"
type textarea "test"
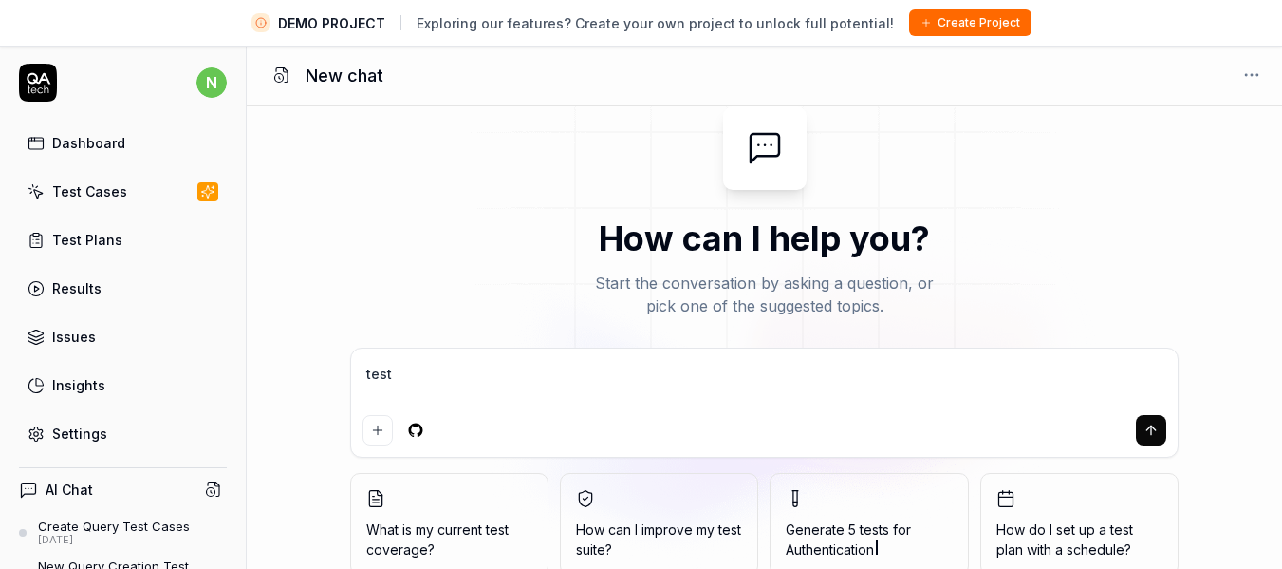
type textarea "*"
type textarea "test c"
type textarea "*"
type textarea "test ca"
type textarea "*"
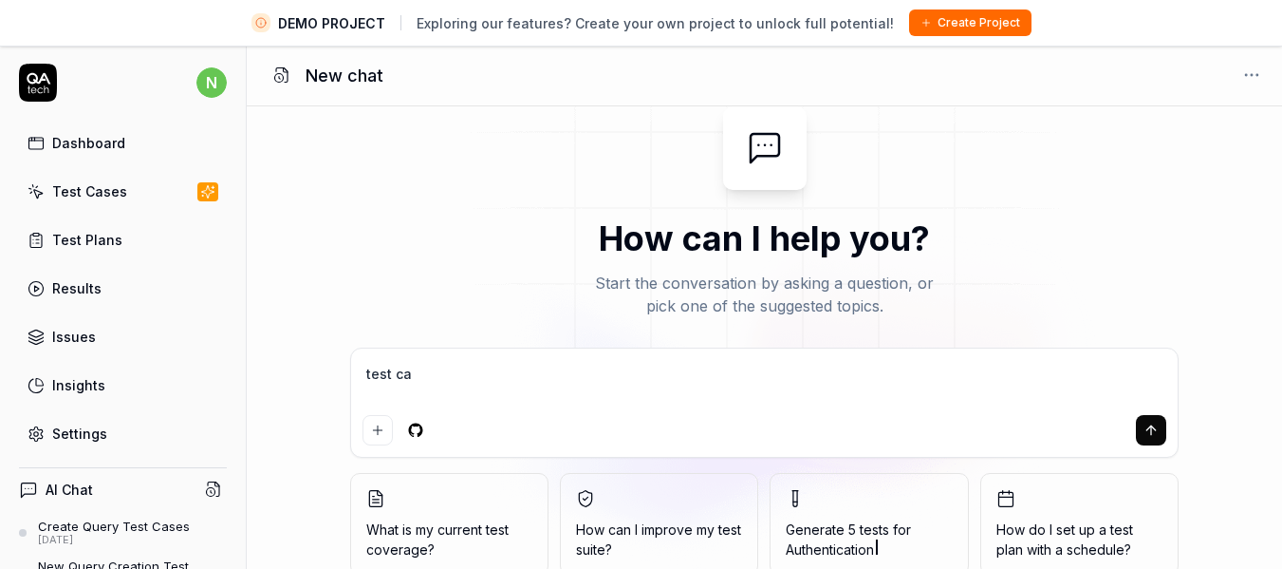
type textarea "test cas"
type textarea "*"
type textarea "test case"
type textarea "*"
type textarea "test cases"
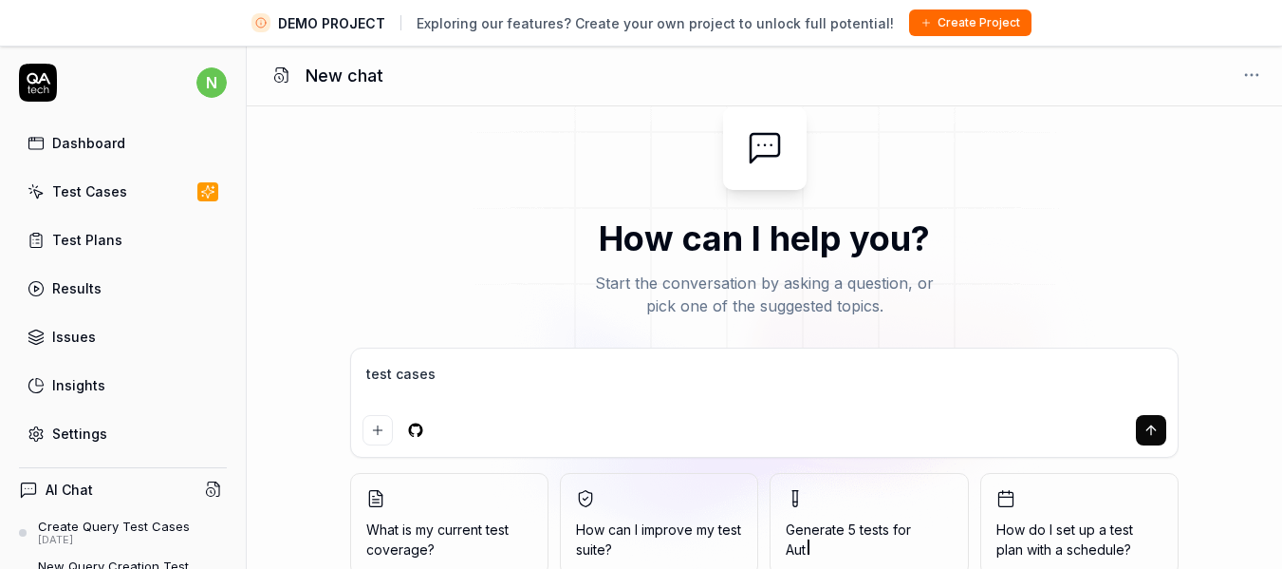
type textarea "*"
type textarea "test cases"
type textarea "*"
type textarea "test cases f"
type textarea "*"
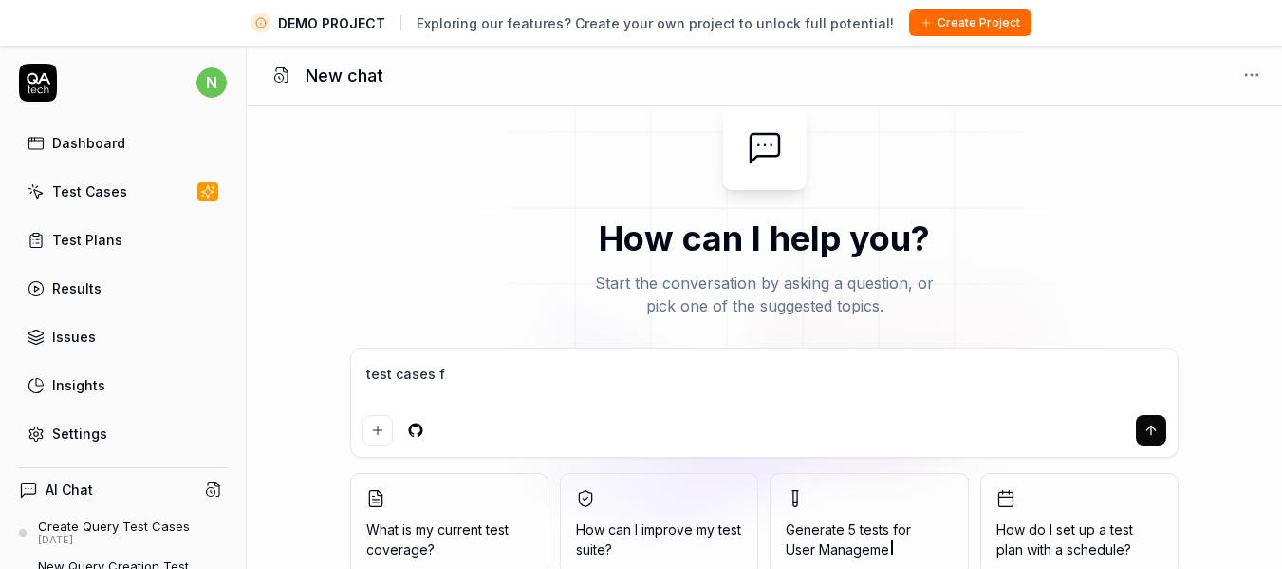
type textarea "test cases fo"
type textarea "*"
type textarea "test cases for"
type textarea "*"
type textarea "test cases for"
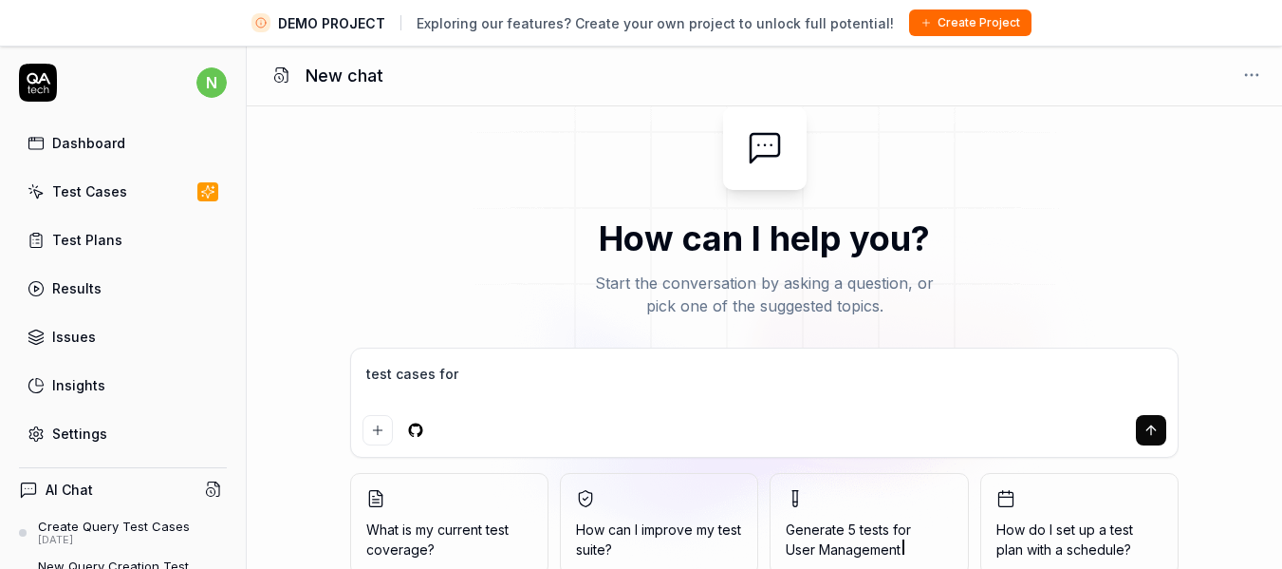
type textarea "*"
type textarea "test cases for c"
type textarea "*"
type textarea "test cases for cr"
type textarea "*"
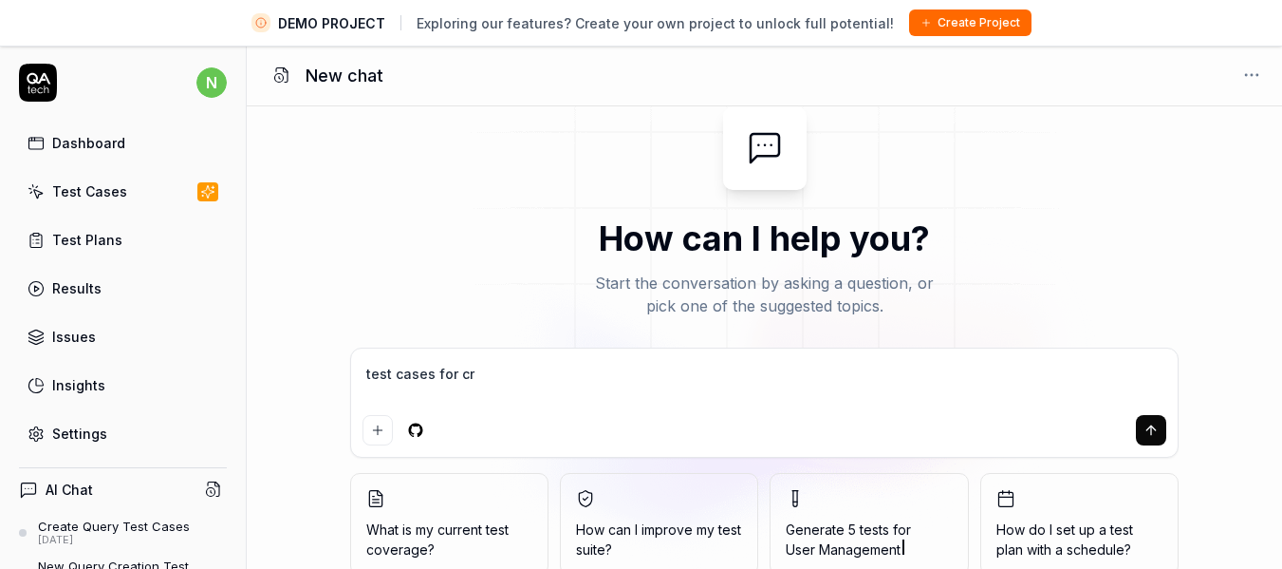
type textarea "test cases for cre"
type textarea "*"
type textarea "test cases for crea"
type textarea "*"
type textarea "test cases for creat"
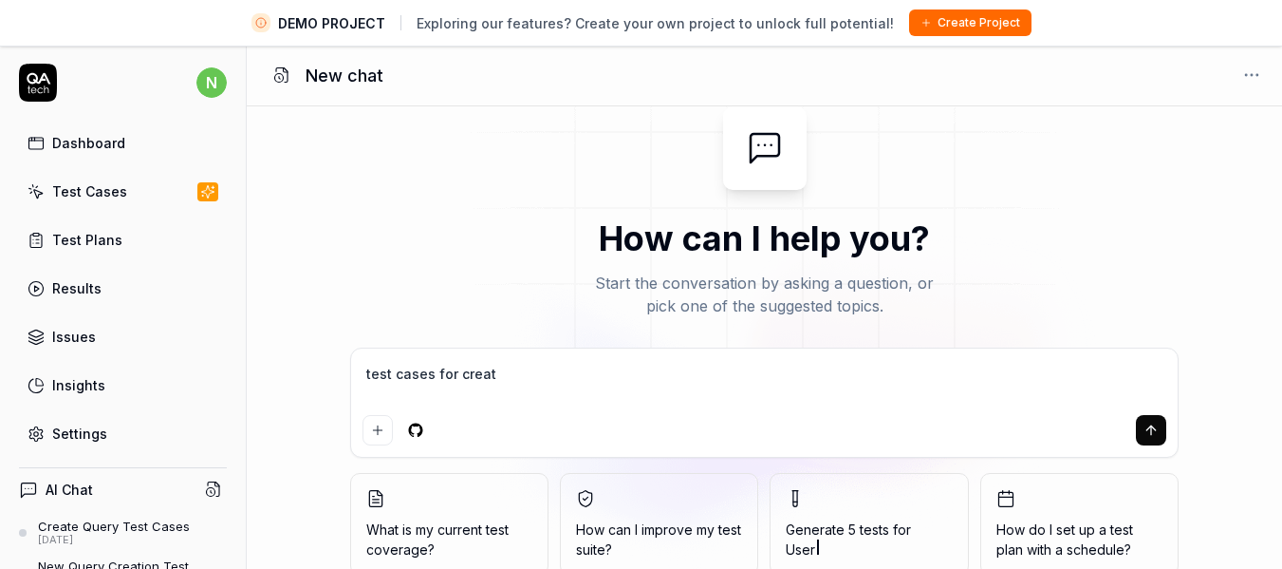
type textarea "*"
type textarea "test cases for creati"
type textarea "*"
type textarea "test cases for creatin"
type textarea "*"
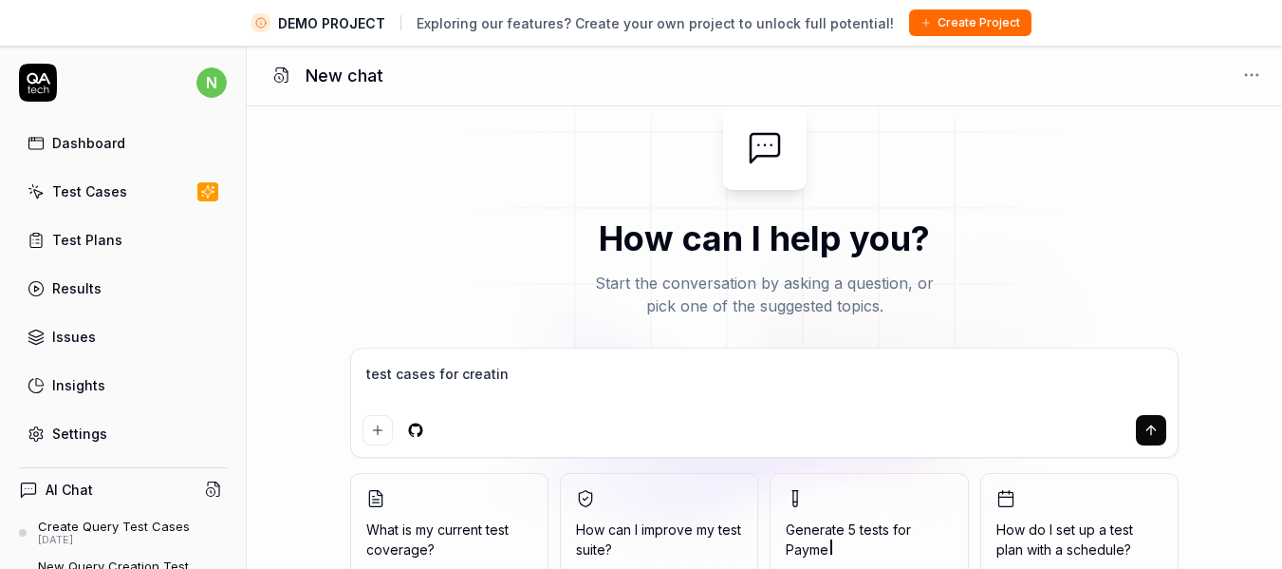
type textarea "test cases for creating"
type textarea "*"
type textarea "test cases for creating"
type textarea "*"
type textarea "test cases for creating a"
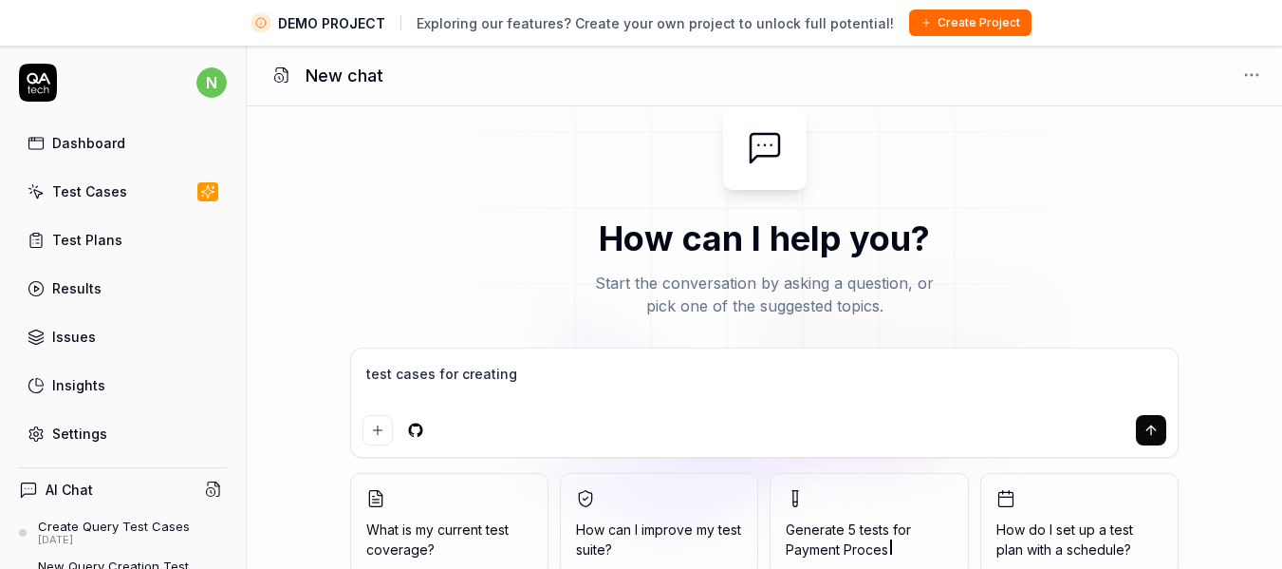
type textarea "*"
type textarea "test cases for creating a"
type textarea "*"
type textarea "test cases for creating a n"
type textarea "*"
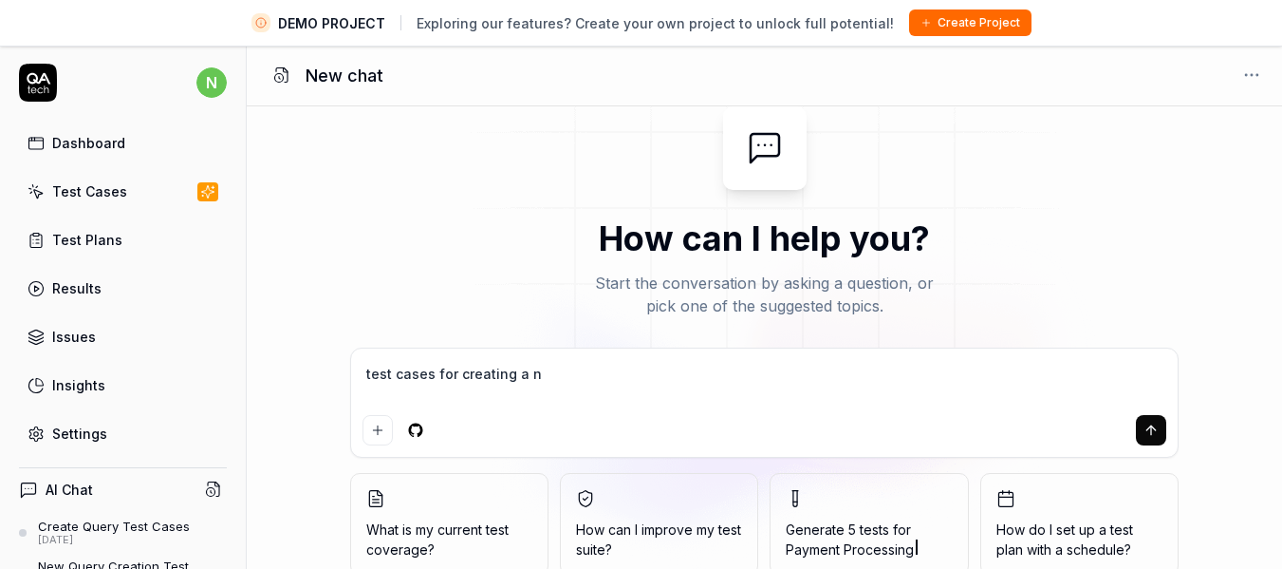
type textarea "test cases for creating a ne"
type textarea "*"
type textarea "test cases for creating a new"
type textarea "*"
type textarea "test cases for creating a new"
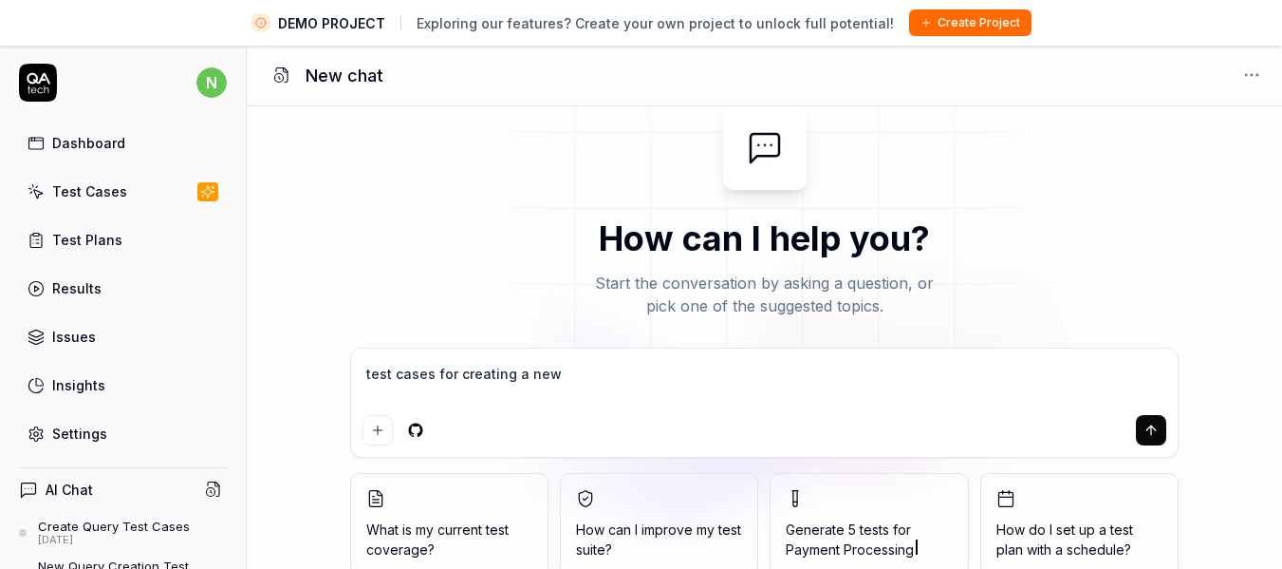
type textarea "*"
type textarea "test cases for creating a new q"
type textarea "*"
type textarea "test cases for creating a new qu"
type textarea "*"
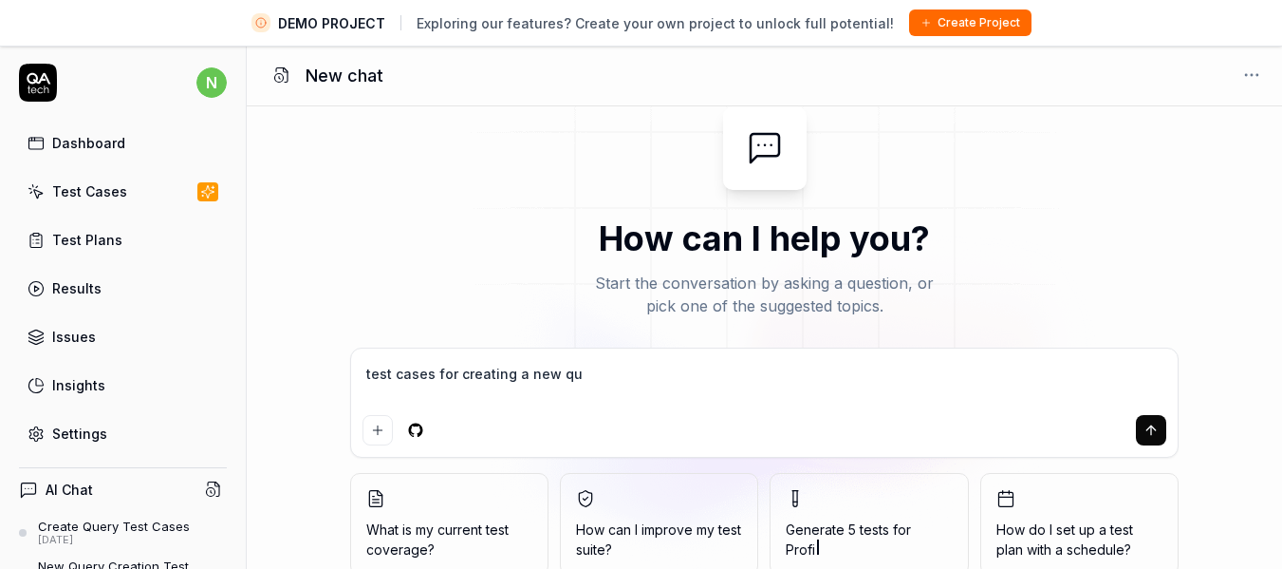
type textarea "test cases for creating a new que"
type textarea "*"
type textarea "test cases for creating a new quer"
type textarea "*"
type textarea "test cases for creating a new query"
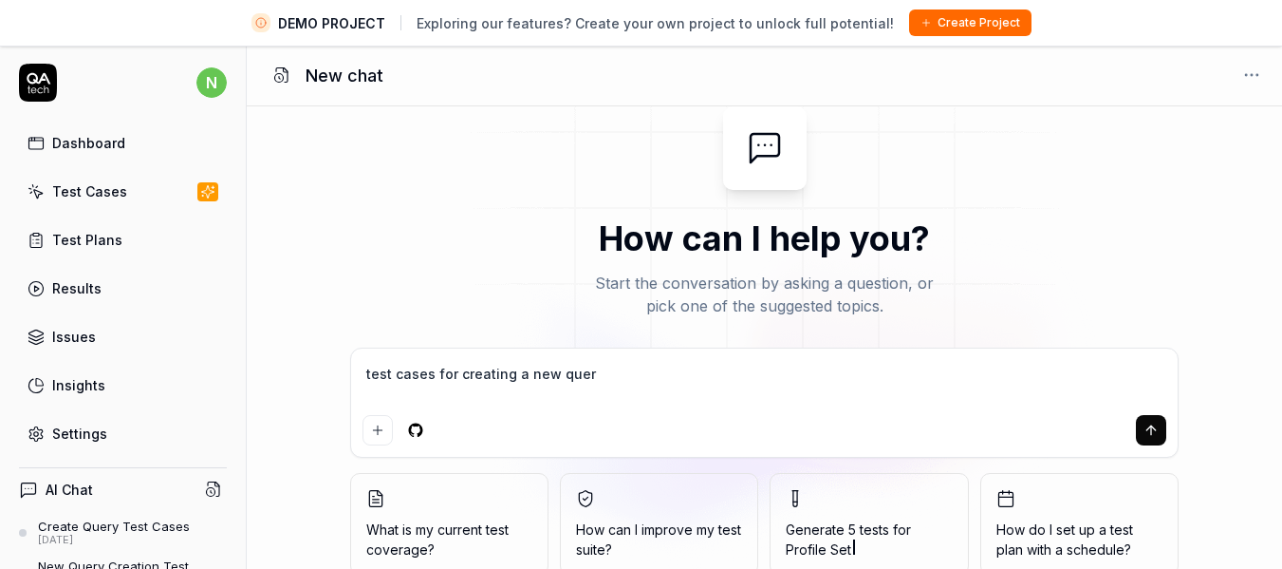
type textarea "*"
type textarea "test cases for creating a new query"
click at [1156, 433] on icon "submit" at bounding box center [1151, 429] width 15 height 15
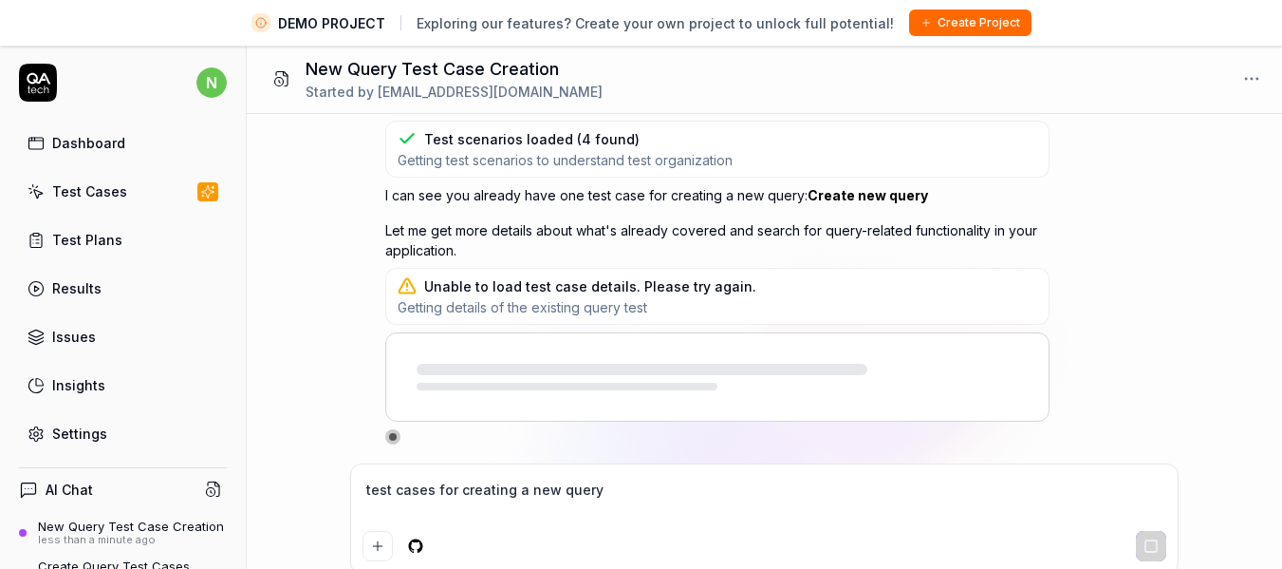
scroll to position [45, 0]
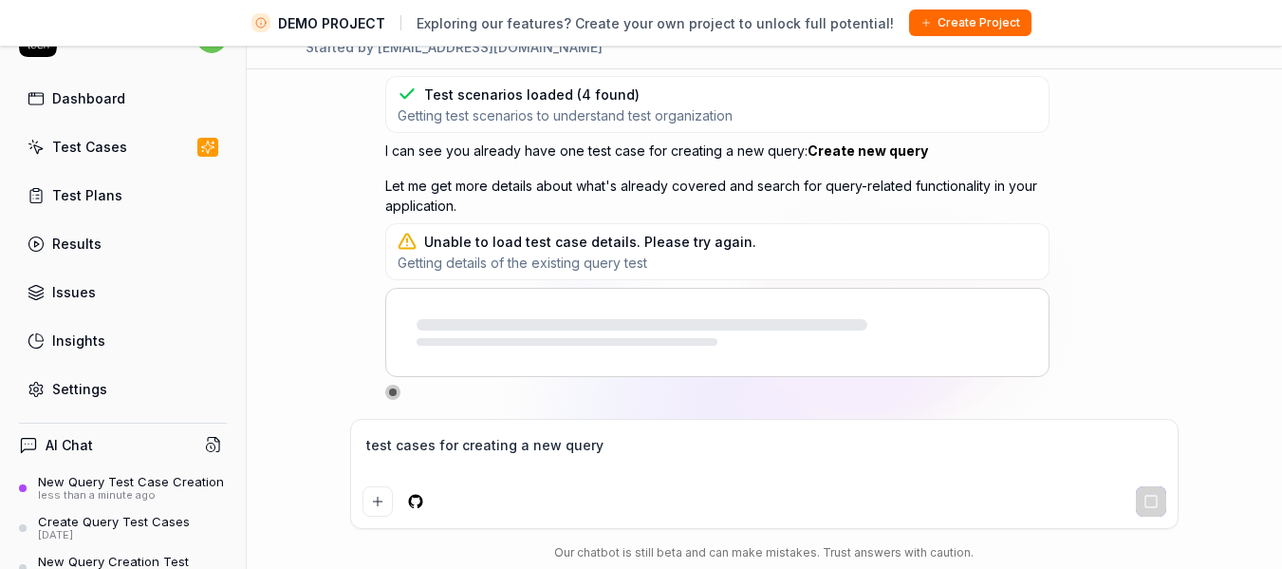
click at [158, 480] on div "New Query Test Case Creation" at bounding box center [131, 481] width 186 height 15
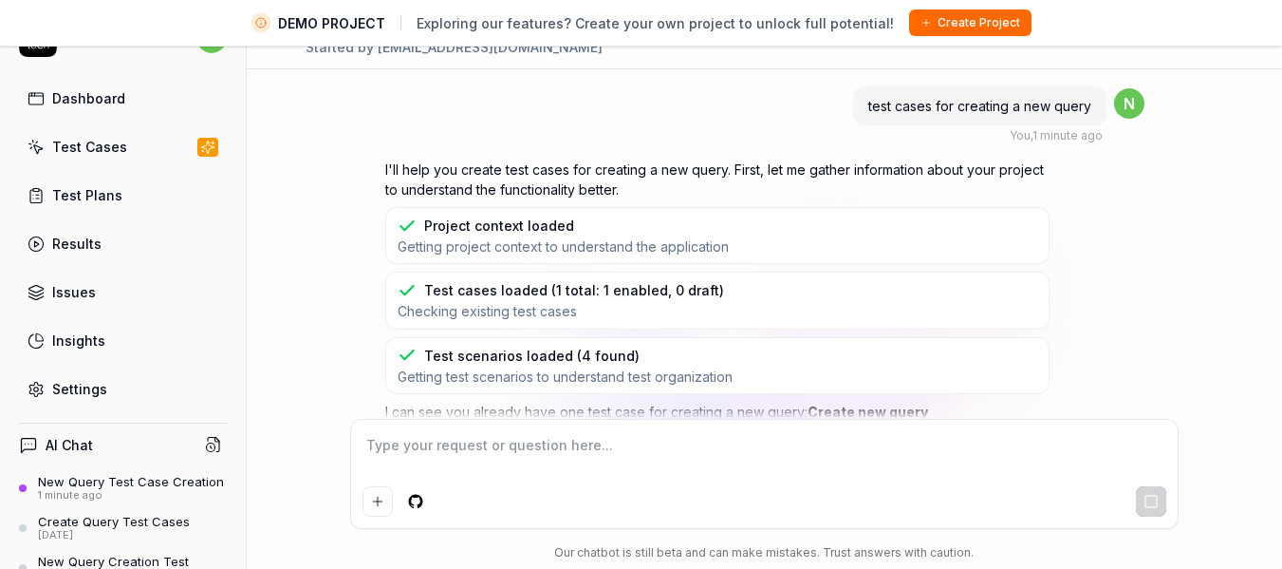
scroll to position [261, 0]
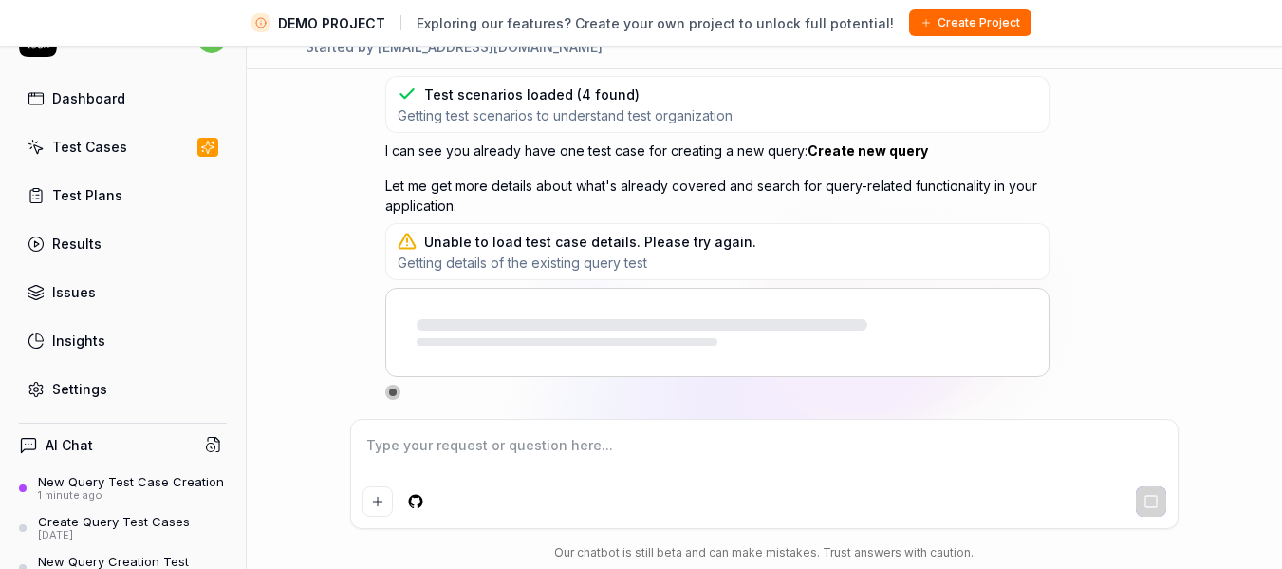
type textarea "*"
click at [507, 255] on span "Getting details of the existing query test" at bounding box center [577, 262] width 359 height 18
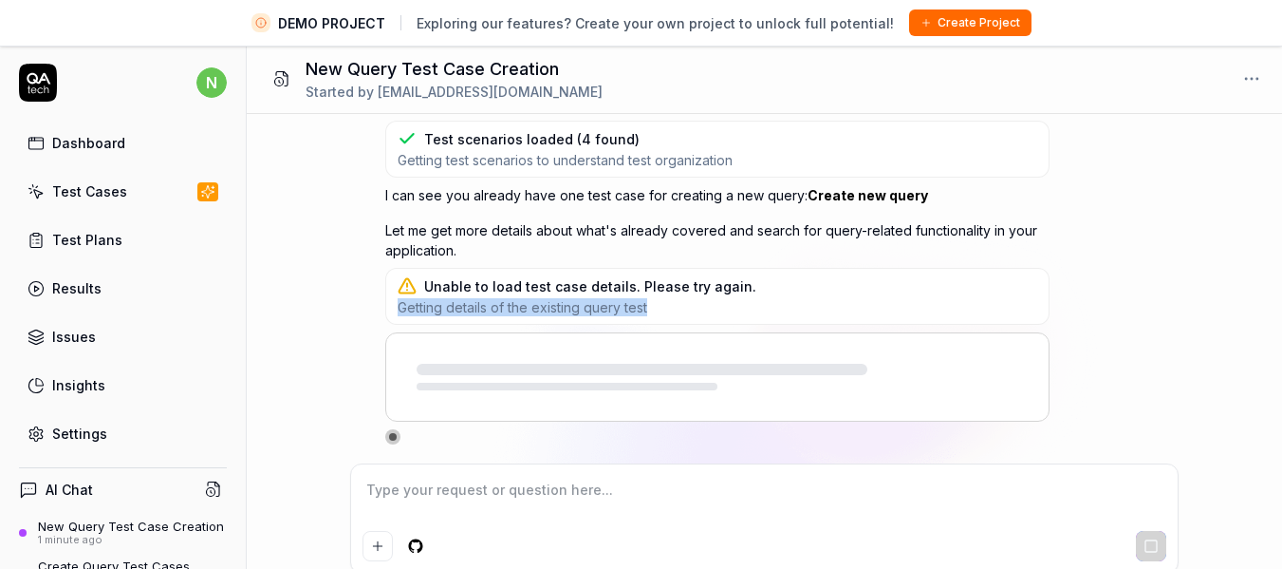
click at [86, 289] on div "Results" at bounding box center [76, 288] width 49 height 20
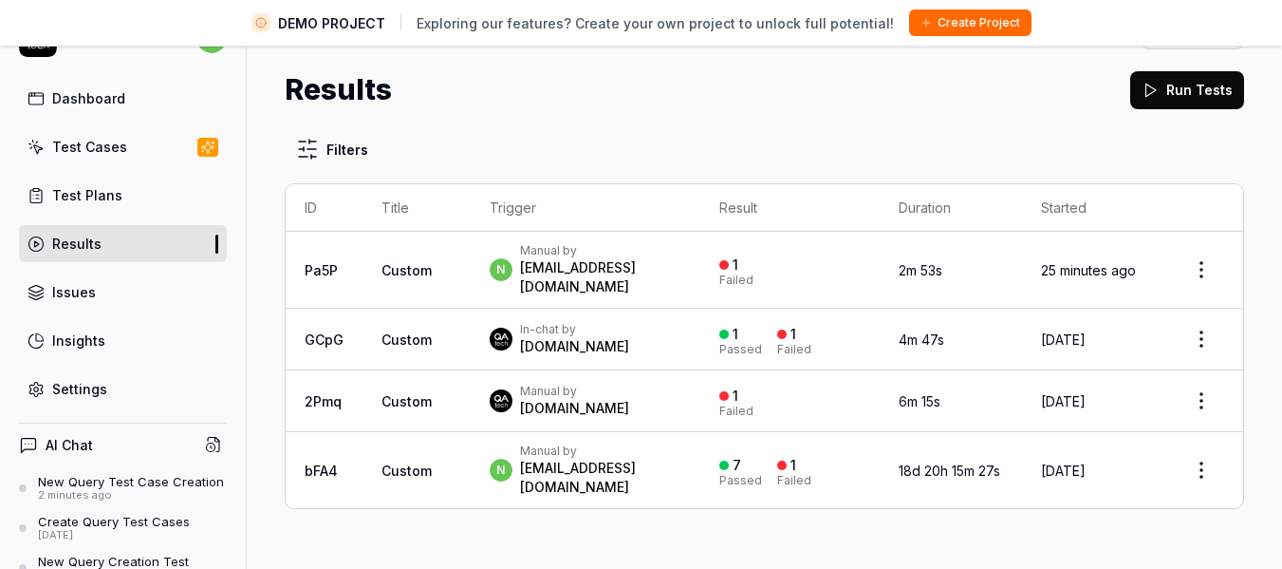
scroll to position [44, 0]
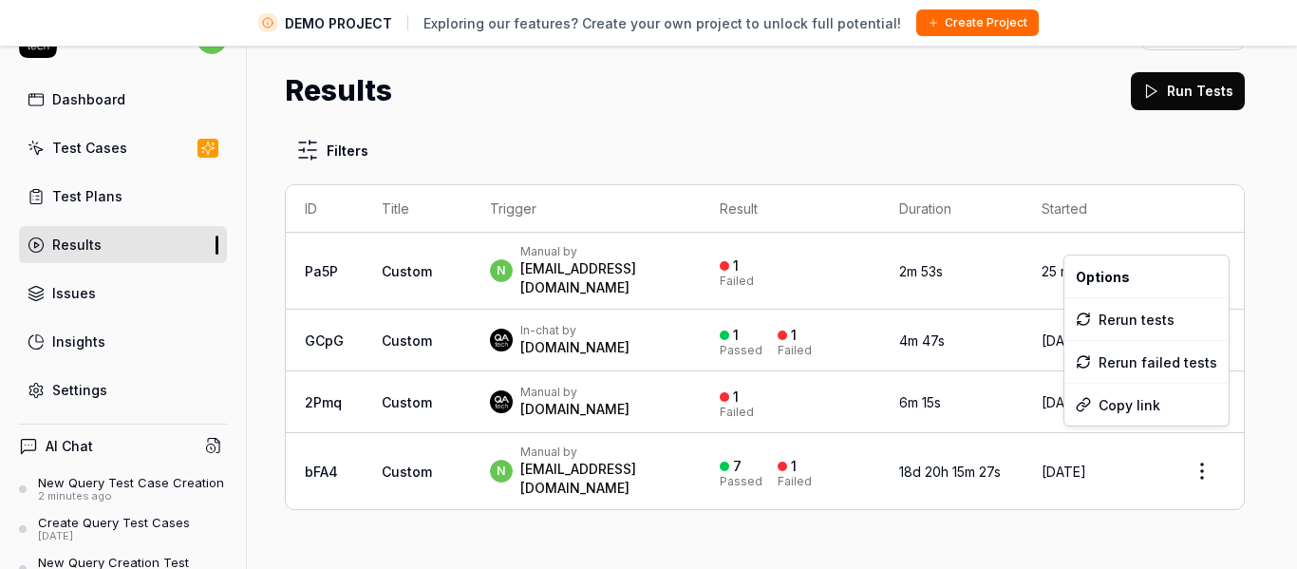
click at [1207, 445] on html "DEMO PROJECT Exploring our features? Create your own project to unlock full pot…" at bounding box center [648, 262] width 1297 height 613
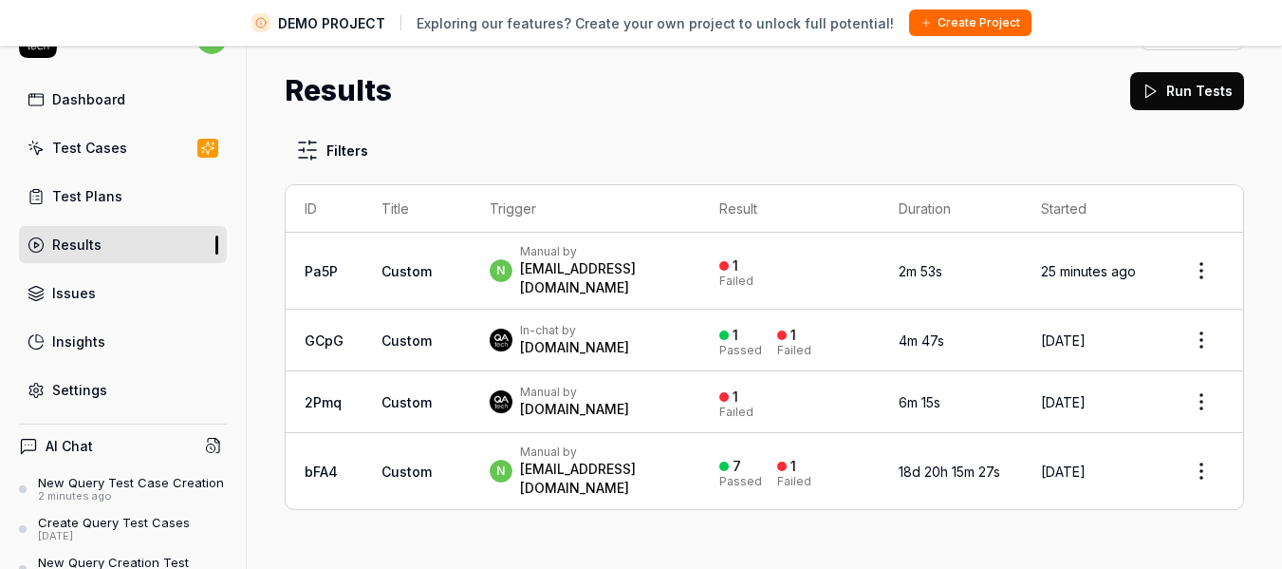
click at [1013, 83] on html "DEMO PROJECT Exploring our features? Create your own project to unlock full pot…" at bounding box center [641, 262] width 1282 height 613
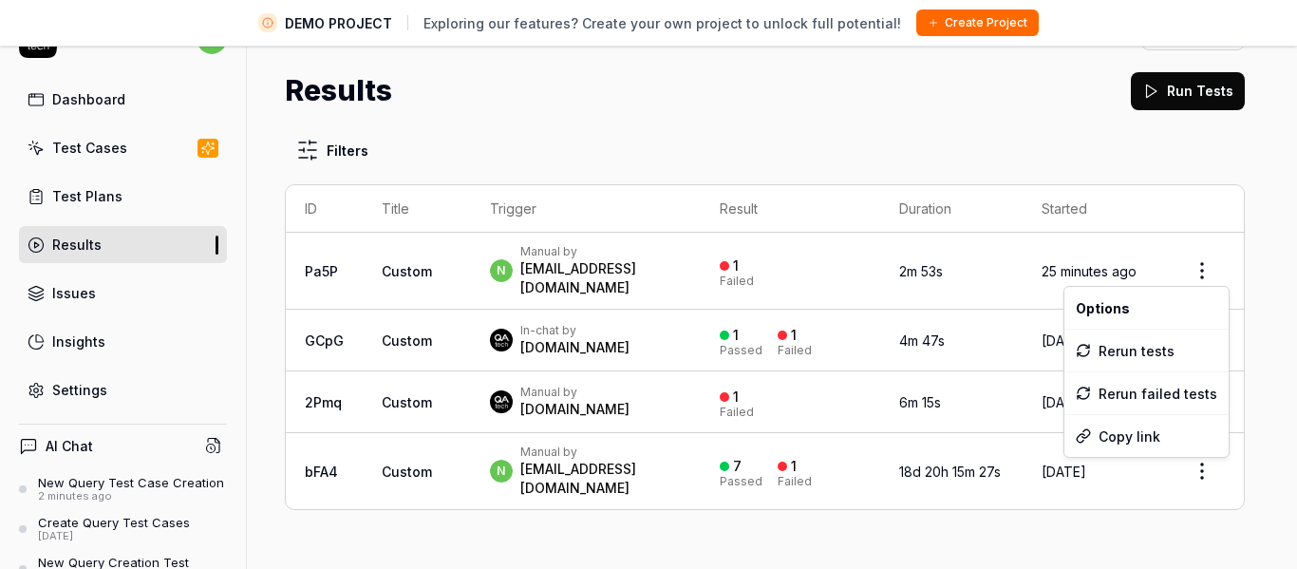
click at [1208, 262] on html "DEMO PROJECT Exploring our features? Create your own project to unlock full pot…" at bounding box center [648, 262] width 1297 height 613
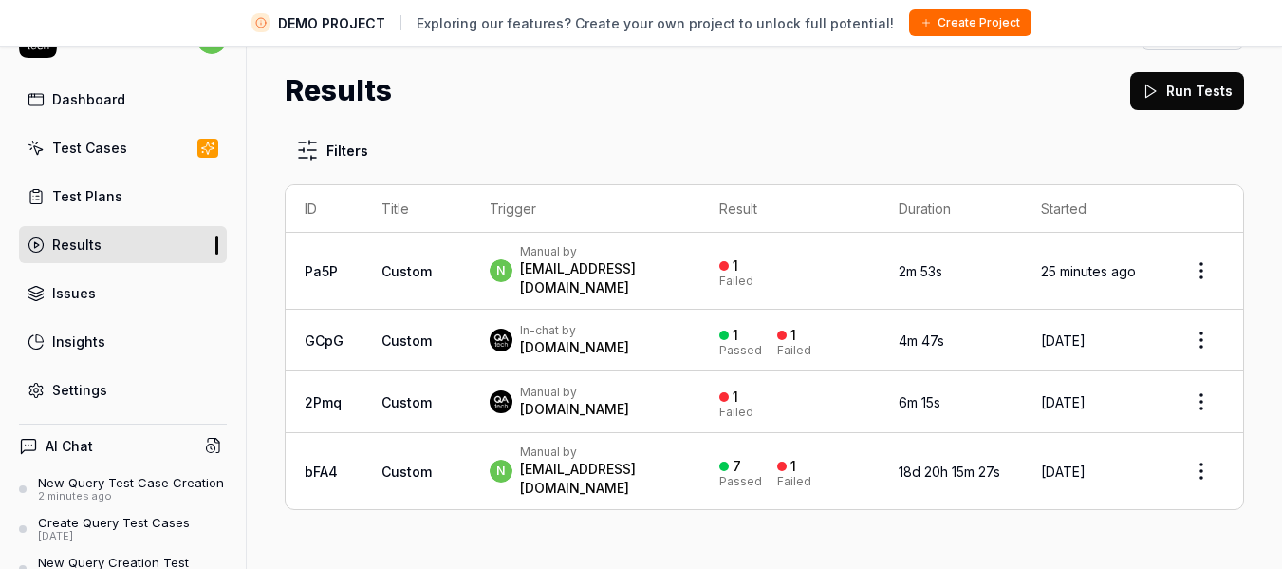
click at [574, 243] on html "DEMO PROJECT Exploring our features? Create your own project to unlock full pot…" at bounding box center [641, 262] width 1282 height 613
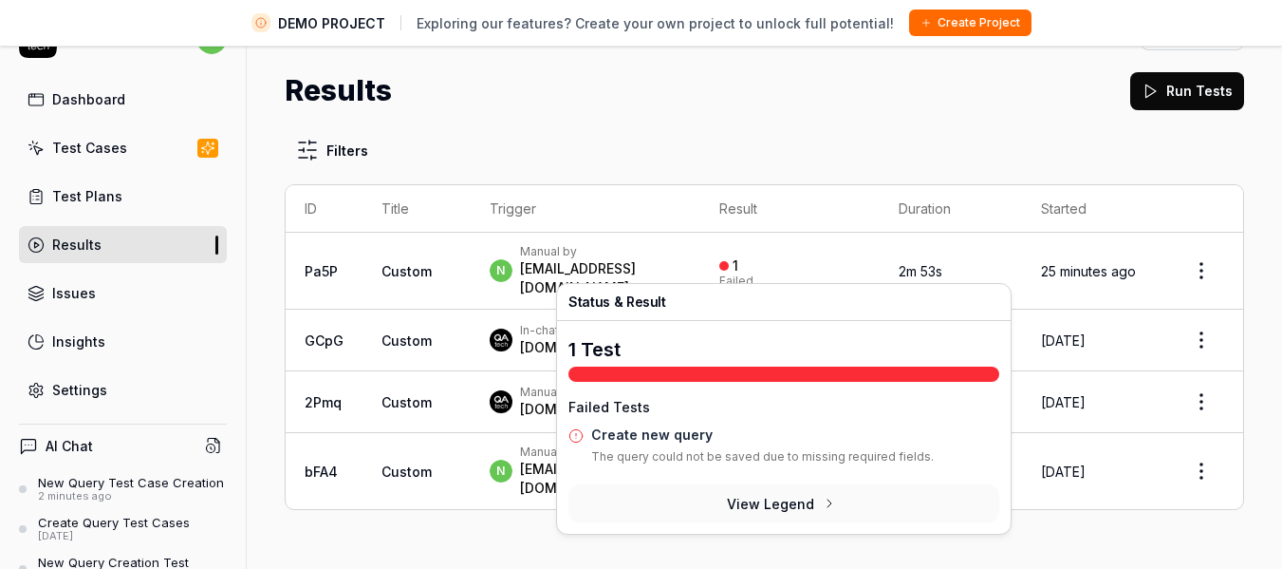
click at [777, 497] on button "View Legend" at bounding box center [784, 503] width 431 height 38
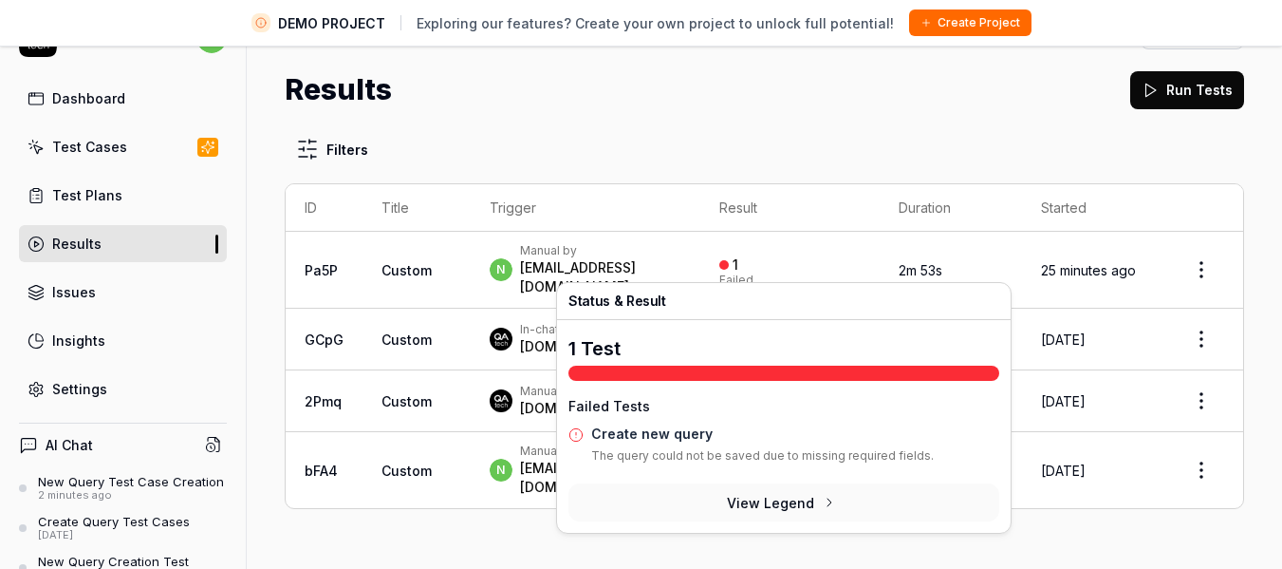
click at [777, 497] on button "View Legend" at bounding box center [784, 502] width 431 height 38
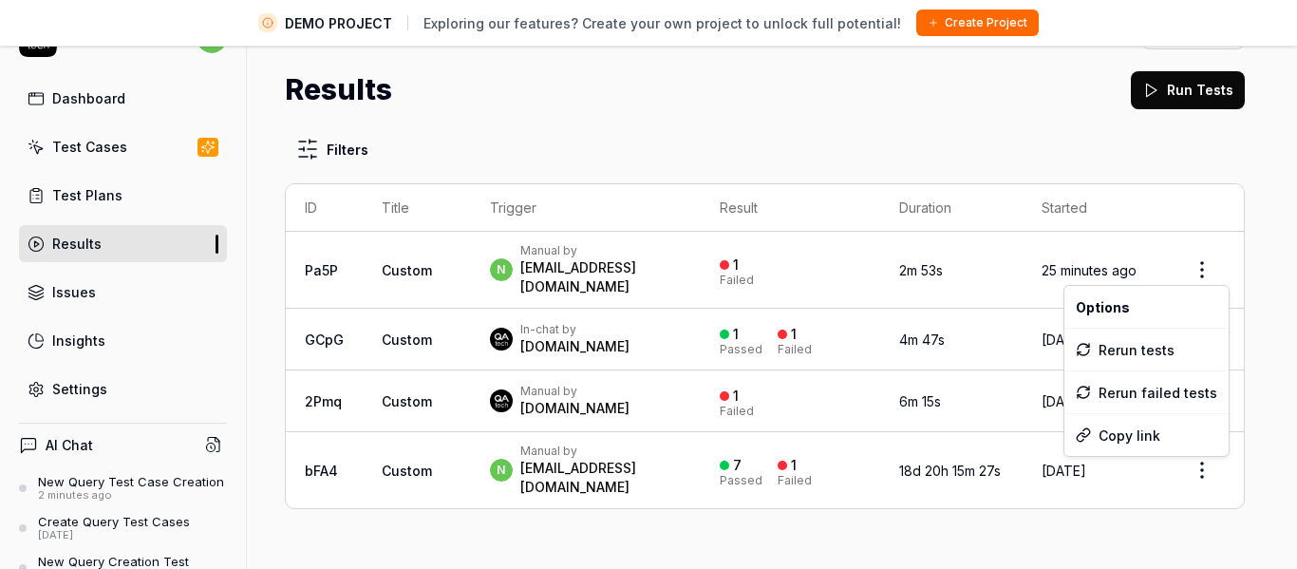
click at [1192, 257] on html "DEMO PROJECT Exploring our features? Create your own project to unlock full pot…" at bounding box center [648, 261] width 1297 height 613
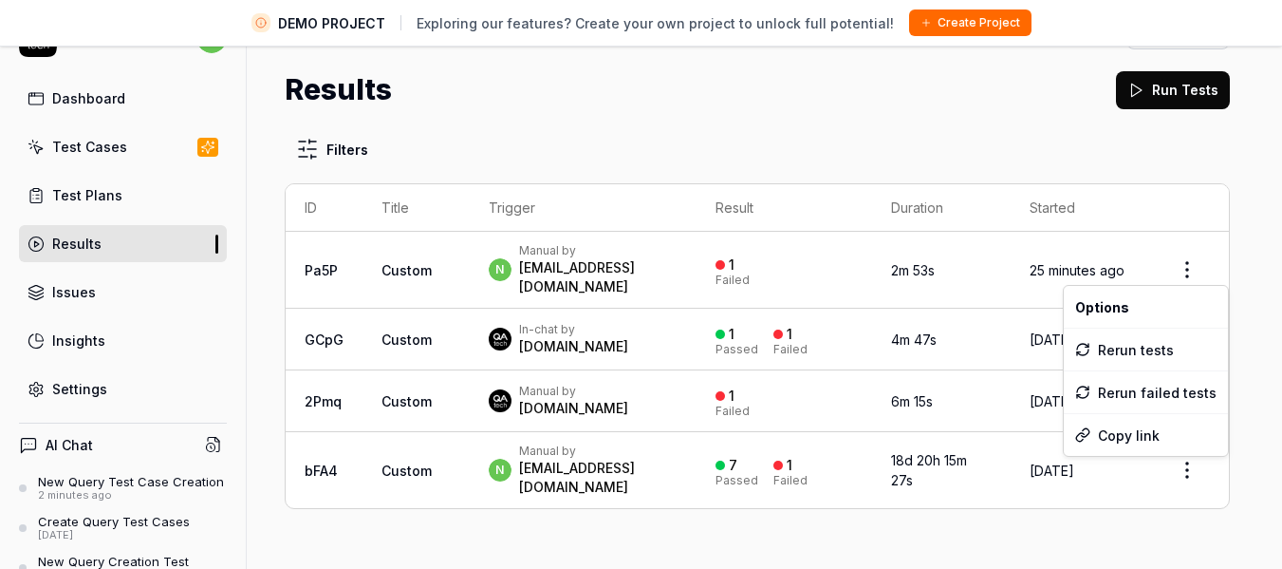
click at [110, 150] on html "DEMO PROJECT Exploring our features? Create your own project to unlock full pot…" at bounding box center [641, 261] width 1282 height 613
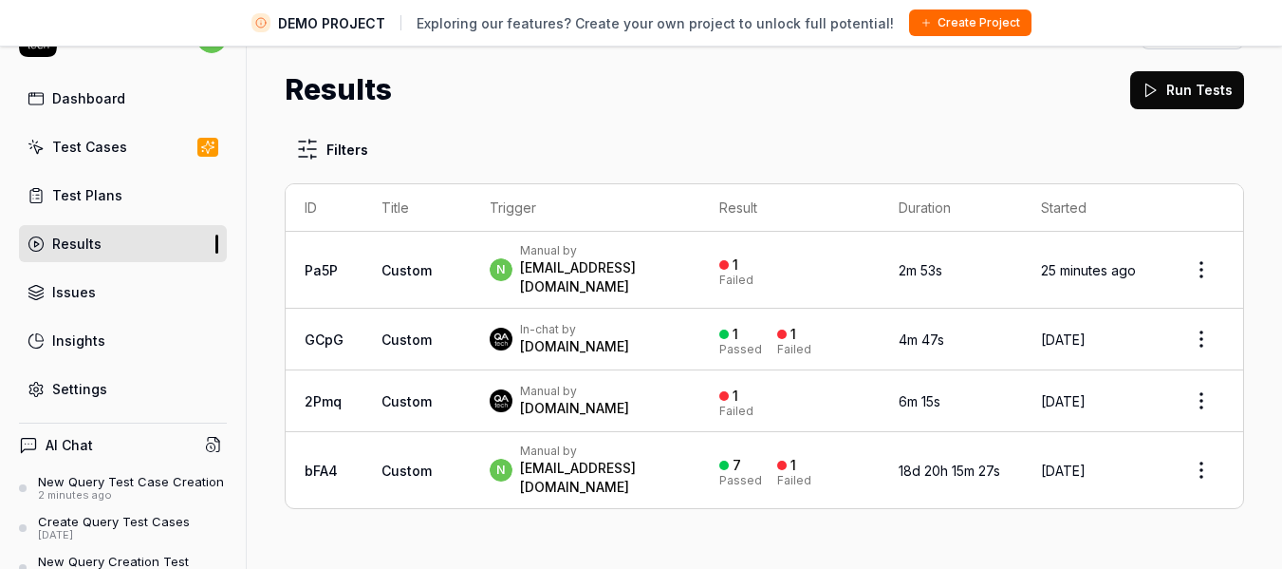
click at [110, 150] on div "Test Cases" at bounding box center [89, 147] width 75 height 20
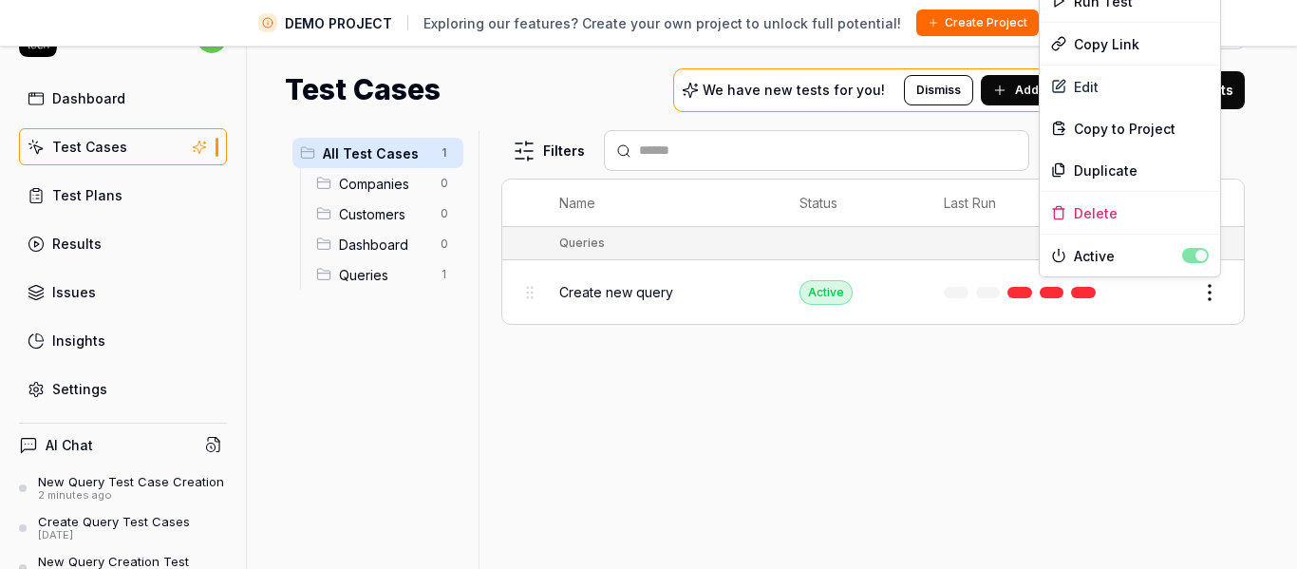
click at [1218, 290] on html "DEMO PROJECT Exploring our features? Create your own project to unlock full pot…" at bounding box center [648, 261] width 1297 height 613
click at [1111, 6] on div "Run Test" at bounding box center [1129, 1] width 180 height 42
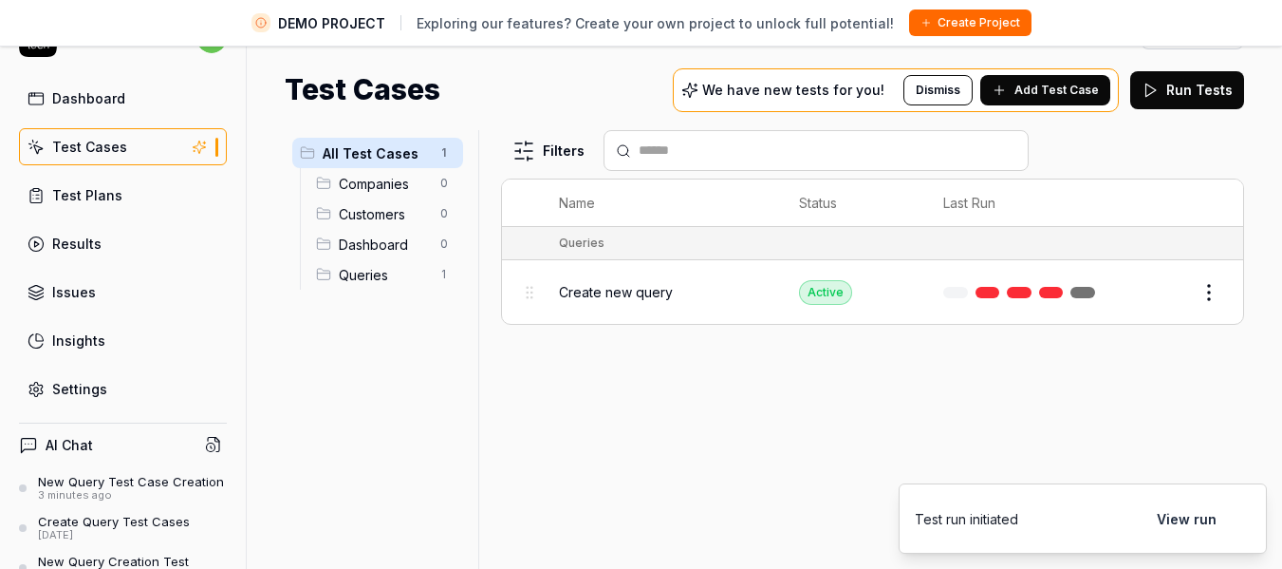
click at [1201, 520] on button "View run" at bounding box center [1187, 518] width 83 height 38
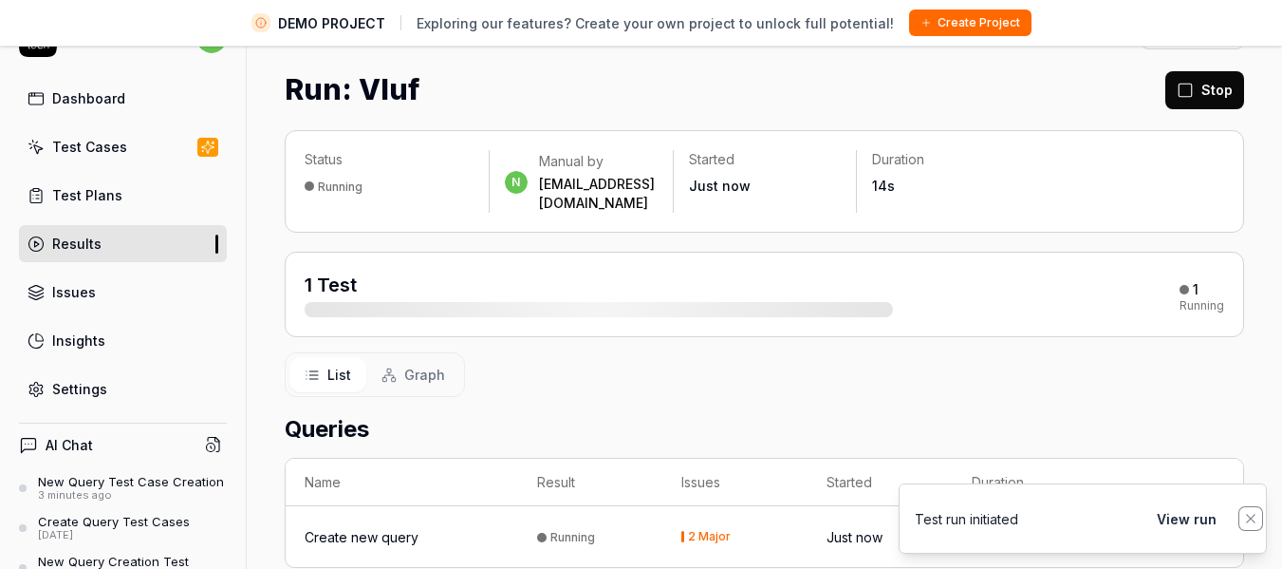
click at [1253, 517] on icon "Notifications (F8)" at bounding box center [1250, 518] width 15 height 15
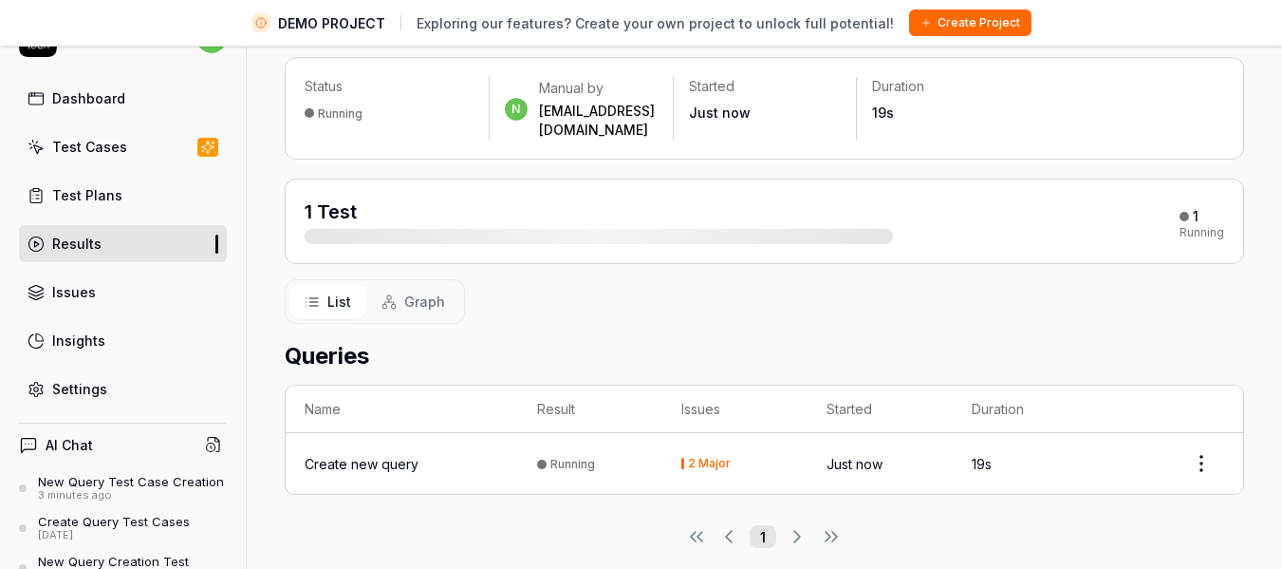
click at [714, 458] on div "2 Major" at bounding box center [709, 463] width 43 height 11
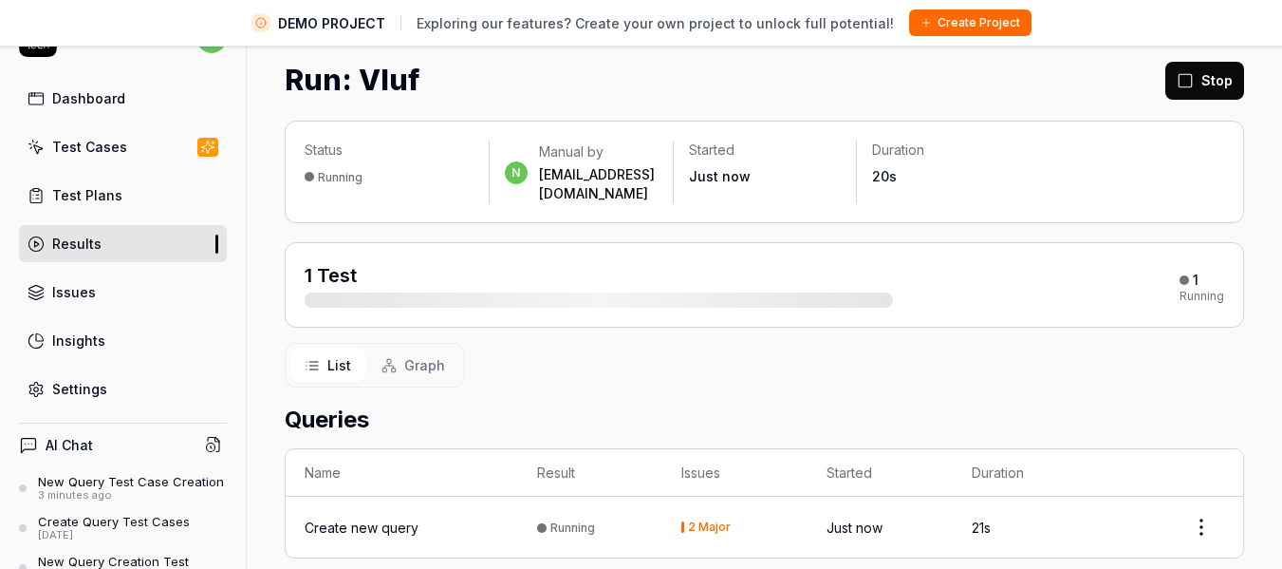
scroll to position [0, 0]
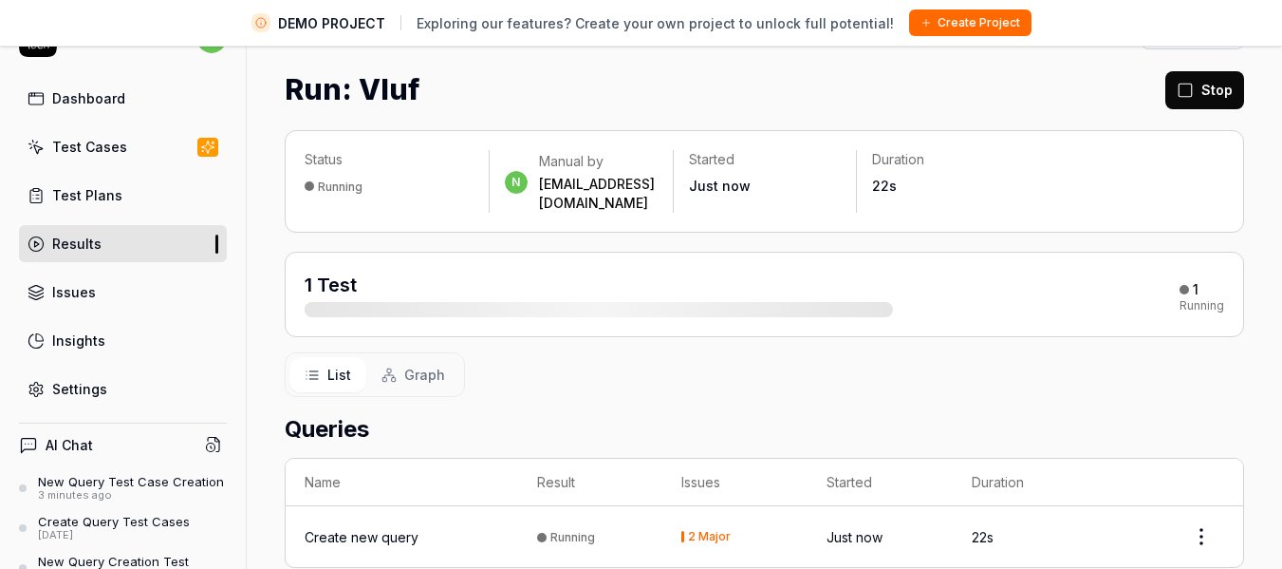
click at [398, 373] on button "Graph" at bounding box center [413, 374] width 94 height 35
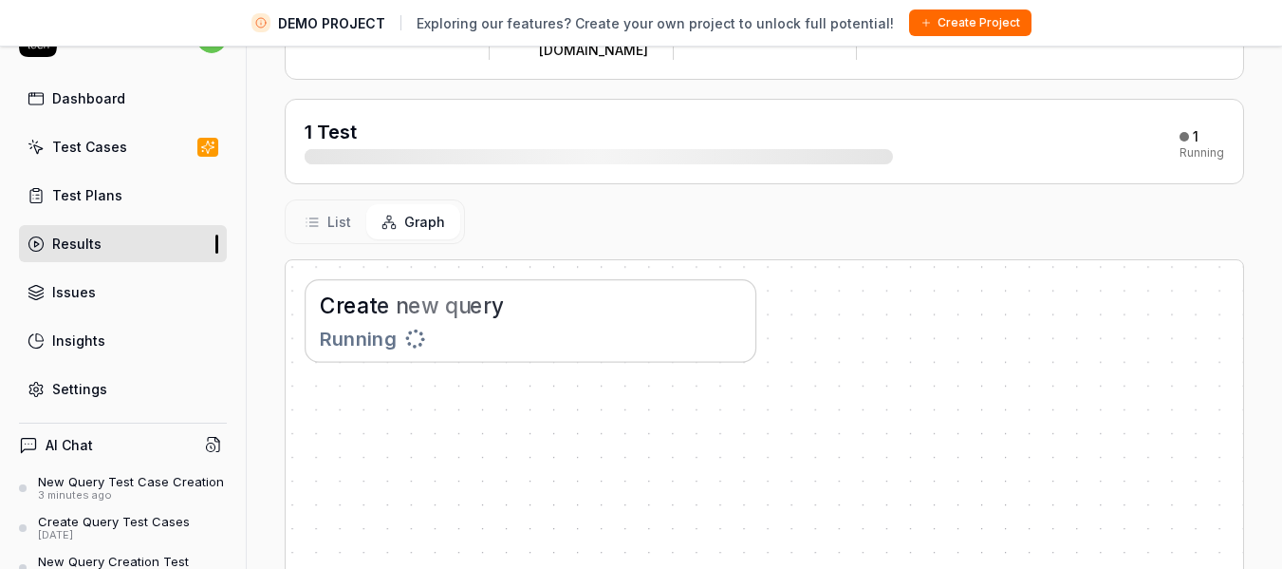
scroll to position [154, 0]
click at [333, 213] on span "List" at bounding box center [339, 221] width 24 height 20
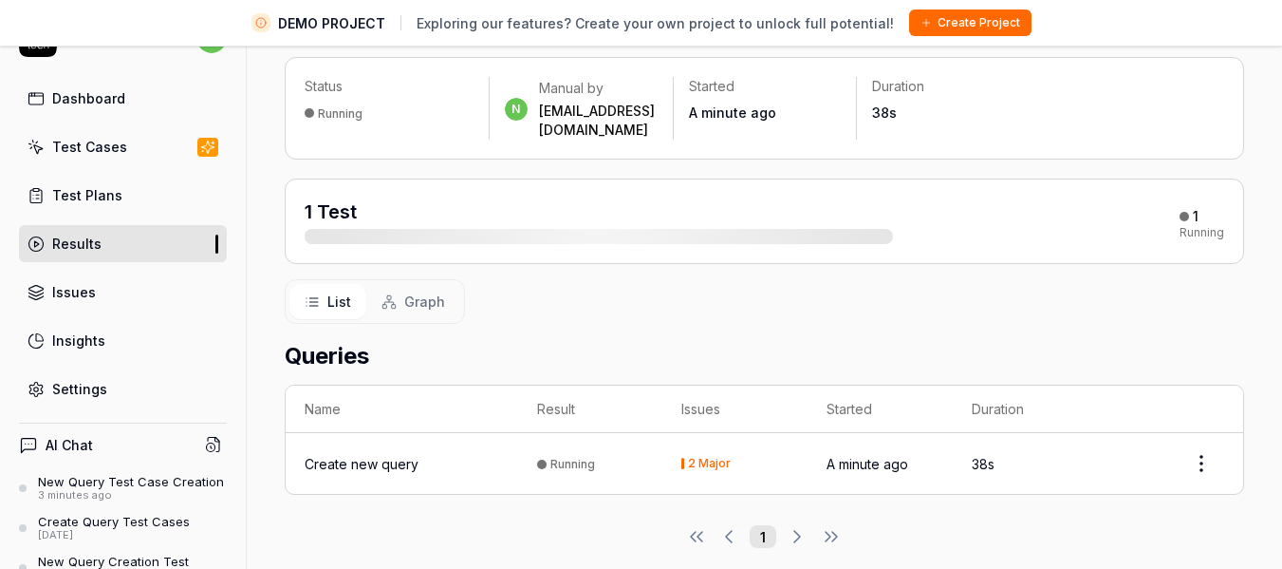
scroll to position [0, 0]
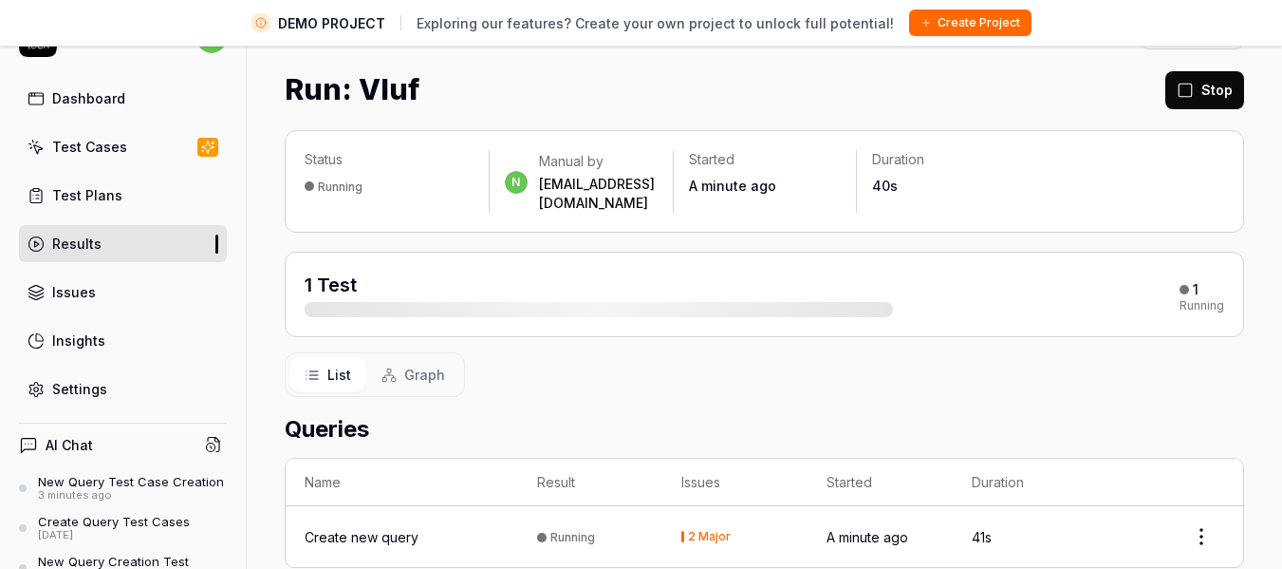
click at [125, 299] on link "Issues" at bounding box center [123, 291] width 208 height 37
